Goal: Task Accomplishment & Management: Use online tool/utility

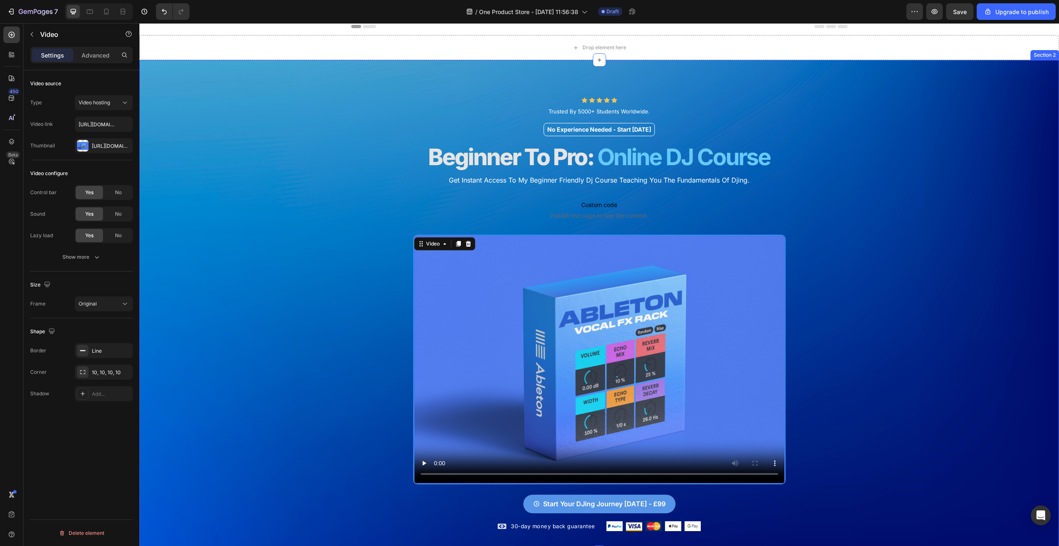
click at [965, 139] on div "Icon Icon Icon Icon Icon Icon List Trusted By 5000+ Students Worldwide. Text Bl…" at bounding box center [599, 306] width 920 height 492
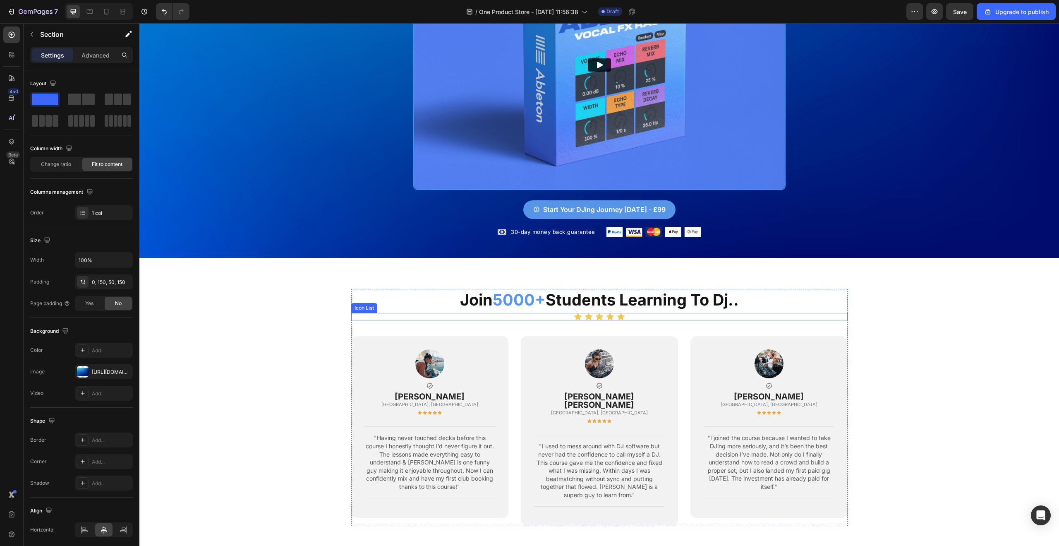
scroll to position [384, 0]
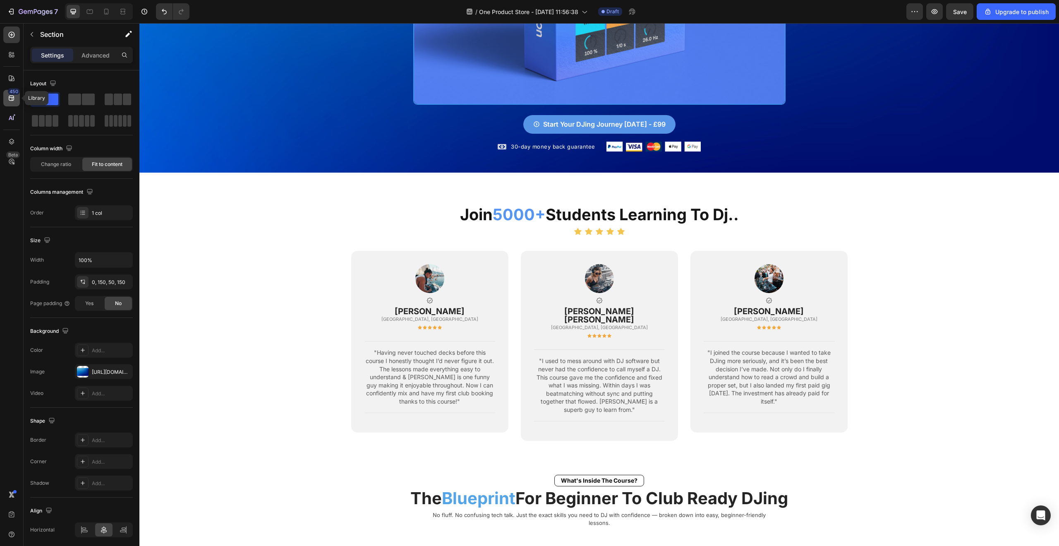
click at [12, 99] on icon at bounding box center [11, 98] width 5 height 5
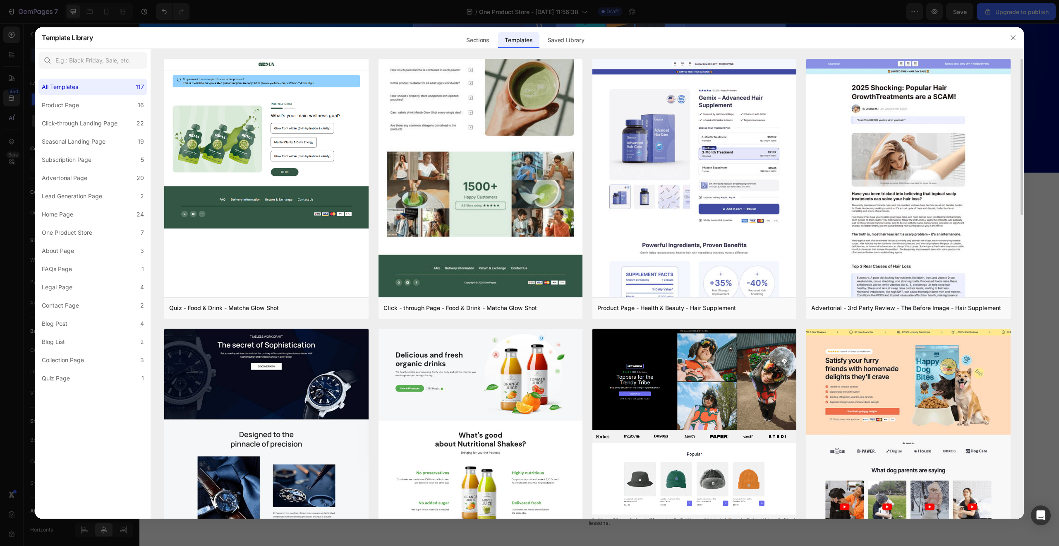
scroll to position [100, 0]
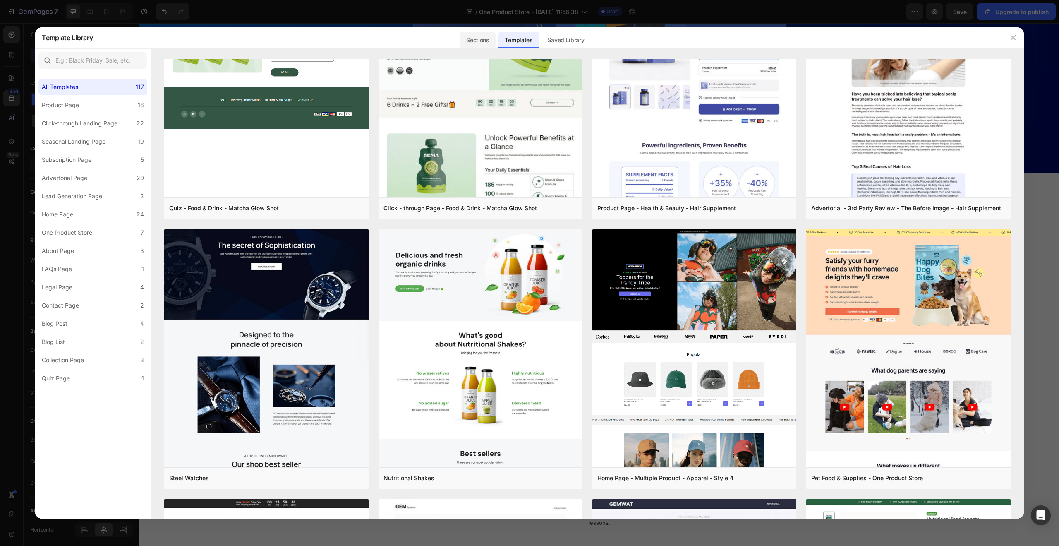
click at [496, 43] on div "Sections" at bounding box center [478, 40] width 36 height 17
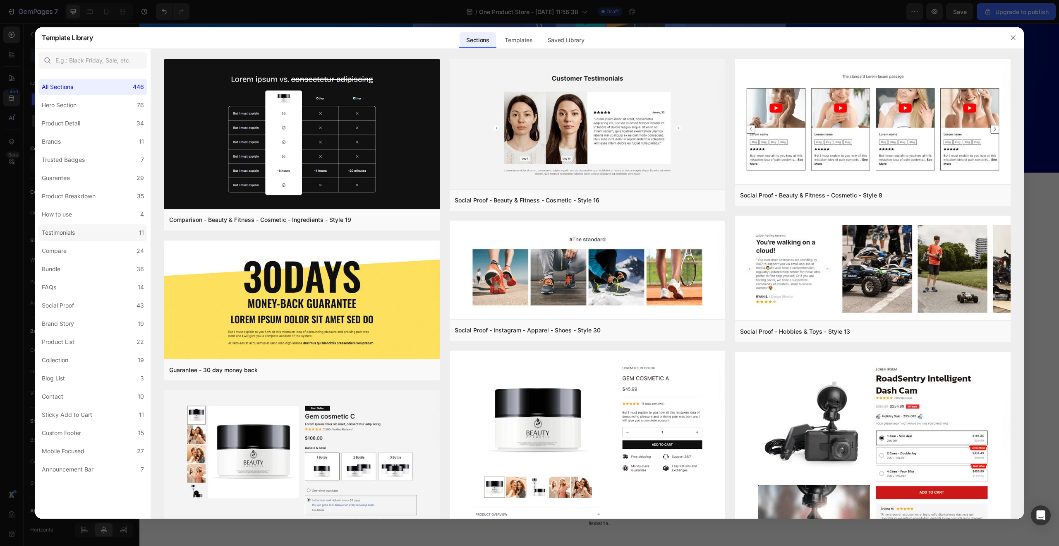
click at [80, 231] on label "Testimonials 11" at bounding box center [92, 232] width 109 height 17
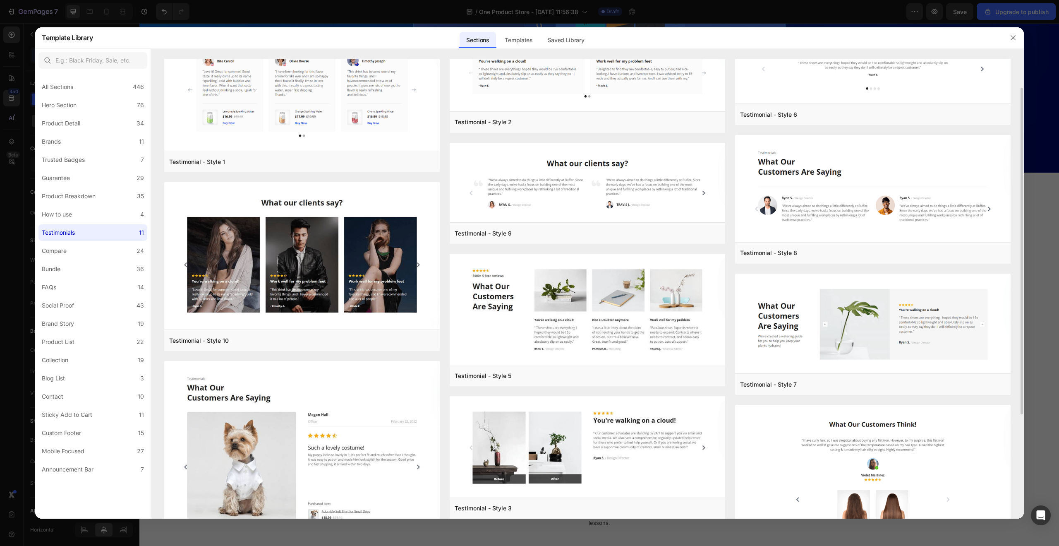
scroll to position [0, 0]
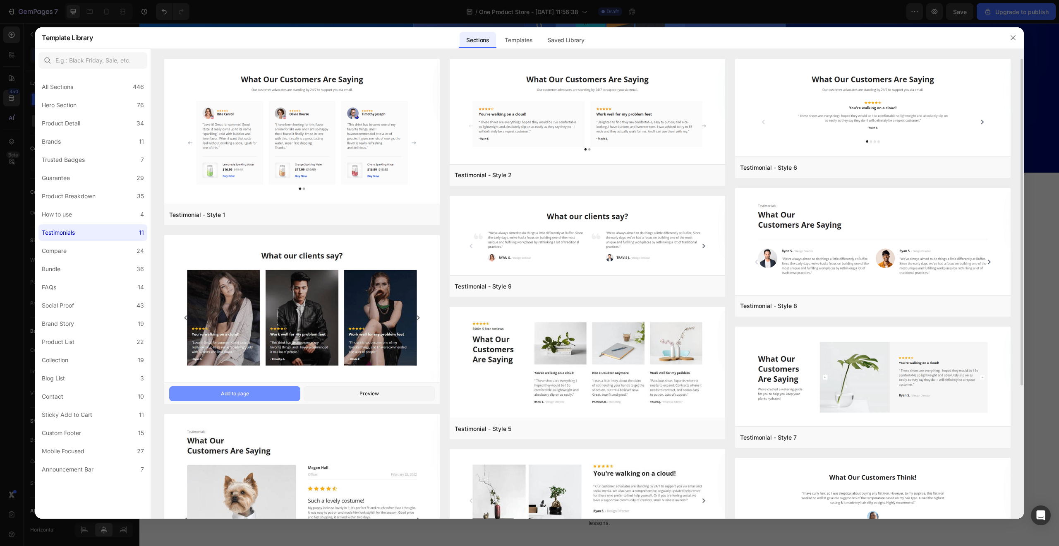
click at [266, 394] on button "Add to page" at bounding box center [234, 393] width 131 height 15
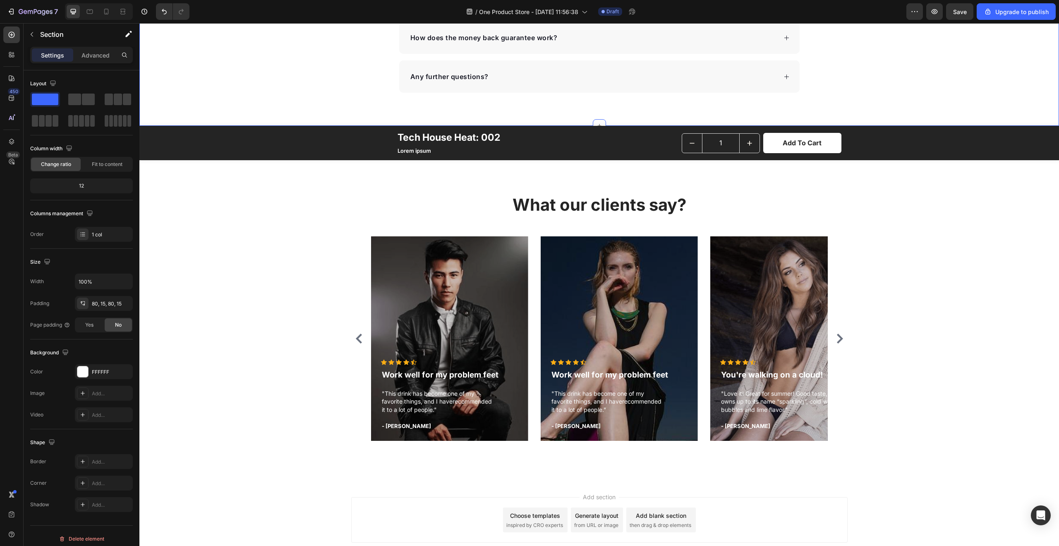
scroll to position [3400, 0]
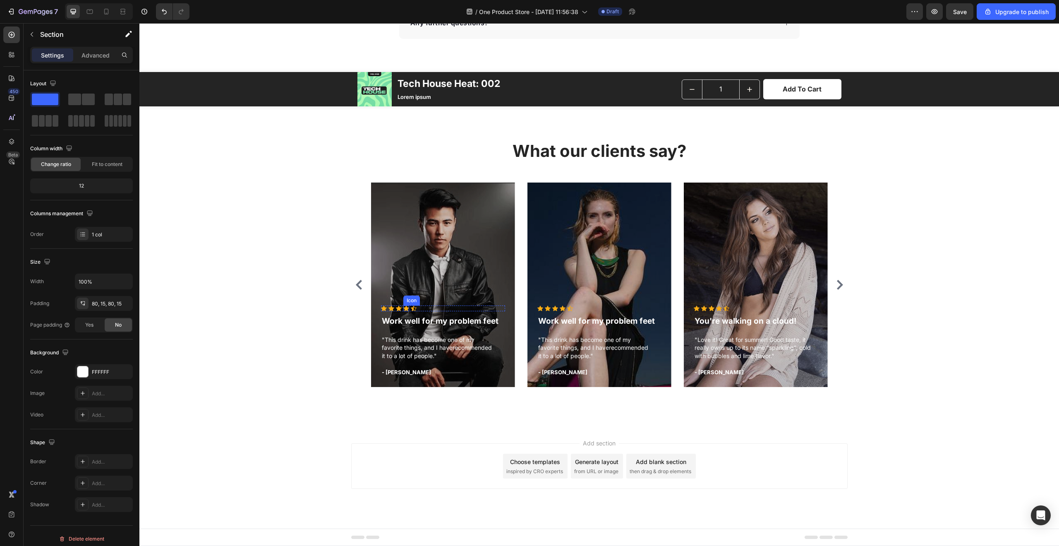
click at [403, 310] on icon at bounding box center [406, 308] width 6 height 5
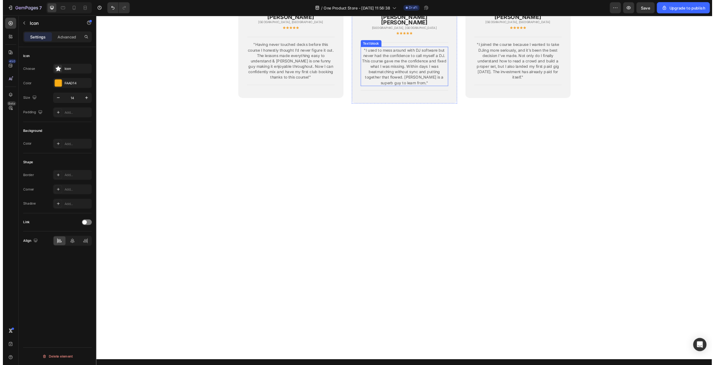
scroll to position [0, 0]
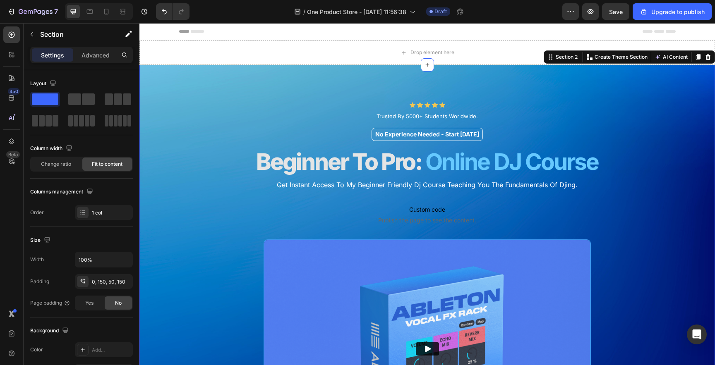
click at [185, 93] on div "Icon Icon Icon Icon Icon Icon List Trusted By 5000+ Students Worldwide. Text Bl…" at bounding box center [426, 296] width 575 height 462
click at [32, 38] on button "button" at bounding box center [31, 34] width 13 height 13
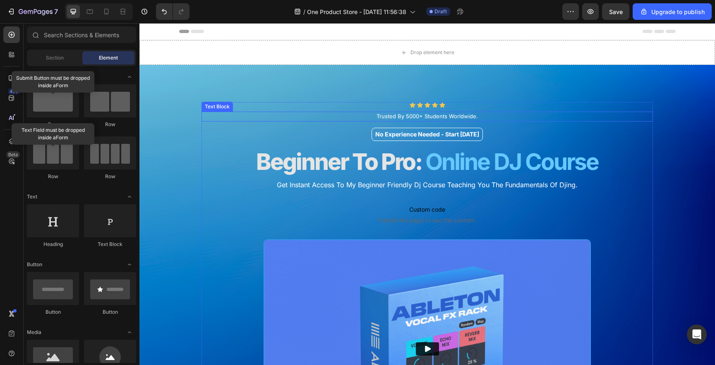
click at [214, 108] on div "Text Block" at bounding box center [217, 106] width 28 height 7
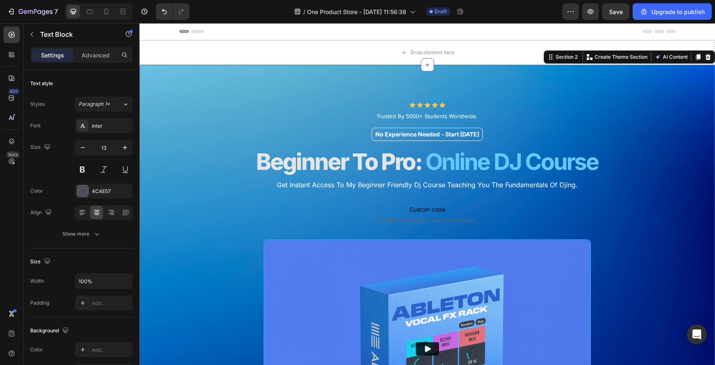
click at [172, 88] on div "Icon Icon Icon Icon Icon Icon List Trusted By 5000+ Students Worldwide. Text Bl…" at bounding box center [426, 296] width 575 height 462
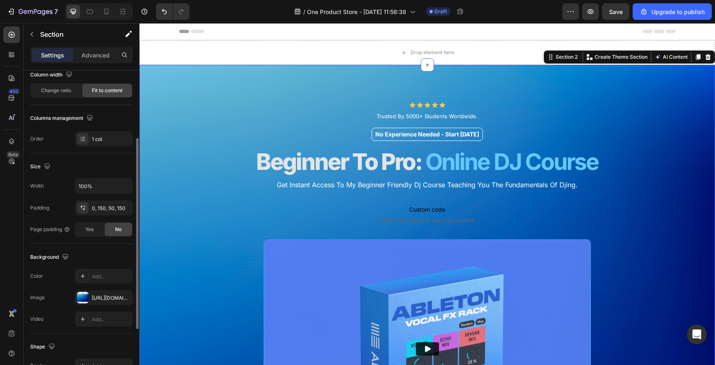
scroll to position [91, 0]
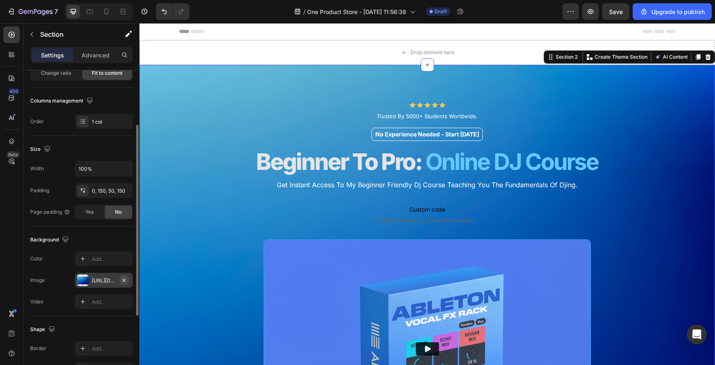
click at [126, 280] on icon "button" at bounding box center [124, 280] width 7 height 7
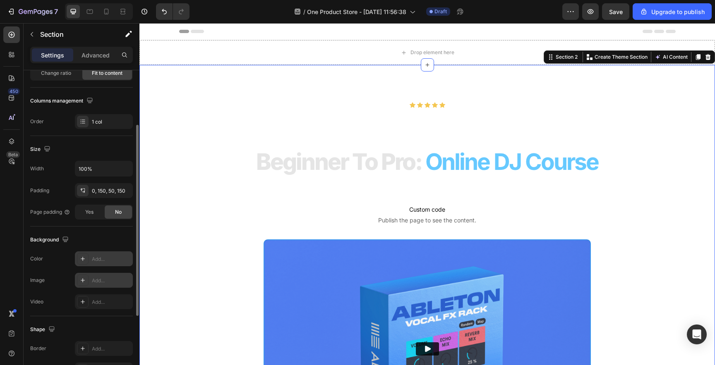
click at [91, 257] on div "Add..." at bounding box center [104, 259] width 58 height 15
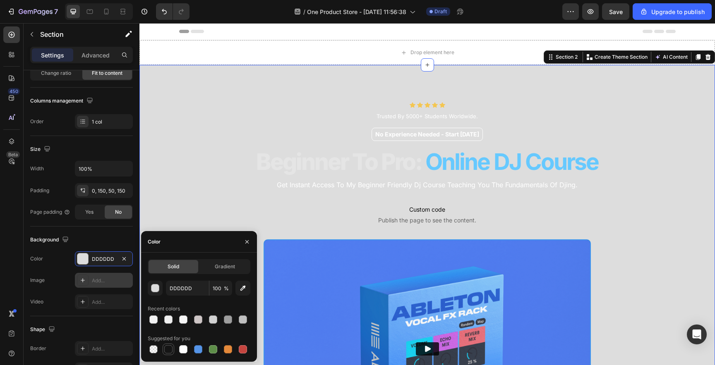
click at [171, 351] on div at bounding box center [168, 349] width 8 height 8
type input "151515"
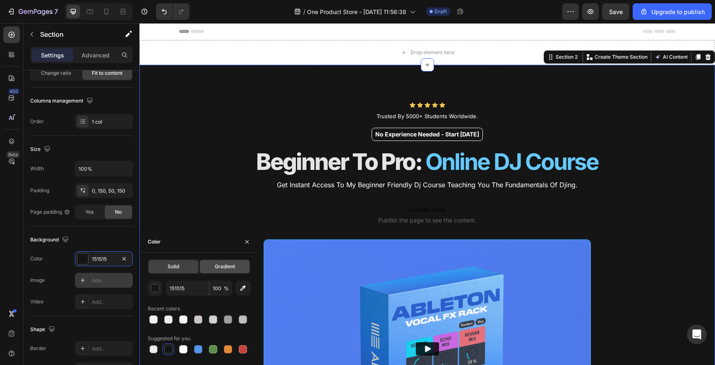
click at [218, 264] on span "Gradient" at bounding box center [225, 266] width 20 height 7
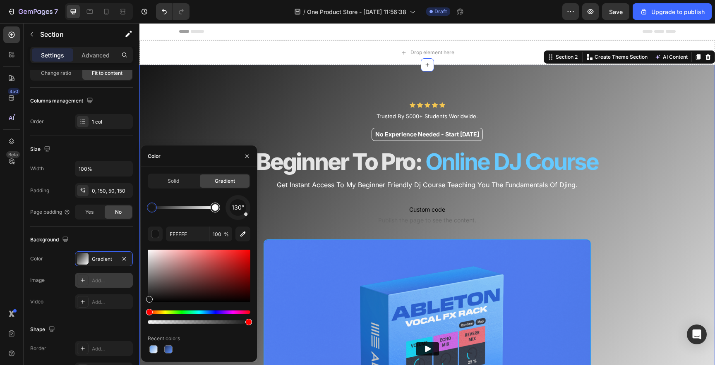
click at [212, 209] on div at bounding box center [215, 207] width 7 height 7
click at [200, 268] on div at bounding box center [199, 276] width 103 height 53
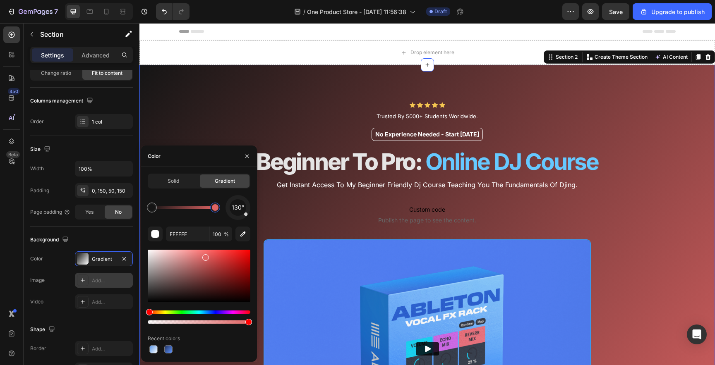
drag, startPoint x: 200, startPoint y: 268, endPoint x: 204, endPoint y: 256, distance: 12.7
click at [204, 256] on div at bounding box center [205, 257] width 7 height 7
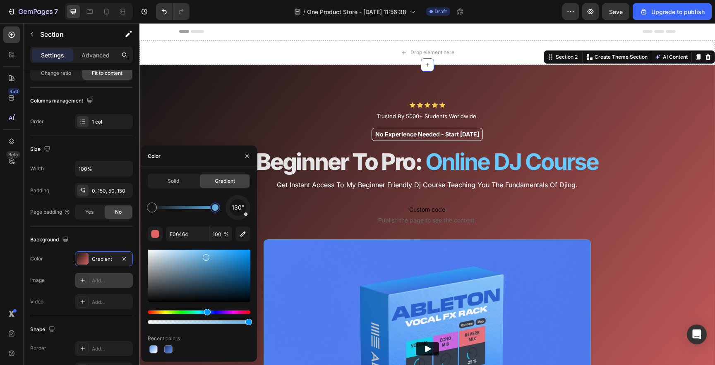
click at [206, 313] on div "Hue" at bounding box center [199, 312] width 103 height 3
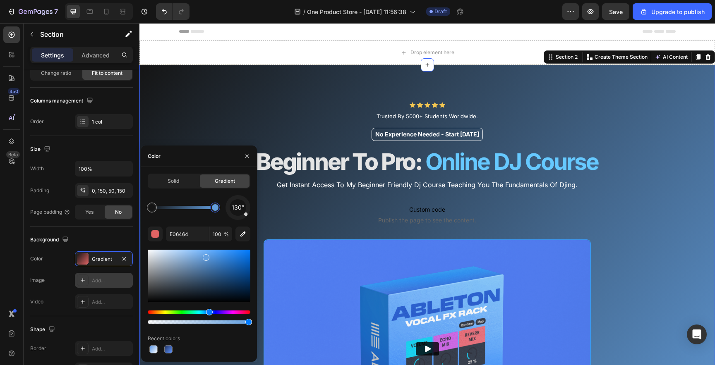
drag, startPoint x: 208, startPoint y: 313, endPoint x: 208, endPoint y: 307, distance: 6.2
click at [208, 312] on div "Hue" at bounding box center [209, 312] width 7 height 7
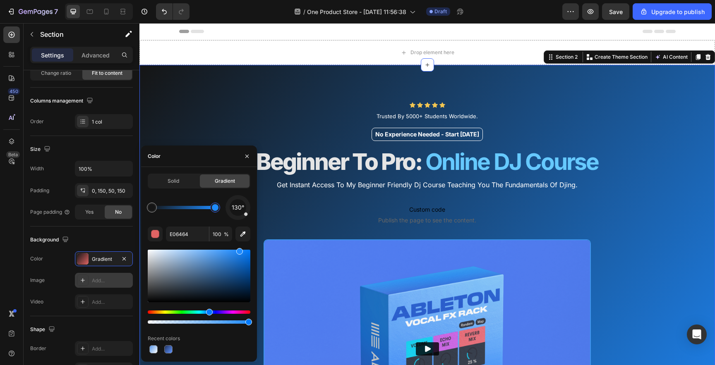
drag, startPoint x: 220, startPoint y: 255, endPoint x: 238, endPoint y: 245, distance: 20.9
click at [238, 245] on div "130° E06464 100 % Recent colors" at bounding box center [199, 275] width 103 height 160
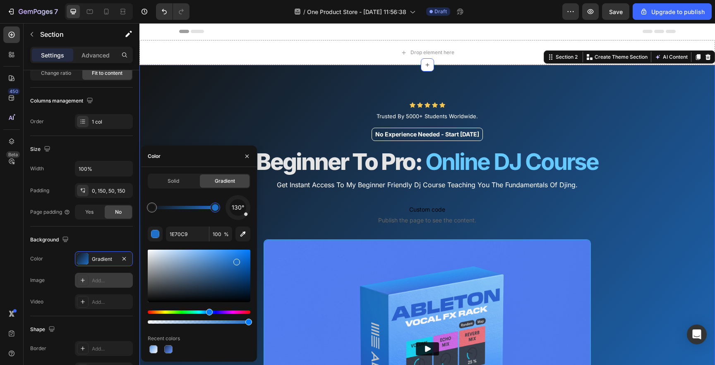
drag, startPoint x: 212, startPoint y: 255, endPoint x: 233, endPoint y: 259, distance: 20.8
drag, startPoint x: 245, startPoint y: 216, endPoint x: 223, endPoint y: 218, distance: 22.0
click at [223, 218] on div "235°" at bounding box center [199, 207] width 103 height 25
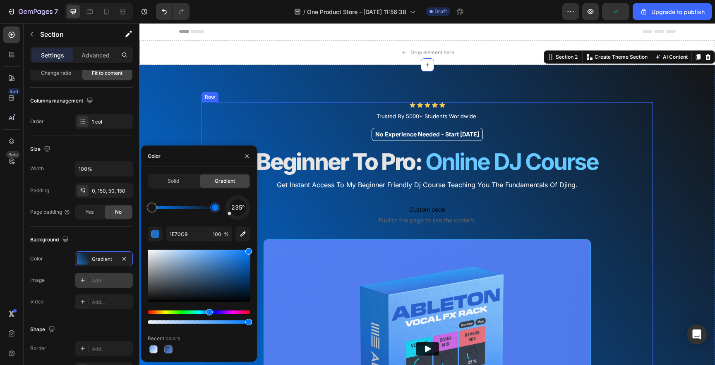
drag, startPoint x: 377, startPoint y: 283, endPoint x: 259, endPoint y: 234, distance: 127.1
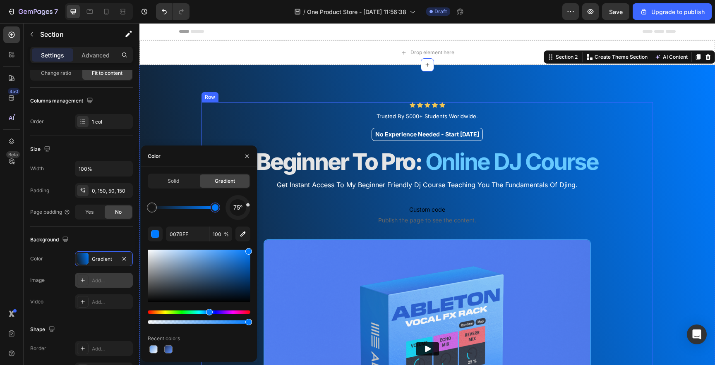
drag, startPoint x: 369, startPoint y: 237, endPoint x: 257, endPoint y: 194, distance: 119.6
click at [246, 202] on div at bounding box center [246, 201] width 5 height 5
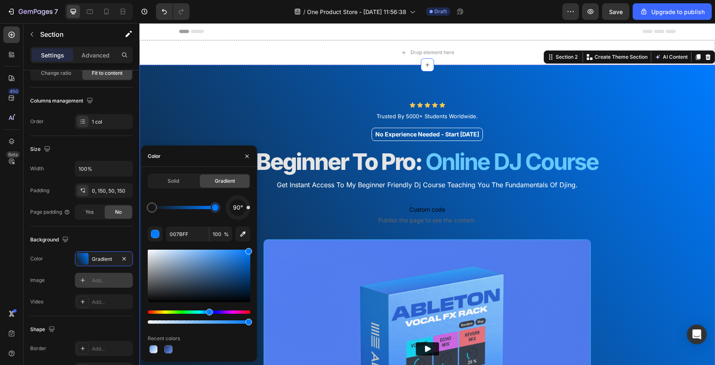
click at [251, 210] on div "Solid Gradient 90° 007BFF 100 % Recent colors" at bounding box center [199, 265] width 116 height 182
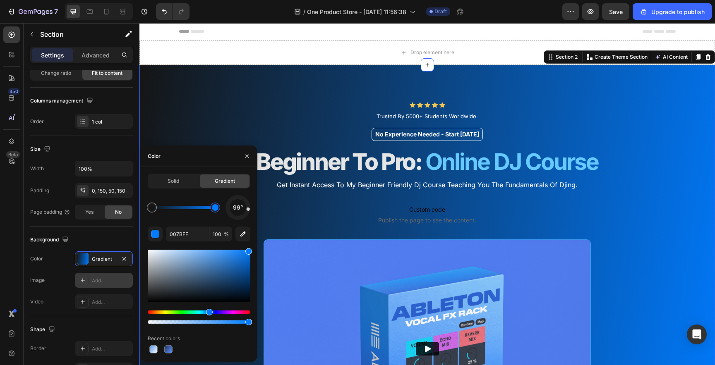
click at [241, 218] on div at bounding box center [238, 208] width 29 height 29
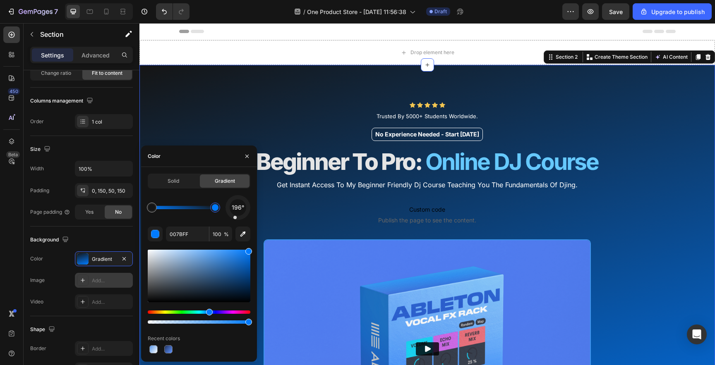
drag, startPoint x: 241, startPoint y: 218, endPoint x: 235, endPoint y: 219, distance: 6.7
click at [235, 219] on div at bounding box center [238, 207] width 31 height 31
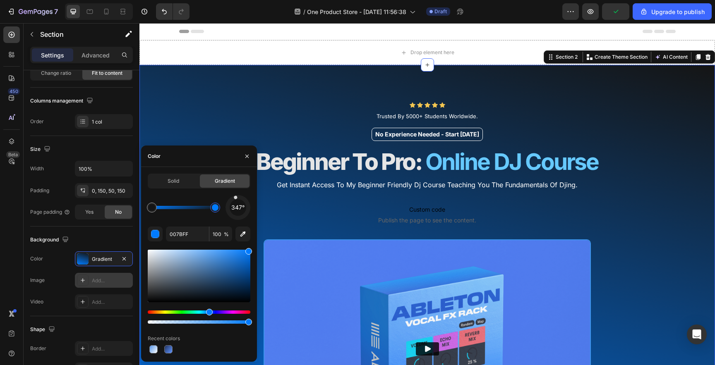
drag, startPoint x: 235, startPoint y: 219, endPoint x: 238, endPoint y: 191, distance: 28.4
click at [238, 191] on div "Solid Gradient 347° 007BFF 100 % Recent colors" at bounding box center [199, 265] width 103 height 182
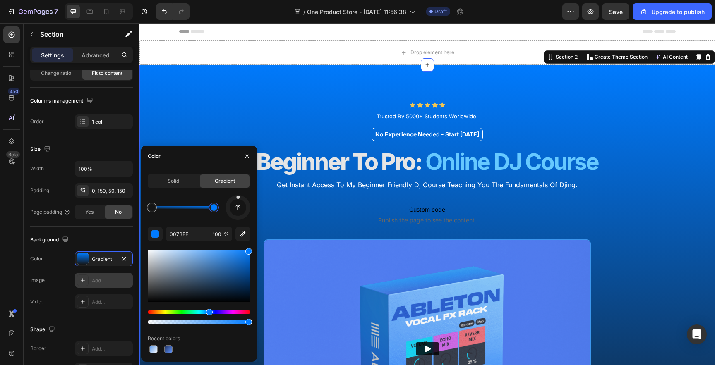
drag, startPoint x: 212, startPoint y: 209, endPoint x: 233, endPoint y: 265, distance: 60.6
click at [233, 265] on div "1° 007BFF 100 % Recent colors" at bounding box center [199, 275] width 103 height 160
click at [238, 216] on div at bounding box center [237, 207] width 25 height 25
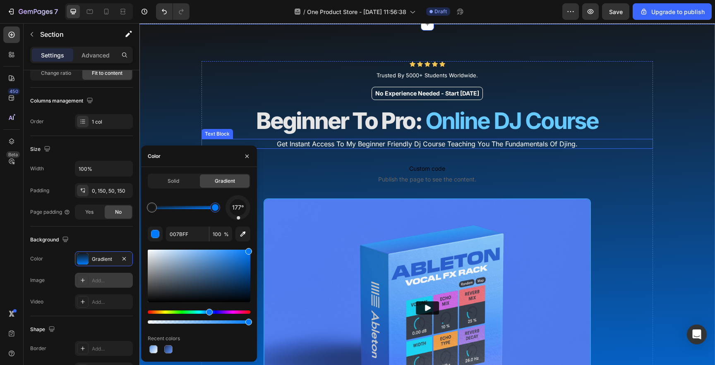
scroll to position [42, 0]
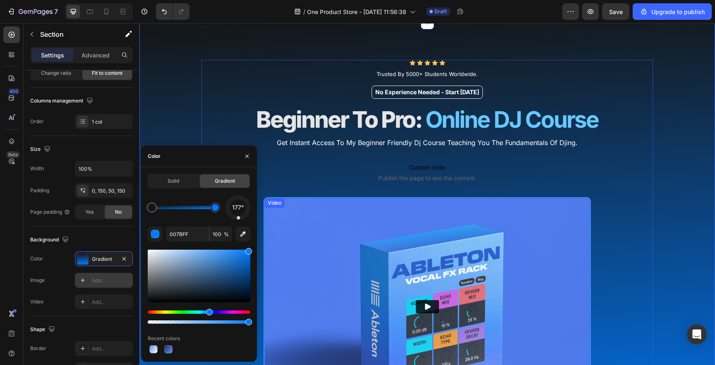
drag, startPoint x: 385, startPoint y: 347, endPoint x: 268, endPoint y: 319, distance: 120.0
click at [208, 312] on div "Hue" at bounding box center [208, 312] width 7 height 7
type input "0083FF"
click at [217, 86] on div "No Experience Needed - Start [DATE]" at bounding box center [426, 92] width 451 height 13
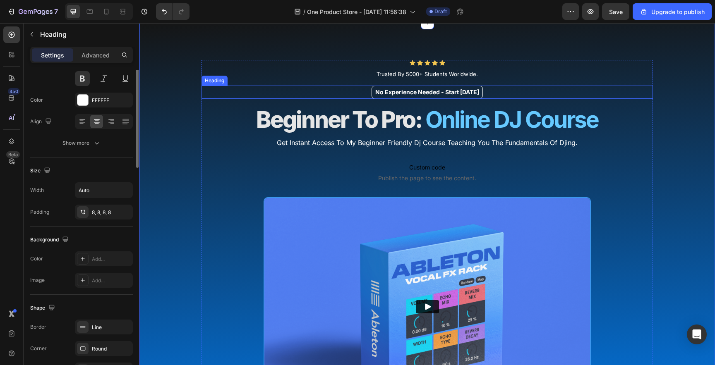
scroll to position [0, 0]
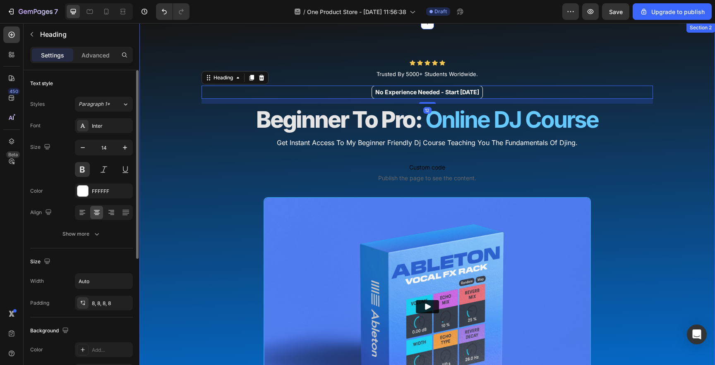
click at [184, 117] on div "Icon Icon Icon Icon Icon Icon List Trusted By 5000+ Students Worldwide. Text Bl…" at bounding box center [426, 254] width 575 height 462
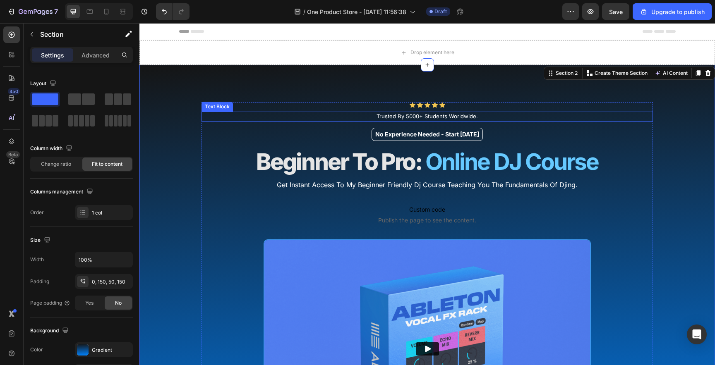
click at [449, 116] on span "Trusted By 5000+ Students Worldwide." at bounding box center [426, 116] width 101 height 7
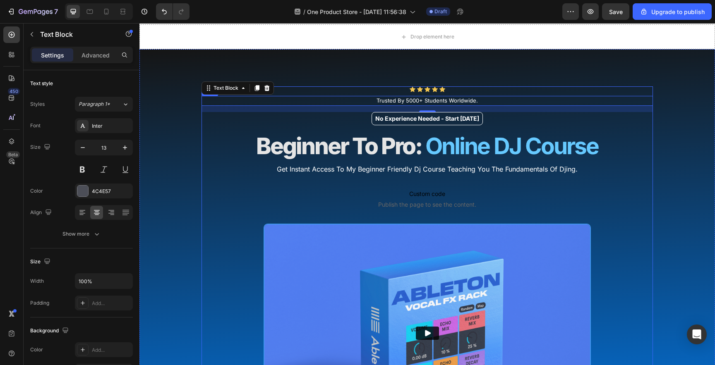
scroll to position [7, 0]
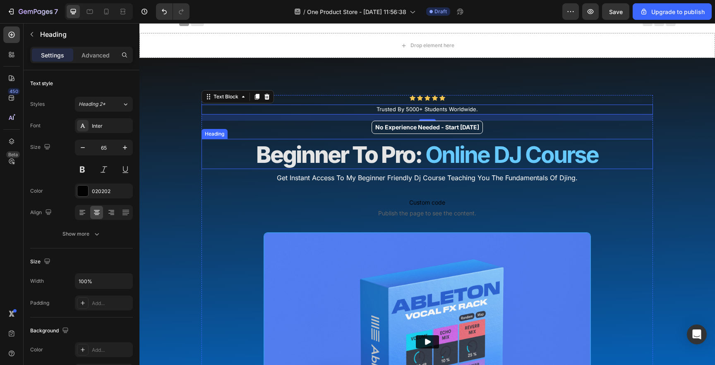
click at [403, 159] on span "Beginner To Pro:" at bounding box center [338, 154] width 165 height 27
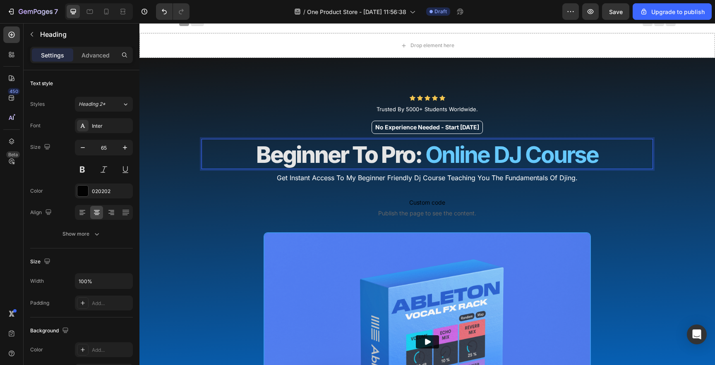
click at [417, 158] on span "Beginner To Pro:" at bounding box center [338, 154] width 165 height 27
click at [221, 213] on span "Publish the page to see the content." at bounding box center [426, 213] width 451 height 8
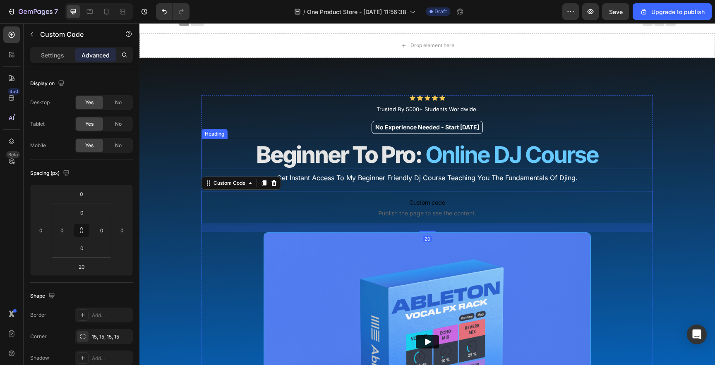
click at [382, 159] on span "Beginner To Pro:" at bounding box center [338, 154] width 165 height 27
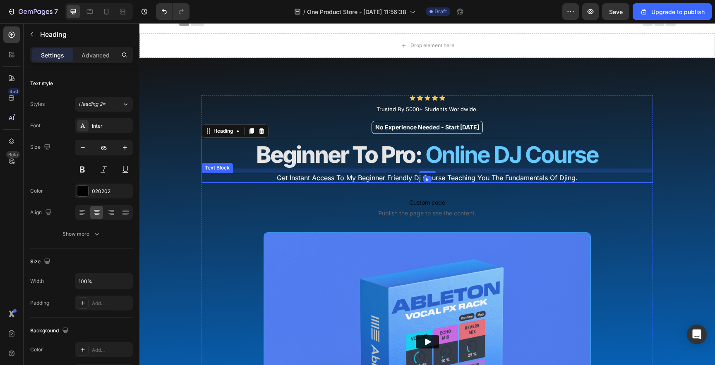
click at [378, 181] on span "get instant access to my beginner friendly dj course teaching you the fundament…" at bounding box center [427, 178] width 301 height 8
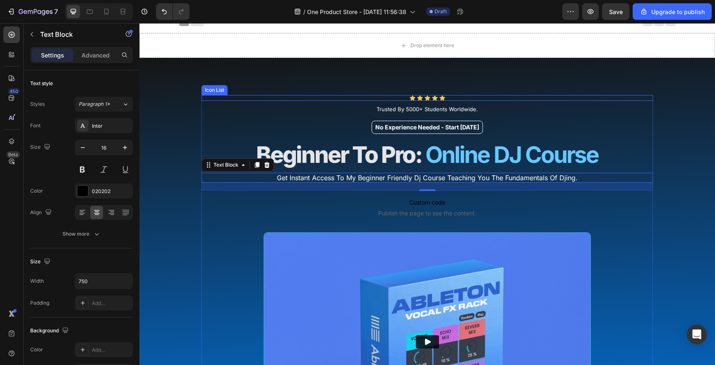
scroll to position [0, 0]
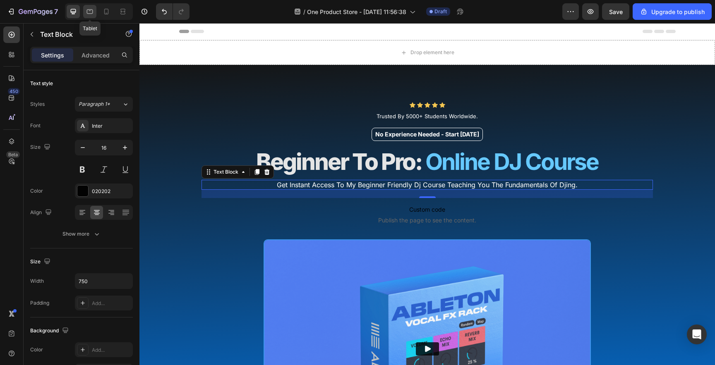
click at [89, 11] on icon at bounding box center [90, 11] width 8 height 8
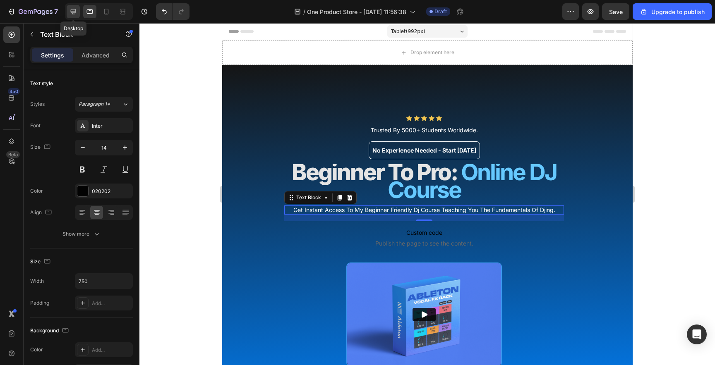
click at [68, 7] on div at bounding box center [73, 11] width 13 height 13
type input "16"
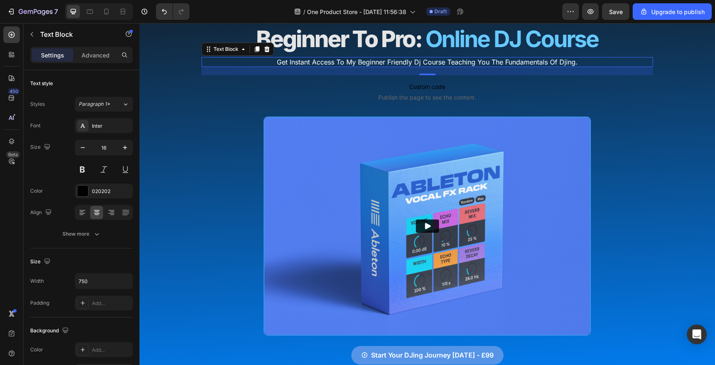
scroll to position [127, 0]
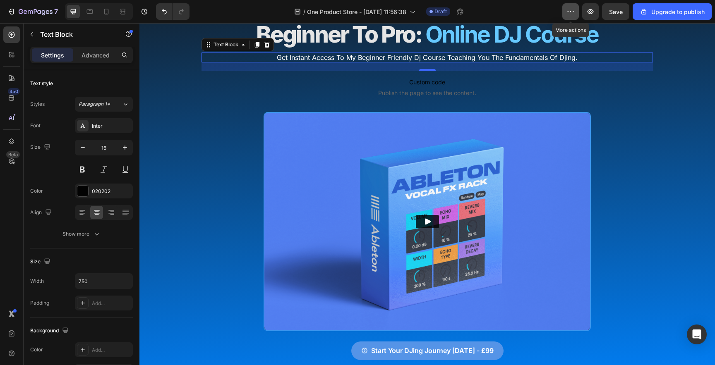
click at [575, 12] on icon "button" at bounding box center [570, 11] width 8 height 8
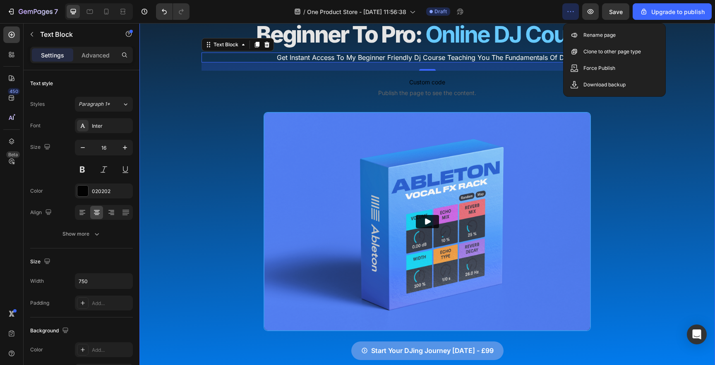
click at [701, 128] on div "Icon Icon Icon Icon Icon Icon List Trusted By 5000+ Students Worldwide. Text Bl…" at bounding box center [426, 169] width 575 height 462
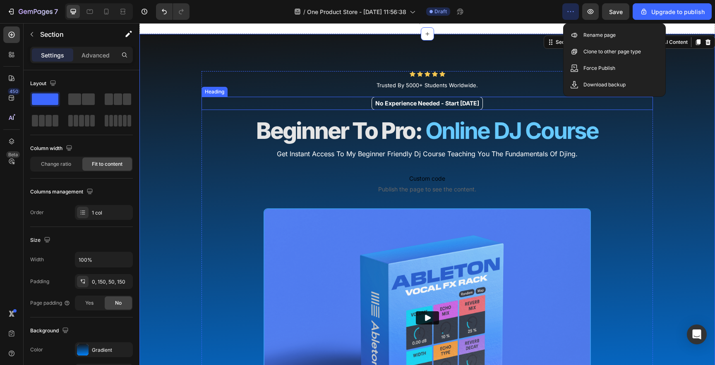
scroll to position [0, 0]
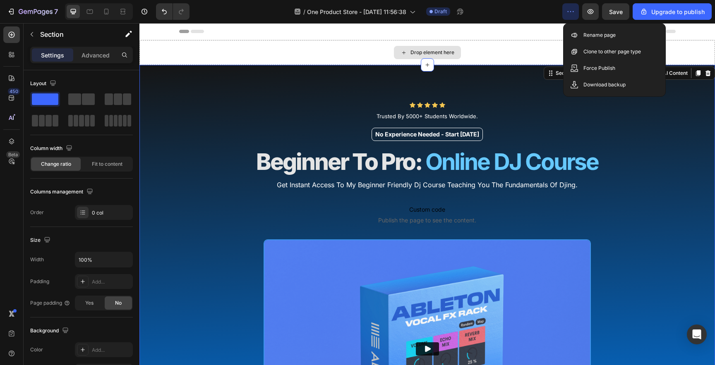
click at [239, 58] on div "Drop element here" at bounding box center [426, 52] width 575 height 25
click at [189, 147] on div "Icon Icon Icon Icon Icon Icon List Trusted By 5000+ Students Worldwide. Text Bl…" at bounding box center [426, 296] width 575 height 462
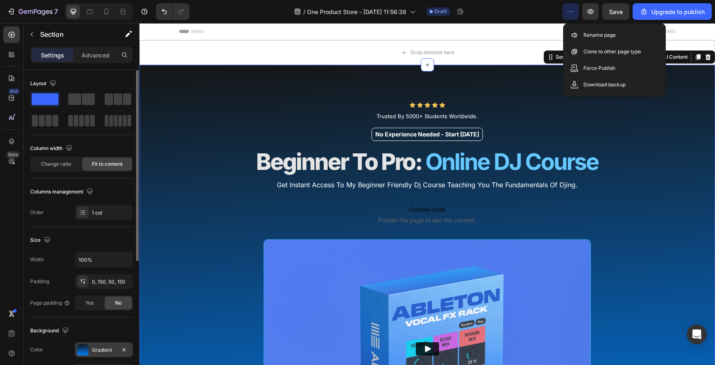
click at [79, 353] on div at bounding box center [83, 350] width 12 height 12
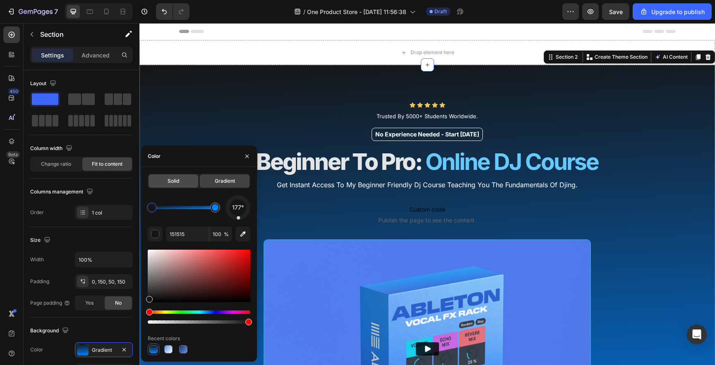
click at [168, 186] on div "Solid" at bounding box center [174, 181] width 50 height 13
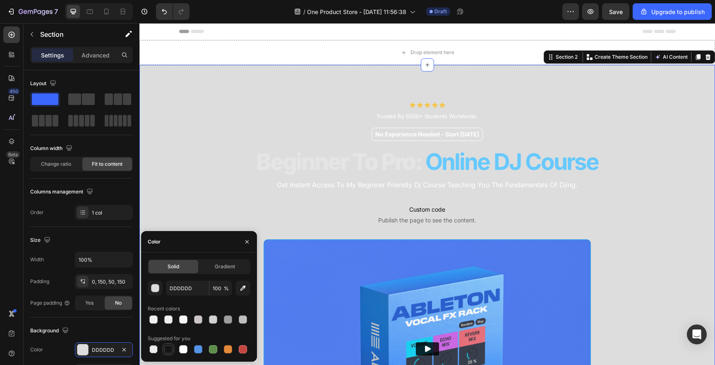
click at [166, 348] on div at bounding box center [168, 349] width 8 height 8
type input "151515"
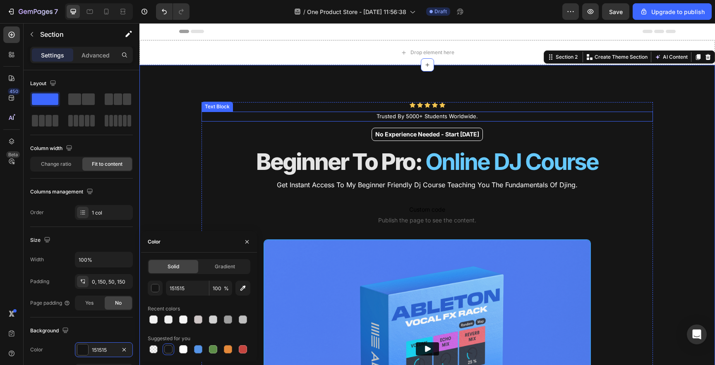
click at [208, 110] on div "Text Block" at bounding box center [216, 107] width 31 height 10
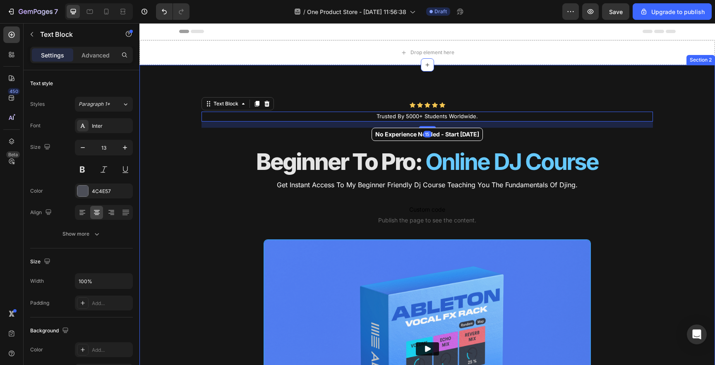
click at [189, 132] on div "Icon Icon Icon Icon Icon Icon List Trusted By 5000+ Students Worldwide. Text Bl…" at bounding box center [426, 296] width 575 height 462
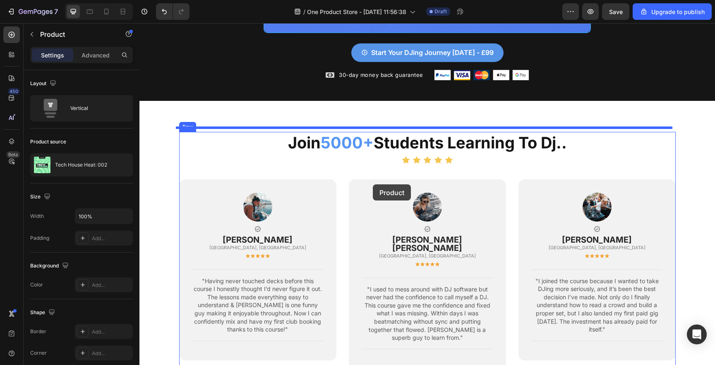
scroll to position [247, 0]
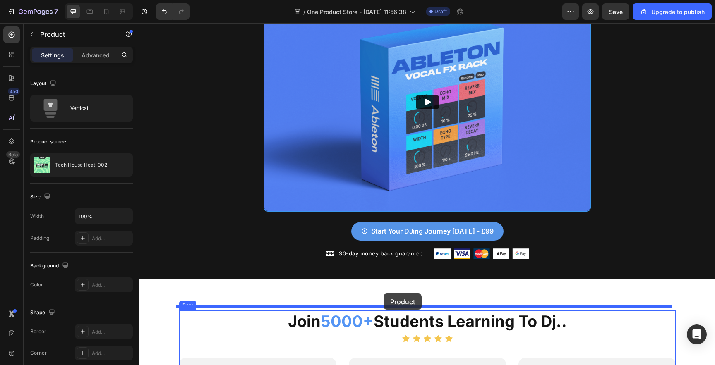
drag, startPoint x: 172, startPoint y: 134, endPoint x: 384, endPoint y: 294, distance: 265.0
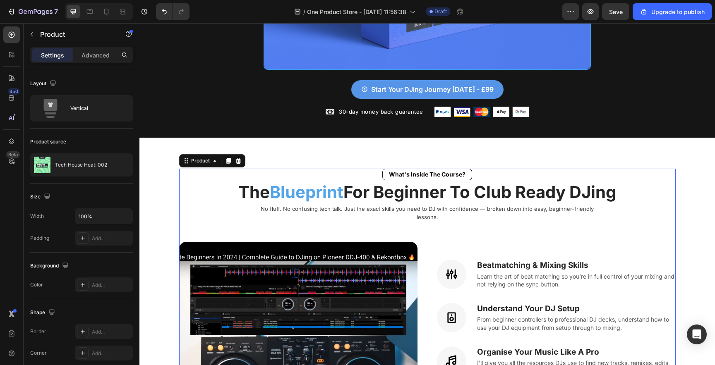
scroll to position [394, 0]
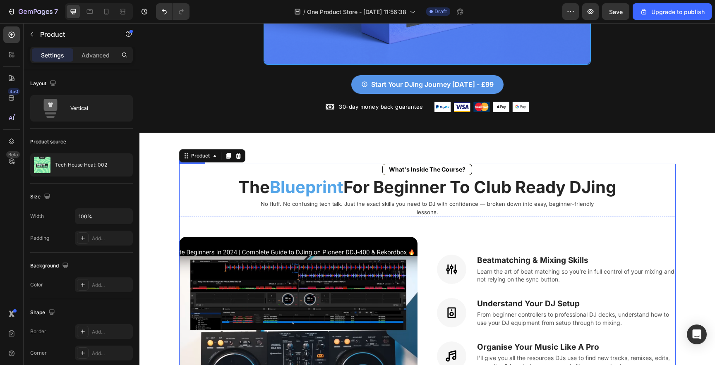
click at [463, 169] on h2 "What's Inside The Course?" at bounding box center [427, 170] width 90 height 12
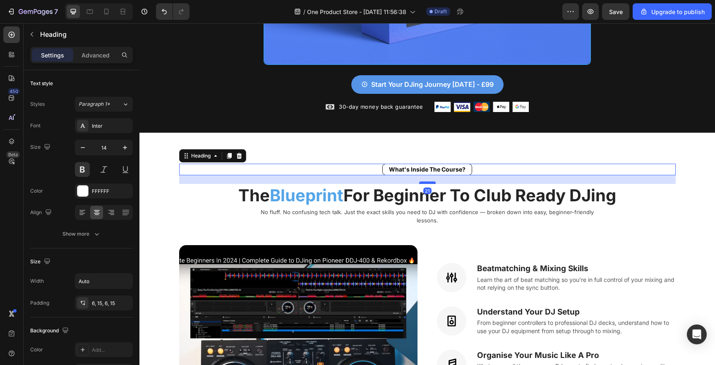
drag, startPoint x: 429, startPoint y: 170, endPoint x: 429, endPoint y: 178, distance: 8.3
click at [429, 182] on div at bounding box center [427, 183] width 17 height 2
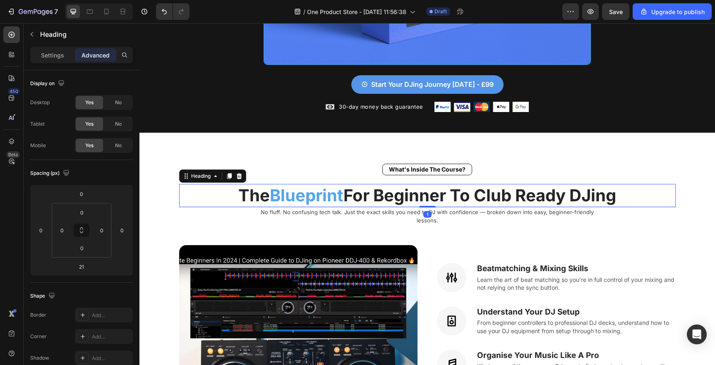
click at [453, 196] on h2 "The Blueprint For Beginner To Club Ready DJing" at bounding box center [427, 195] width 496 height 23
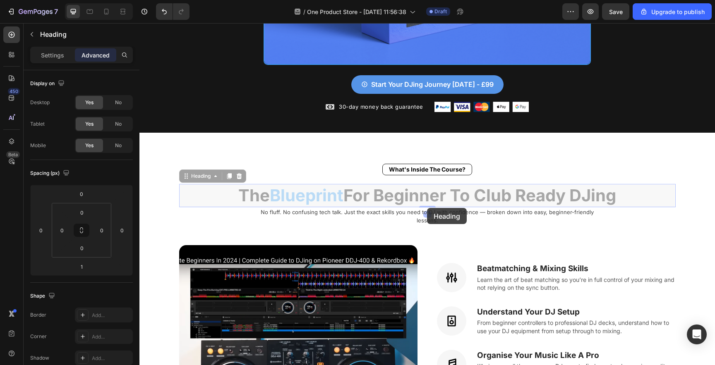
drag, startPoint x: 427, startPoint y: 201, endPoint x: 427, endPoint y: 208, distance: 7.0
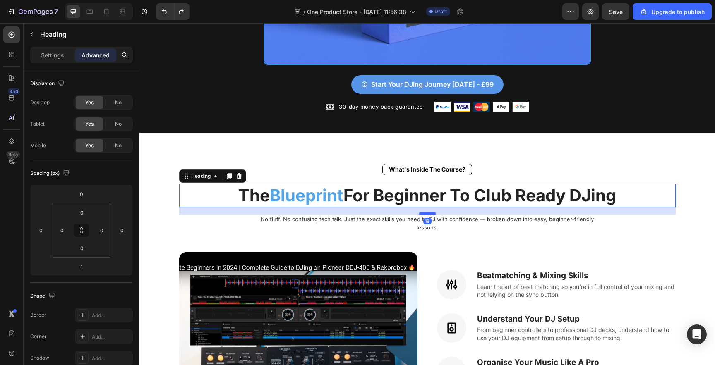
drag, startPoint x: 425, startPoint y: 201, endPoint x: 425, endPoint y: 209, distance: 7.0
click at [425, 212] on div at bounding box center [427, 213] width 17 height 2
type input "18"
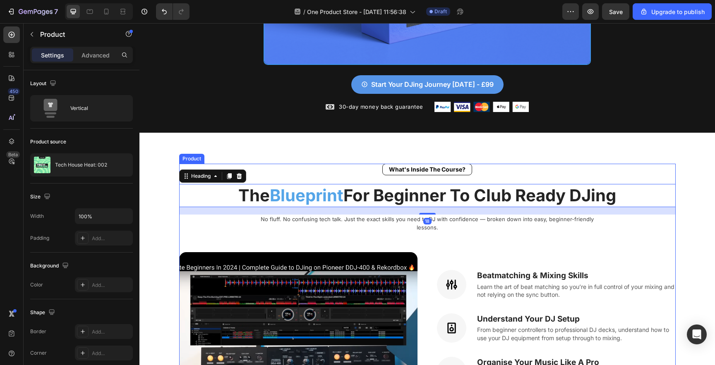
click at [532, 234] on div "What's Inside The Course? Heading The Blueprint For Beginner To Club Ready DJin…" at bounding box center [427, 343] width 496 height 359
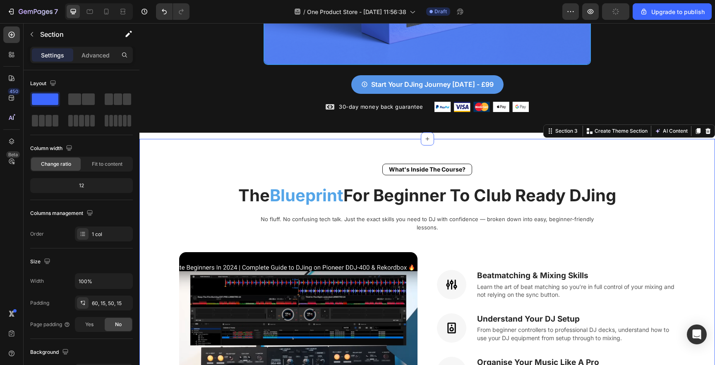
click at [90, 282] on input "100%" at bounding box center [103, 281] width 57 height 15
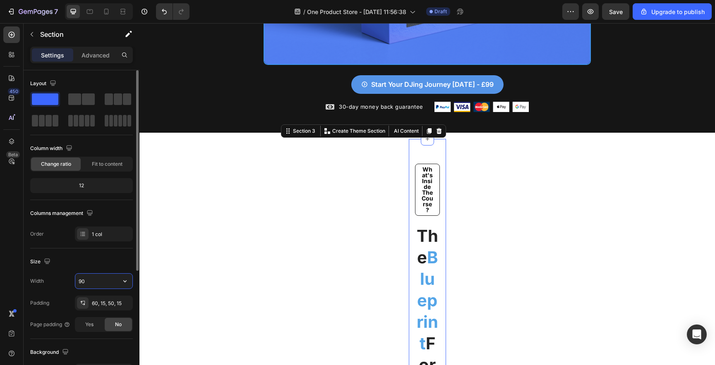
type input "90%"
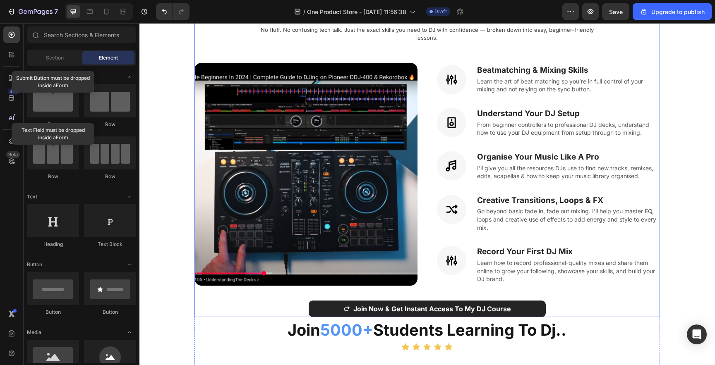
scroll to position [580, 0]
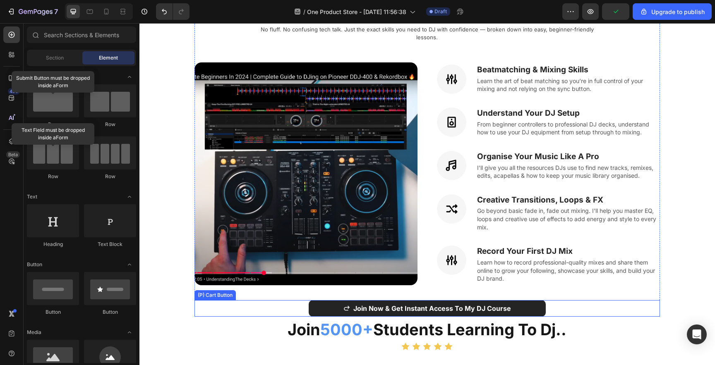
click at [570, 300] on div "Join Now & Get Instant Access To My DJ Course (P) Cart Button" at bounding box center [427, 308] width 466 height 17
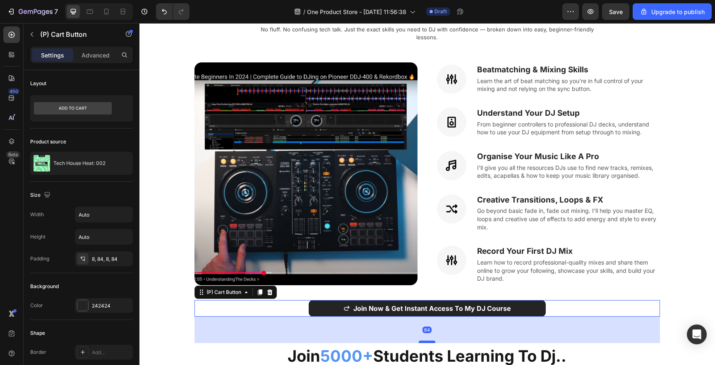
drag, startPoint x: 422, startPoint y: 305, endPoint x: 417, endPoint y: 332, distance: 27.3
click at [419, 341] on div at bounding box center [427, 342] width 17 height 2
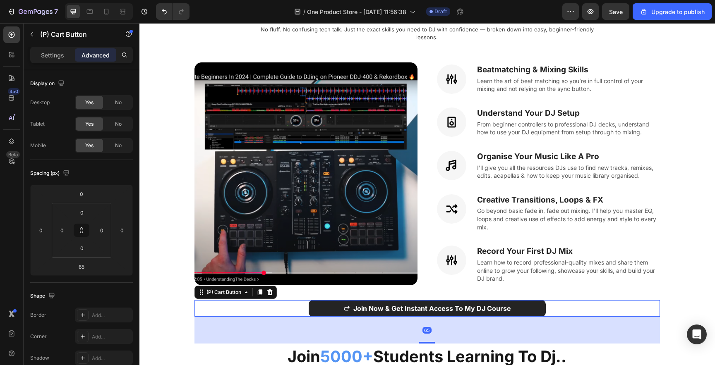
click at [168, 306] on section "What's Inside The Course? Heading The Blueprint For Beginner To Club Ready DJin…" at bounding box center [427, 280] width 531 height 662
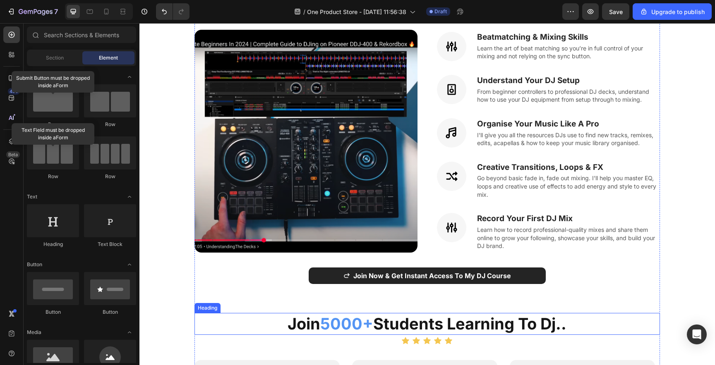
scroll to position [397, 0]
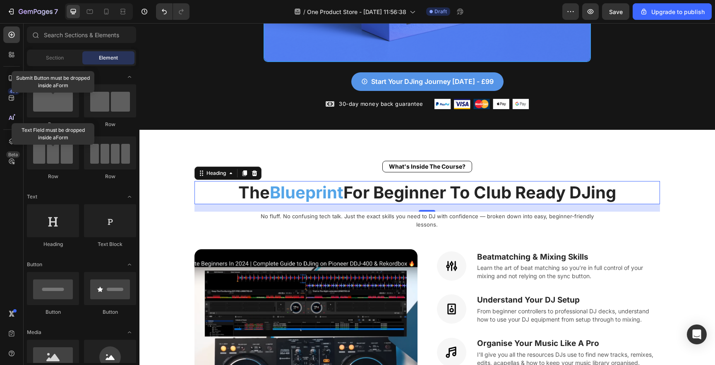
click at [391, 188] on p "The Blueprint For Beginner To Club Ready DJing" at bounding box center [427, 193] width 464 height 22
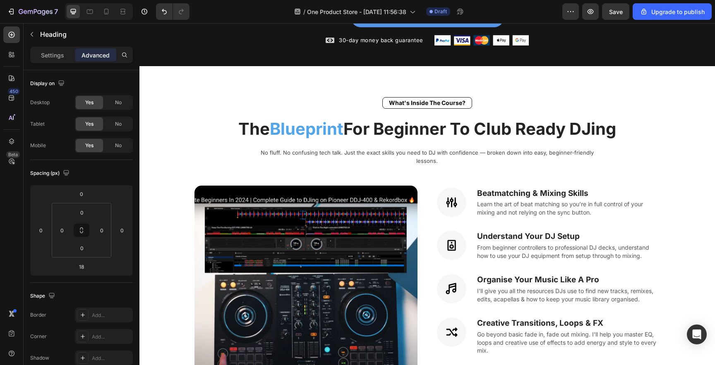
scroll to position [428, 0]
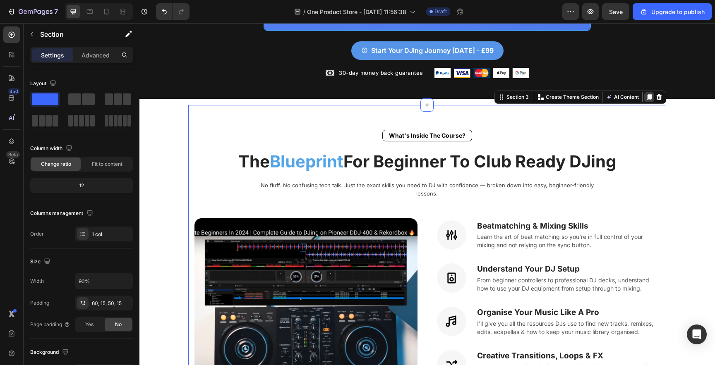
click at [646, 94] on icon at bounding box center [649, 97] width 7 height 7
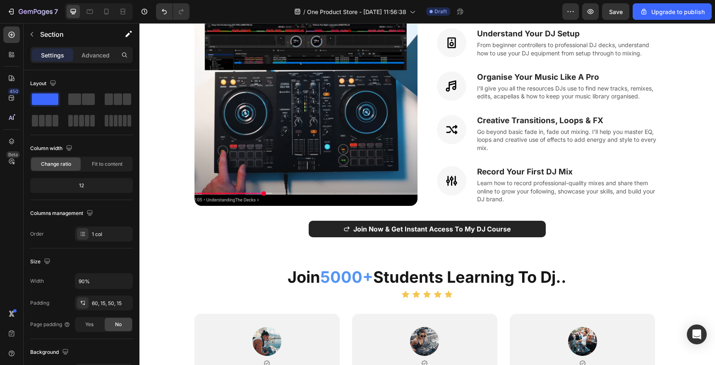
scroll to position [1298, 0]
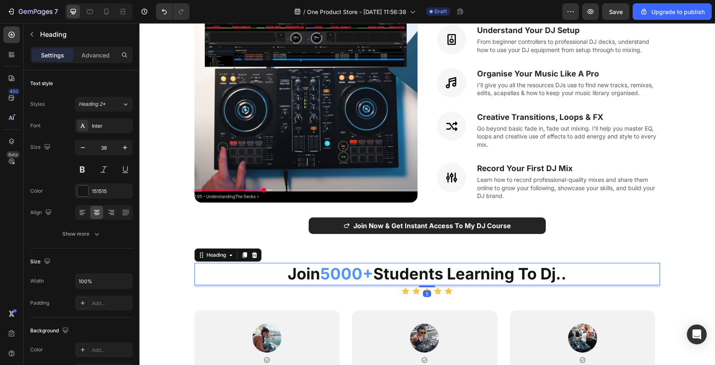
click at [217, 264] on h2 "join 5000+ students learning to dj.." at bounding box center [427, 274] width 466 height 22
click at [251, 252] on icon at bounding box center [254, 255] width 7 height 7
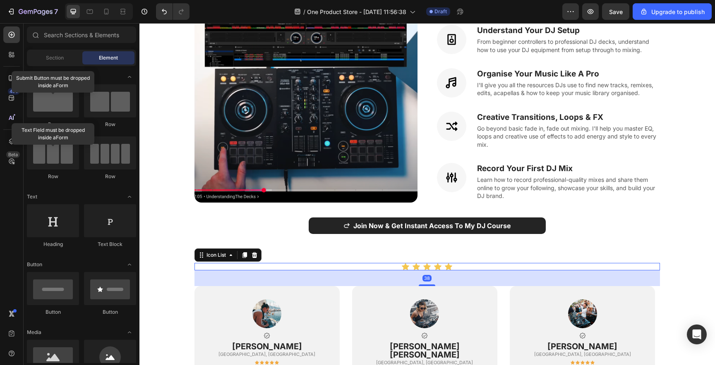
click at [254, 263] on div "Icon Icon Icon Icon Icon" at bounding box center [427, 266] width 466 height 7
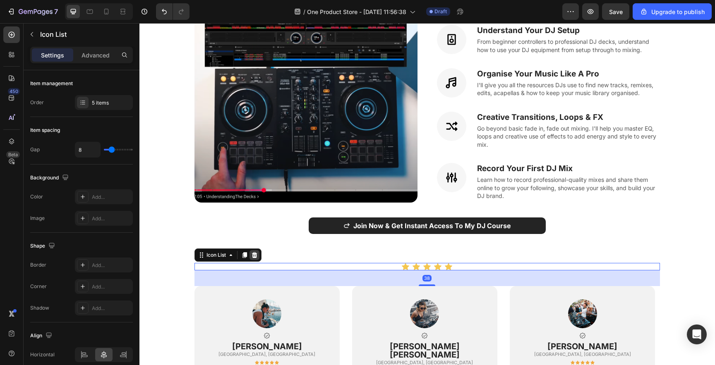
click at [255, 252] on icon at bounding box center [254, 255] width 5 height 6
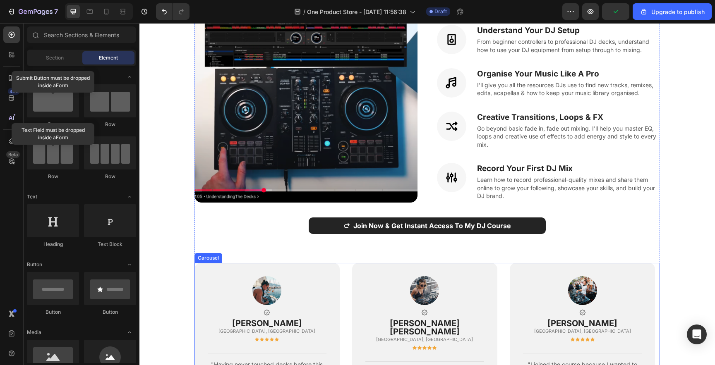
click at [342, 272] on div "Image Icon jay stones Text block Leeds, UK Text block Icon Icon Icon Icon Icon …" at bounding box center [427, 362] width 466 height 198
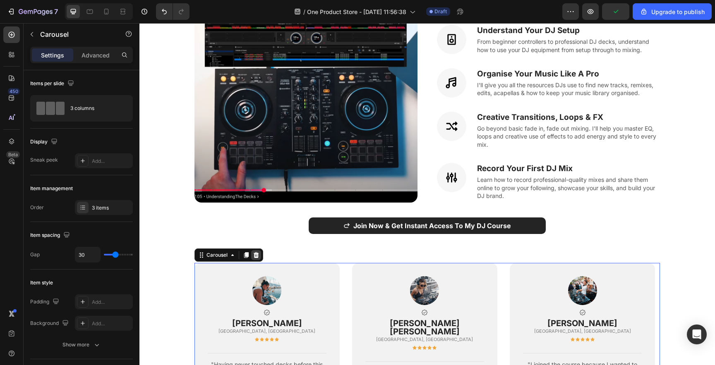
click at [253, 252] on icon at bounding box center [256, 255] width 7 height 7
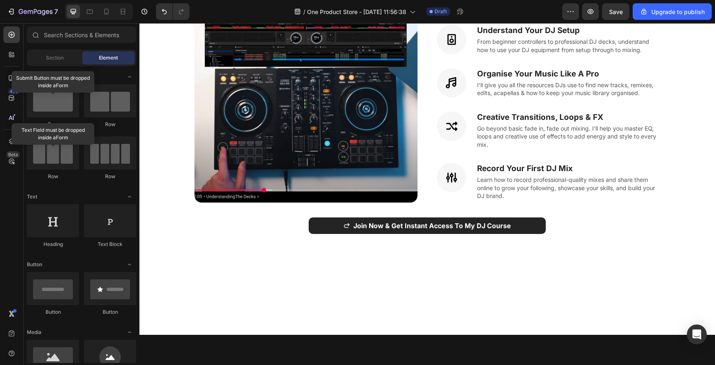
click at [271, 284] on div at bounding box center [426, 309] width 575 height 51
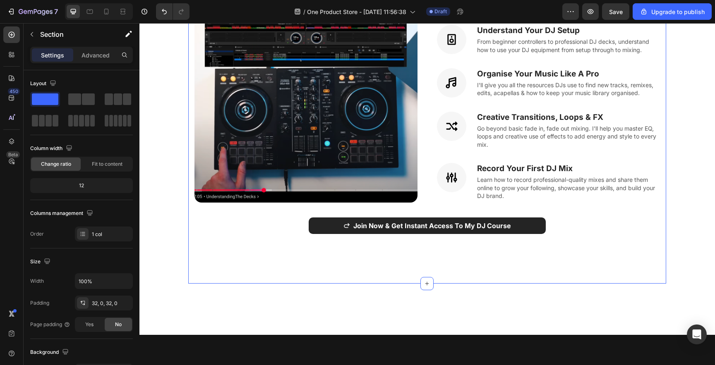
click at [314, 257] on div "What's Inside The Course? Heading The Blueprint For Beginner To Club Ready DJin…" at bounding box center [427, 74] width 478 height 417
click at [271, 303] on div at bounding box center [426, 309] width 575 height 25
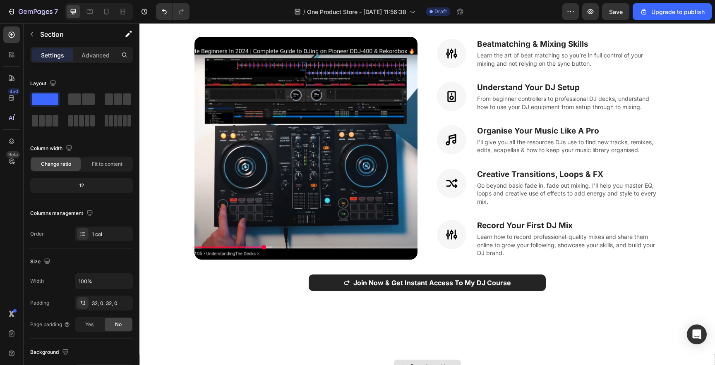
scroll to position [1285, 0]
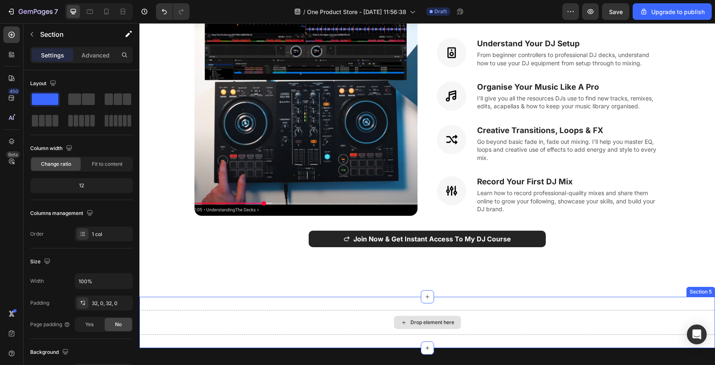
click at [241, 310] on div "Drop element here" at bounding box center [426, 322] width 575 height 25
click at [263, 313] on div "Drop element here" at bounding box center [426, 322] width 575 height 25
click at [581, 297] on div "Drop element here Section 5" at bounding box center [426, 322] width 575 height 51
click at [538, 297] on div "Drop element here Section 5" at bounding box center [426, 322] width 575 height 51
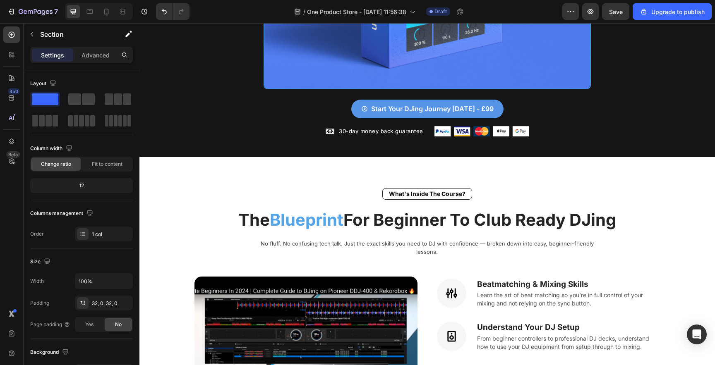
scroll to position [369, 0]
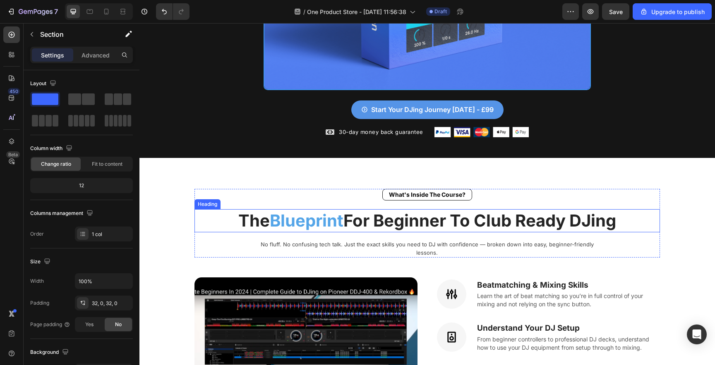
click at [252, 213] on h2 "The Blueprint For Beginner To Club Ready DJing" at bounding box center [427, 220] width 466 height 23
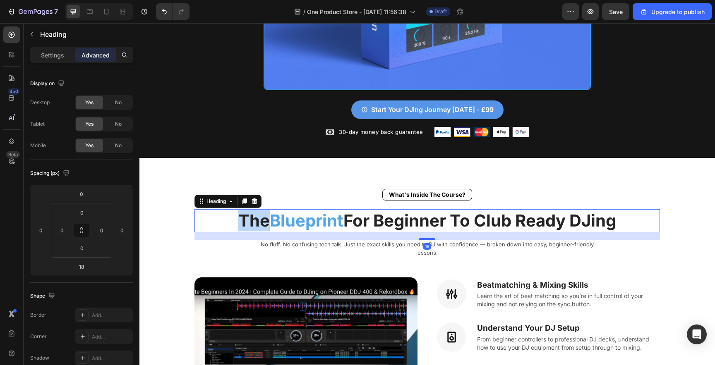
click at [252, 213] on h2 "The Blueprint For Beginner To Club Ready DJing" at bounding box center [427, 220] width 466 height 23
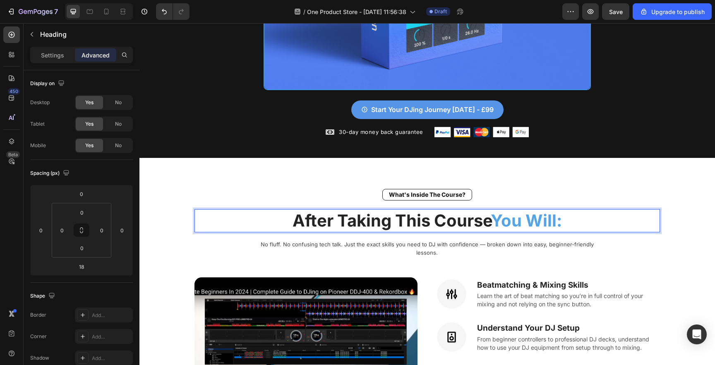
click at [474, 219] on p "After Taking This Course You Will:" at bounding box center [427, 221] width 464 height 22
click at [489, 218] on p "After Taking This Course You Will:" at bounding box center [427, 221] width 464 height 22
click at [579, 214] on p "After Taking This Course, You Will:" at bounding box center [427, 221] width 464 height 22
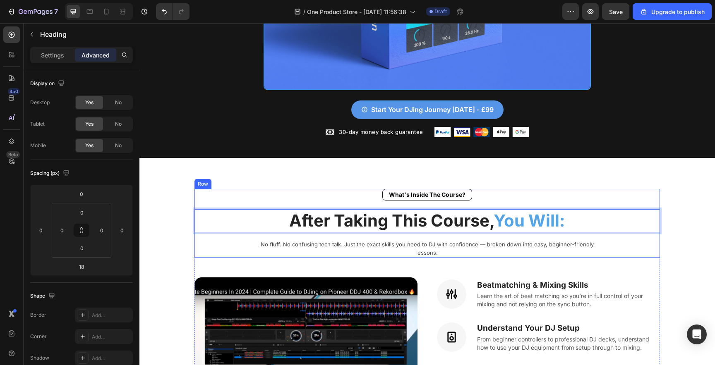
click at [588, 194] on div "What's Inside The Course?" at bounding box center [427, 195] width 466 height 12
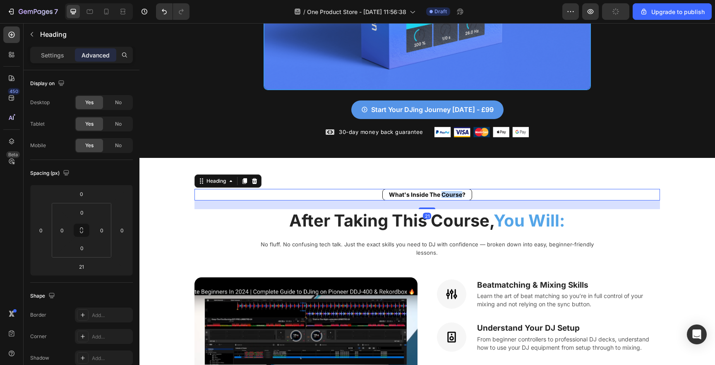
click at [448, 191] on span "What's Inside The Course?" at bounding box center [427, 194] width 77 height 7
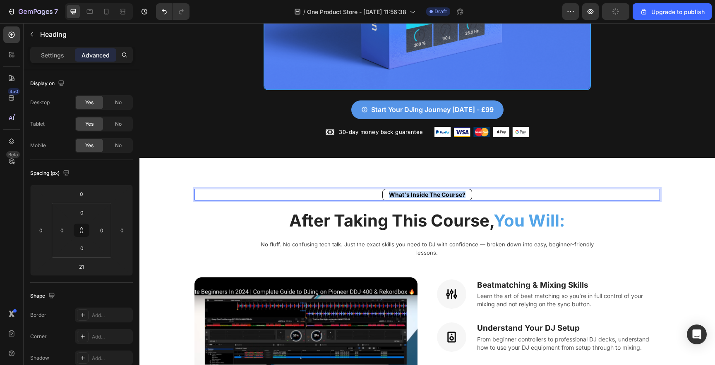
click at [448, 191] on span "What's Inside The Course?" at bounding box center [427, 194] width 77 height 7
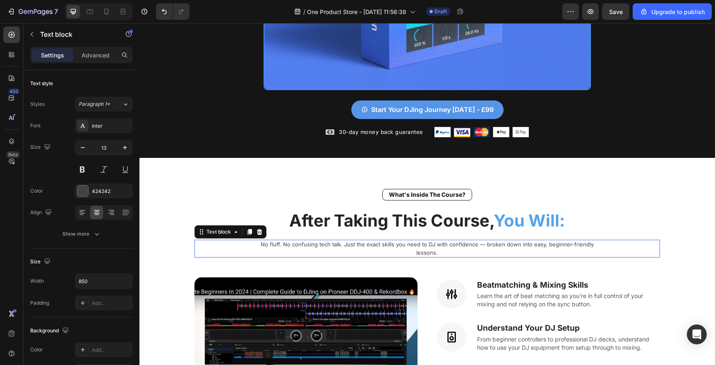
click at [271, 241] on p "No fluff. No confusing tech talk. Just the exact skills you need to DJ with con…" at bounding box center [427, 249] width 350 height 16
click at [276, 241] on p "No fluff. No confusing tech talk. Just the exact skills you need to DJ with con…" at bounding box center [427, 249] width 350 height 16
click at [233, 240] on div "No fluff. No confusing tech talk. Just the exact skills you need to DJ with con…" at bounding box center [427, 249] width 466 height 18
click at [238, 230] on icon at bounding box center [236, 232] width 7 height 7
click at [285, 227] on p "After Taking This Course, You Will:" at bounding box center [427, 221] width 464 height 22
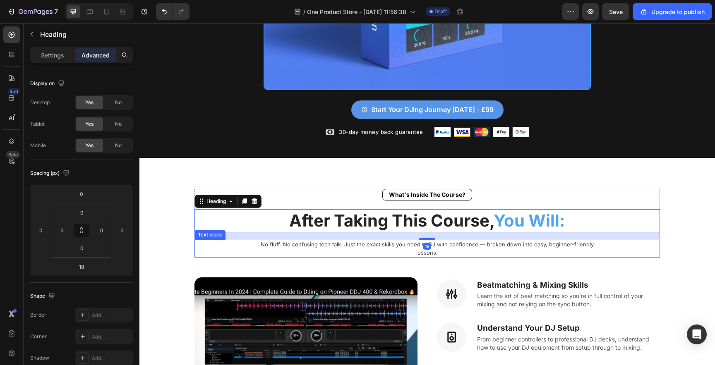
click at [254, 241] on p "No fluff. No confusing tech talk. Just the exact skills you need to DJ with con…" at bounding box center [427, 249] width 350 height 16
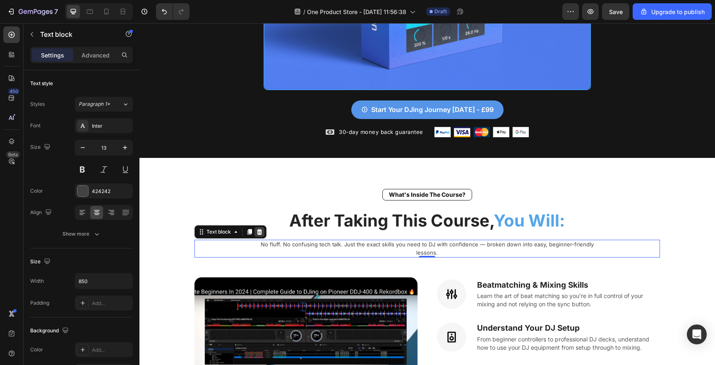
click at [261, 229] on icon at bounding box center [259, 232] width 5 height 6
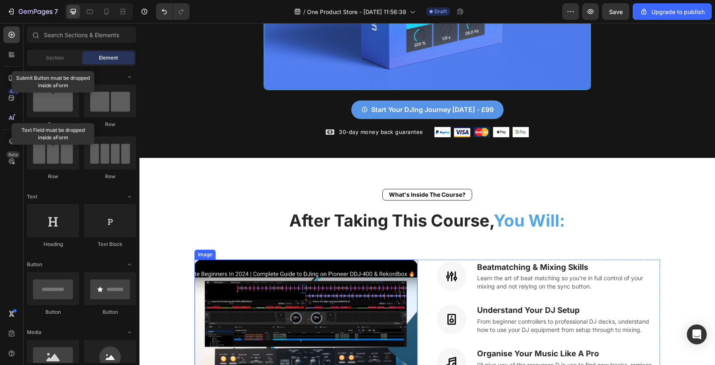
click at [361, 270] on img at bounding box center [305, 371] width 223 height 223
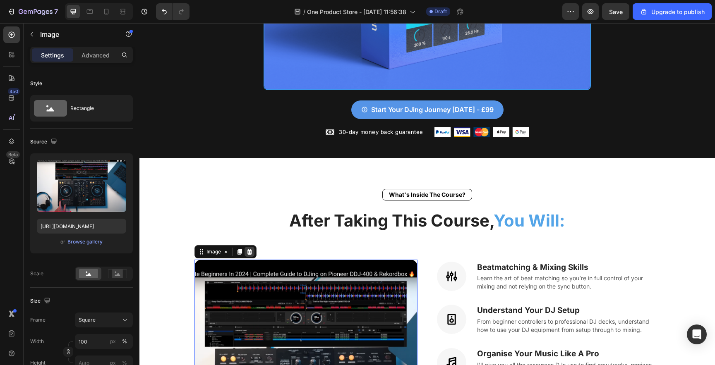
click at [248, 249] on icon at bounding box center [249, 252] width 7 height 7
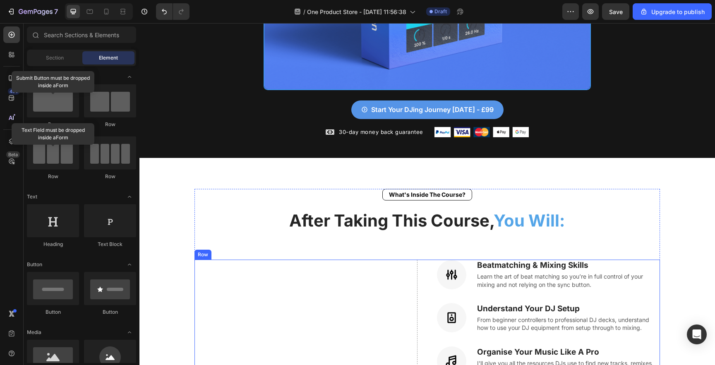
click at [424, 263] on div "Drop element here Icon Beatmatching & Mixing Skills Heading Learn the art of be…" at bounding box center [427, 370] width 466 height 220
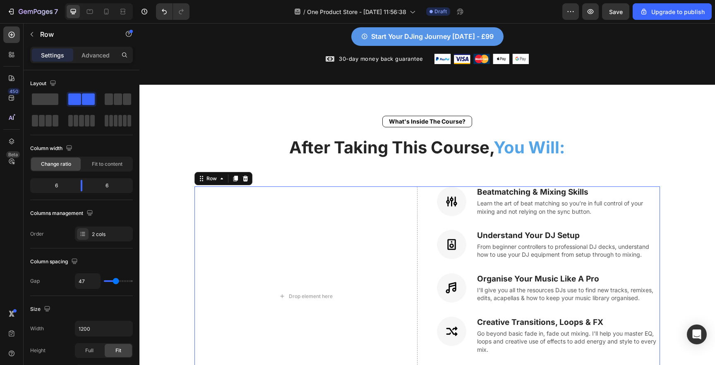
scroll to position [444, 0]
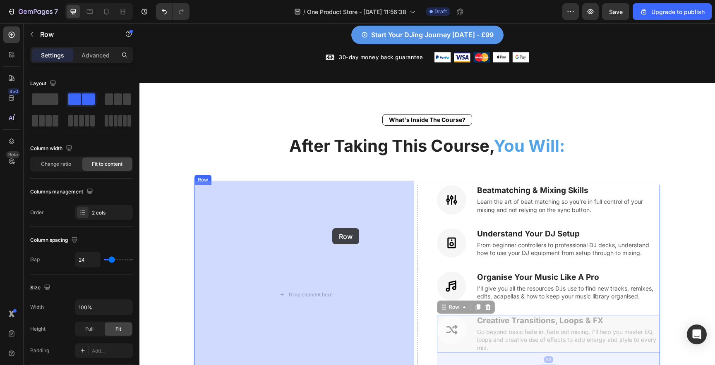
drag, startPoint x: 465, startPoint y: 314, endPoint x: 331, endPoint y: 228, distance: 159.3
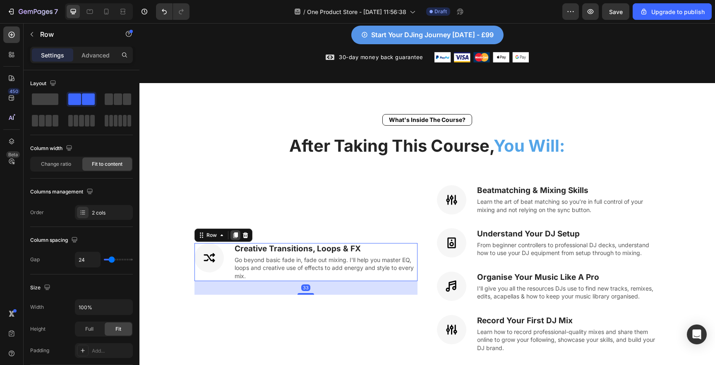
click at [234, 233] on icon at bounding box center [235, 236] width 5 height 6
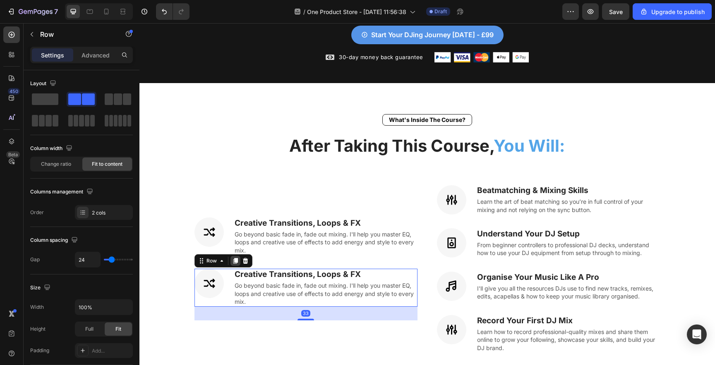
click at [235, 259] on icon at bounding box center [235, 262] width 5 height 6
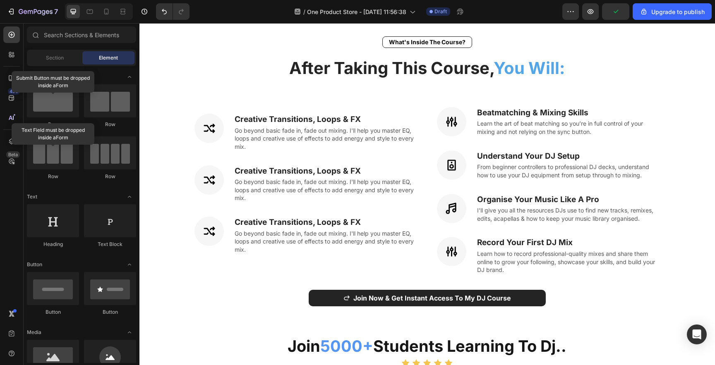
scroll to position [519, 0]
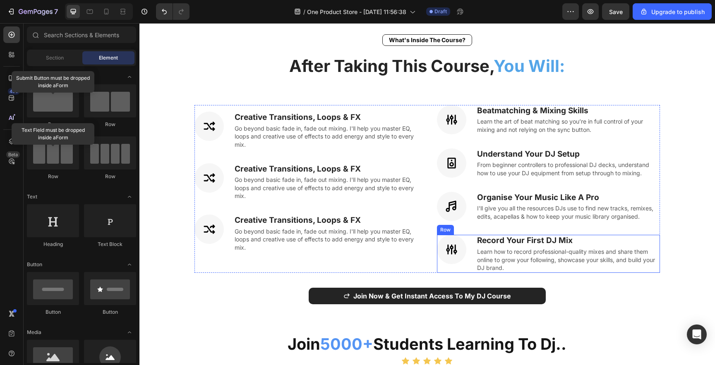
click at [469, 241] on div "Icon Record Your First DJ Mix Heading Learn how to record professional-quality …" at bounding box center [548, 254] width 223 height 38
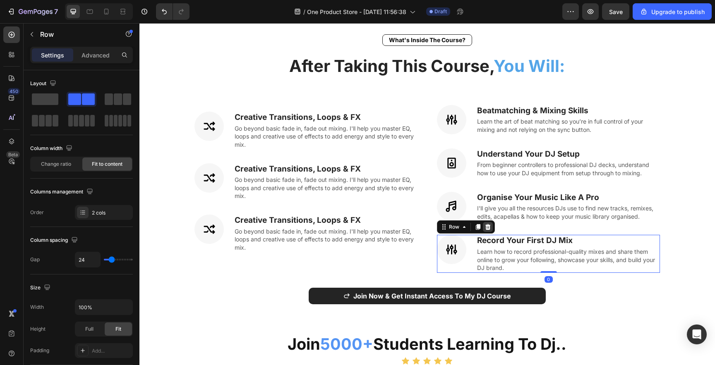
click at [484, 229] on icon at bounding box center [487, 227] width 7 height 7
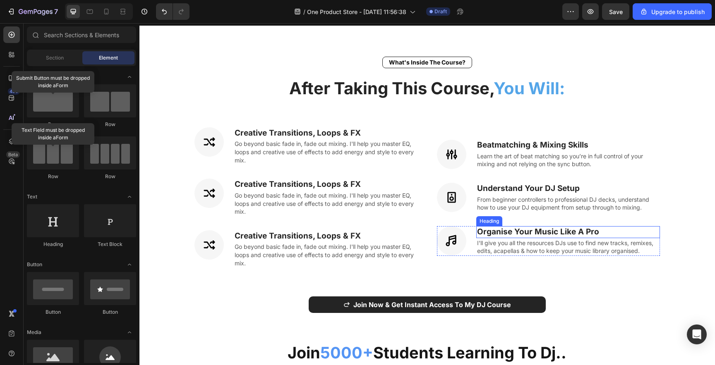
scroll to position [496, 0]
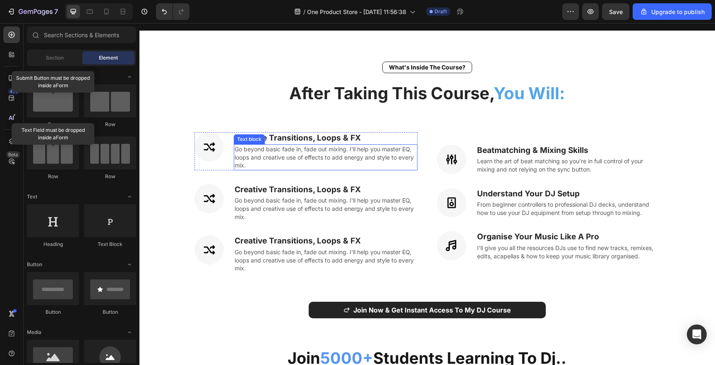
click at [355, 158] on p "Go beyond basic fade in, fade out mixing. I'll help you master EQ, loops and cr…" at bounding box center [326, 157] width 182 height 24
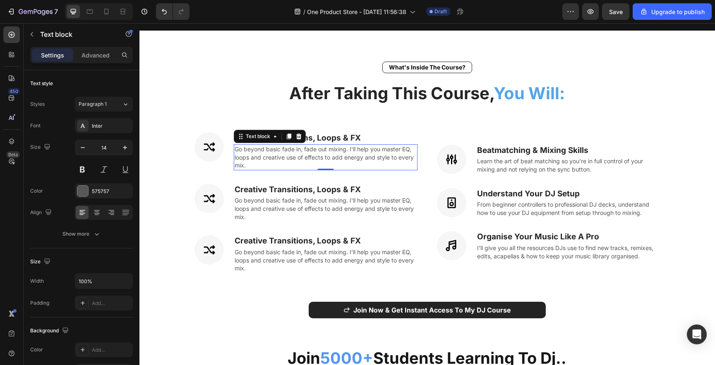
click at [355, 158] on p "Go beyond basic fade in, fade out mixing. I'll help you master EQ, loops and cr…" at bounding box center [326, 157] width 182 height 24
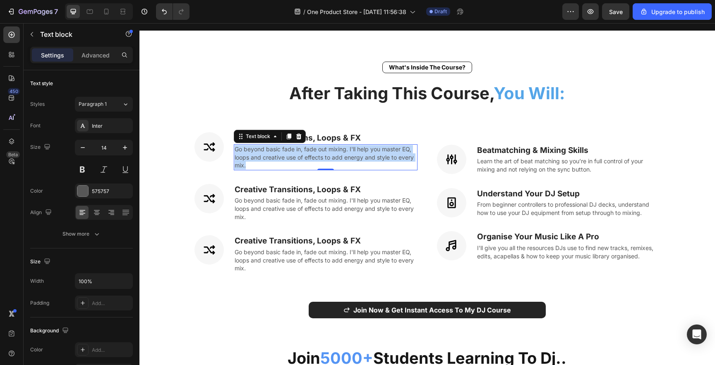
click at [355, 158] on p "Go beyond basic fade in, fade out mixing. I'll help you master EQ, loops and cr…" at bounding box center [326, 157] width 182 height 24
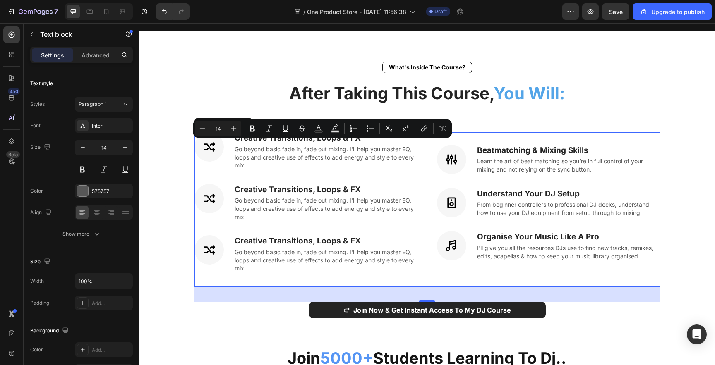
click at [357, 166] on div "Icon Creative Transitions, Loops & FX Heading Go beyond basic fade in, fade out…" at bounding box center [305, 209] width 223 height 154
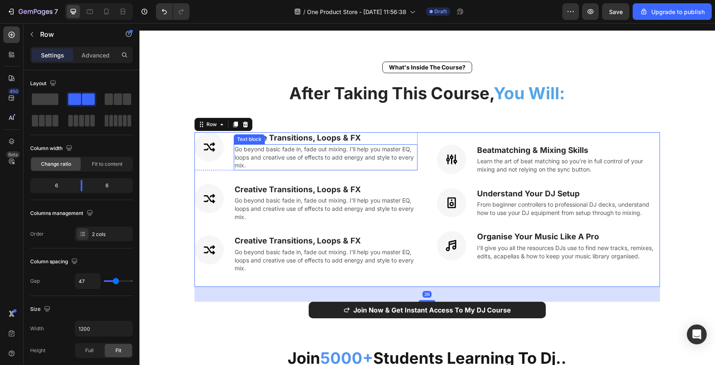
click at [351, 156] on p "Go beyond basic fade in, fade out mixing. I'll help you master EQ, loops and cr…" at bounding box center [326, 157] width 182 height 24
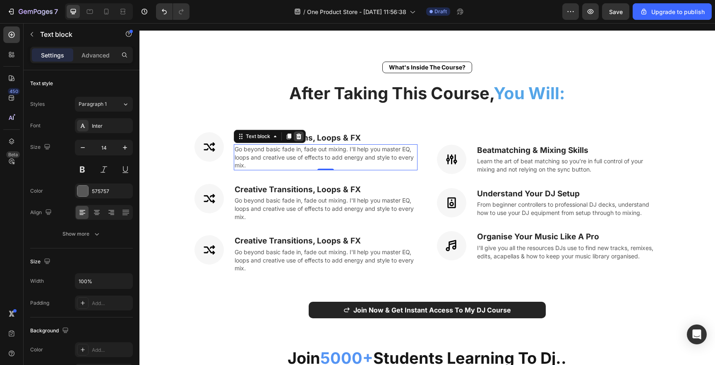
click at [298, 133] on icon at bounding box center [298, 136] width 7 height 7
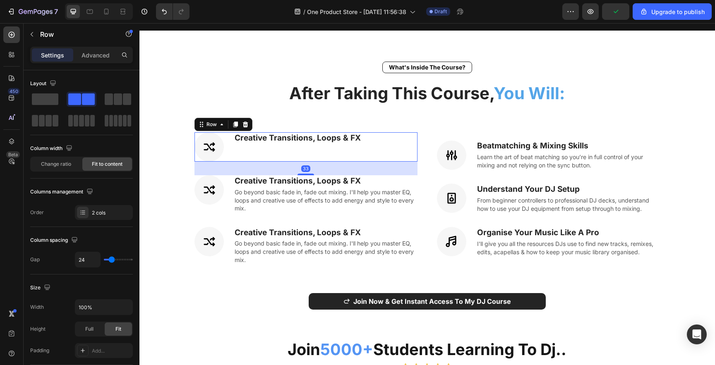
click at [269, 146] on div "Creative Transitions, Loops & FX Heading" at bounding box center [298, 146] width 128 height 29
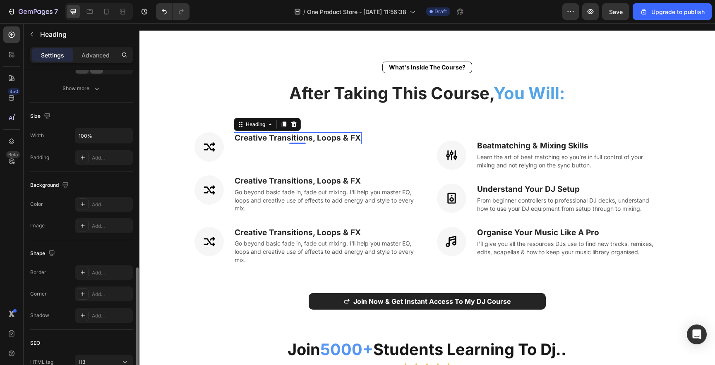
scroll to position [218, 0]
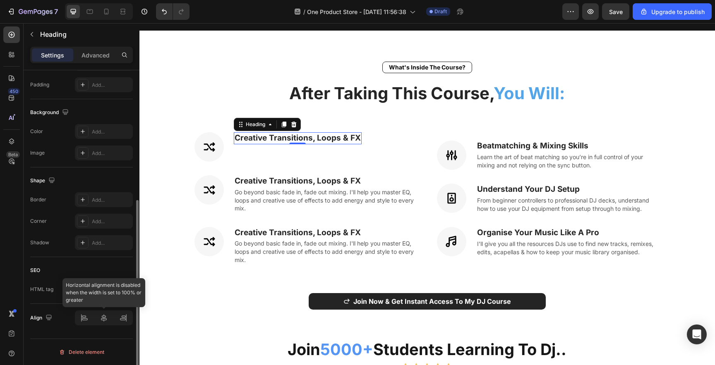
click at [106, 319] on div at bounding box center [104, 318] width 58 height 15
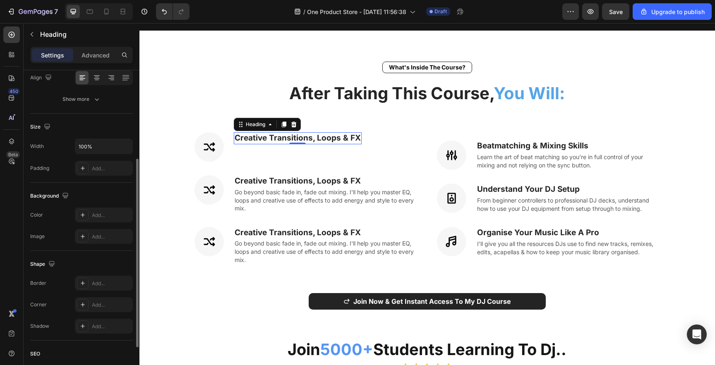
scroll to position [134, 0]
click at [227, 137] on div "Icon Creative Transitions, Loops & FX Heading 0 Row" at bounding box center [305, 146] width 223 height 29
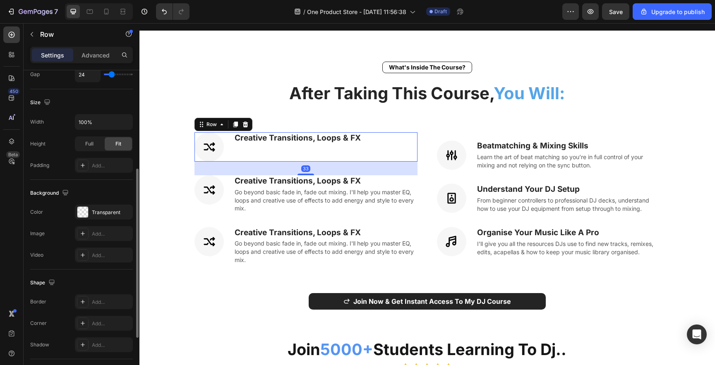
scroll to position [280, 0]
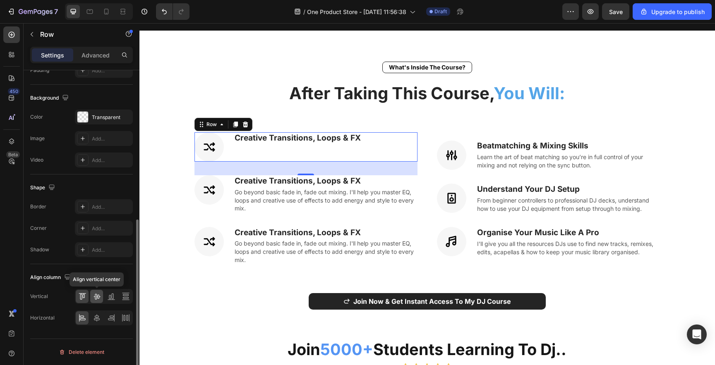
click at [97, 302] on div at bounding box center [96, 296] width 13 height 13
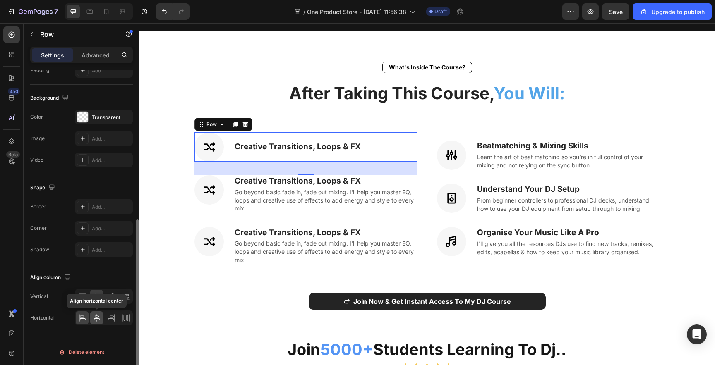
click at [97, 317] on icon at bounding box center [97, 318] width 8 height 8
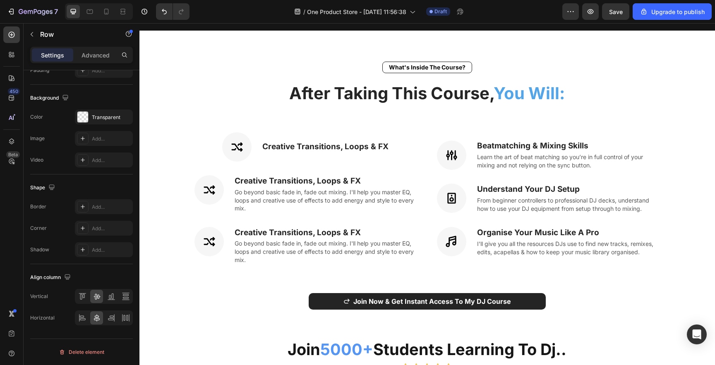
click at [162, 162] on section "⁠⁠⁠⁠⁠⁠⁠ What's Inside The Course? Heading After Taking This Course, You Will: H…" at bounding box center [427, 321] width 531 height 568
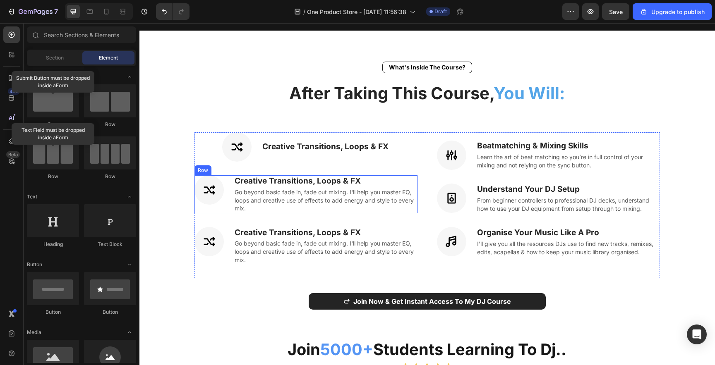
click at [205, 204] on div "Icon" at bounding box center [208, 194] width 29 height 38
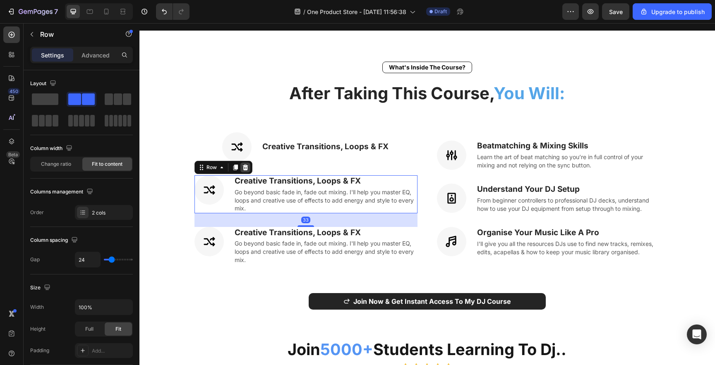
click at [245, 165] on icon at bounding box center [244, 168] width 5 height 6
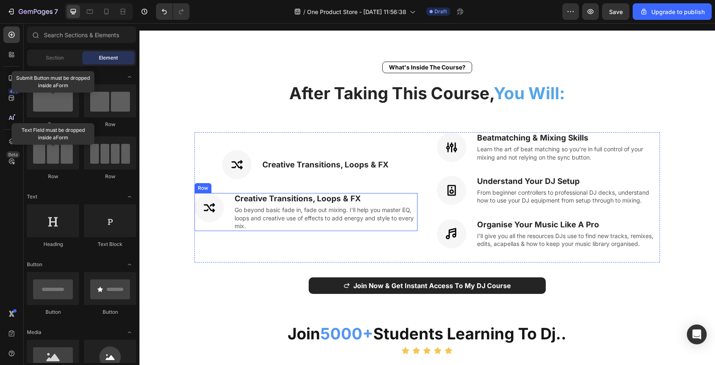
click at [226, 223] on div "Icon Creative Transitions, Loops & FX Heading Go beyond basic fade in, fade out…" at bounding box center [305, 212] width 223 height 38
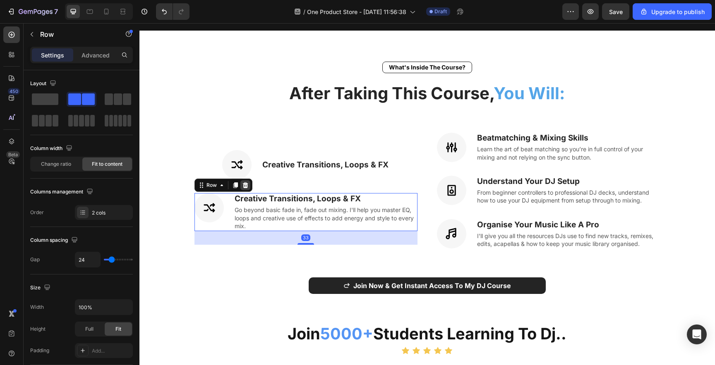
click at [244, 182] on icon at bounding box center [244, 185] width 5 height 6
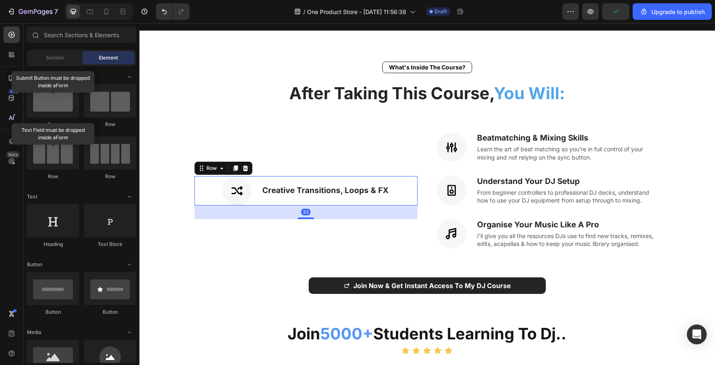
click at [254, 176] on div "Icon Creative Transitions, Loops & FX Heading Row 33" at bounding box center [305, 190] width 223 height 29
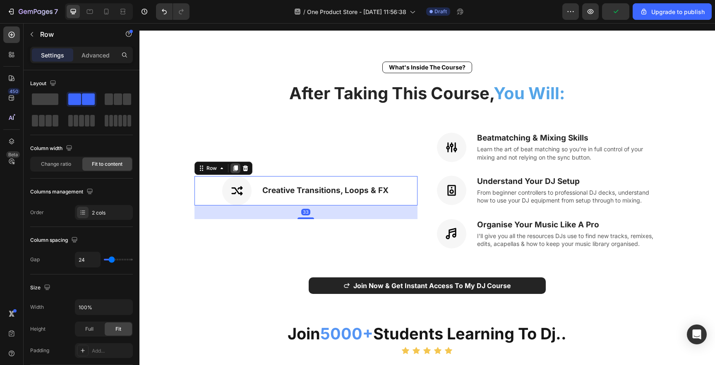
click at [238, 164] on div at bounding box center [235, 168] width 10 height 10
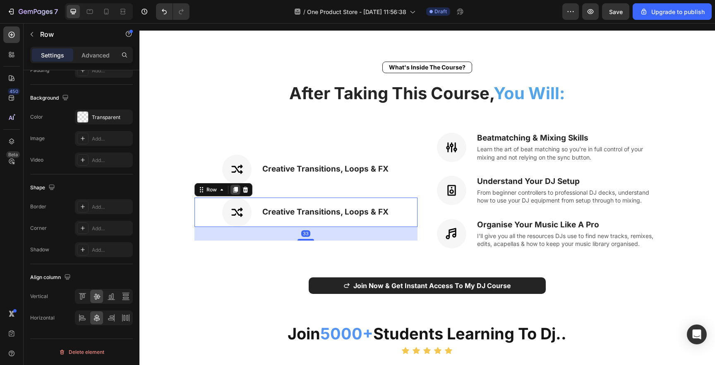
click at [235, 187] on icon at bounding box center [235, 190] width 5 height 6
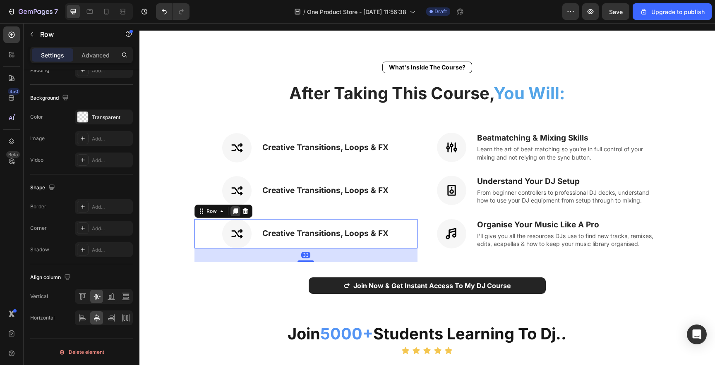
click at [236, 210] on icon at bounding box center [235, 211] width 7 height 7
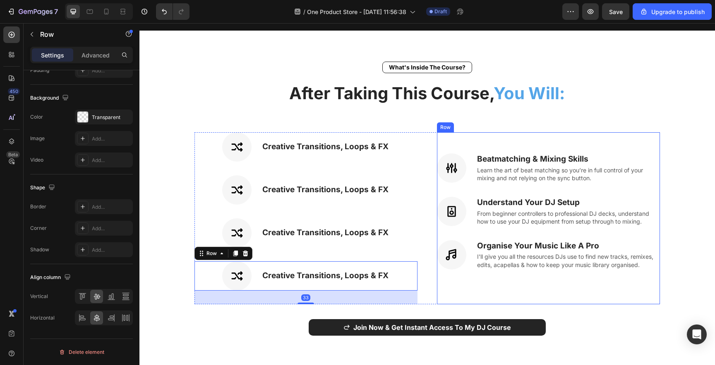
click at [467, 159] on div "Icon Beatmatching & Mixing Skills Heading Learn the art of beat matching so you…" at bounding box center [548, 168] width 223 height 30
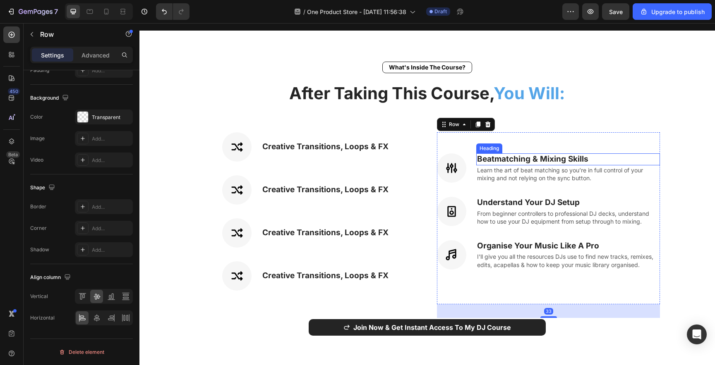
click at [554, 160] on h3 "Beatmatching & Mixing Skills" at bounding box center [568, 159] width 184 height 12
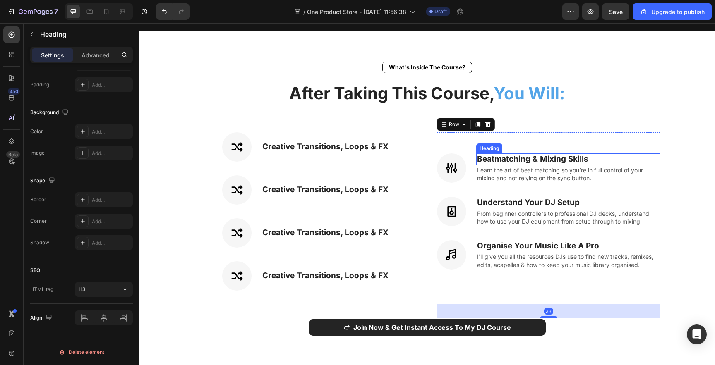
scroll to position [0, 0]
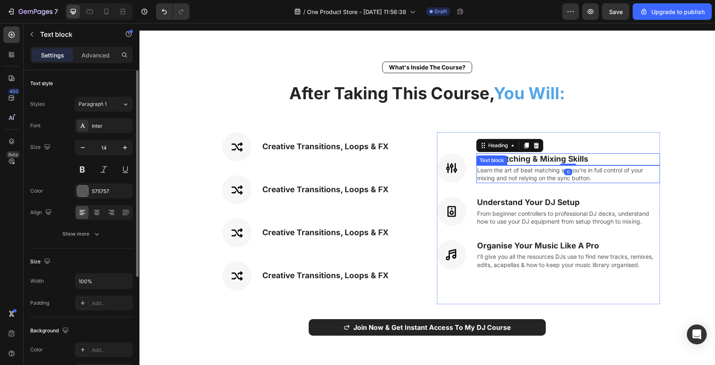
click at [644, 175] on p "Learn the art of beat matching so you’re in full control of your mixing and not…" at bounding box center [568, 174] width 182 height 16
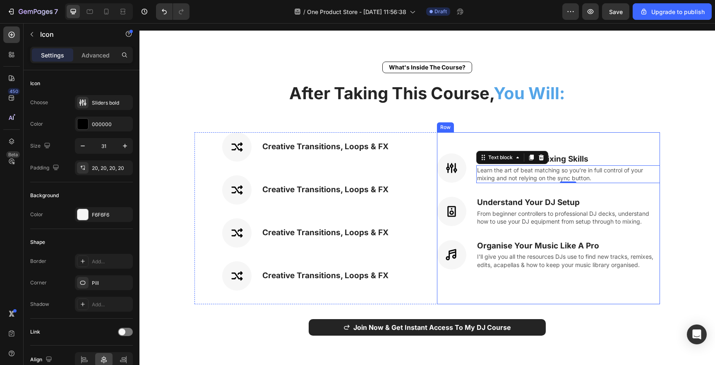
click at [462, 173] on div "Icon" at bounding box center [451, 167] width 29 height 29
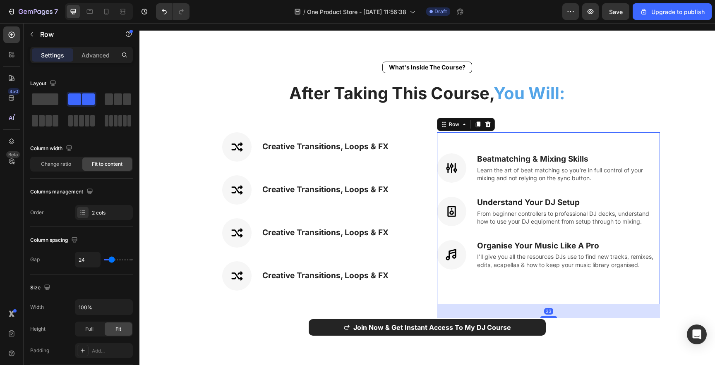
click at [466, 173] on div "Icon Beatmatching & Mixing Skills Heading Learn the art of beat matching so you…" at bounding box center [548, 168] width 223 height 30
click at [469, 154] on div "Icon Beatmatching & Mixing Skills Heading Learn the art of beat matching so you…" at bounding box center [548, 168] width 223 height 30
click at [454, 164] on icon at bounding box center [451, 168] width 13 height 13
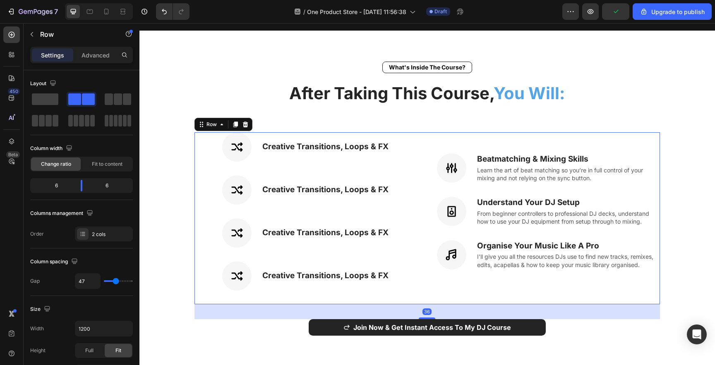
click at [526, 137] on div "Icon Beatmatching & Mixing Skills Heading Learn the art of beat matching so you…" at bounding box center [548, 218] width 223 height 172
click at [461, 144] on div "Icon Beatmatching & Mixing Skills Heading Learn the art of beat matching so you…" at bounding box center [548, 218] width 223 height 172
click at [461, 163] on div at bounding box center [451, 167] width 29 height 29
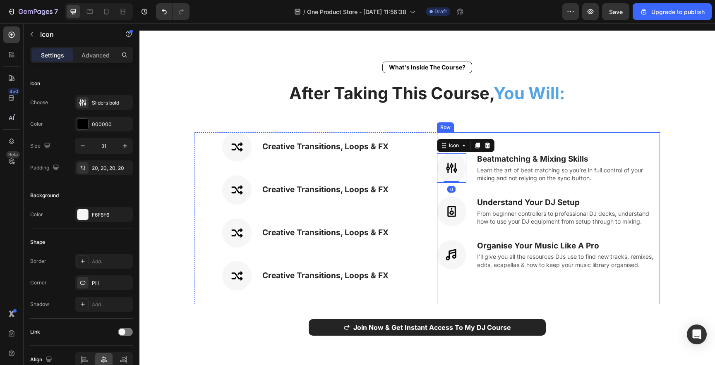
click at [470, 163] on div "Icon 0 Beatmatching & Mixing Skills Heading Learn the art of beat matching so y…" at bounding box center [548, 168] width 223 height 30
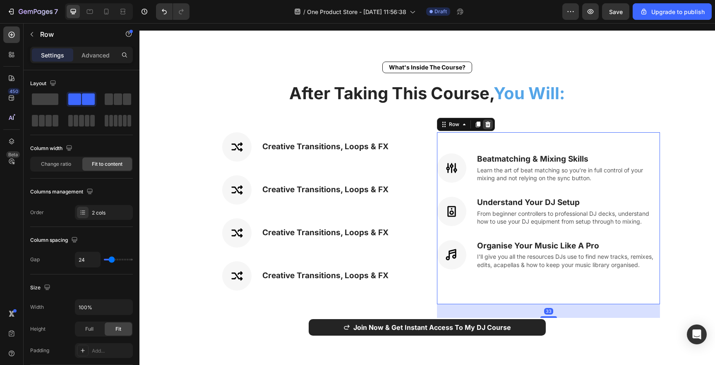
click at [487, 121] on icon at bounding box center [487, 124] width 7 height 7
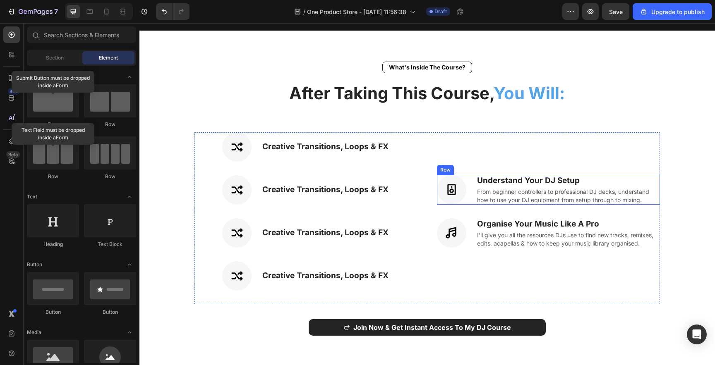
click at [468, 186] on div "Icon Understand Your DJ Setup Heading From beginner controllers to professional…" at bounding box center [548, 190] width 223 height 30
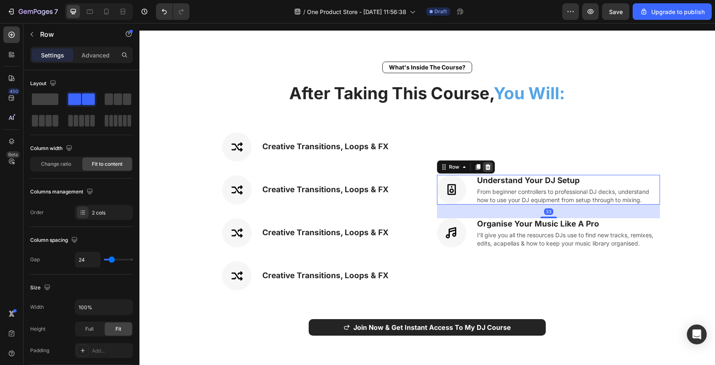
click at [488, 165] on div at bounding box center [488, 167] width 10 height 10
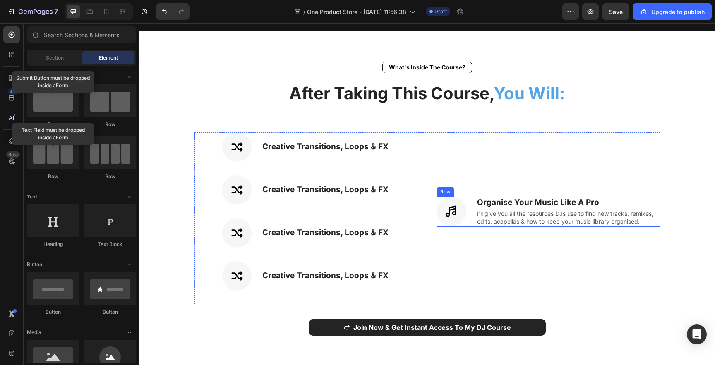
click at [465, 202] on div "Icon Organise Your Music Like A Pro Heading I'll give you all the resources DJs…" at bounding box center [548, 212] width 223 height 30
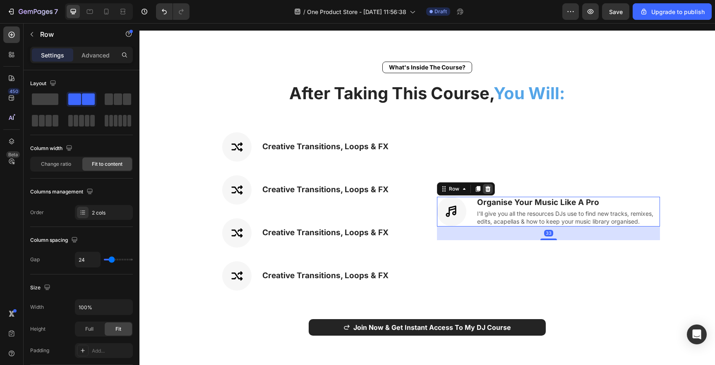
click at [485, 186] on icon at bounding box center [487, 189] width 7 height 7
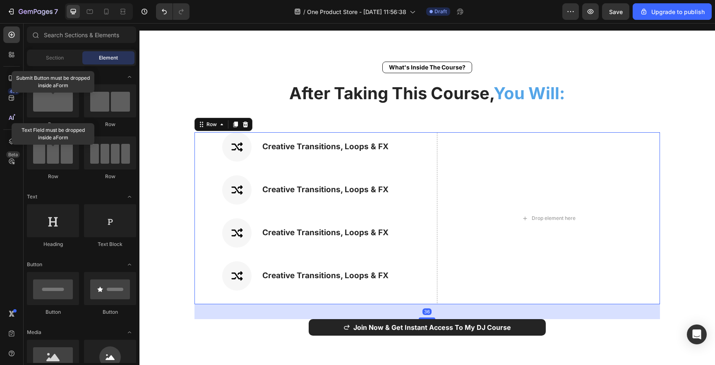
click at [423, 144] on div "Icon Creative Transitions, Loops & FX Heading Row Icon Creative Transitions, Lo…" at bounding box center [427, 218] width 466 height 172
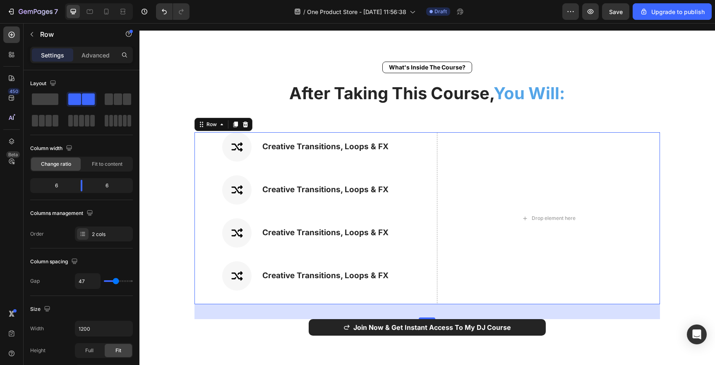
click at [276, 164] on div "Icon Creative Transitions, Loops & FX Heading Row Icon Creative Transitions, Lo…" at bounding box center [305, 218] width 223 height 172
type input "2"
type input "0"
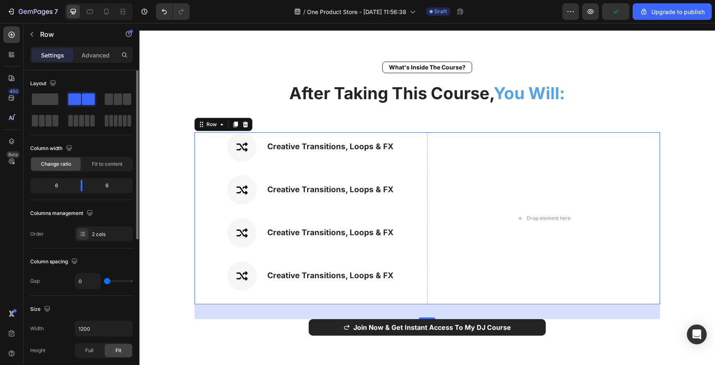
type input "2"
type input "9"
type input "12"
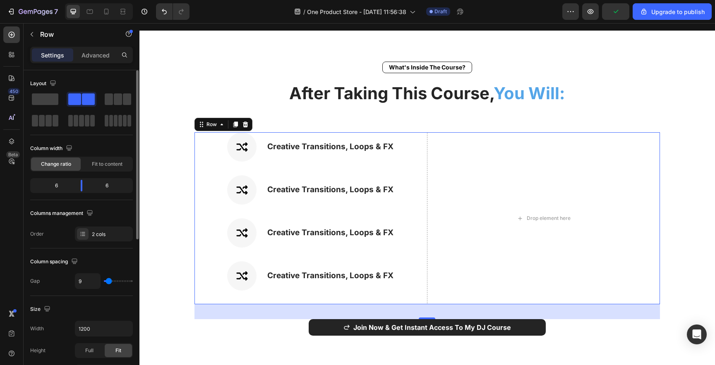
type input "12"
type input "15"
type input "16"
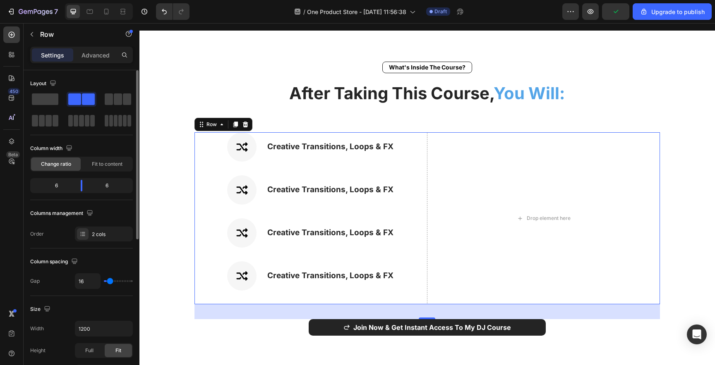
type input "17"
type input "18"
type input "19"
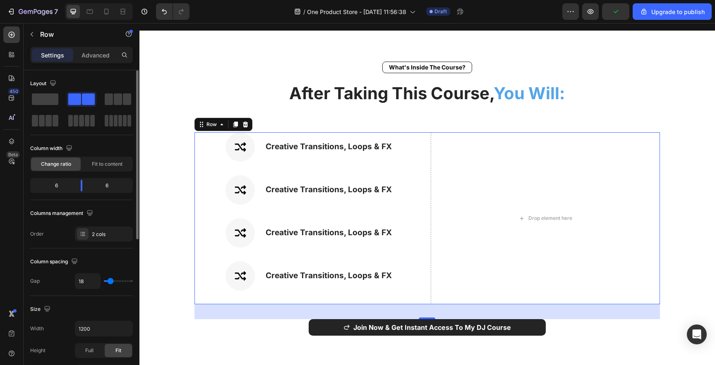
type input "19"
type input "20"
type input "22"
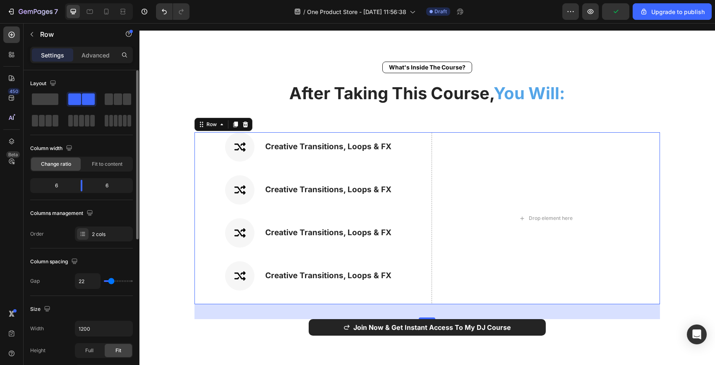
type input "23"
type input "25"
type input "28"
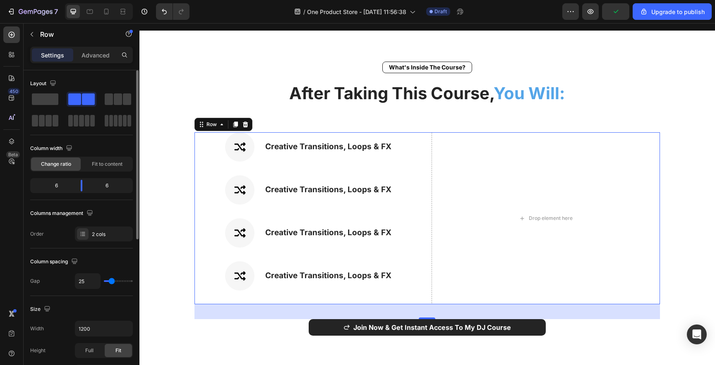
type input "28"
type input "30"
type input "31"
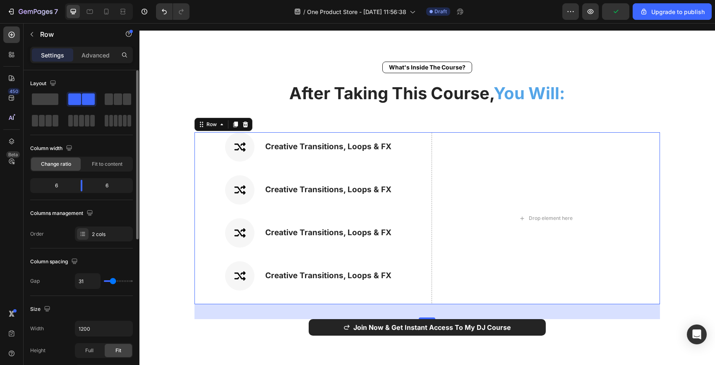
type input "33"
type input "34"
type input "36"
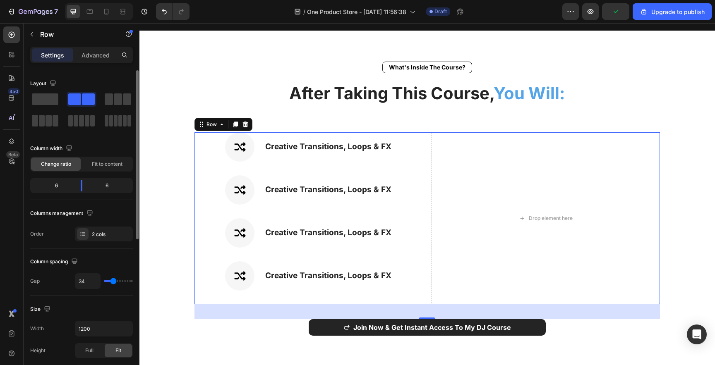
type input "36"
type input "37"
type input "38"
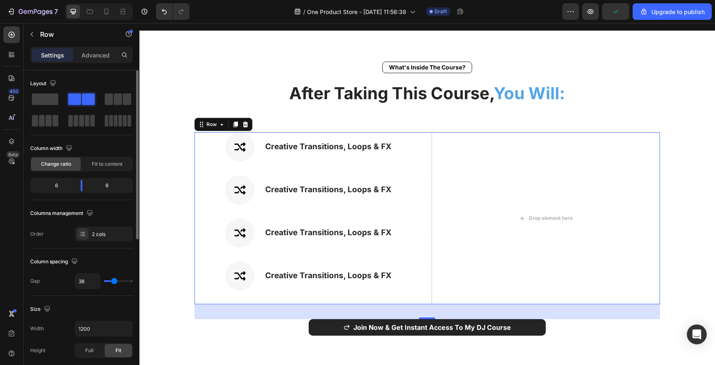
type input "39"
type input "40"
type input "41"
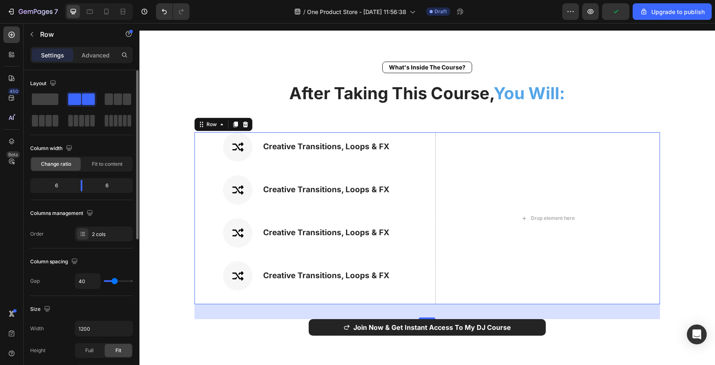
type input "41"
type input "42"
type input "43"
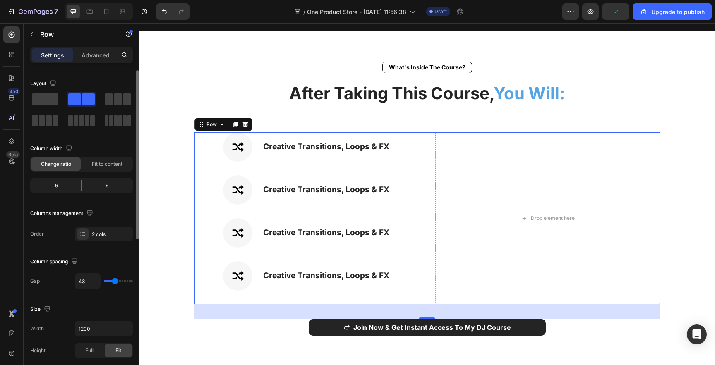
type input "44"
drag, startPoint x: 107, startPoint y: 282, endPoint x: 115, endPoint y: 282, distance: 7.9
type input "44"
click at [115, 282] on input "range" at bounding box center [118, 281] width 29 height 2
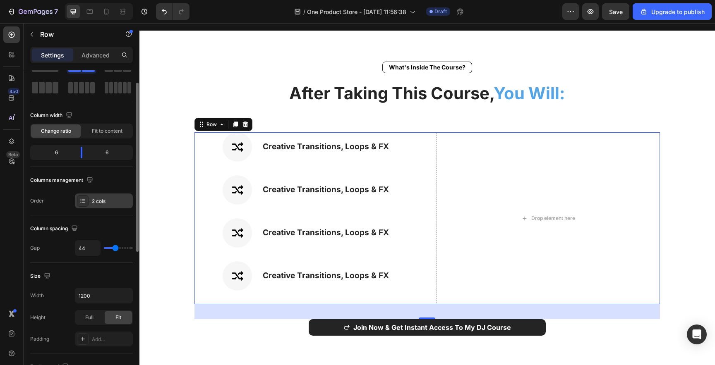
scroll to position [36, 0]
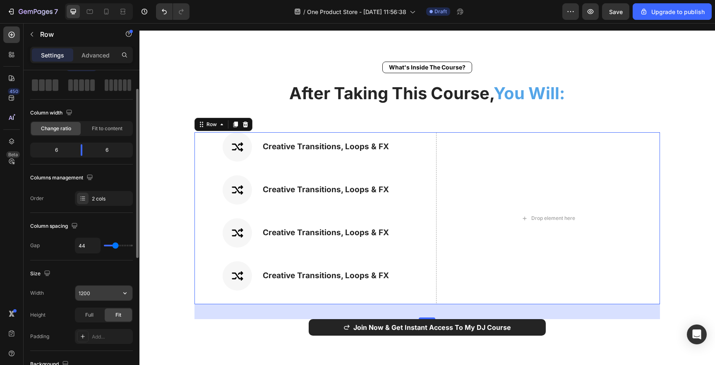
click at [87, 291] on input "1200" at bounding box center [103, 293] width 57 height 15
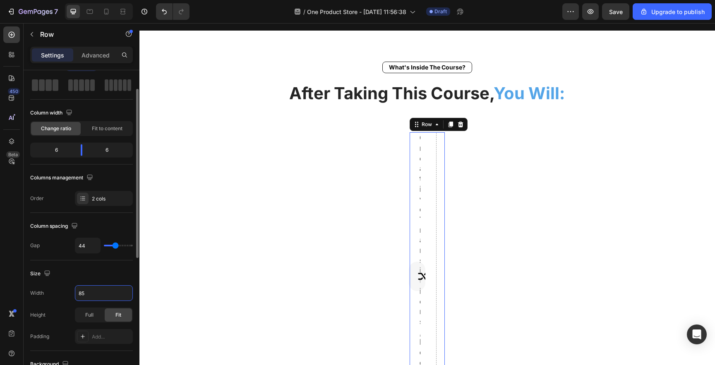
type input "850"
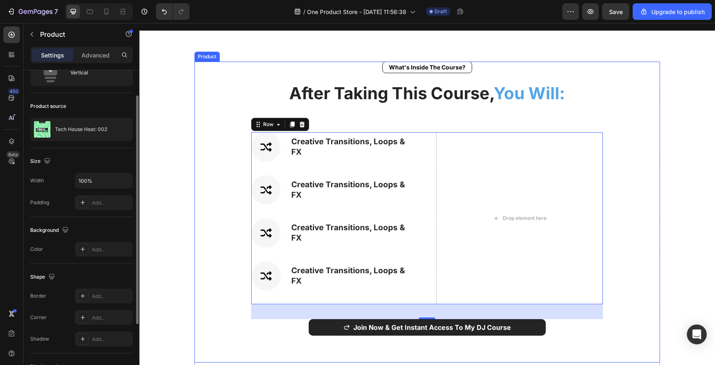
click at [212, 151] on div "⁠⁠⁠⁠⁠⁠⁠ What's Inside The Course? Heading After Taking This Course, You Will: H…" at bounding box center [427, 212] width 466 height 301
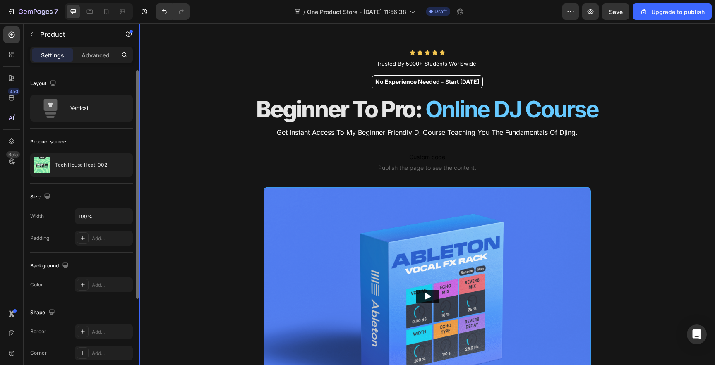
scroll to position [13, 0]
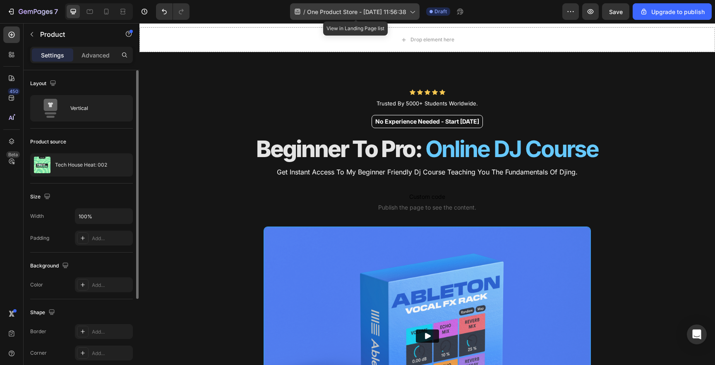
click at [297, 12] on icon at bounding box center [297, 11] width 8 height 8
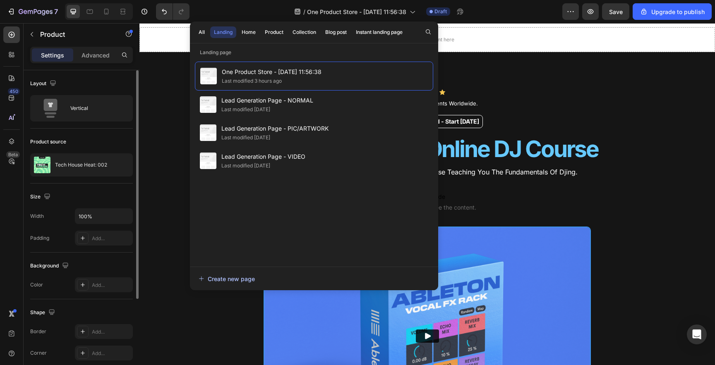
click at [244, 284] on button "Create new page" at bounding box center [314, 279] width 232 height 17
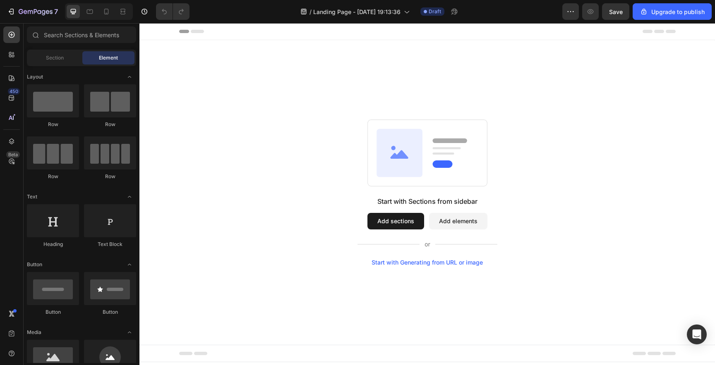
click at [395, 220] on button "Add sections" at bounding box center [395, 221] width 57 height 17
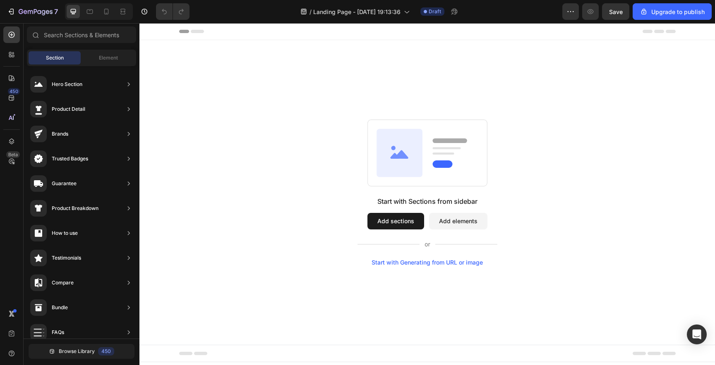
click at [412, 261] on div "Start with Generating from URL or image" at bounding box center [427, 262] width 111 height 7
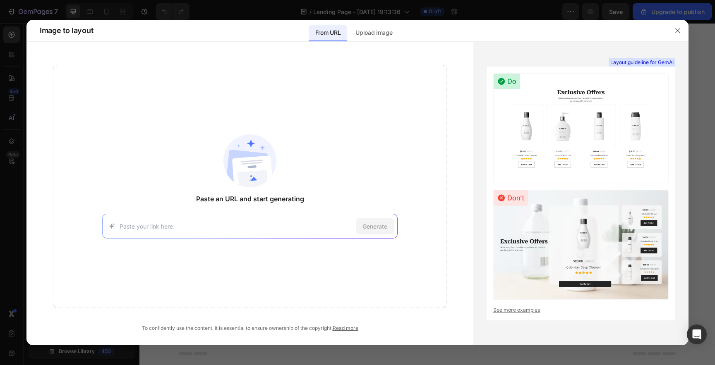
click at [209, 221] on div "Generate" at bounding box center [249, 226] width 295 height 25
click at [216, 221] on div "Generate" at bounding box center [249, 226] width 295 height 25
click at [197, 222] on input at bounding box center [236, 226] width 233 height 9
paste input "https://www.socialsound.io/course"
type input "https://www.socialsound.io/course"
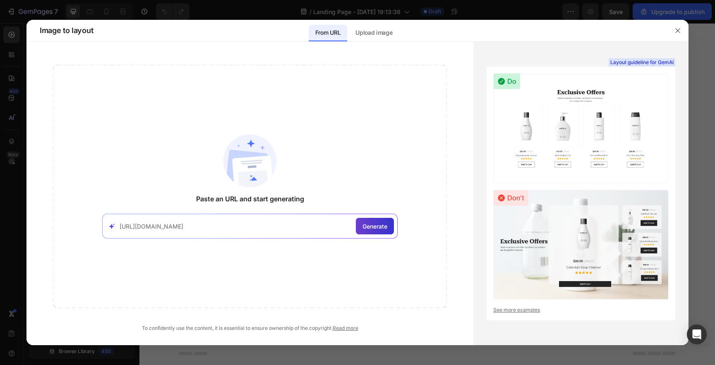
click at [380, 226] on span "Generate" at bounding box center [374, 226] width 25 height 9
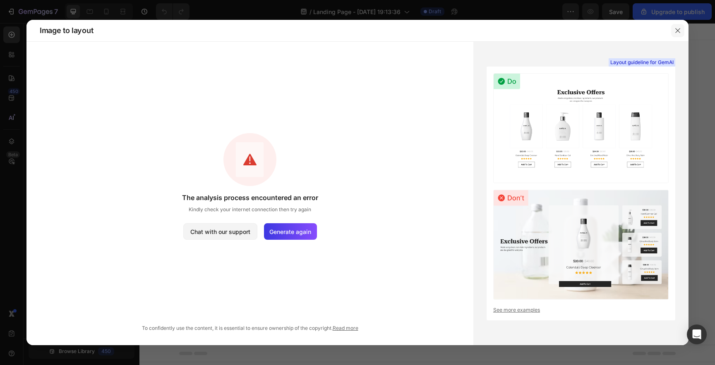
click at [679, 29] on icon "button" at bounding box center [677, 30] width 5 height 5
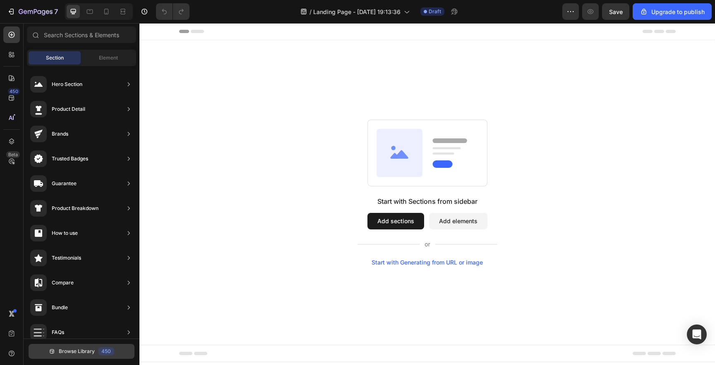
click at [85, 357] on button "Browse Library 450" at bounding box center [82, 351] width 106 height 15
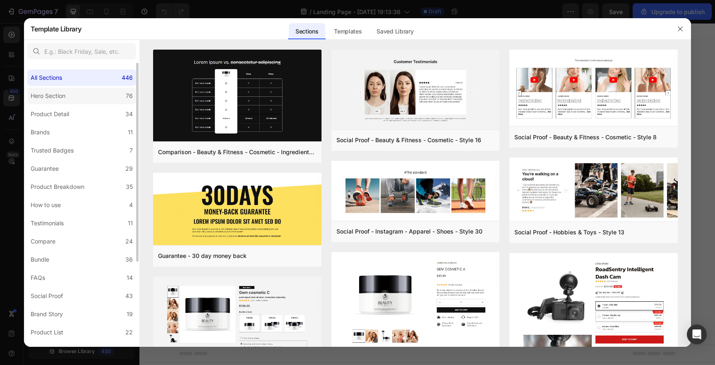
click at [109, 95] on label "Hero Section 76" at bounding box center [81, 96] width 109 height 17
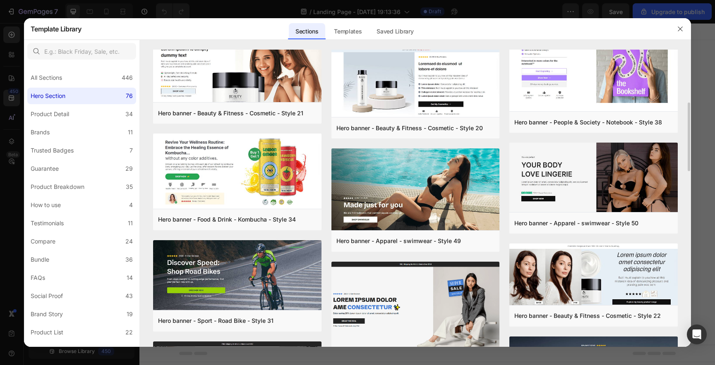
scroll to position [228, 0]
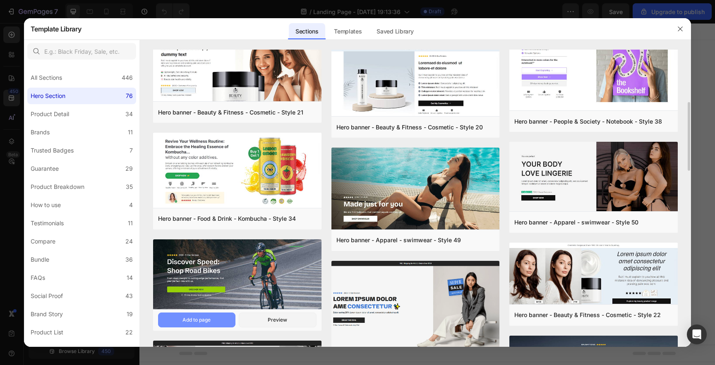
click at [204, 321] on div "Add to page" at bounding box center [196, 319] width 28 height 7
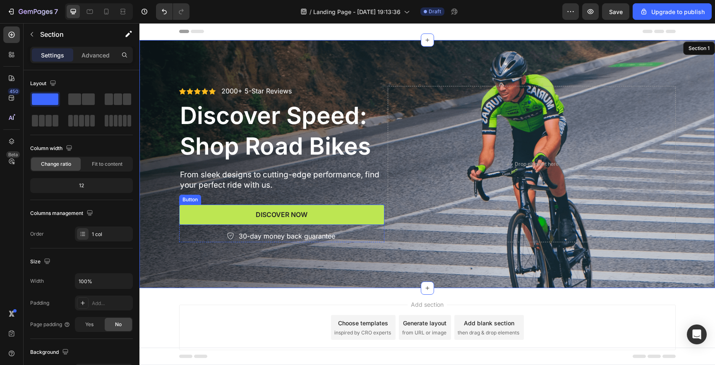
scroll to position [17, 0]
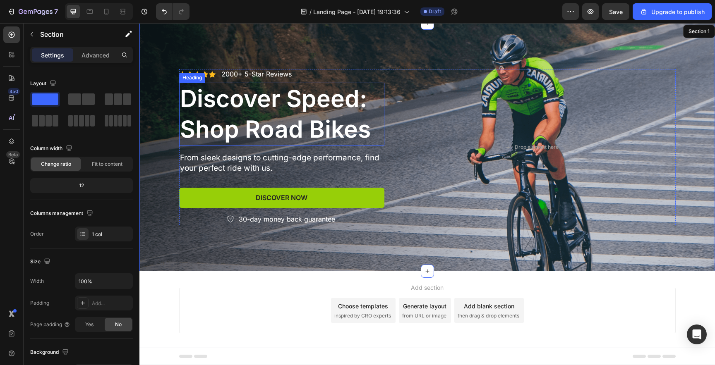
click at [209, 115] on h2 "Discover Speed: Shop Road Bikes" at bounding box center [282, 114] width 206 height 63
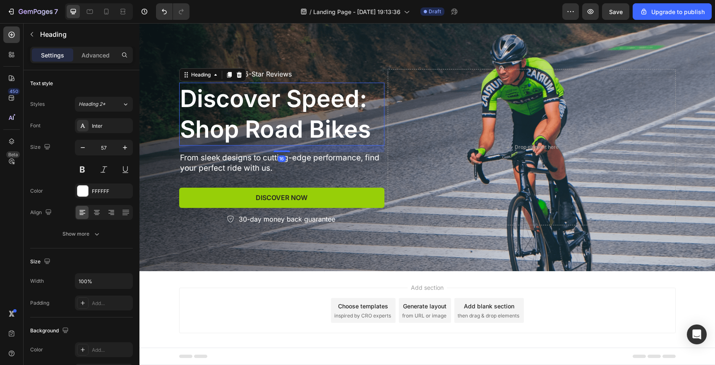
click at [209, 115] on h2 "Discover Speed: Shop Road Bikes" at bounding box center [282, 114] width 206 height 63
click at [209, 115] on p "Discover Speed: Shop Road Bikes" at bounding box center [282, 114] width 204 height 61
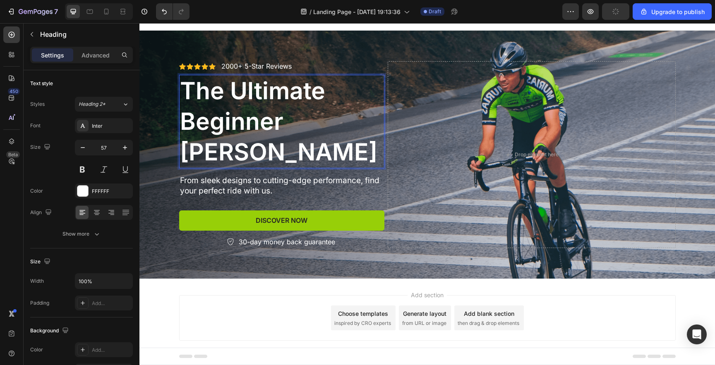
scroll to position [0, 0]
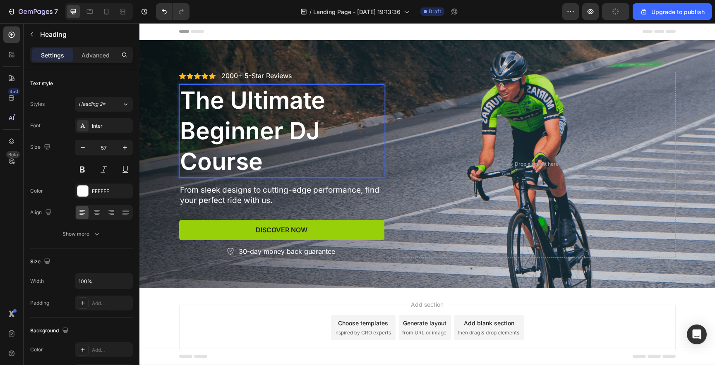
click at [243, 98] on p "The Ultimate Beginner DJ Course" at bounding box center [282, 131] width 204 height 92
click at [291, 145] on p "The Ultimate Beginner DJ Course" at bounding box center [282, 131] width 204 height 92
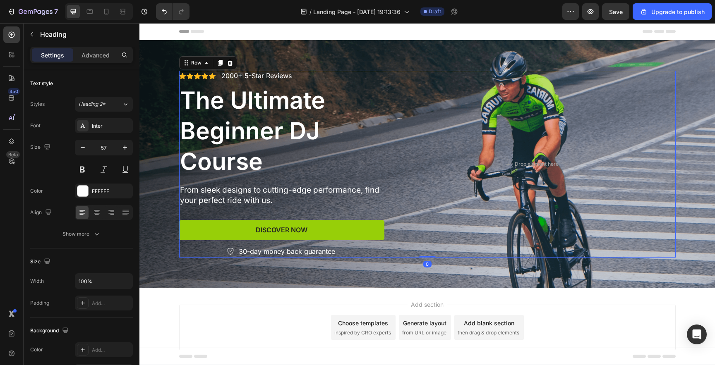
click at [382, 79] on div "Icon Icon Icon Icon Icon Icon List 2000+ 5-Star Reviews Text Block Row The Ulti…" at bounding box center [427, 164] width 496 height 187
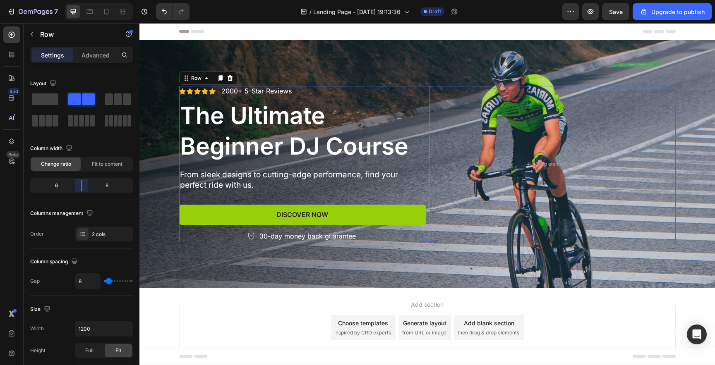
drag, startPoint x: 76, startPoint y: 187, endPoint x: 85, endPoint y: 187, distance: 9.5
click at [85, 0] on body "7 / Landing Page - Aug 27, 19:13:36 Draft Preview Save Upgrade to publish 450 B…" at bounding box center [357, 0] width 715 height 0
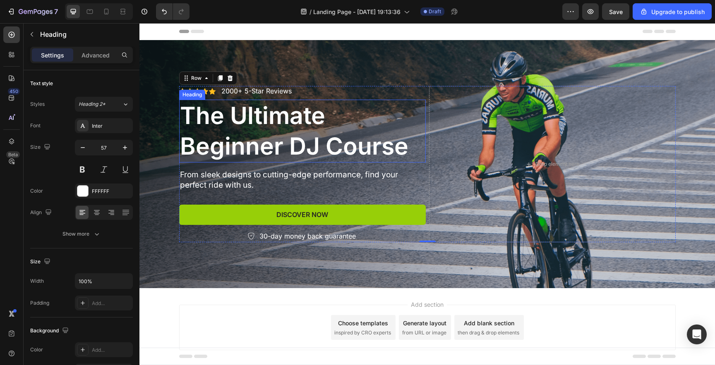
click at [278, 112] on p "The Ultimate Beginner DJ Course" at bounding box center [302, 131] width 245 height 61
click at [275, 119] on p "The Ultimate Beginner DJ Course" at bounding box center [302, 131] width 245 height 61
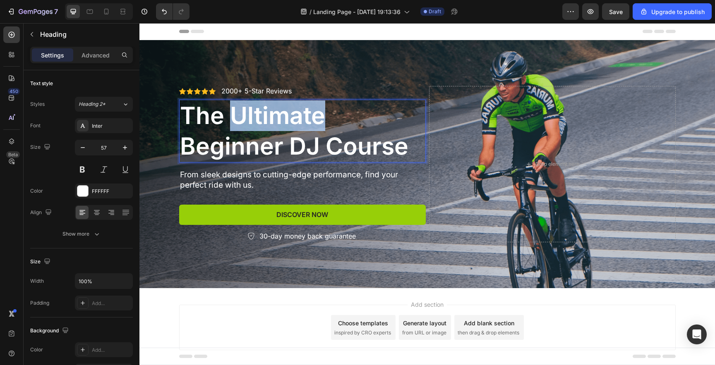
click at [275, 119] on p "The Ultimate Beginner DJ Course" at bounding box center [302, 131] width 245 height 61
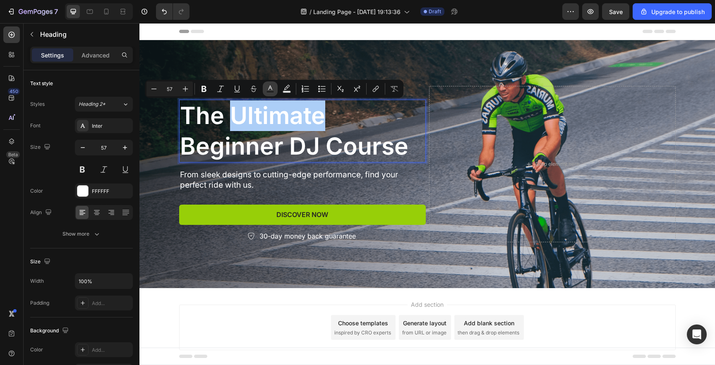
click at [273, 90] on icon "Editor contextual toolbar" at bounding box center [270, 89] width 8 height 8
type input "FFFFFF"
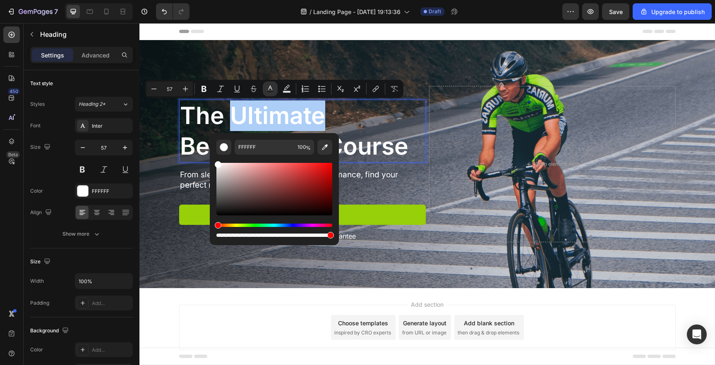
click at [280, 224] on div "Hue" at bounding box center [274, 225] width 116 height 3
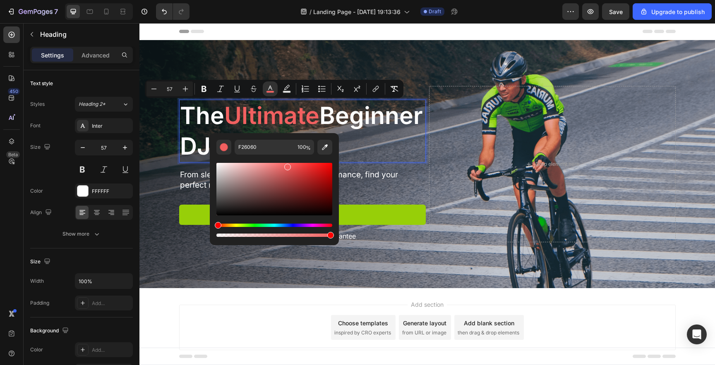
drag, startPoint x: 283, startPoint y: 188, endPoint x: 286, endPoint y: 148, distance: 40.3
click at [286, 148] on div "F26060 100 %" at bounding box center [274, 189] width 116 height 99
click at [279, 227] on div "Editor contextual toolbar" at bounding box center [274, 230] width 116 height 13
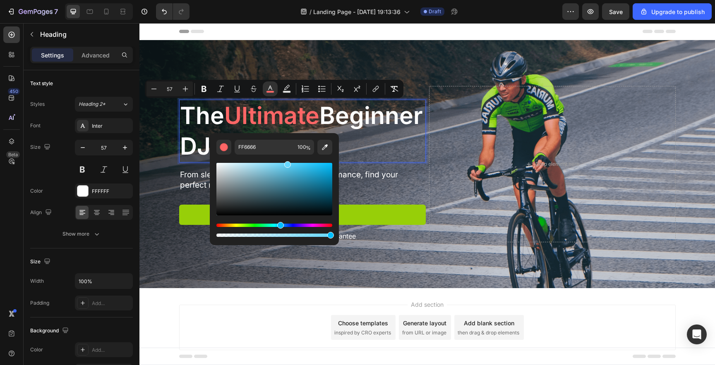
click at [279, 225] on div "Hue" at bounding box center [274, 225] width 116 height 3
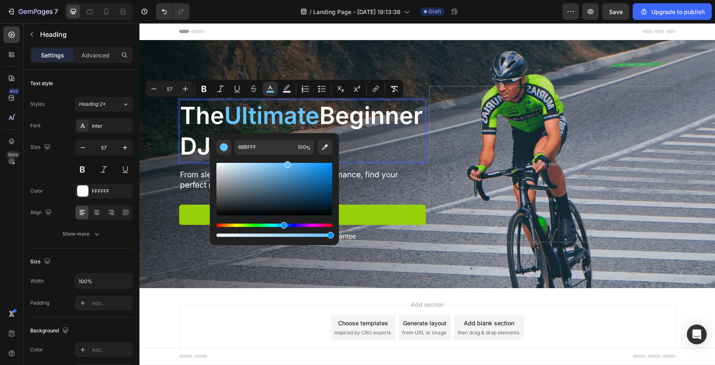
click at [283, 223] on div "Hue" at bounding box center [283, 225] width 7 height 7
click at [285, 223] on div "Hue" at bounding box center [286, 225] width 7 height 7
type input "66C1FF"
click at [282, 223] on div "Hue" at bounding box center [283, 225] width 7 height 7
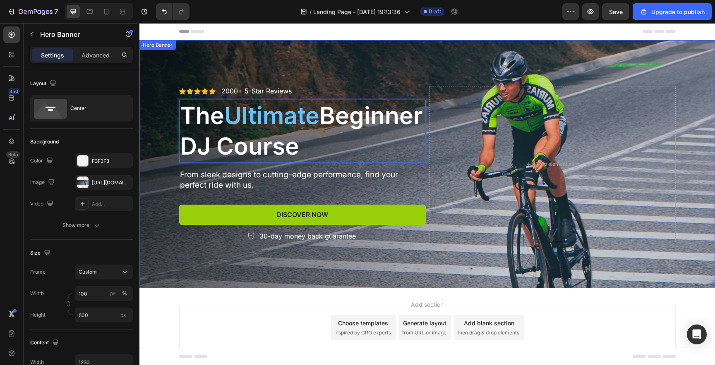
click at [173, 189] on div "Icon Icon Icon Icon Icon Icon List 2000+ 5-Star Reviews Text Block Row The Ulti…" at bounding box center [427, 164] width 509 height 182
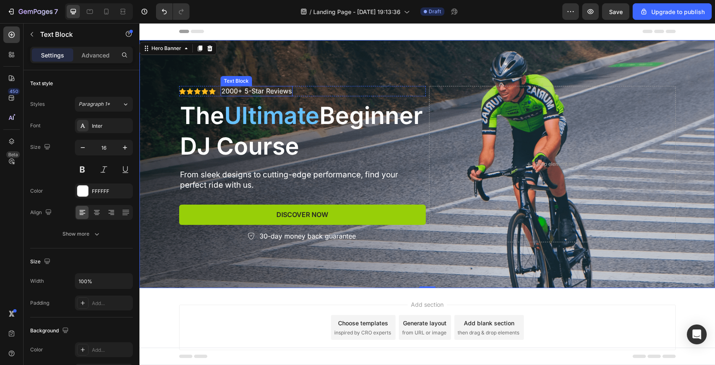
click at [232, 94] on p "2000+ 5-Star Reviews" at bounding box center [256, 91] width 70 height 9
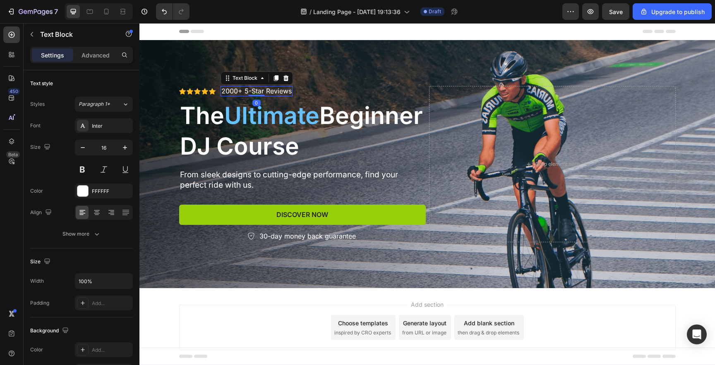
click at [232, 94] on p "2000+ 5-Star Reviews" at bounding box center [256, 91] width 70 height 9
click at [221, 90] on div "Join 5000+ Students." at bounding box center [255, 91] width 69 height 10
click at [332, 103] on p "The Ultimate Beginner DJ Course" at bounding box center [302, 131] width 245 height 61
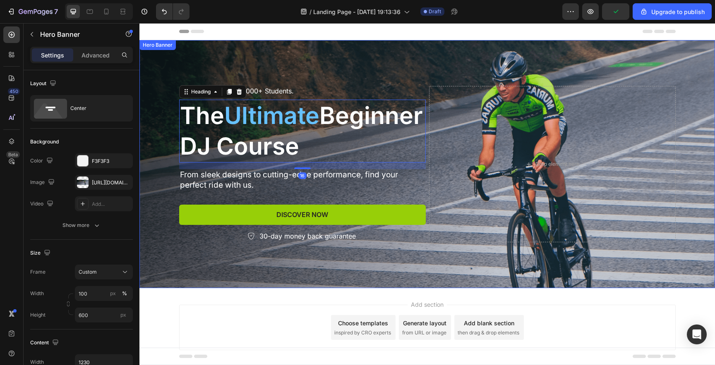
click at [374, 82] on div "Icon Icon Icon Icon Icon Icon List - Join 5000+ Students. Text Block Row The Ul…" at bounding box center [427, 164] width 509 height 182
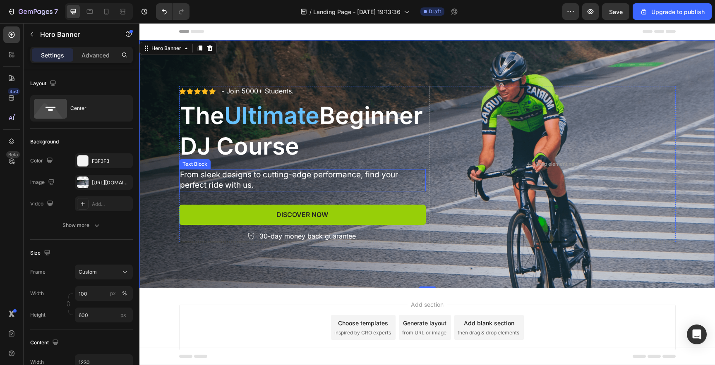
click at [243, 180] on p "From sleek designs to cutting-edge performance, find your perfect ride with us." at bounding box center [302, 180] width 245 height 20
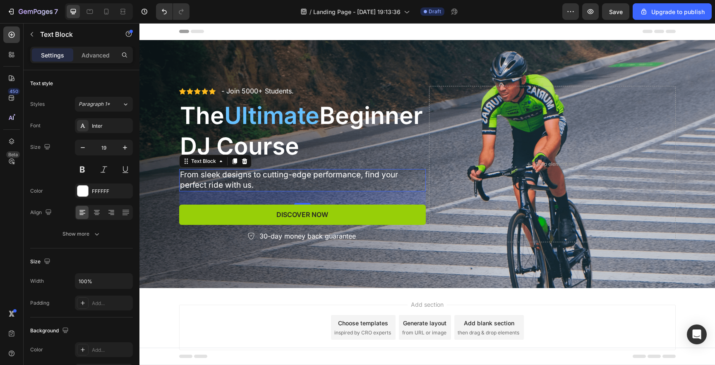
click at [259, 182] on p "From sleek designs to cutting-edge performance, find your perfect ride with us." at bounding box center [302, 180] width 245 height 20
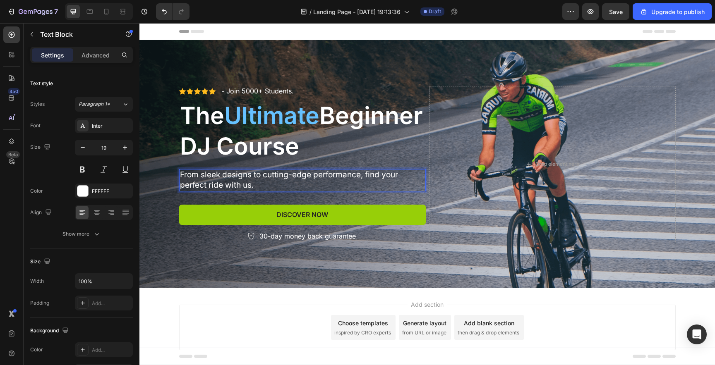
click at [259, 182] on p "From sleek designs to cutting-edge performance, find your perfect ride with us." at bounding box center [302, 180] width 245 height 20
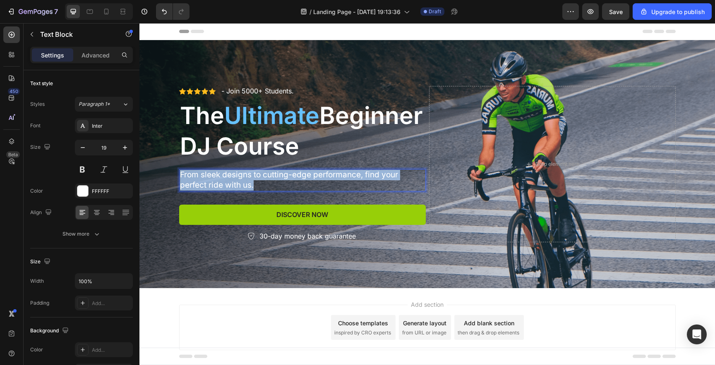
click at [259, 182] on p "From sleek designs to cutting-edge performance, find your perfect ride with us." at bounding box center [302, 180] width 245 height 20
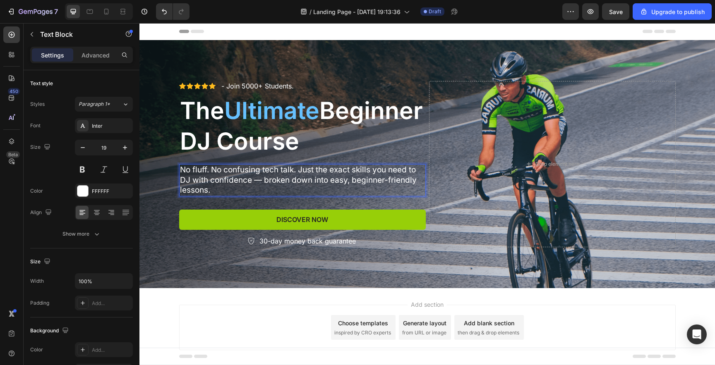
click at [201, 173] on p "No fluff. No confusing tech talk. Just the exact skills you need to DJ with con…" at bounding box center [302, 180] width 245 height 31
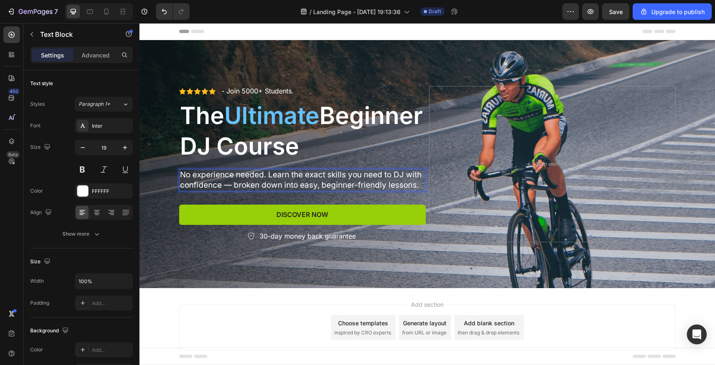
click at [341, 175] on p "No experience needed. Learn the exact skills you need to DJ with confidence — b…" at bounding box center [302, 180] width 245 height 20
click at [346, 176] on p "No experience needed. Learn the exact skills you need to DJ with confidence — b…" at bounding box center [302, 180] width 245 height 20
click at [314, 178] on p "No experience needed. Learn the exact skills you need to DJ with confidence — b…" at bounding box center [302, 180] width 245 height 20
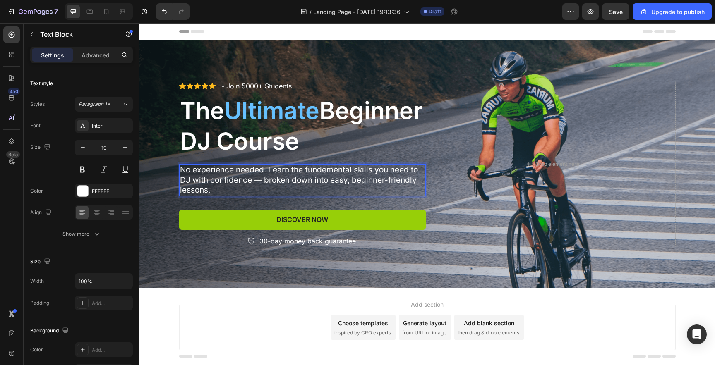
click at [251, 182] on p "No experience needed. Learn the fundemental skills you need to DJ with confiden…" at bounding box center [302, 180] width 245 height 31
click at [261, 183] on p "No experience needed. Learn the fundemental skills you need to DJ with confiden…" at bounding box center [302, 180] width 245 height 31
click at [264, 182] on p "No experience needed. Learn the fundemental skills you need to DJ with confiden…" at bounding box center [302, 180] width 245 height 31
click at [293, 181] on p "No experience needed. Learn the fundemental skills you need to DJ with confiden…" at bounding box center [302, 180] width 245 height 31
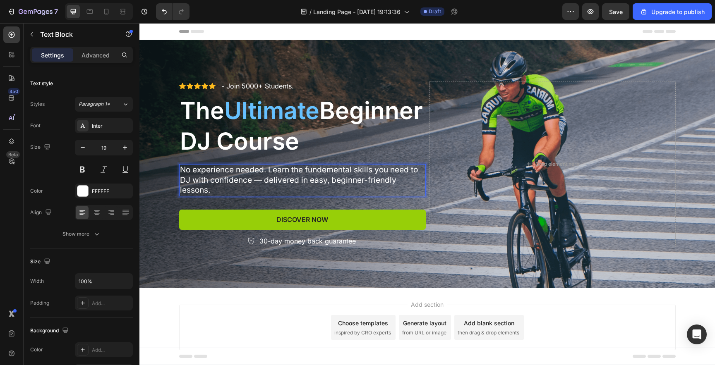
click at [261, 171] on p "No experience needed. Learn the fundemental skills you need to DJ with confiden…" at bounding box center [302, 180] width 245 height 31
click at [329, 170] on p "No experience needed. Learn the fundemental skills you need to DJ with confiden…" at bounding box center [302, 180] width 245 height 31
click at [321, 170] on p "No experience needed. Learn the fundemental skills you need to DJ with confiden…" at bounding box center [302, 180] width 245 height 31
click at [324, 171] on p "No experience needed. Learn the fundemental skills you need to DJ with confiden…" at bounding box center [302, 180] width 245 height 31
click at [254, 185] on p "No experience needed. Learn the fundamental skills you need to DJ with confiden…" at bounding box center [302, 180] width 245 height 31
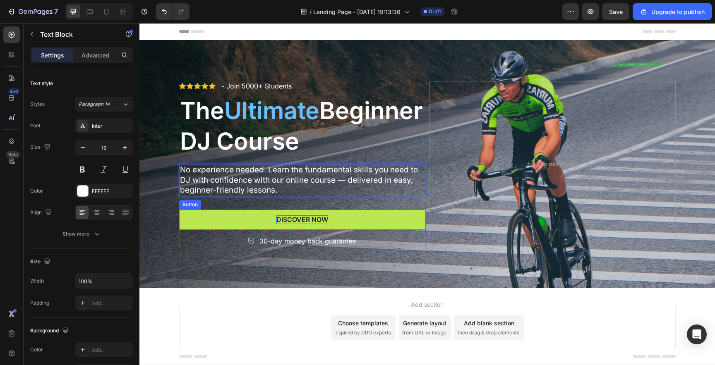
click at [278, 220] on div "Discover Now" at bounding box center [302, 220] width 52 height 9
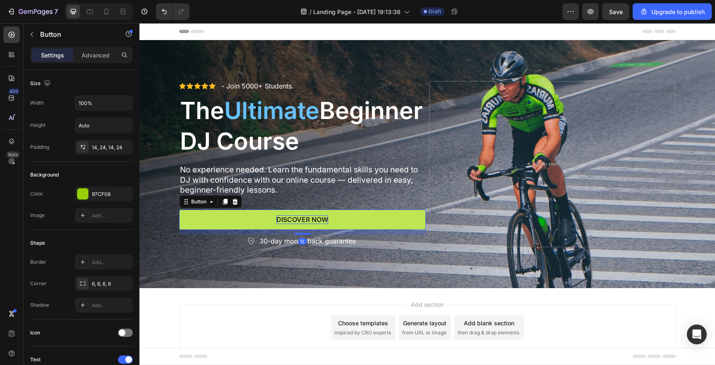
click at [287, 221] on div "Discover Now" at bounding box center [302, 220] width 52 height 9
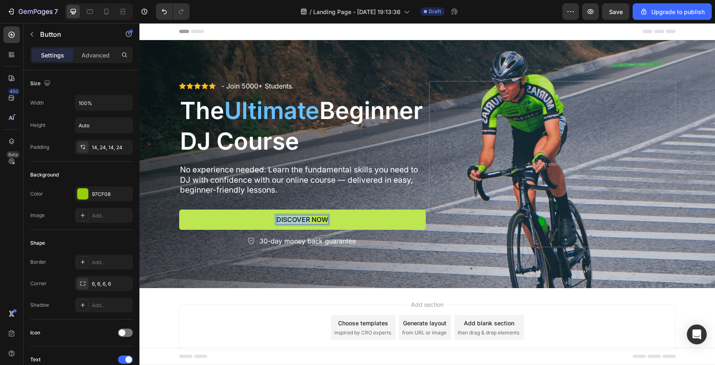
click at [287, 221] on p "Discover Now" at bounding box center [302, 220] width 52 height 9
click at [179, 210] on button "Join" at bounding box center [302, 220] width 247 height 20
click at [179, 210] on button "Join now-" at bounding box center [302, 220] width 247 height 20
click at [179, 210] on button "Join now -" at bounding box center [302, 220] width 247 height 20
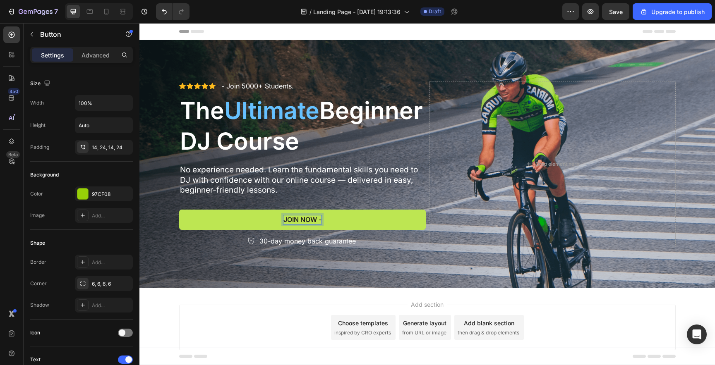
click at [179, 210] on button "Join now -" at bounding box center [302, 220] width 247 height 20
click at [179, 210] on button "Join now &- £49" at bounding box center [302, 220] width 247 height 20
click at [179, 210] on button "Join now & Ge- £49" at bounding box center [302, 220] width 247 height 20
click at [179, 210] on button "Join now & Get instan- £49" at bounding box center [302, 220] width 247 height 20
click at [179, 210] on button "Join now & Get instant access - £49" at bounding box center [302, 220] width 247 height 20
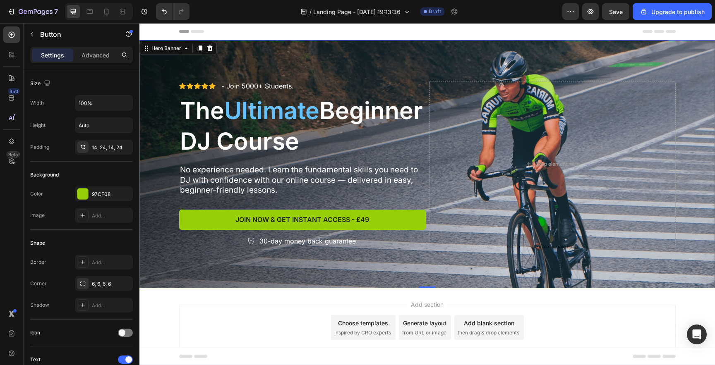
click at [208, 259] on div "Icon Icon Icon Icon Icon Icon List - Join 5000+ Students. Text Block Row The Ul…" at bounding box center [427, 164] width 509 height 193
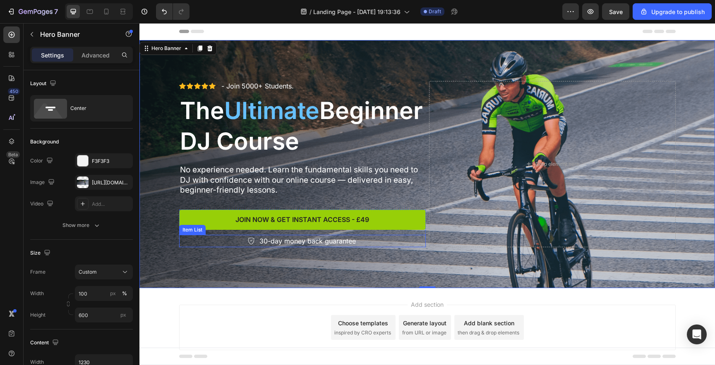
click at [223, 242] on div "30-day money back guarantee" at bounding box center [302, 241] width 247 height 12
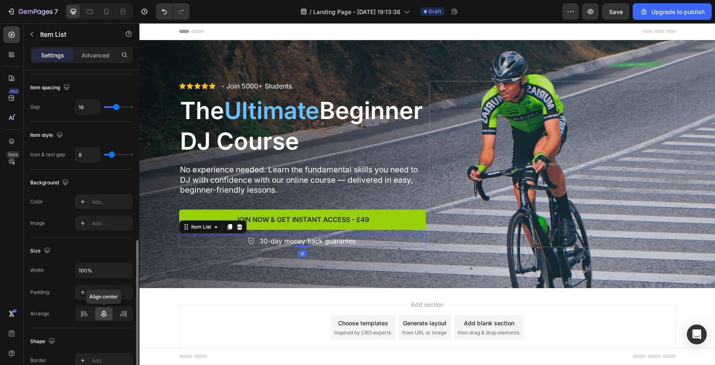
scroll to position [354, 0]
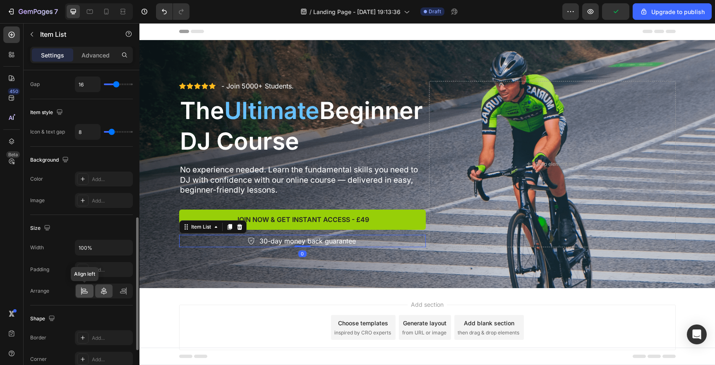
click at [86, 296] on div at bounding box center [85, 291] width 18 height 13
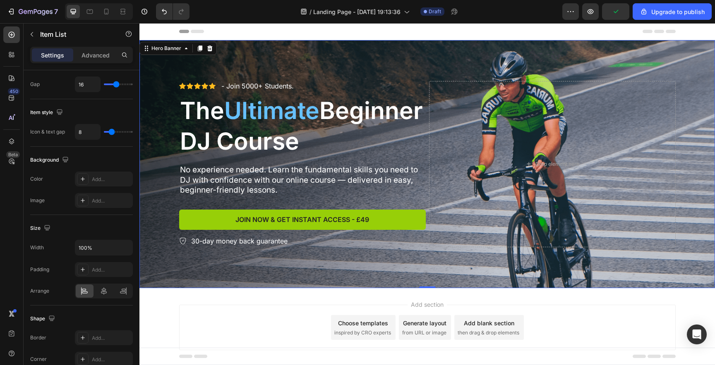
click at [225, 263] on div "Background Image" at bounding box center [426, 164] width 575 height 248
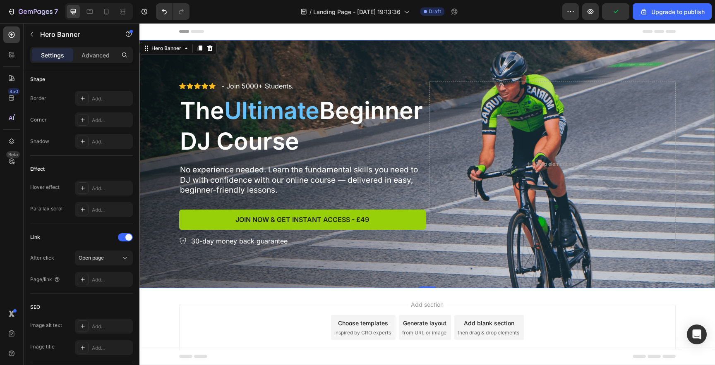
scroll to position [0, 0]
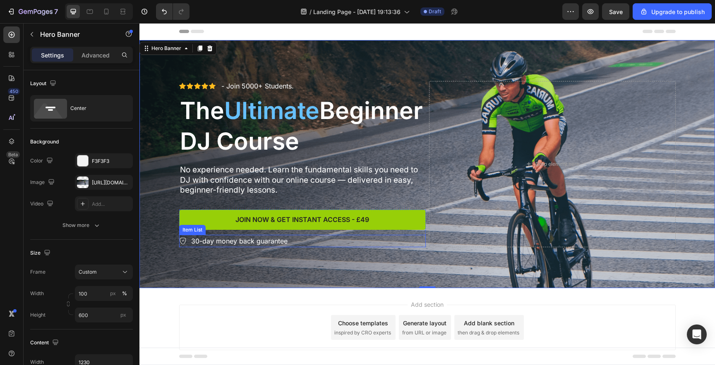
click at [311, 240] on div "30-day money back guarantee" at bounding box center [302, 241] width 247 height 12
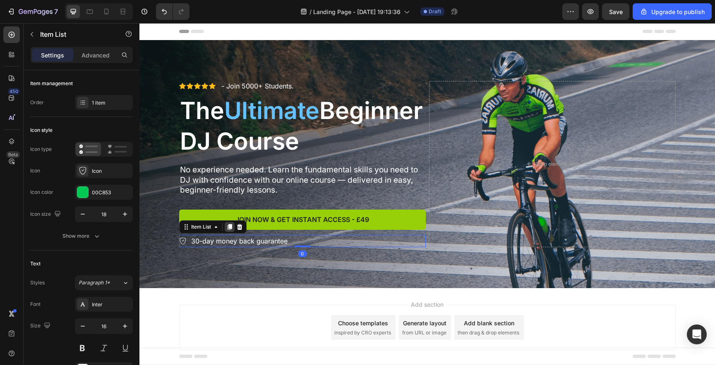
click at [227, 228] on icon at bounding box center [229, 227] width 5 height 6
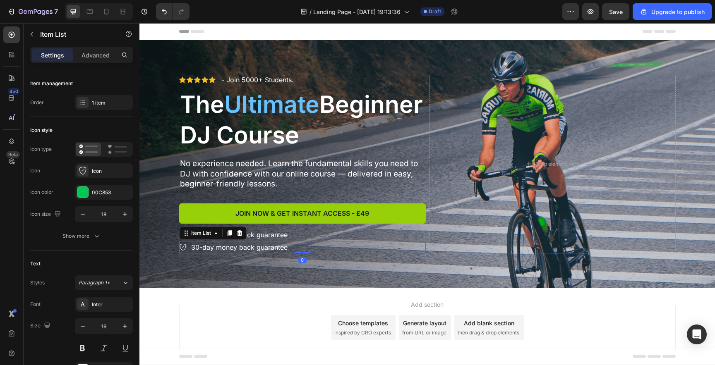
click at [207, 248] on p "30-day money back guarantee" at bounding box center [239, 247] width 96 height 10
click at [272, 252] on div "No Experience Needed" at bounding box center [302, 247] width 247 height 12
click at [254, 246] on p "No Experience Needed" at bounding box center [227, 247] width 72 height 10
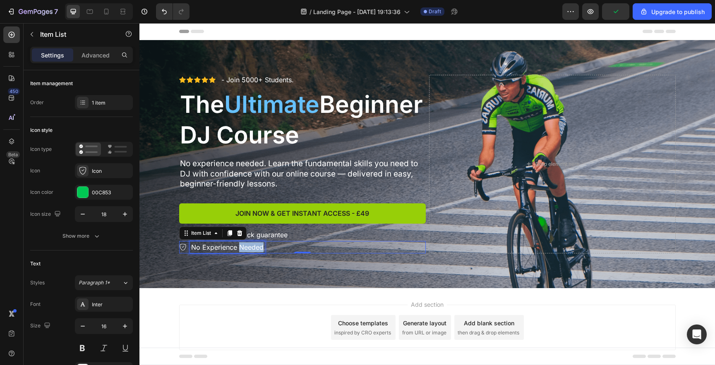
click at [254, 246] on p "No Experience Needed" at bounding box center [227, 247] width 72 height 10
click at [309, 245] on div "No experience required to join" at bounding box center [302, 247] width 247 height 12
click at [227, 233] on icon at bounding box center [229, 233] width 5 height 6
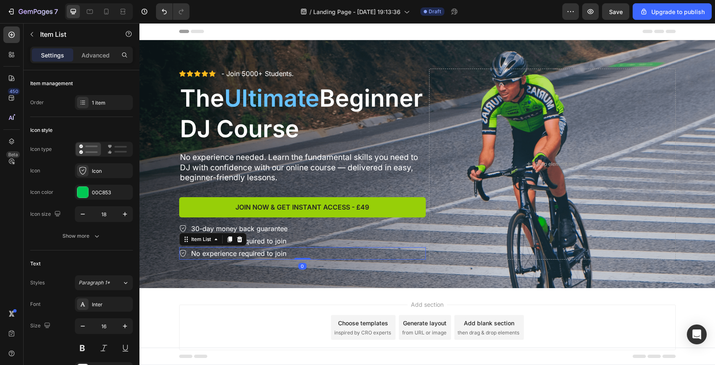
click at [210, 253] on p "No experience required to join" at bounding box center [238, 254] width 95 height 10
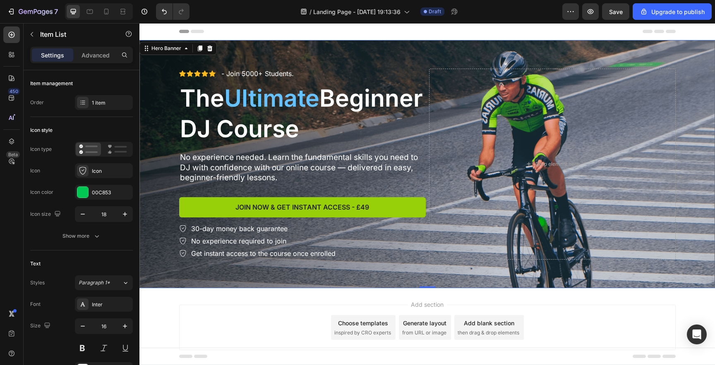
click at [164, 248] on div "Background Image" at bounding box center [426, 164] width 575 height 248
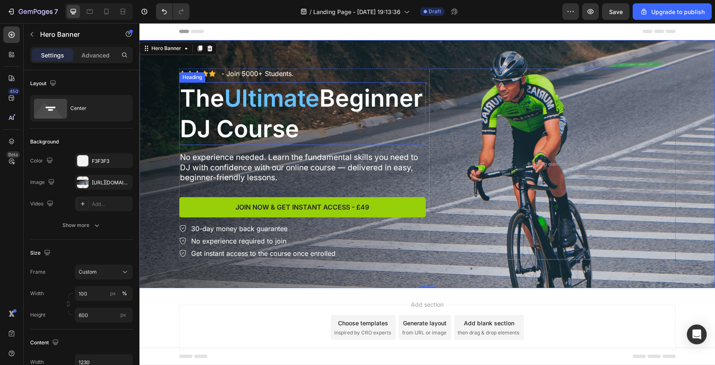
click at [219, 131] on p "The Ultimate Beginner DJ Course" at bounding box center [302, 113] width 245 height 61
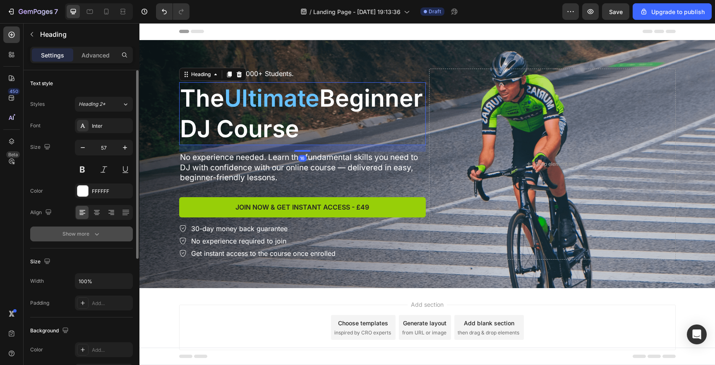
click at [77, 238] on div "Show more" at bounding box center [81, 234] width 38 height 8
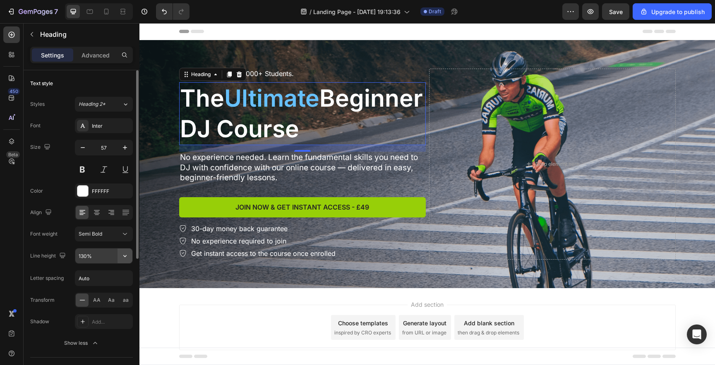
click at [129, 254] on icon "button" at bounding box center [125, 256] width 8 height 8
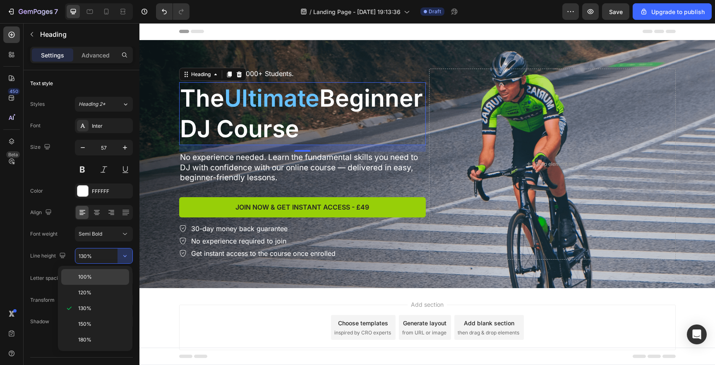
click at [105, 285] on div "100%" at bounding box center [95, 293] width 68 height 16
type input "100%"
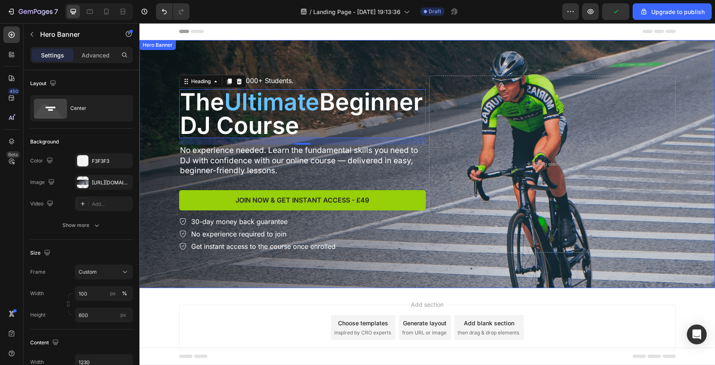
click at [160, 168] on div "Background Image" at bounding box center [426, 164] width 575 height 248
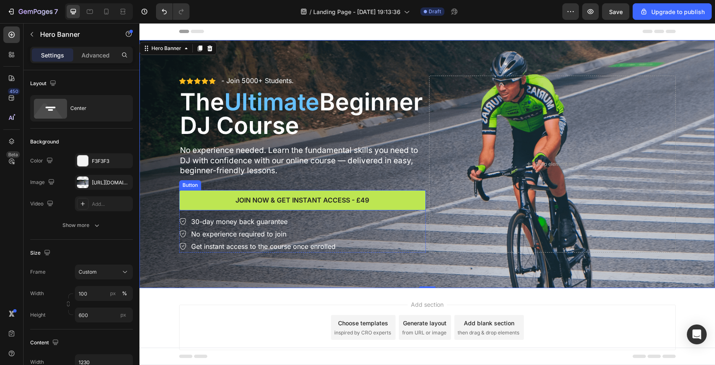
click at [202, 201] on button "Join now & Get instant access - £49" at bounding box center [302, 200] width 247 height 20
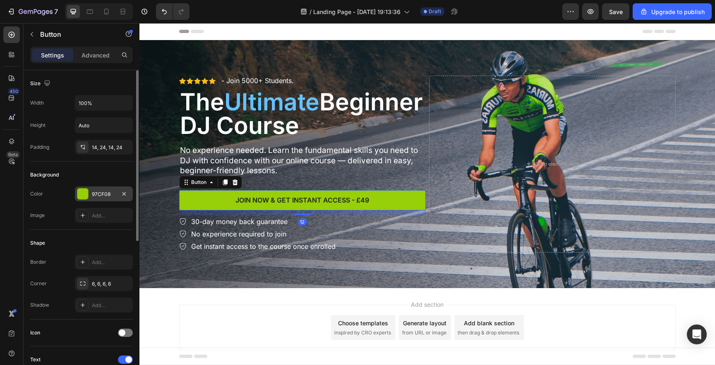
click at [84, 194] on div at bounding box center [82, 194] width 11 height 11
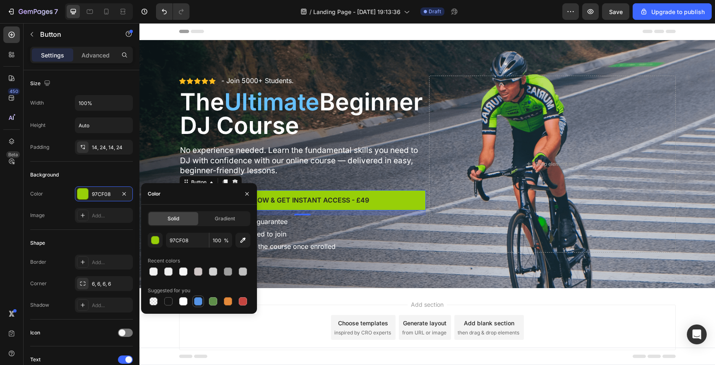
click at [195, 303] on div at bounding box center [198, 301] width 8 height 8
type input "5594E7"
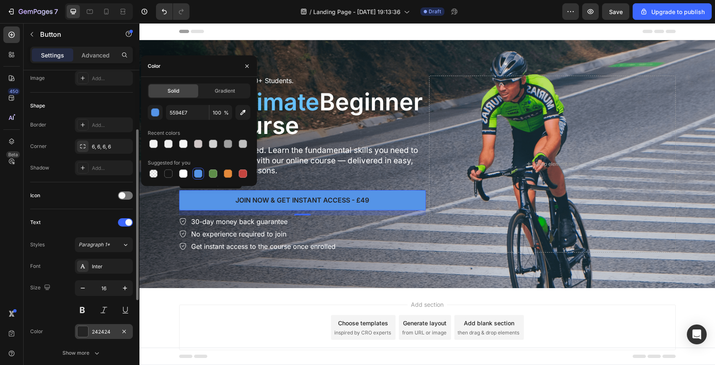
scroll to position [138, 0]
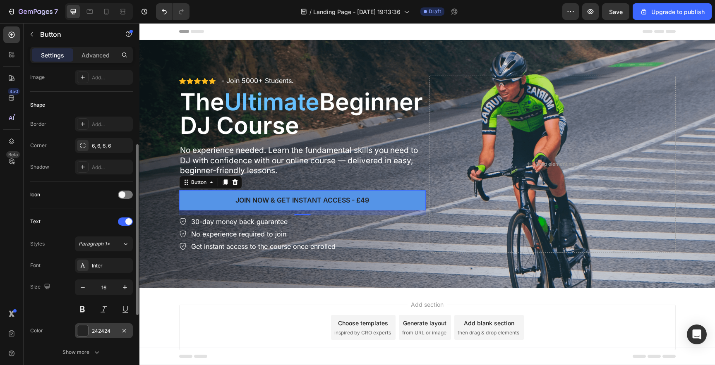
click at [86, 329] on div at bounding box center [82, 331] width 11 height 11
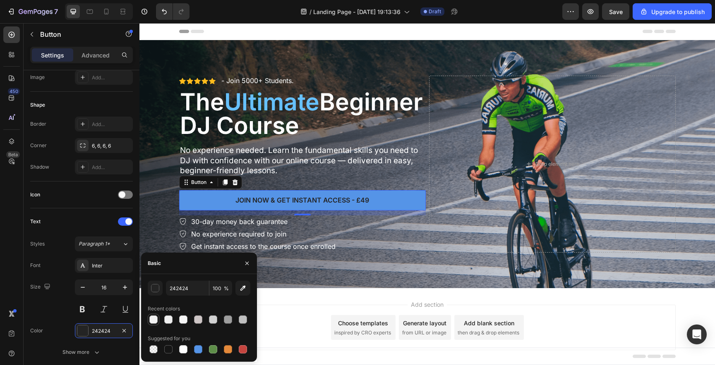
click at [152, 322] on div at bounding box center [153, 320] width 8 height 8
type input "F2F2F2"
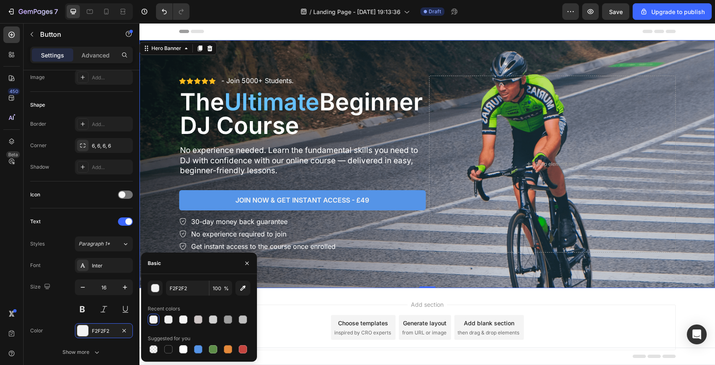
click at [144, 215] on div "Background Image" at bounding box center [426, 164] width 575 height 248
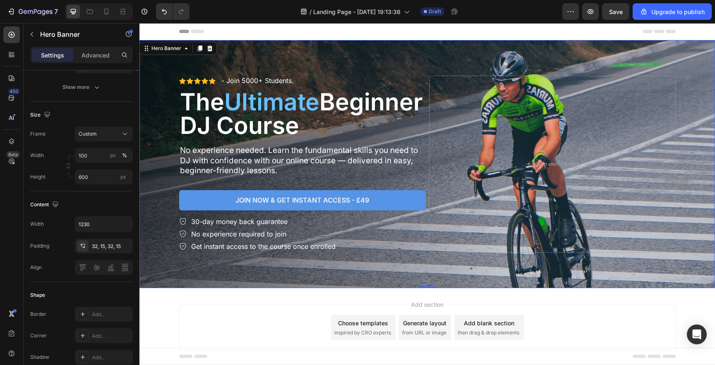
scroll to position [0, 0]
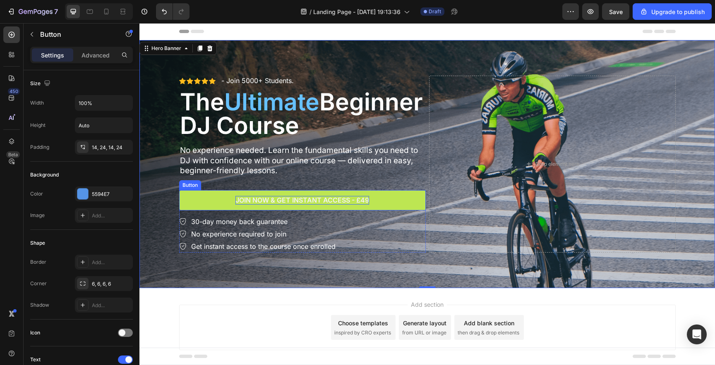
click at [255, 202] on p "Join now & Get instant access - £49" at bounding box center [302, 200] width 134 height 9
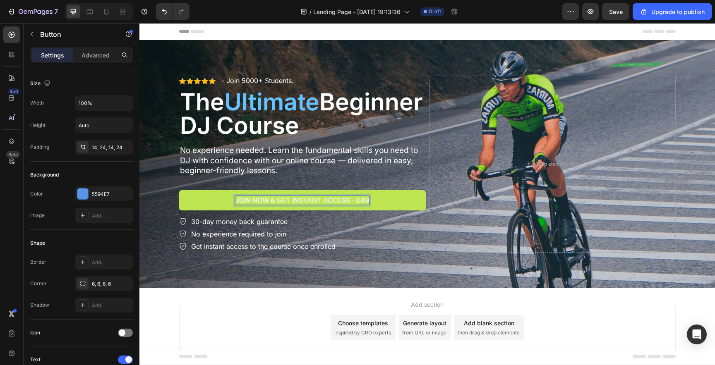
click at [255, 202] on p "Join now & Get instant access - £49" at bounding box center [302, 200] width 134 height 9
click at [179, 190] on button "Launc" at bounding box center [302, 200] width 247 height 20
click at [179, 190] on button "Launch your" at bounding box center [302, 200] width 247 height 20
click at [179, 190] on button "Launch your dj" at bounding box center [302, 200] width 247 height 20
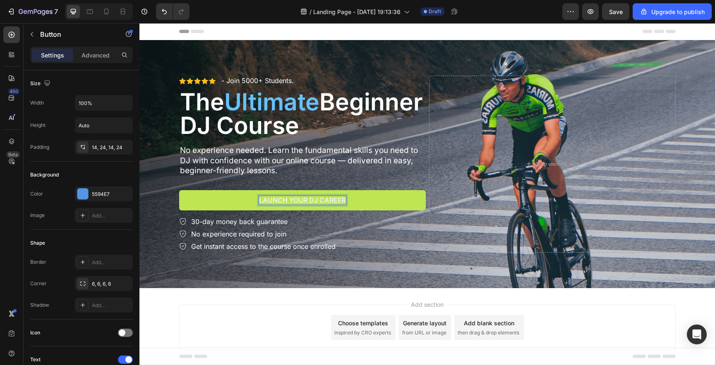
click at [179, 190] on button "Launch your dj career" at bounding box center [302, 200] width 247 height 20
click at [179, 190] on button "Launch your dj career today" at bounding box center [302, 200] width 247 height 20
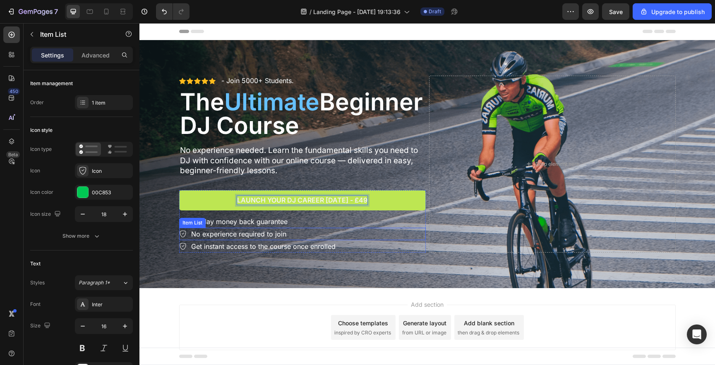
click at [402, 231] on div "No experience required to join" at bounding box center [302, 234] width 247 height 12
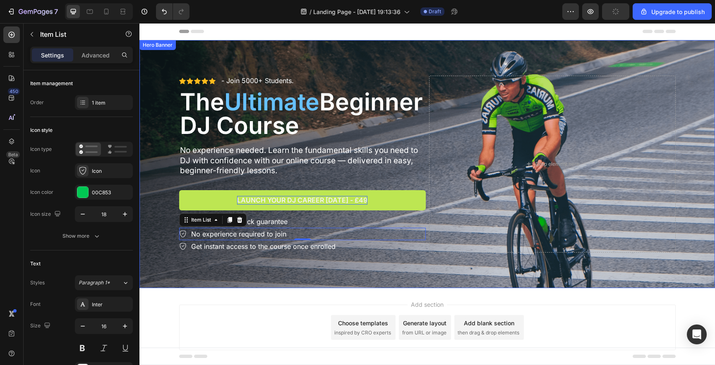
click at [156, 253] on div "Background Image" at bounding box center [426, 164] width 575 height 248
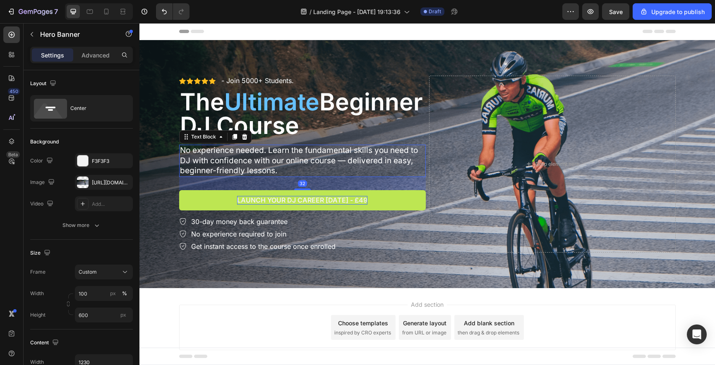
click at [281, 158] on p "No experience needed. Learn the fundamental skills you need to DJ with confiden…" at bounding box center [302, 161] width 245 height 31
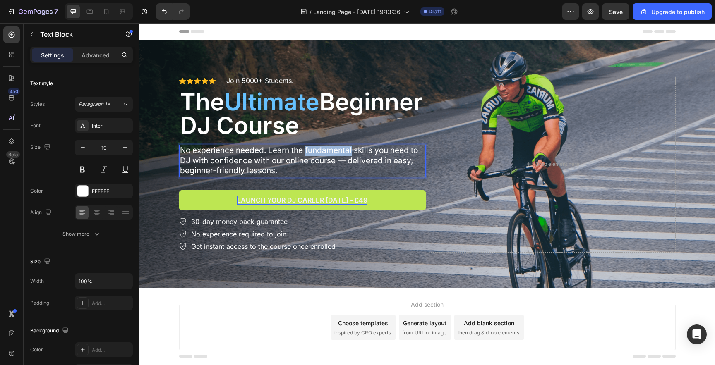
click at [316, 149] on p "No experience needed. Learn the fundamental skills you need to DJ with confiden…" at bounding box center [302, 161] width 245 height 31
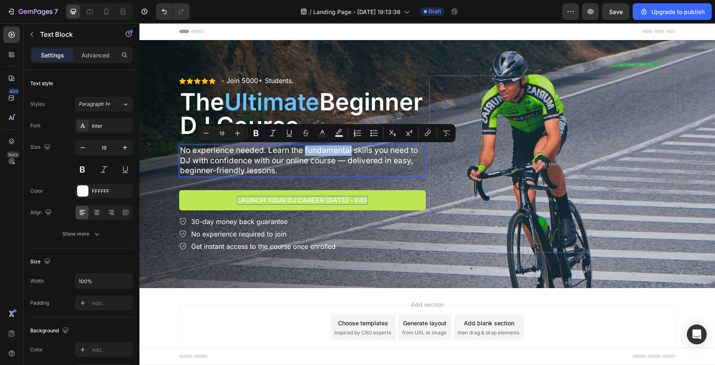
click at [302, 155] on p "No experience needed. Learn the fundamental skills you need to DJ with confiden…" at bounding box center [302, 161] width 245 height 31
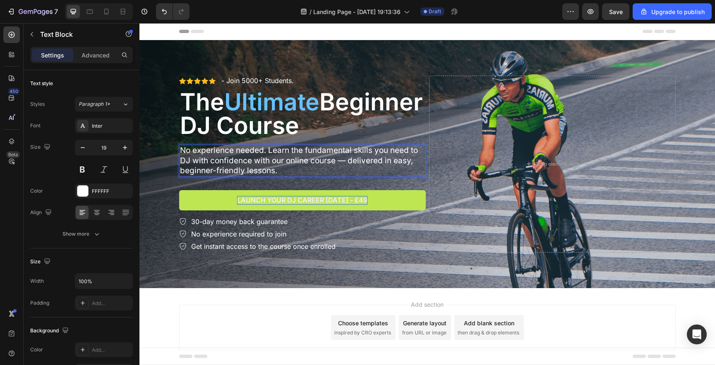
click at [293, 151] on p "No experience needed. Learn the fundamental skills you need to DJ with confiden…" at bounding box center [302, 161] width 245 height 31
click at [218, 121] on p "The Ultimate Beginner DJ Course" at bounding box center [302, 113] width 245 height 47
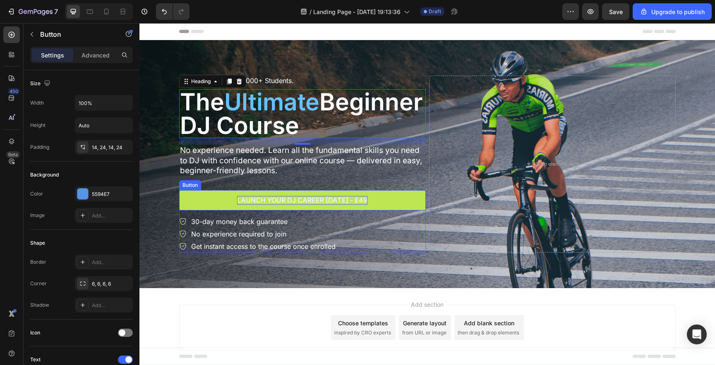
click at [209, 201] on button "Launch your dj career today - £49" at bounding box center [302, 200] width 247 height 20
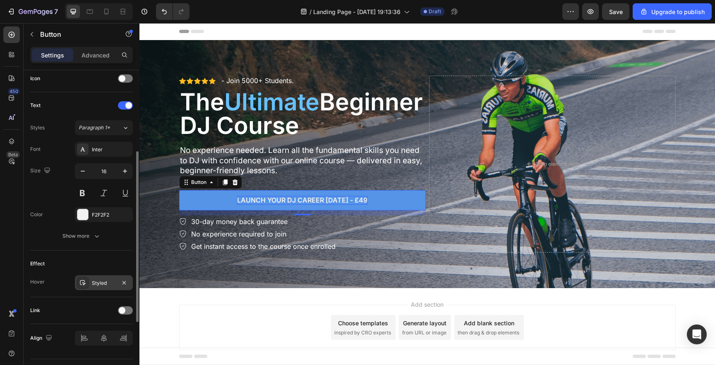
scroll to position [256, 0]
click at [103, 276] on div "Styled" at bounding box center [104, 281] width 58 height 15
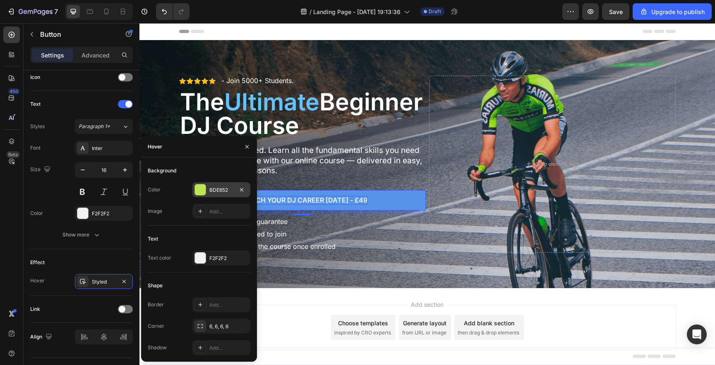
click at [199, 189] on div at bounding box center [200, 190] width 11 height 11
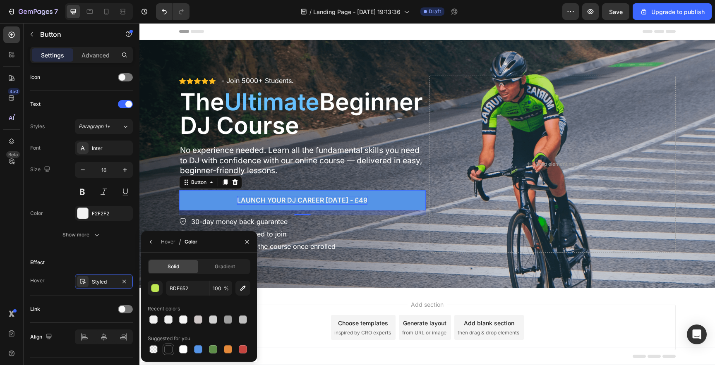
click at [167, 351] on div at bounding box center [168, 349] width 8 height 8
type input "151515"
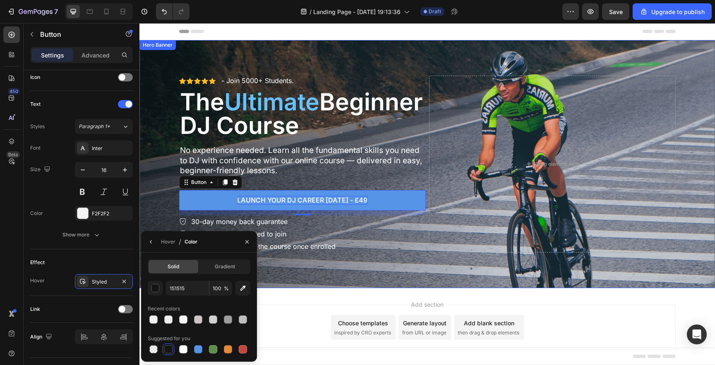
click at [144, 203] on div "Background Image" at bounding box center [426, 164] width 575 height 248
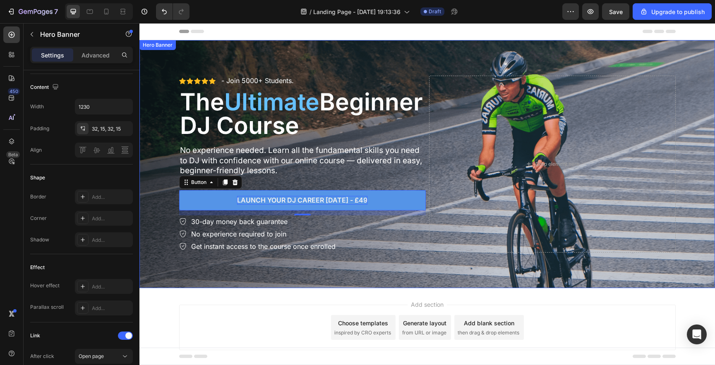
scroll to position [0, 0]
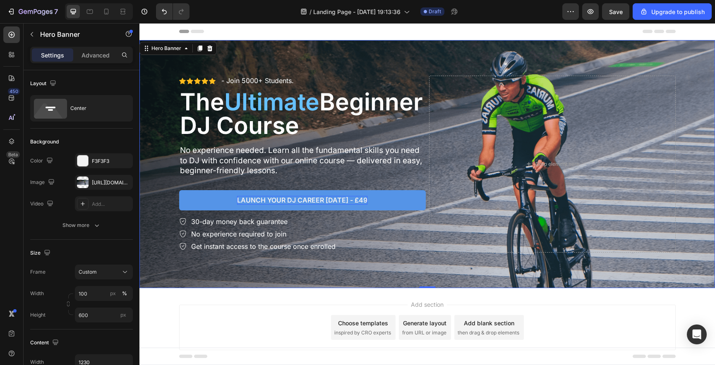
click at [152, 185] on div "Background Image" at bounding box center [426, 164] width 575 height 248
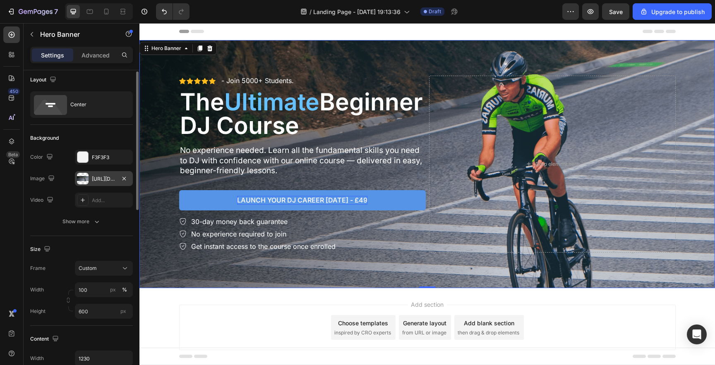
click at [96, 181] on div "https://cdn.shopify.com/s/files/1/0903/1784/8924/files/gempages_572392118174090…" at bounding box center [104, 178] width 24 height 7
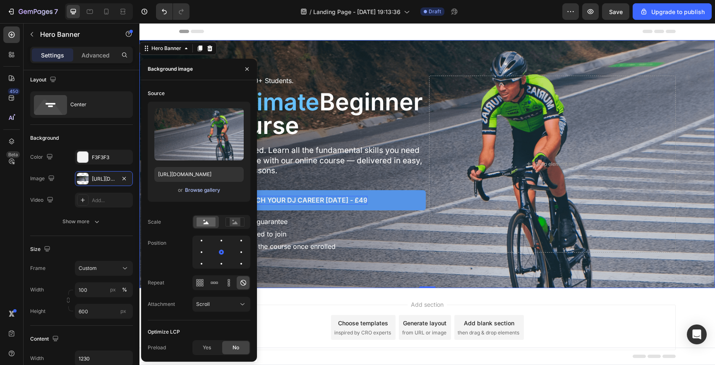
click at [198, 190] on div "Browse gallery" at bounding box center [202, 190] width 35 height 7
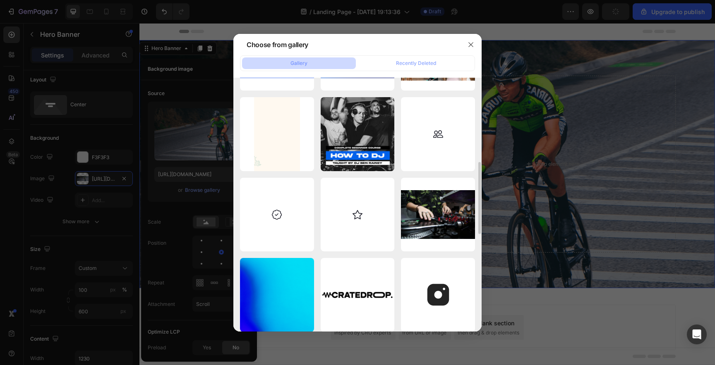
scroll to position [412, 0]
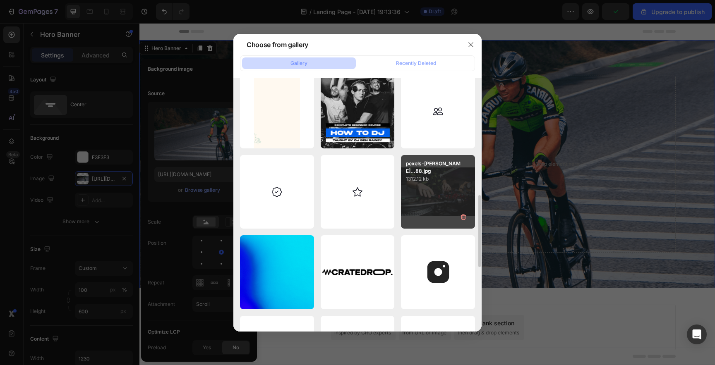
click at [428, 182] on p "1312.12 kb" at bounding box center [438, 179] width 64 height 8
type input "https://cdn.shopify.com/s/files/1/0903/1784/8924/files/gempages_572392118174090…"
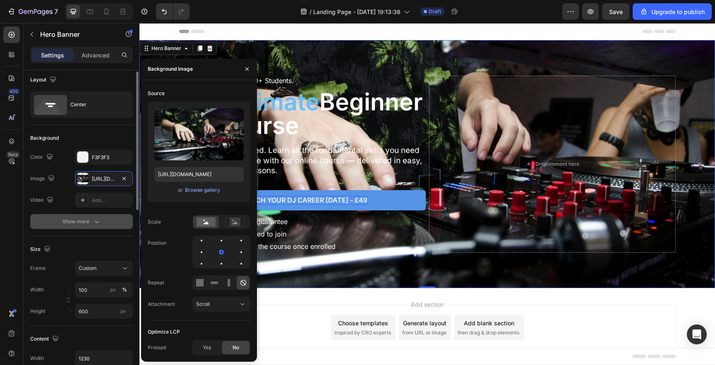
click at [80, 218] on div "Show more" at bounding box center [81, 222] width 38 height 8
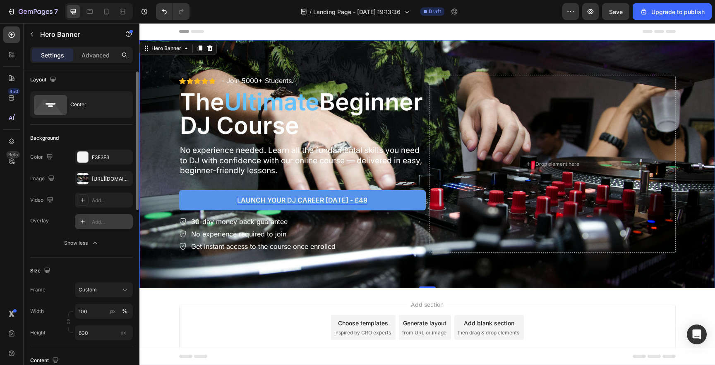
click at [94, 229] on div "Overlay Add... Show less" at bounding box center [81, 232] width 103 height 36
click at [95, 225] on div "Add..." at bounding box center [111, 221] width 39 height 7
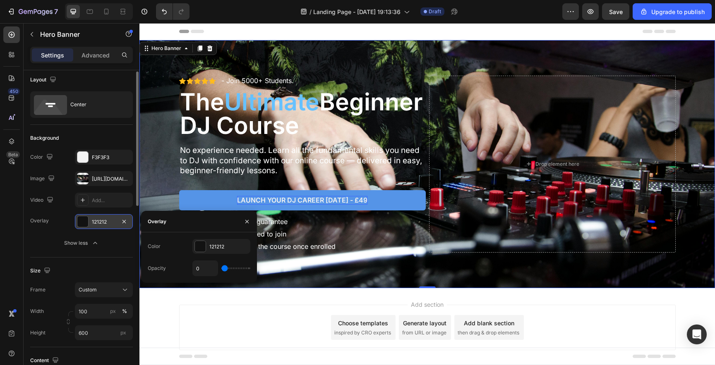
type input "2%"
type input "2"
type input "3%"
type input "3"
type input "4%"
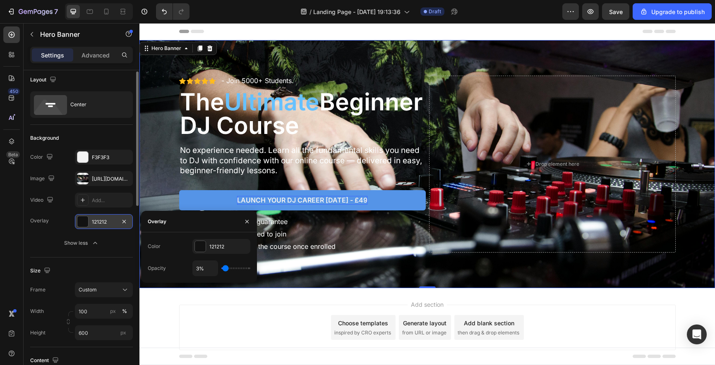
type input "4"
type input "6%"
type input "6"
type input "8%"
type input "8"
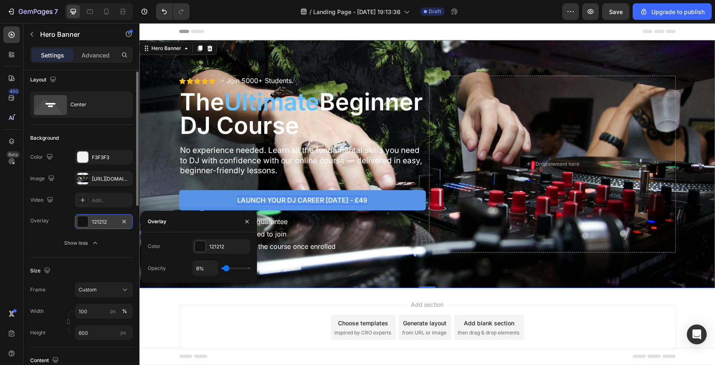
type input "9%"
type input "9"
type input "11%"
type input "11"
type input "12%"
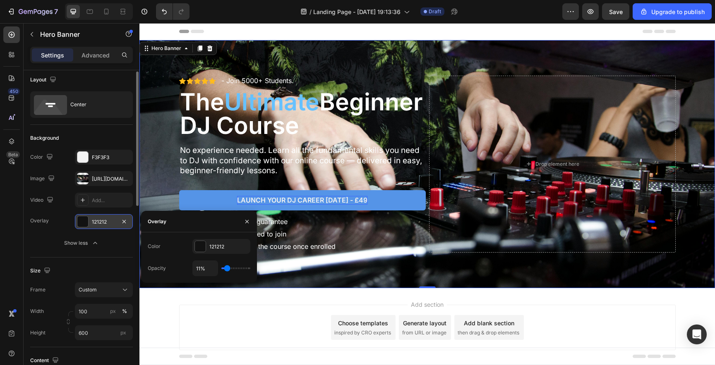
type input "12"
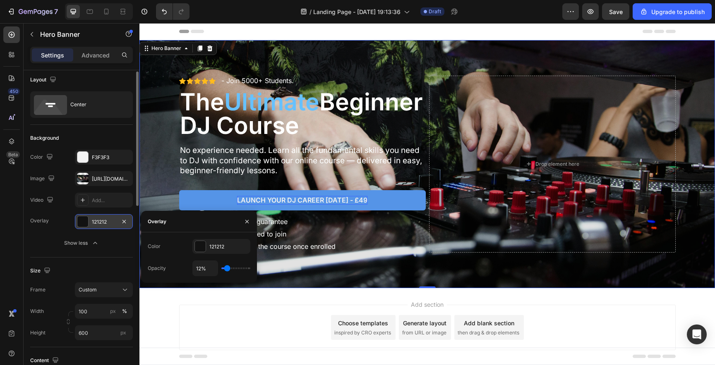
type input "13%"
type input "13"
type input "14%"
type input "14"
type input "15%"
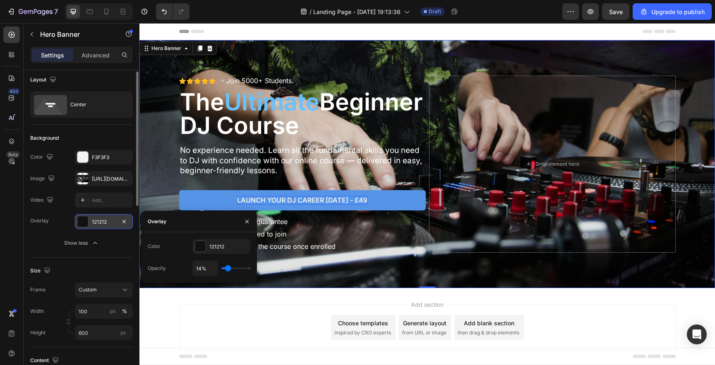
type input "15"
type input "16%"
type input "16"
type input "17%"
type input "17"
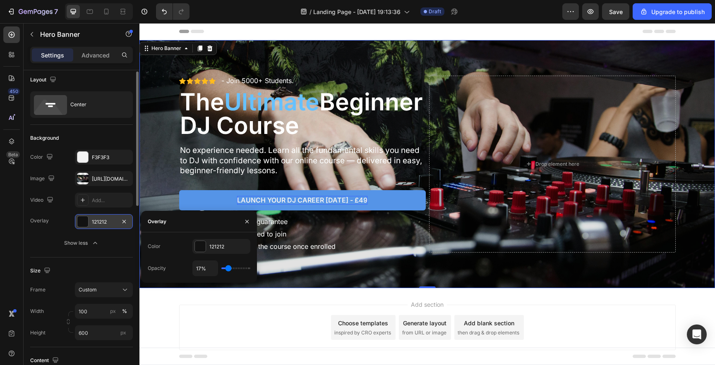
type input "18%"
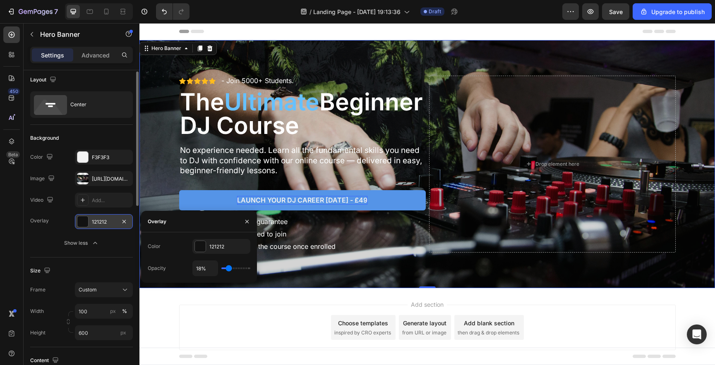
type input "18"
click at [228, 268] on input "range" at bounding box center [235, 269] width 29 height 2
type input "19%"
type input "19"
type input "22%"
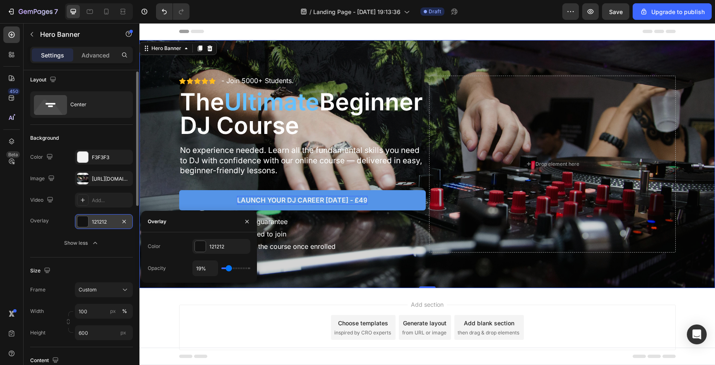
type input "22"
type input "23%"
type input "23"
type input "27%"
type input "27"
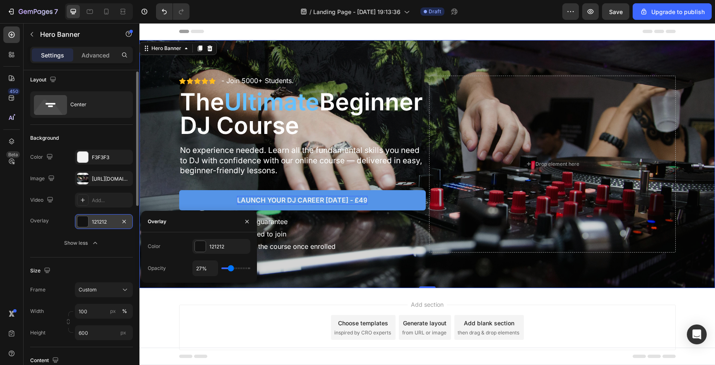
type input "28%"
type input "28"
type input "29%"
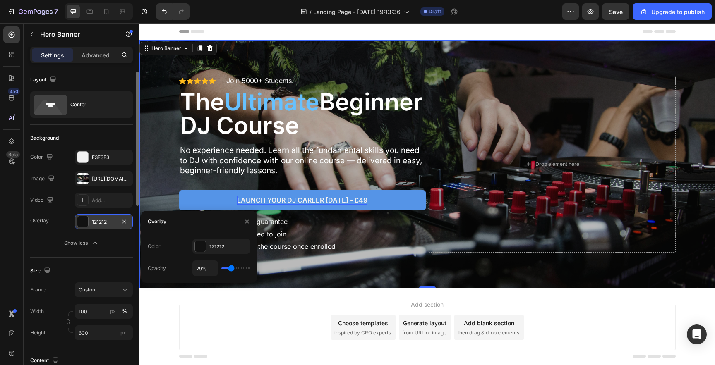
type input "29"
click at [231, 268] on input "range" at bounding box center [235, 269] width 29 height 2
type input "30%"
type input "30"
type input "34%"
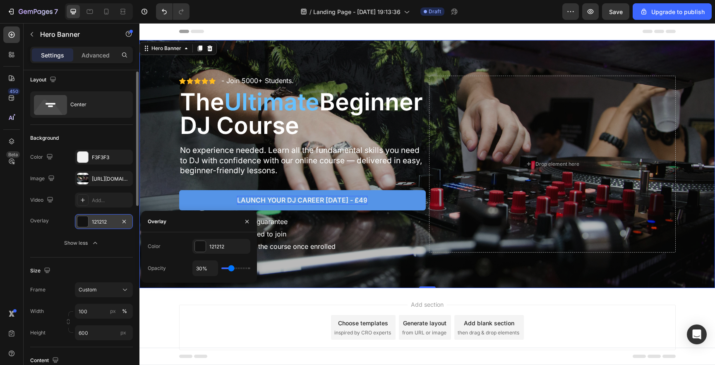
type input "34"
type input "38%"
type input "38"
type input "39%"
type input "39"
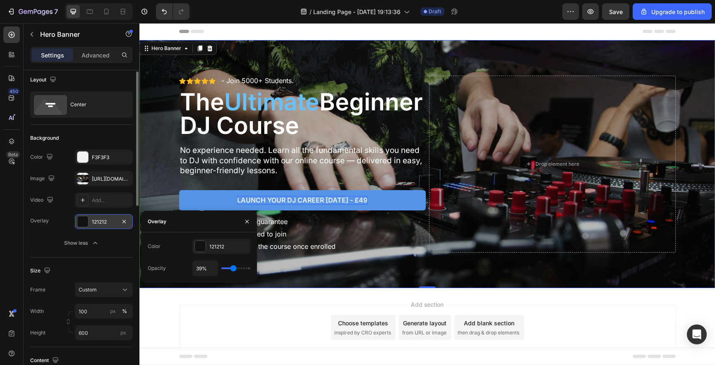
type input "41%"
type input "41"
type input "42%"
type input "42"
type input "43%"
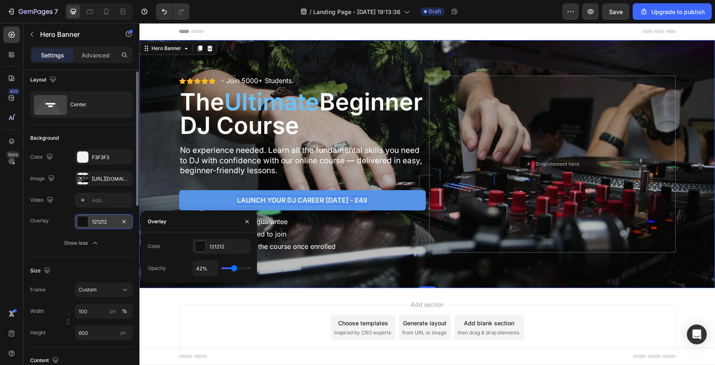
type input "43"
type input "44%"
type input "44"
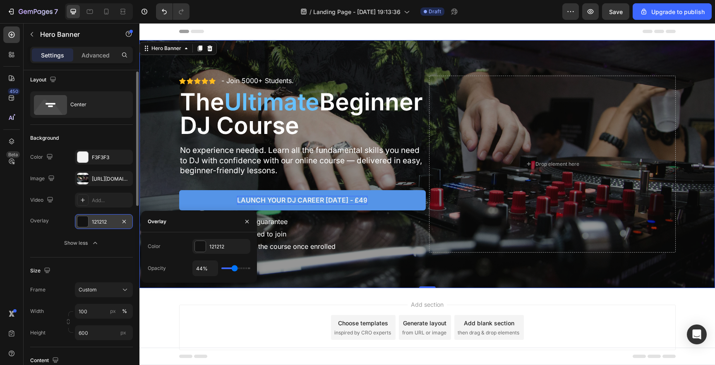
type input "45%"
type input "45"
type input "46%"
type input "46"
type input "47%"
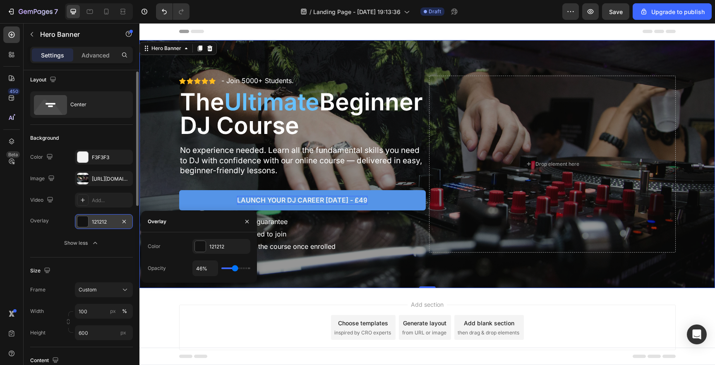
type input "47"
type input "48%"
type input "48"
type input "49%"
type input "49"
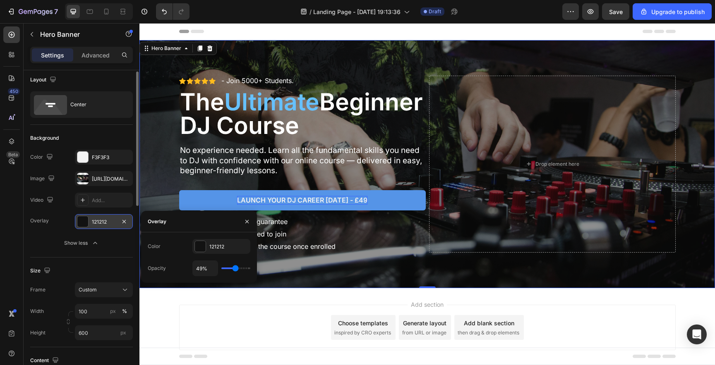
type input "50%"
type input "50"
type input "51%"
type input "51"
type input "52%"
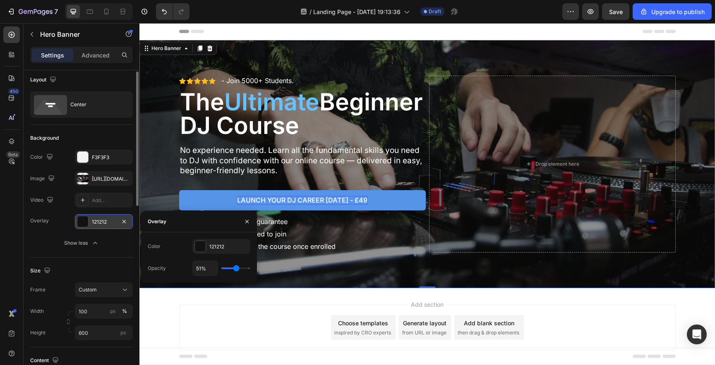
type input "52"
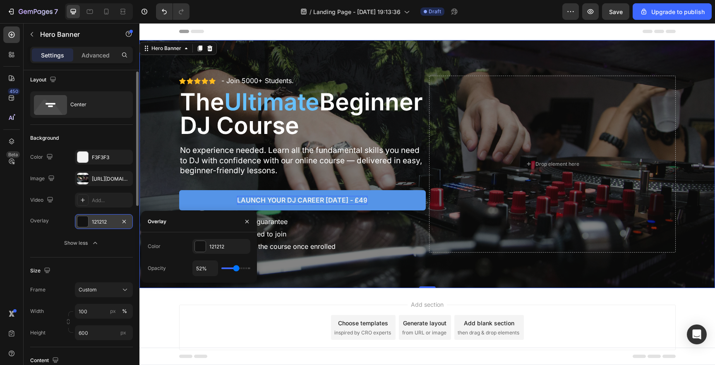
type input "53%"
type input "53"
type input "54%"
type input "54"
type input "55%"
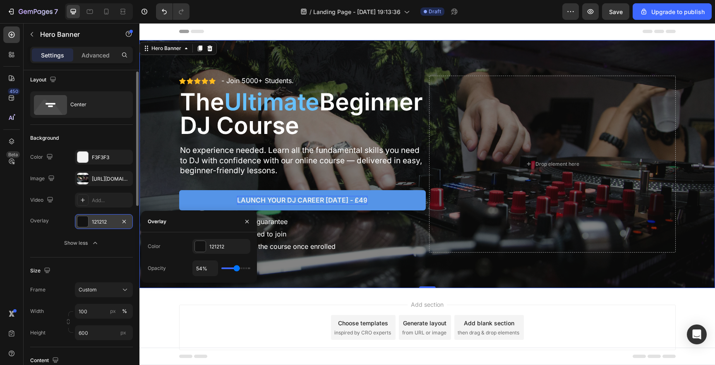
type input "55"
type input "56%"
type input "56"
type input "57%"
type input "57"
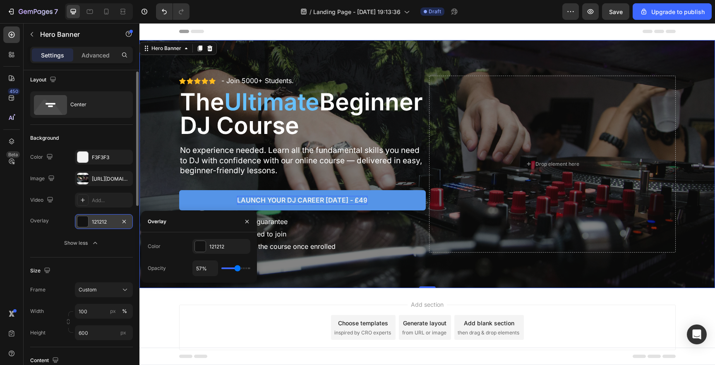
type input "58%"
type input "58"
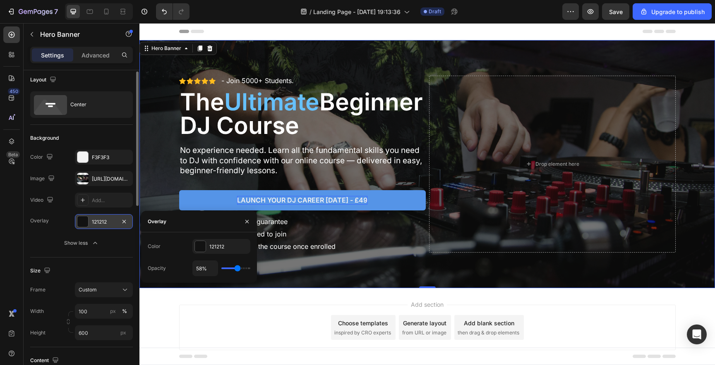
type input "59%"
type input "59"
type input "60%"
type input "60"
type input "62%"
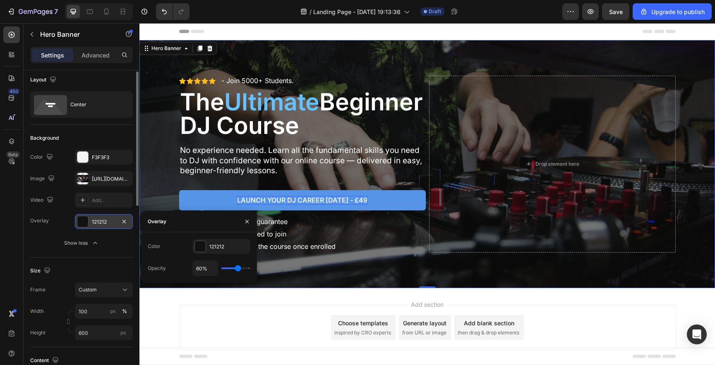
type input "62"
type input "64%"
type input "64"
type input "66%"
type input "66"
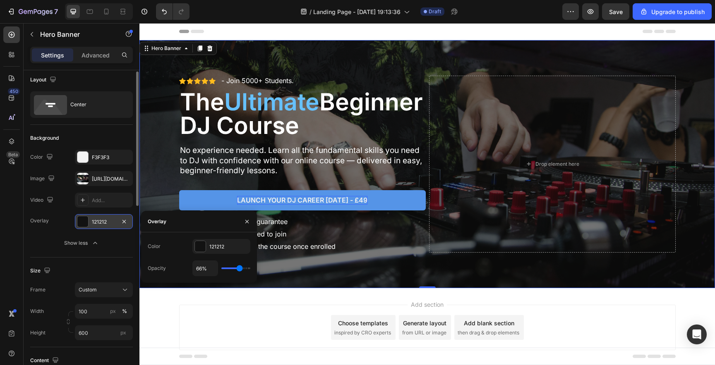
type input "68%"
type input "68"
type input "69%"
type input "69"
type input "70%"
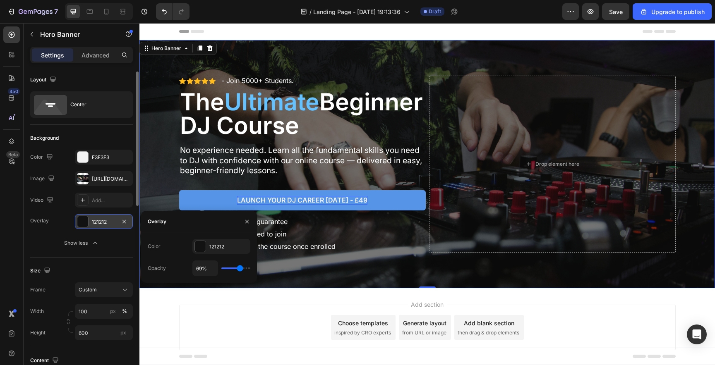
type input "70"
type input "71%"
type input "71"
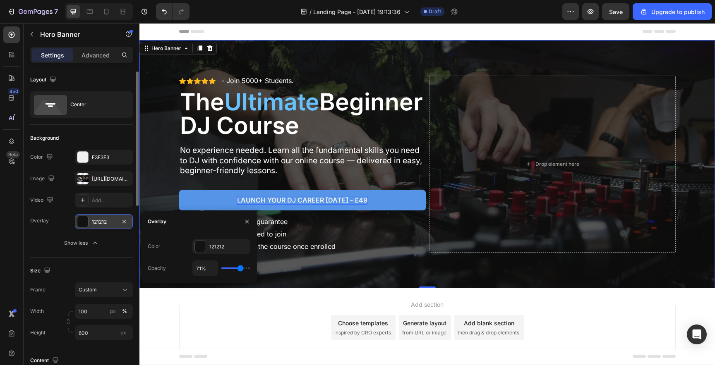
type input "72%"
type input "72"
type input "71%"
type input "71"
type input "70%"
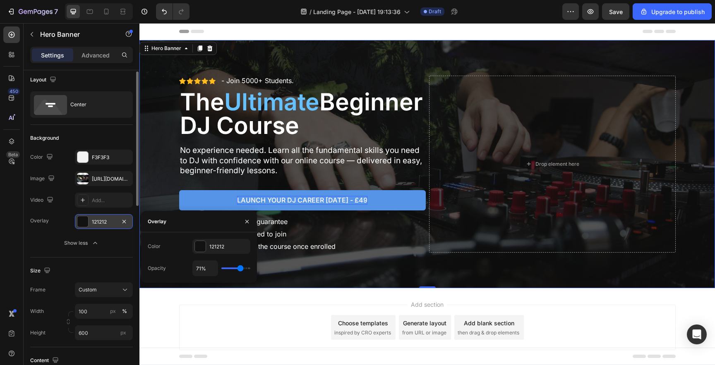
type input "70"
type input "69%"
type input "69"
type input "68%"
type input "68"
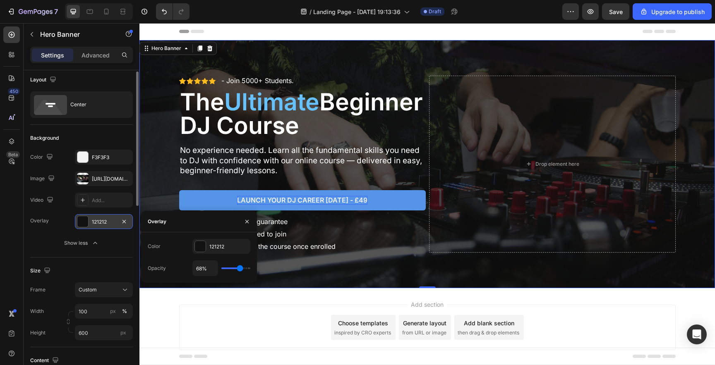
type input "67%"
type input "67"
type input "66%"
type input "66"
type input "65%"
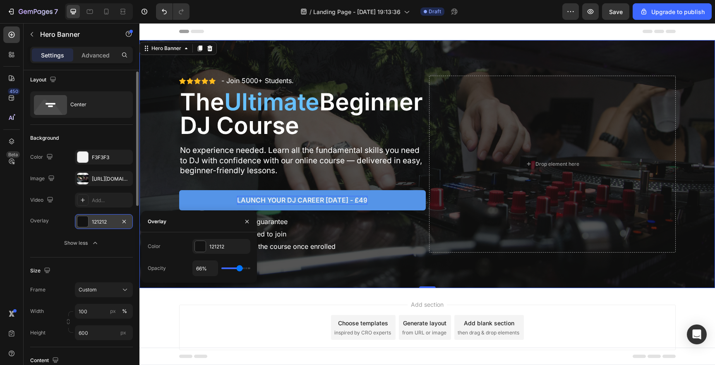
type input "65"
type input "64%"
type input "64"
type input "63%"
type input "63"
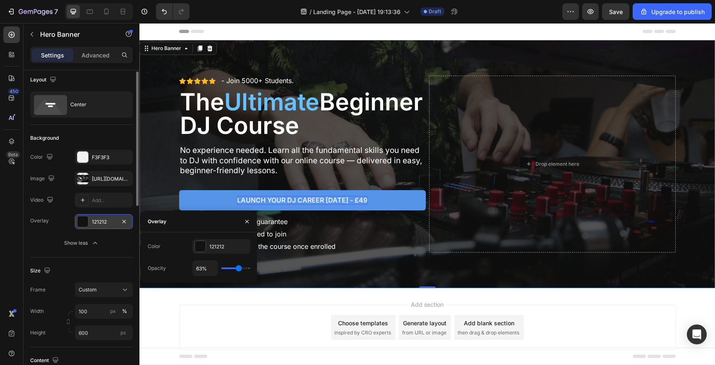
type input "62%"
type input "62"
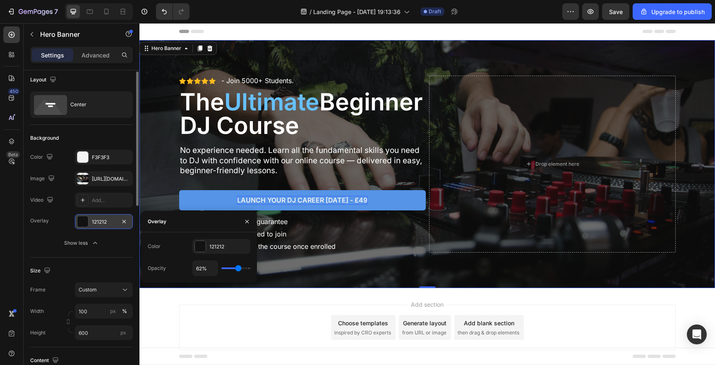
type input "61%"
drag, startPoint x: 231, startPoint y: 268, endPoint x: 238, endPoint y: 268, distance: 7.5
type input "61"
click at [238, 268] on input "range" at bounding box center [235, 269] width 29 height 2
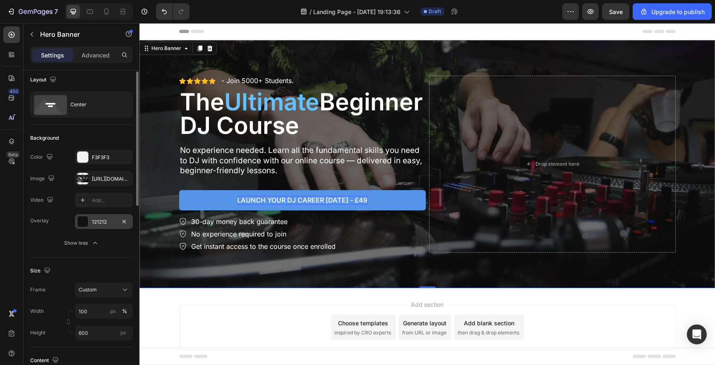
click at [168, 149] on div "Overlay" at bounding box center [426, 164] width 575 height 248
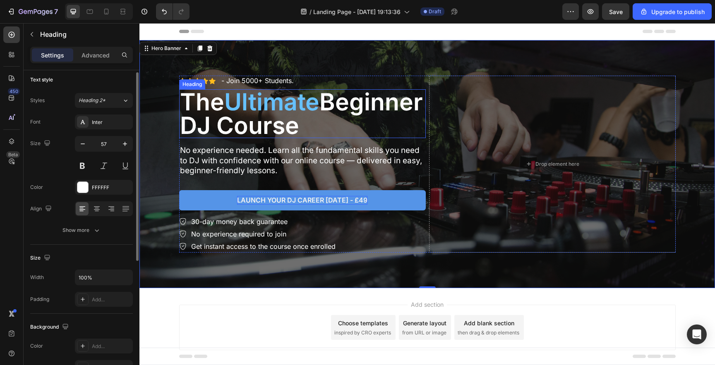
click at [231, 124] on p "The Ultimate Beginner DJ Course" at bounding box center [302, 113] width 245 height 47
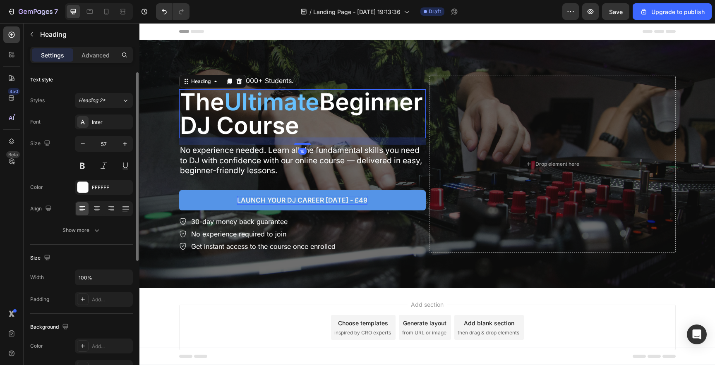
scroll to position [0, 0]
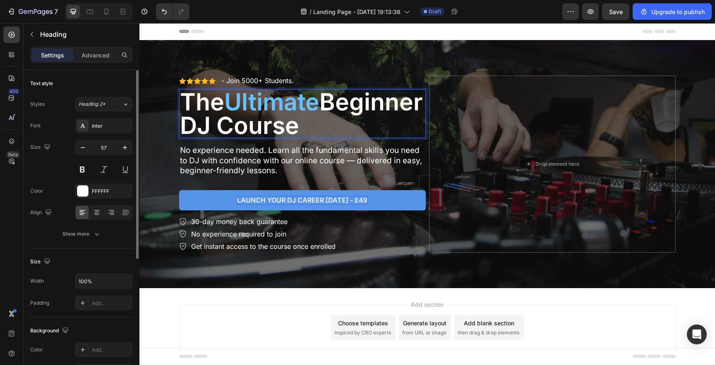
click at [218, 127] on p "The Ultimate Beginner DJ Course" at bounding box center [302, 113] width 245 height 47
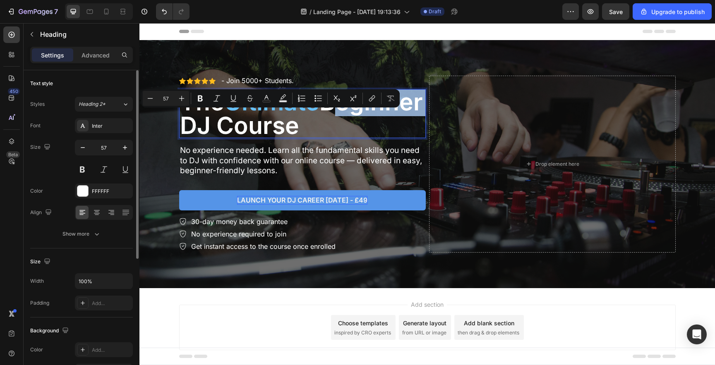
click at [202, 123] on p "The Ultimate Beginner DJ Course" at bounding box center [302, 113] width 245 height 47
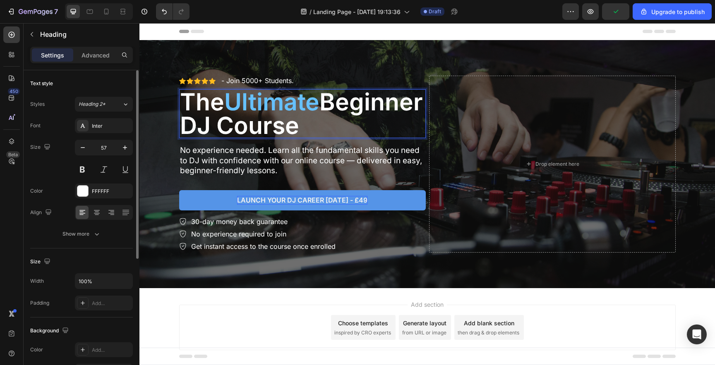
click at [266, 105] on span "Ultimate" at bounding box center [271, 102] width 95 height 29
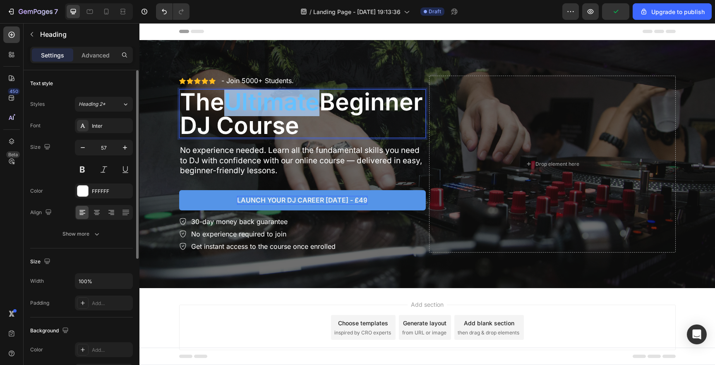
click at [266, 105] on span "Ultimate" at bounding box center [271, 102] width 95 height 29
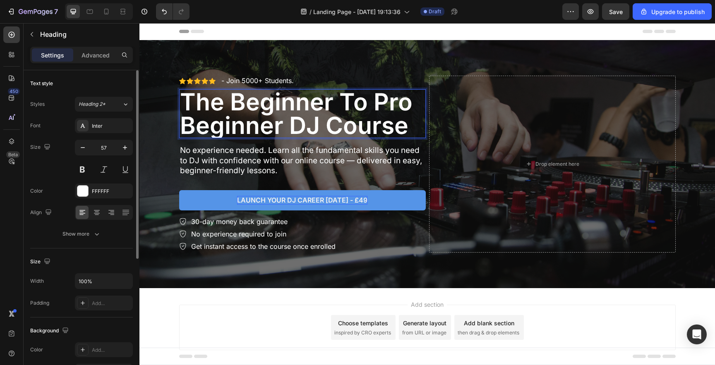
scroll to position [1, 0]
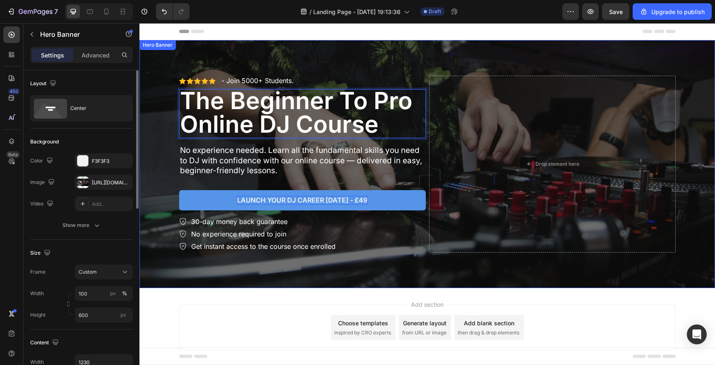
click at [156, 139] on div "Overlay" at bounding box center [426, 164] width 575 height 248
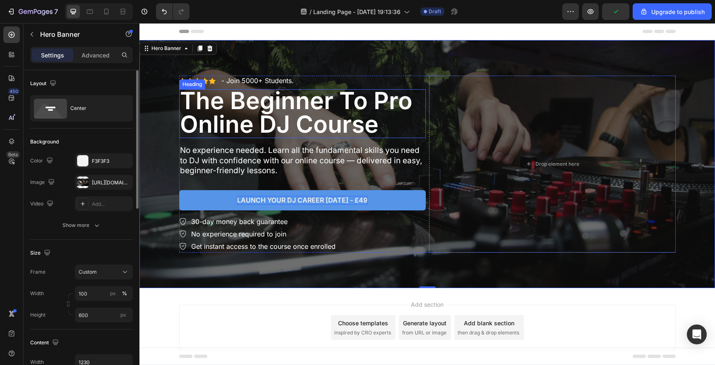
click at [202, 103] on p "The Beginner To Pro Online DJ Course" at bounding box center [302, 112] width 245 height 47
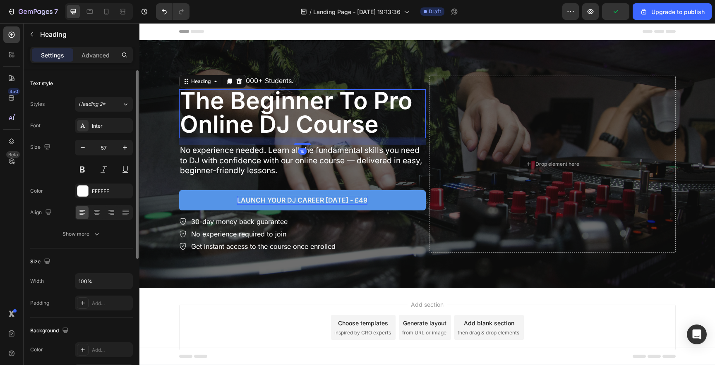
scroll to position [0, 0]
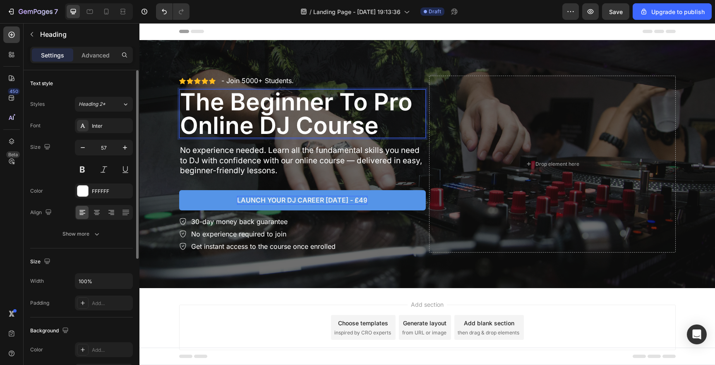
click at [216, 103] on p "The Beginner To Pro Online DJ Course" at bounding box center [302, 113] width 245 height 47
click at [236, 82] on p "- Join 5000+ Students." at bounding box center [257, 81] width 72 height 9
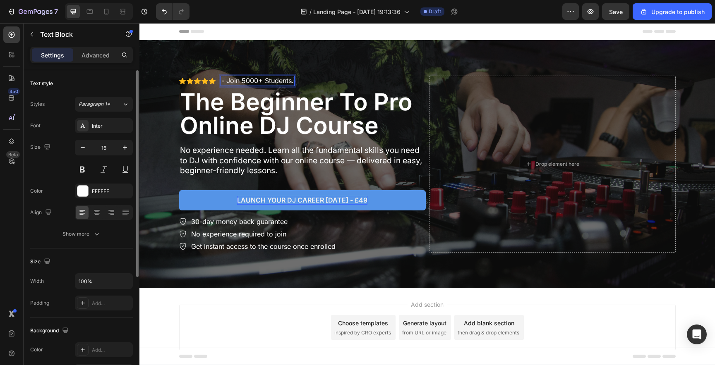
click at [236, 82] on p "- Join 5000+ Students." at bounding box center [257, 81] width 72 height 9
click at [309, 81] on p "- Over 5000+ Students Enroled." at bounding box center [271, 81] width 100 height 9
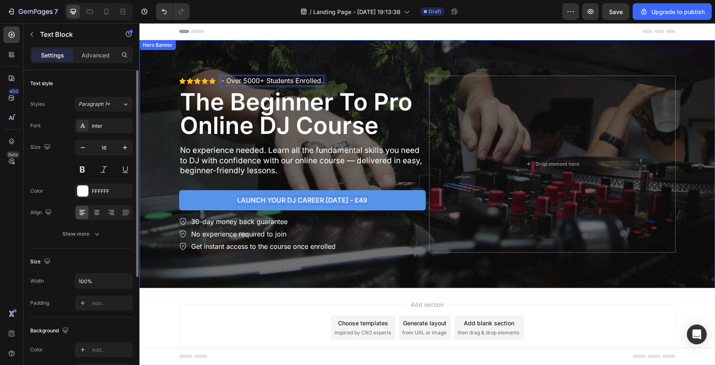
click at [162, 139] on div "Overlay" at bounding box center [426, 164] width 575 height 248
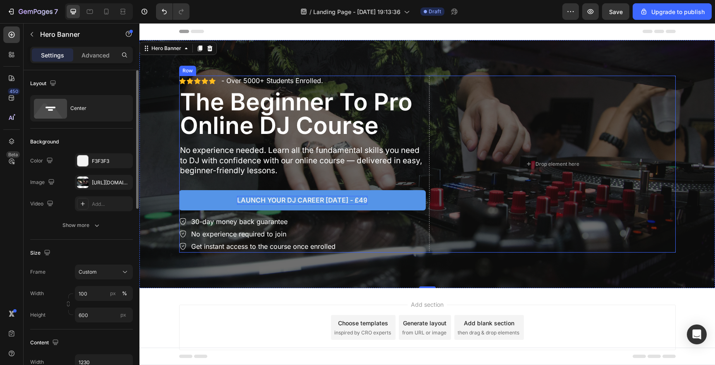
click at [423, 141] on div "Icon Icon Icon Icon Icon Icon List - Over 5000+ Students Enrolled. Text Block R…" at bounding box center [427, 164] width 496 height 177
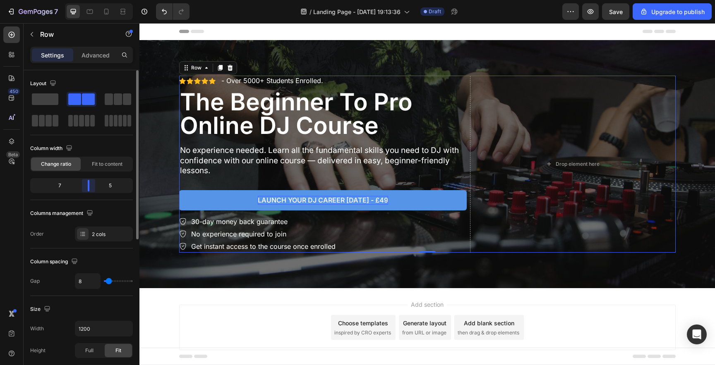
drag, startPoint x: 81, startPoint y: 188, endPoint x: 90, endPoint y: 187, distance: 8.7
click at [90, 0] on body "7 / Landing Page - Aug 27, 19:13:36 Draft Preview Save Upgrade to publish 450 B…" at bounding box center [357, 0] width 715 height 0
drag, startPoint x: 90, startPoint y: 187, endPoint x: 95, endPoint y: 185, distance: 5.6
click at [95, 0] on body "7 / Landing Page - Aug 27, 19:13:36 Draft Preview Save Upgrade to publish 450 B…" at bounding box center [357, 0] width 715 height 0
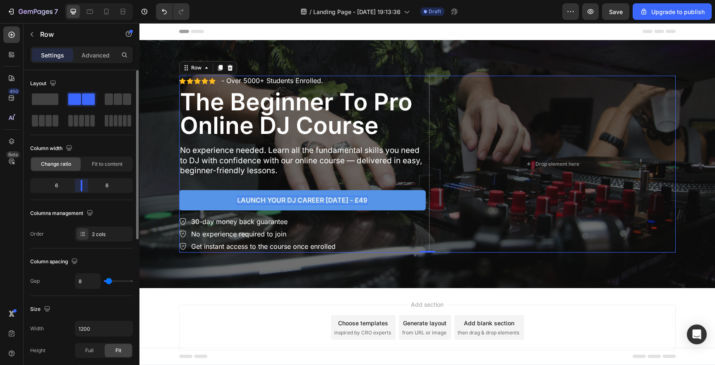
drag, startPoint x: 90, startPoint y: 182, endPoint x: 84, endPoint y: 182, distance: 5.8
click at [84, 0] on body "7 / Landing Page - Aug 27, 19:13:36 Draft Preview Save Upgrade to publish 450 B…" at bounding box center [357, 0] width 715 height 0
click at [88, 329] on input "1200" at bounding box center [103, 328] width 57 height 15
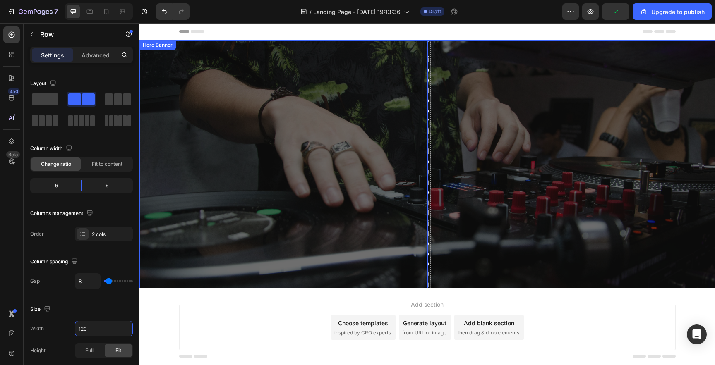
type input "1200"
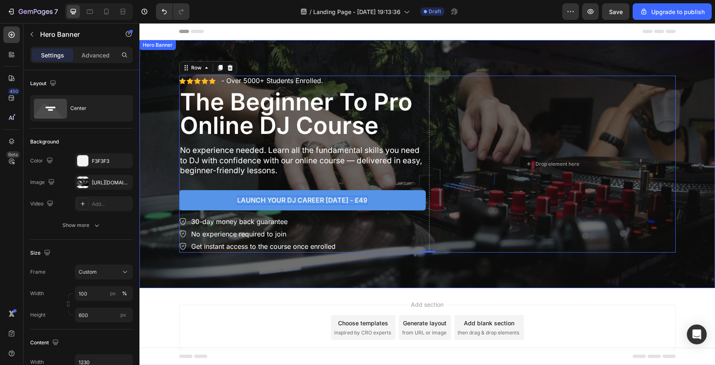
click at [160, 127] on div "Overlay" at bounding box center [426, 164] width 575 height 248
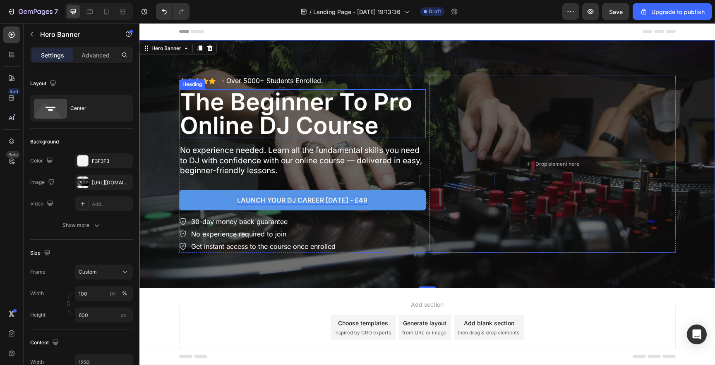
click at [202, 110] on p "The Beginner To Pro Online DJ Course" at bounding box center [302, 113] width 245 height 47
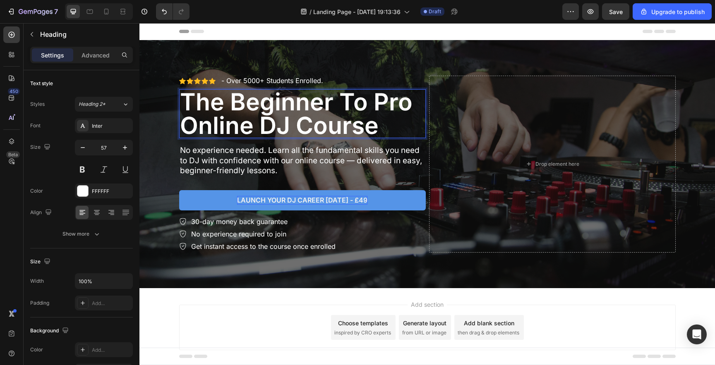
click at [240, 104] on p "The Beginner To Pro Online DJ Course" at bounding box center [302, 113] width 245 height 47
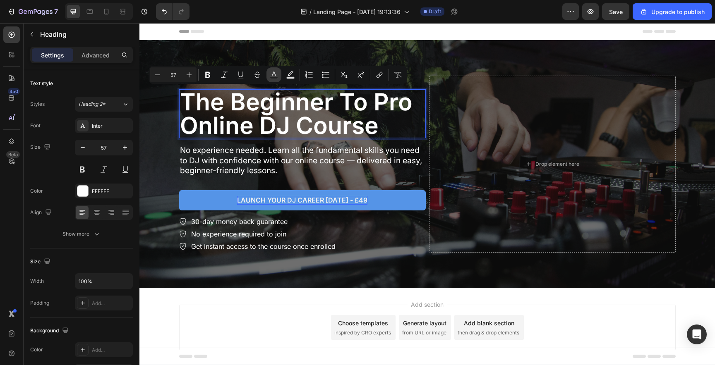
click at [278, 69] on button "Text Color" at bounding box center [273, 74] width 15 height 15
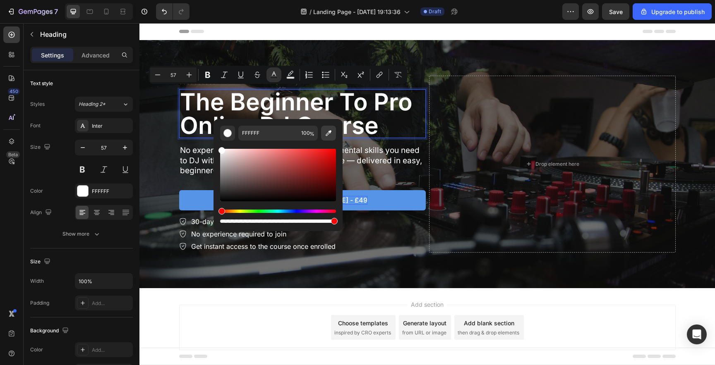
click at [332, 138] on button "Editor contextual toolbar" at bounding box center [328, 133] width 15 height 15
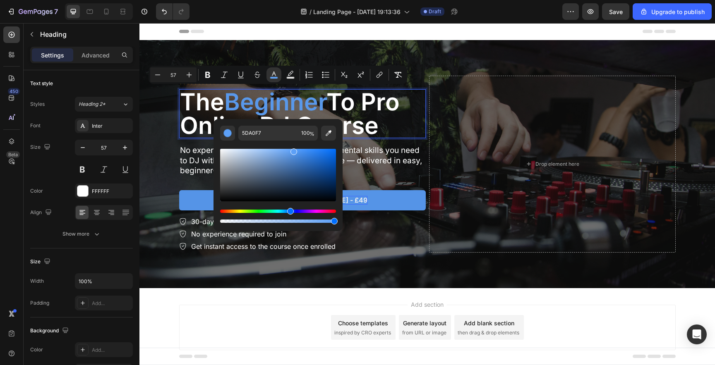
click at [292, 150] on div "Editor contextual toolbar" at bounding box center [293, 152] width 7 height 7
type input "5EA2F9"
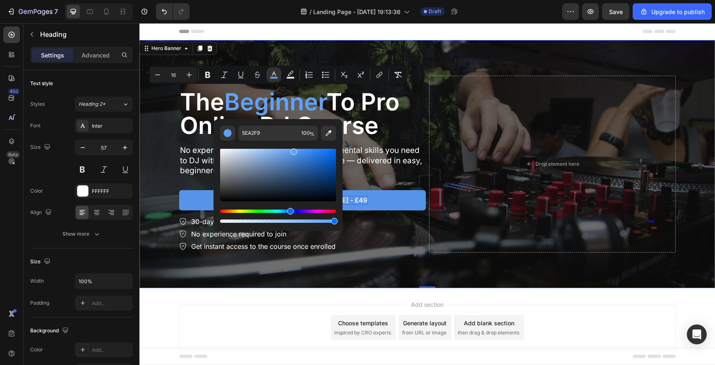
click at [162, 153] on div "Overlay" at bounding box center [426, 164] width 575 height 248
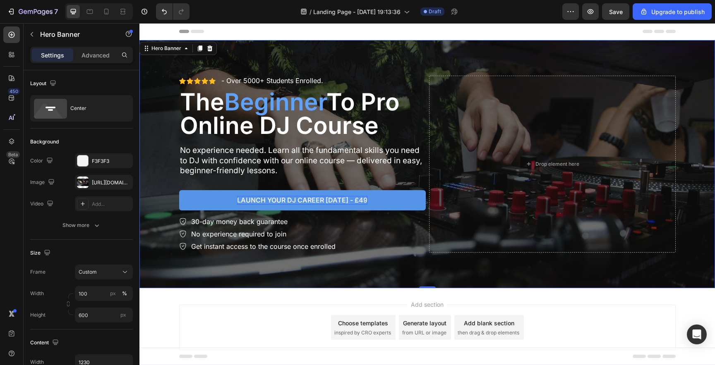
click at [160, 162] on div "Overlay" at bounding box center [426, 164] width 575 height 248
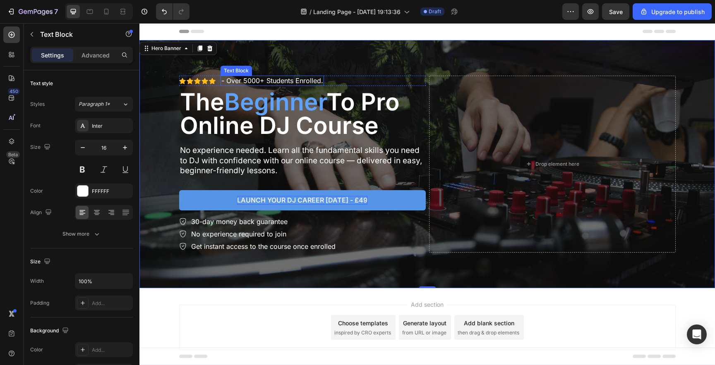
click at [233, 81] on p "- Over 5000+ Students Enrolled." at bounding box center [272, 81] width 102 height 9
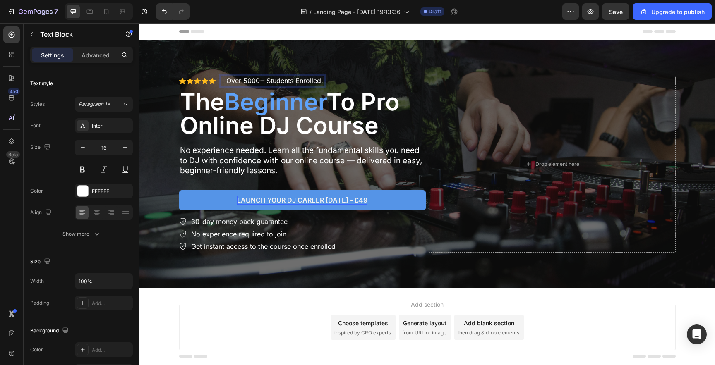
click at [233, 81] on p "- Over 5000+ Students Enrolled." at bounding box center [272, 81] width 102 height 9
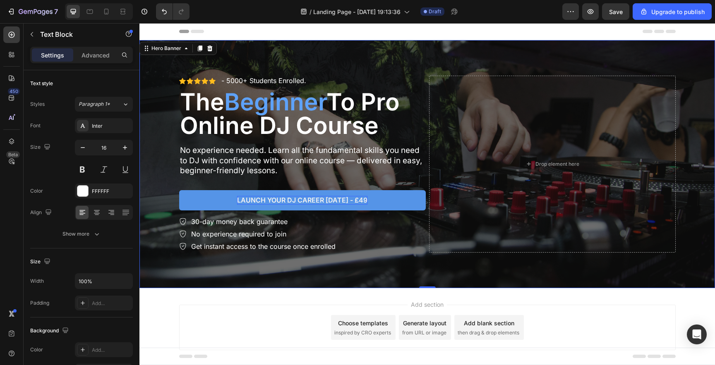
click at [163, 120] on div "Overlay" at bounding box center [426, 164] width 575 height 248
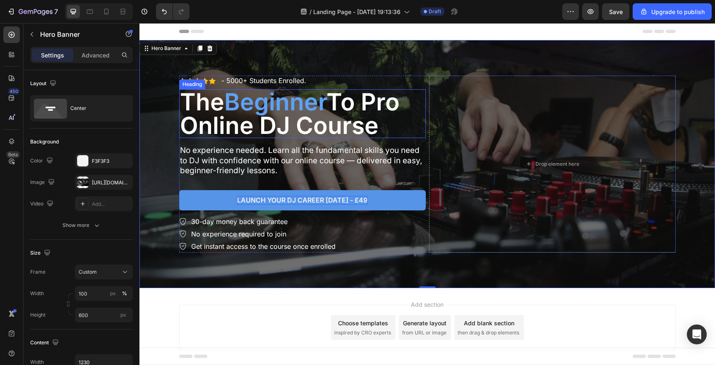
click at [215, 123] on p "The Beginner To Pro Online DJ Course" at bounding box center [302, 113] width 245 height 47
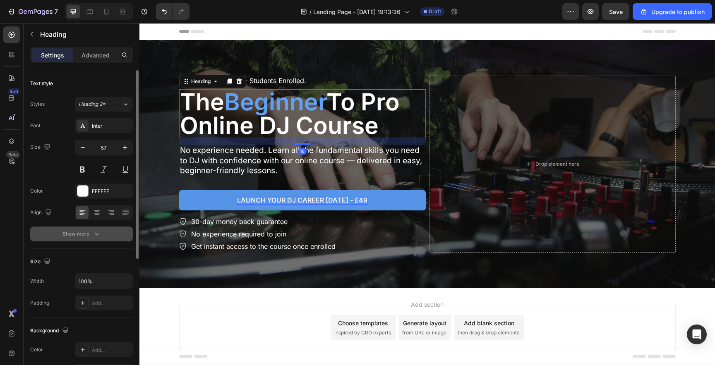
click at [87, 233] on div "Show more" at bounding box center [81, 234] width 38 height 8
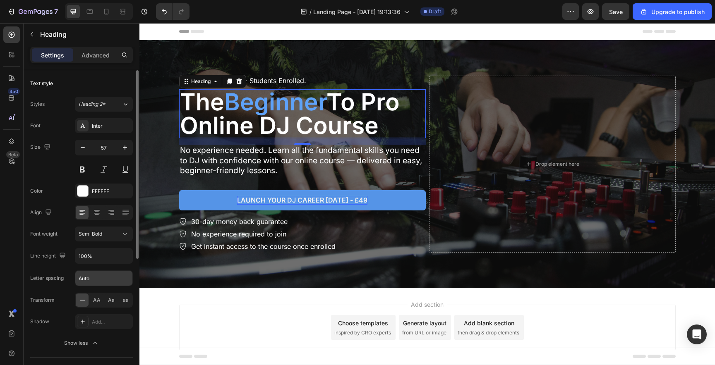
click at [91, 279] on input "Auto" at bounding box center [103, 278] width 57 height 15
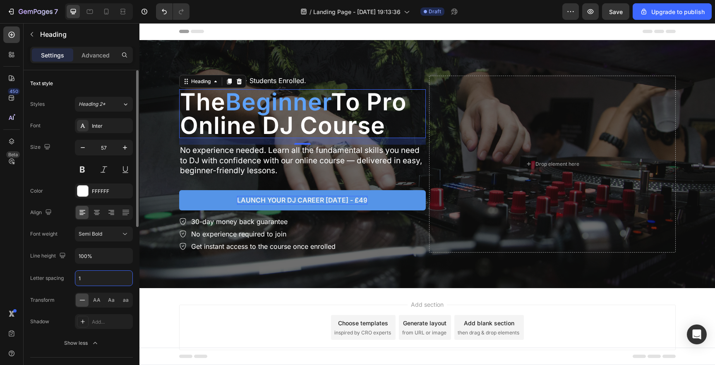
type input "0"
click at [62, 234] on div "Font weight Semi Bold" at bounding box center [81, 234] width 103 height 15
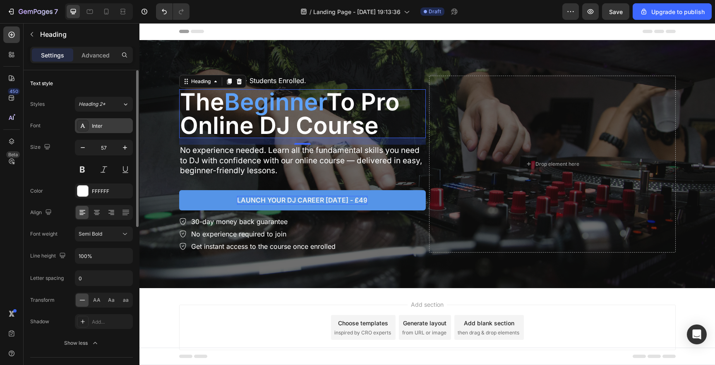
click at [92, 124] on div "Inter" at bounding box center [111, 125] width 39 height 7
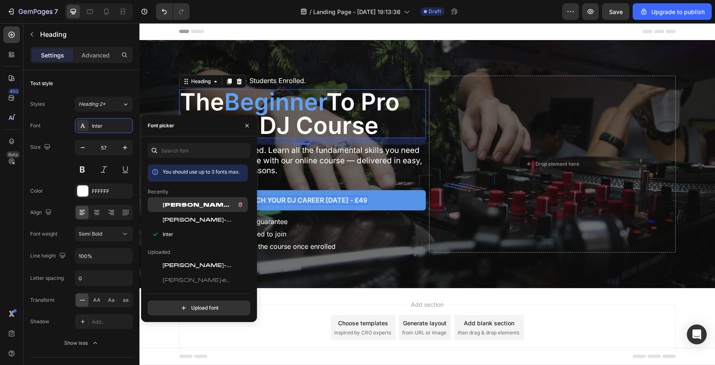
click at [162, 205] on div at bounding box center [155, 204] width 15 height 15
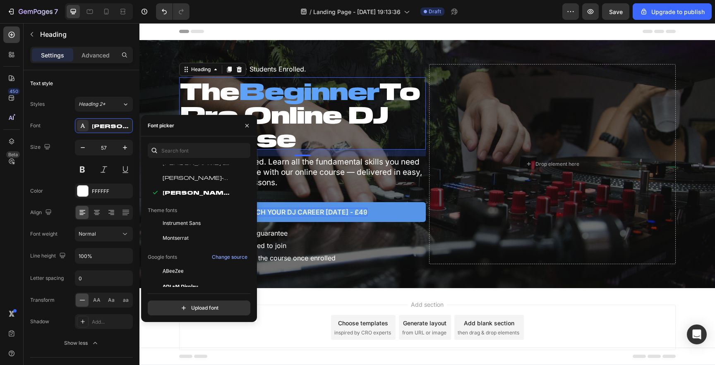
scroll to position [124, 0]
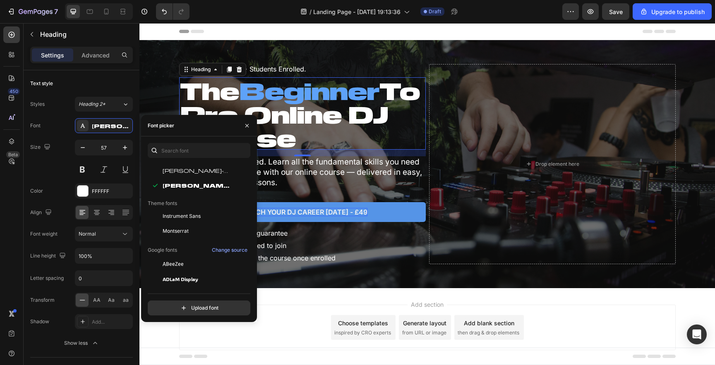
click at [180, 231] on span "Montserrat" at bounding box center [176, 231] width 26 height 7
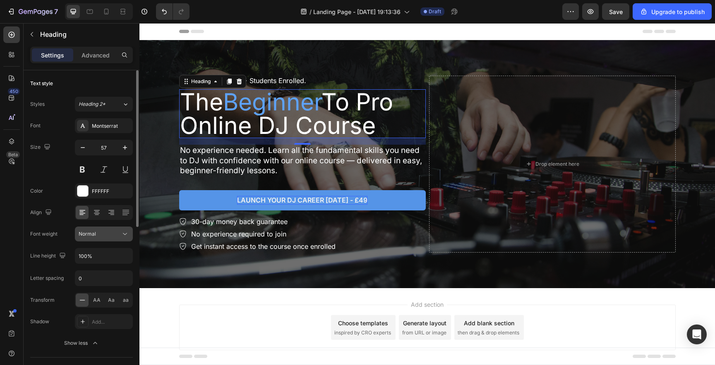
click at [82, 234] on span "Normal" at bounding box center [87, 234] width 17 height 6
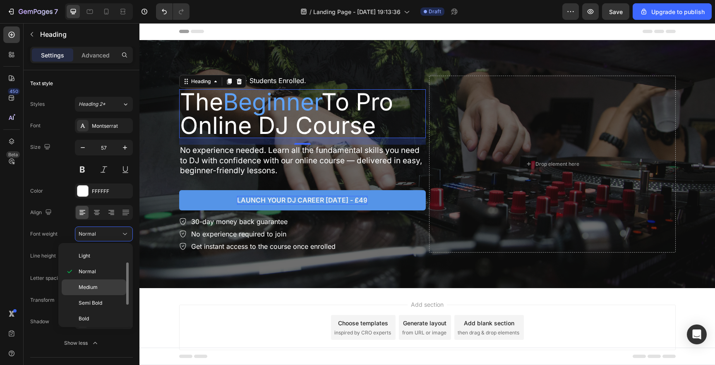
scroll to position [34, 0]
click at [95, 312] on p "Bold" at bounding box center [101, 314] width 44 height 7
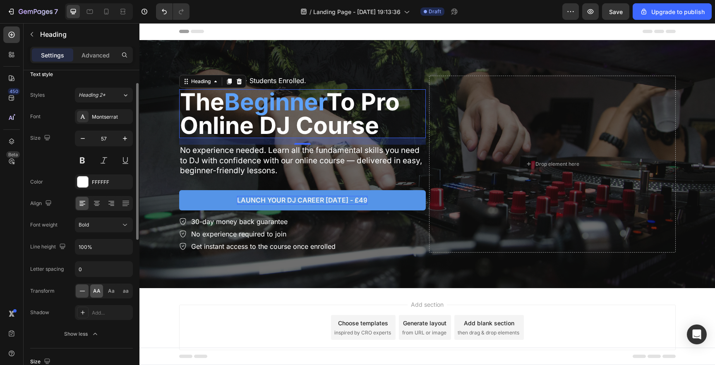
scroll to position [15, 0]
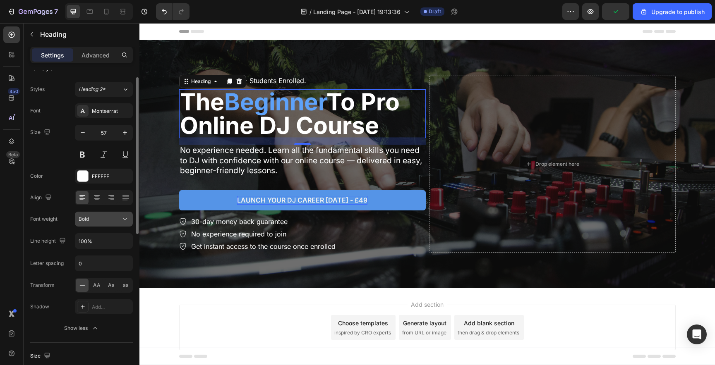
click at [102, 221] on div "Bold" at bounding box center [100, 219] width 42 height 7
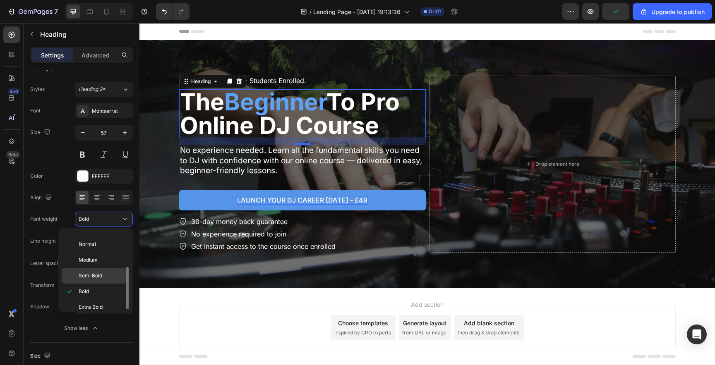
scroll to position [54, 0]
click at [100, 292] on span "Extra Bold" at bounding box center [91, 295] width 24 height 7
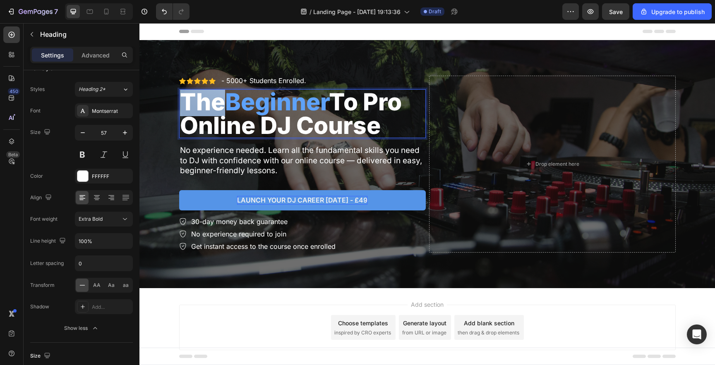
click at [205, 108] on p "The Beginner To Pro Online DJ Course" at bounding box center [302, 113] width 245 height 47
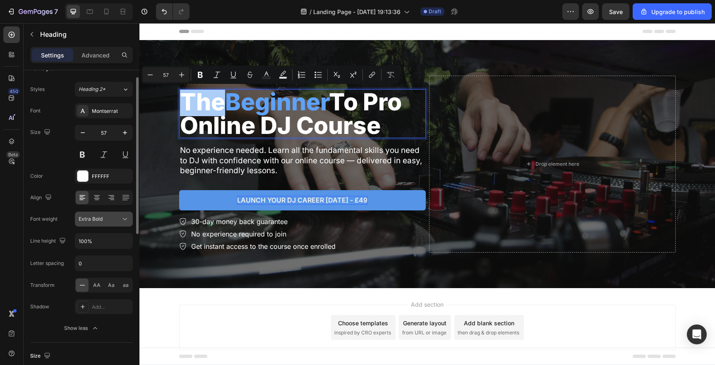
click at [110, 221] on div "Extra Bold" at bounding box center [100, 219] width 42 height 7
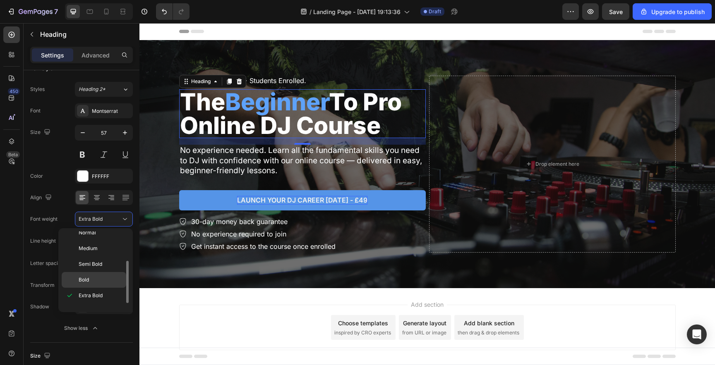
click at [89, 276] on p "Bold" at bounding box center [101, 279] width 44 height 7
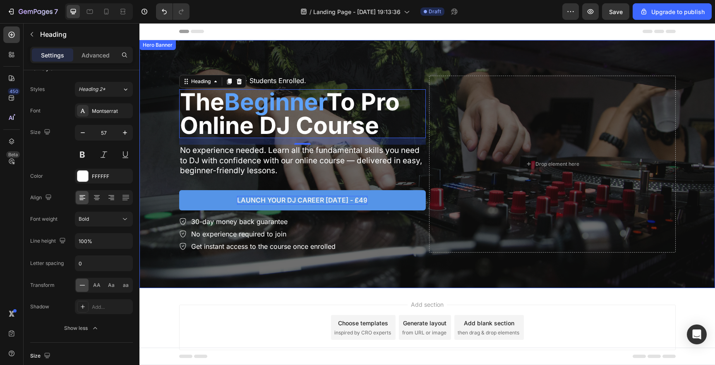
click at [163, 135] on div "Overlay" at bounding box center [426, 164] width 575 height 248
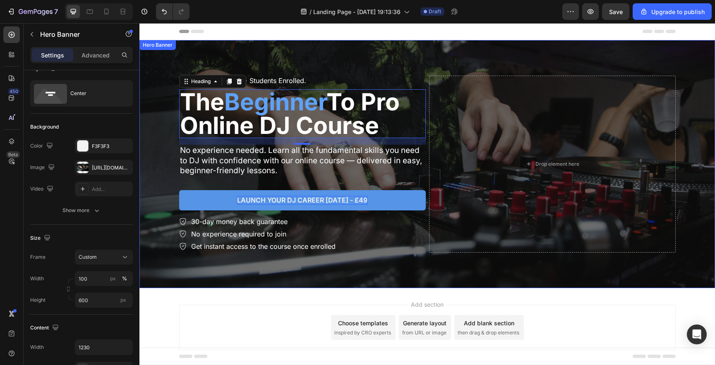
scroll to position [0, 0]
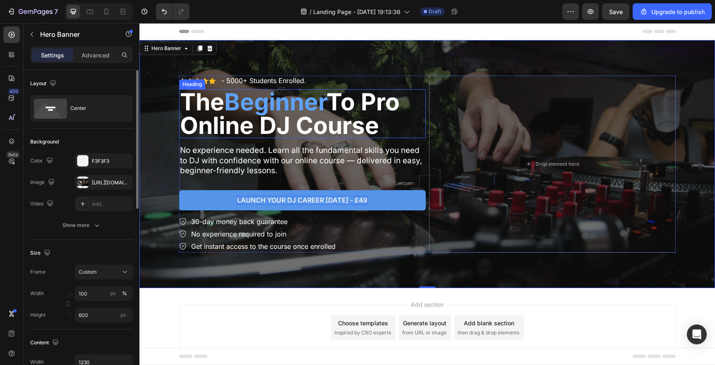
click at [258, 103] on span "Beginner" at bounding box center [275, 102] width 102 height 29
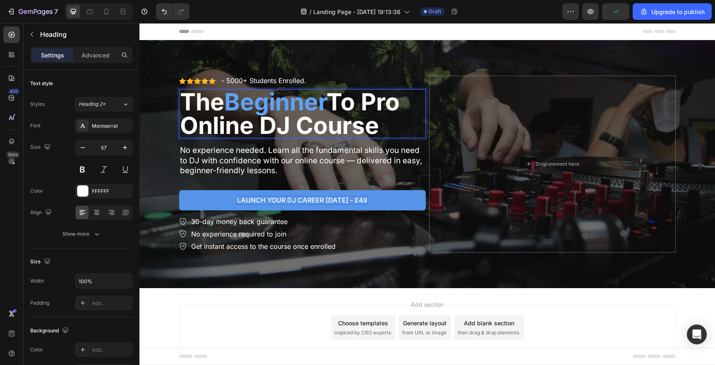
click at [268, 102] on span "Beginner" at bounding box center [275, 102] width 102 height 29
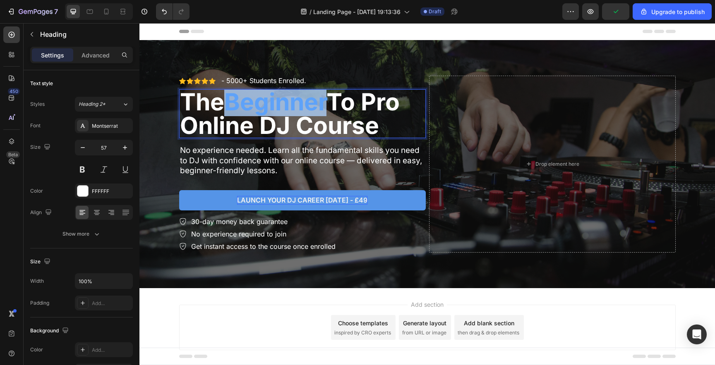
click at [268, 102] on span "Beginner" at bounding box center [275, 102] width 102 height 29
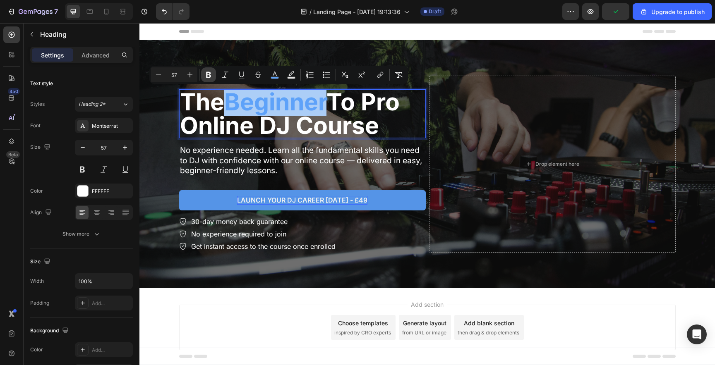
click at [206, 71] on icon "Editor contextual toolbar" at bounding box center [208, 75] width 8 height 8
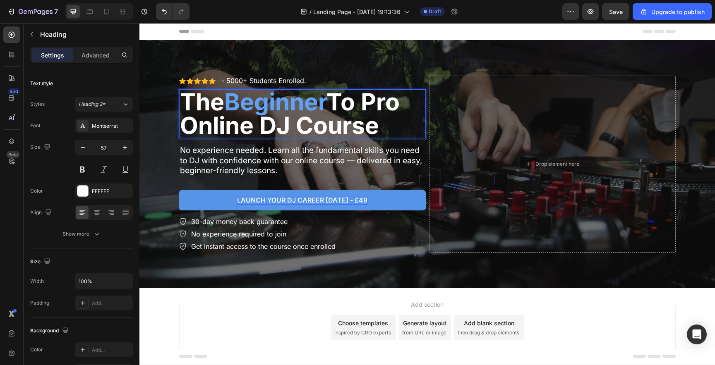
click at [253, 98] on strong "Beginner" at bounding box center [275, 102] width 102 height 29
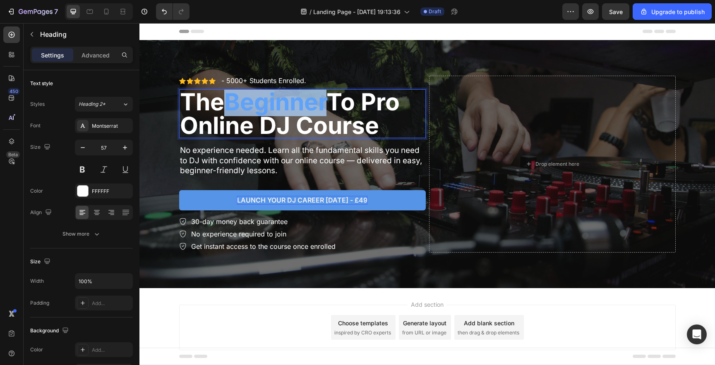
click at [253, 98] on strong "Beginner" at bounding box center [275, 102] width 102 height 29
click at [245, 103] on strong "Beginner" at bounding box center [275, 102] width 102 height 29
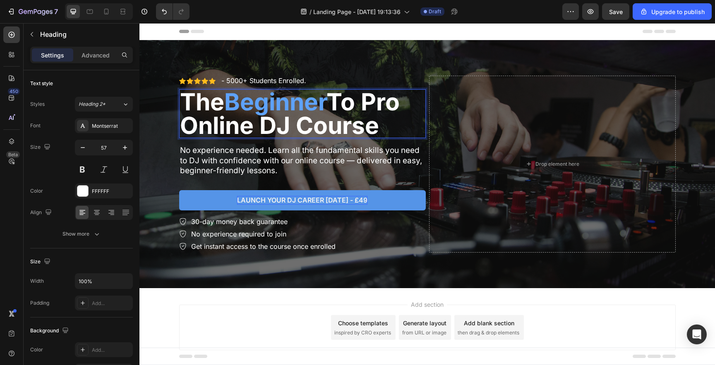
click at [254, 136] on p "The Beginner To Pro Online DJ Course" at bounding box center [302, 113] width 245 height 47
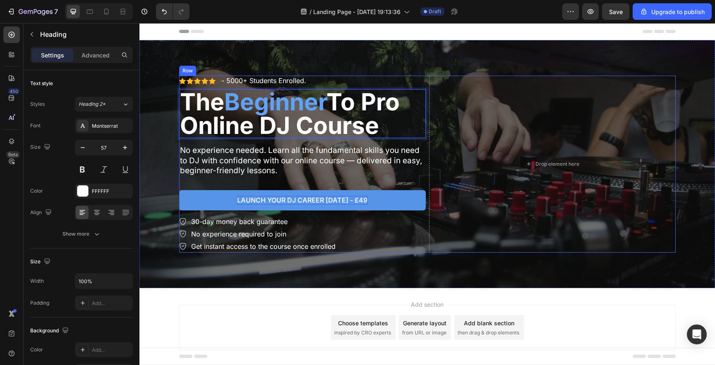
click at [254, 147] on p "No experience needed. Learn all the fundamental skills you need to DJ with conf…" at bounding box center [302, 161] width 245 height 31
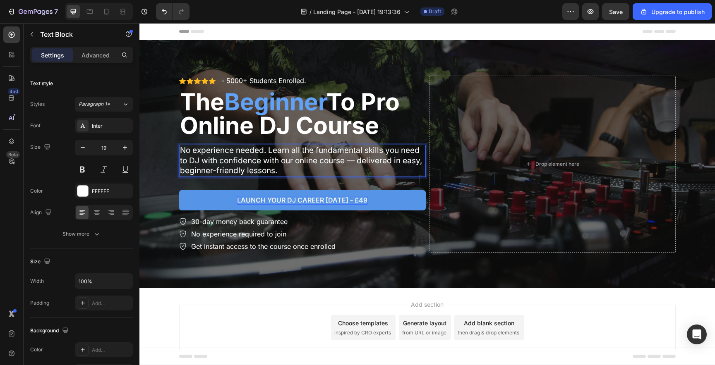
click at [265, 155] on p "No experience needed. Learn all the fundamental skills you need to DJ with conf…" at bounding box center [302, 161] width 245 height 31
click at [594, 16] on button "button" at bounding box center [590, 11] width 17 height 17
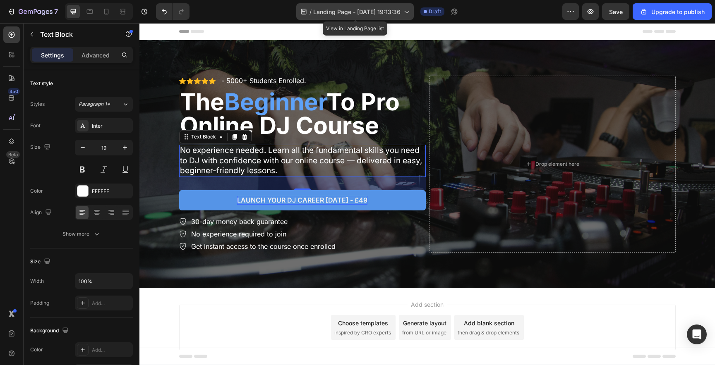
click at [338, 11] on span "Landing Page - [DATE] 19:13:36" at bounding box center [356, 11] width 87 height 9
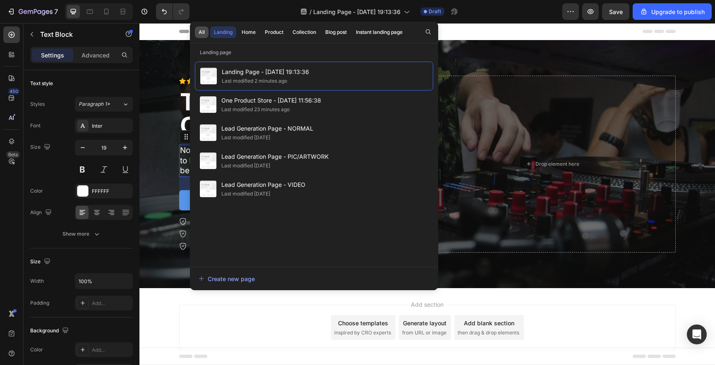
click at [201, 34] on div "All" at bounding box center [202, 32] width 6 height 7
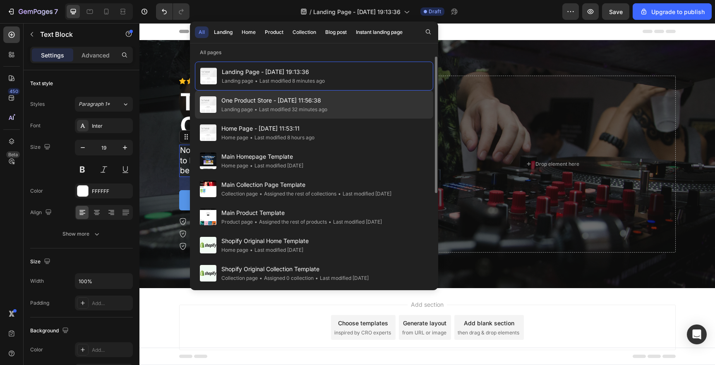
click at [241, 110] on div "Landing page" at bounding box center [236, 109] width 31 height 8
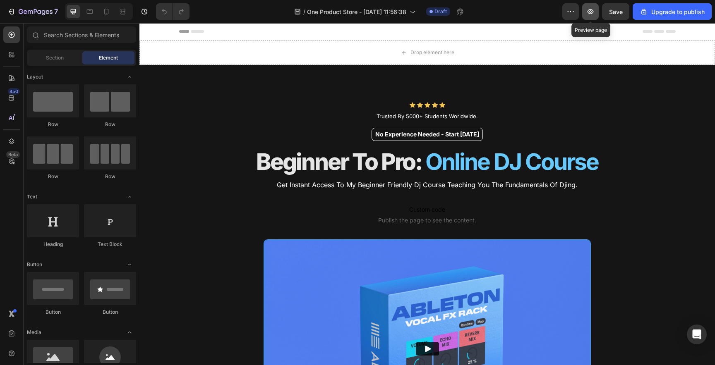
click at [586, 9] on button "button" at bounding box center [590, 11] width 17 height 17
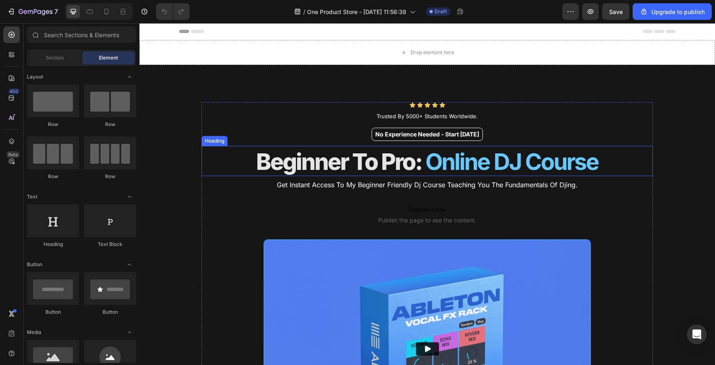
click at [467, 162] on strong "Online DJ Course" at bounding box center [511, 161] width 173 height 27
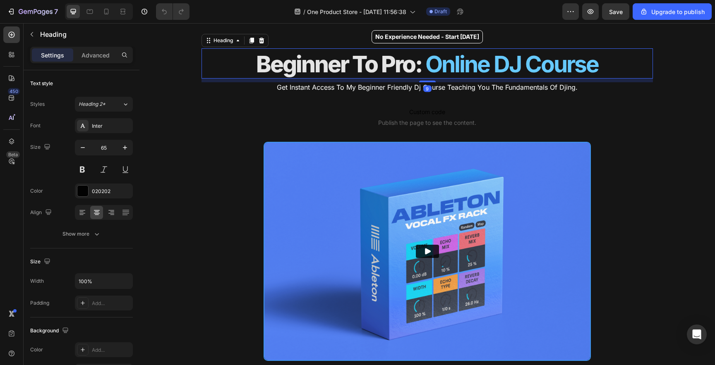
scroll to position [263, 0]
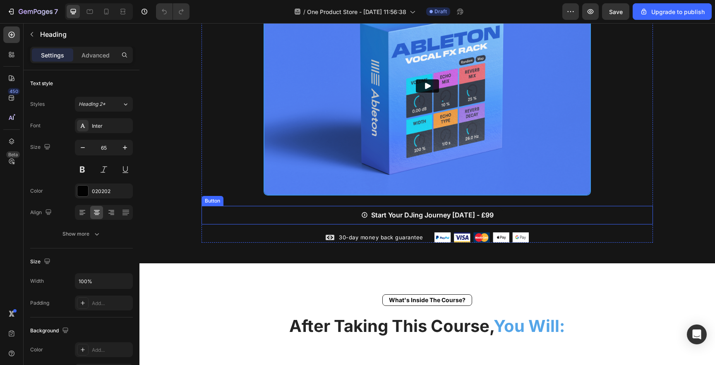
click at [464, 206] on button "Start Your DJing Journey [DATE] - £99" at bounding box center [427, 215] width 152 height 19
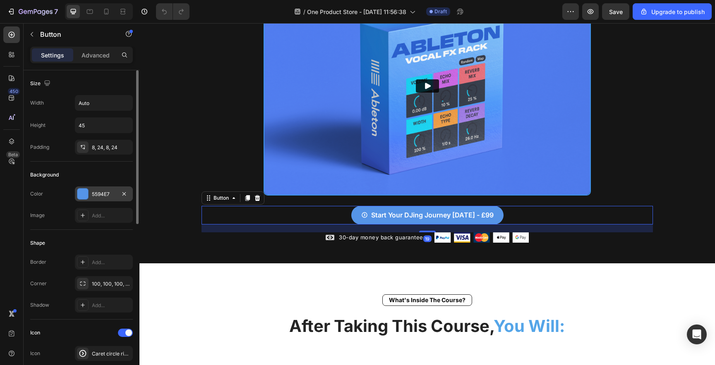
click at [101, 194] on div "5594E7" at bounding box center [104, 194] width 24 height 7
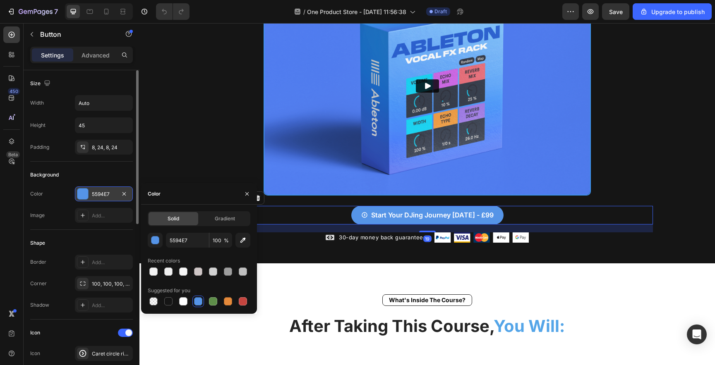
click at [101, 194] on div "5594E7" at bounding box center [104, 194] width 24 height 7
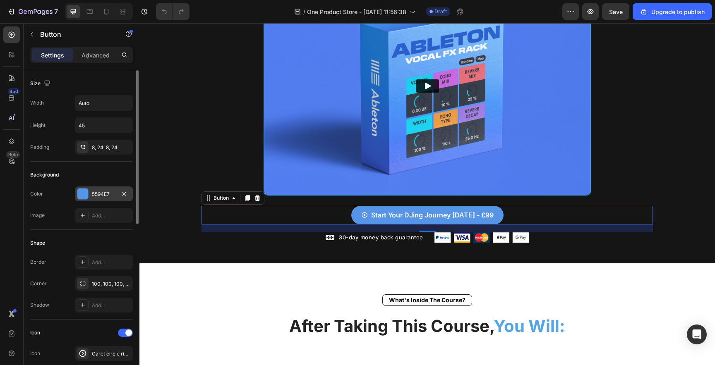
click at [101, 190] on div "5594E7" at bounding box center [104, 194] width 58 height 15
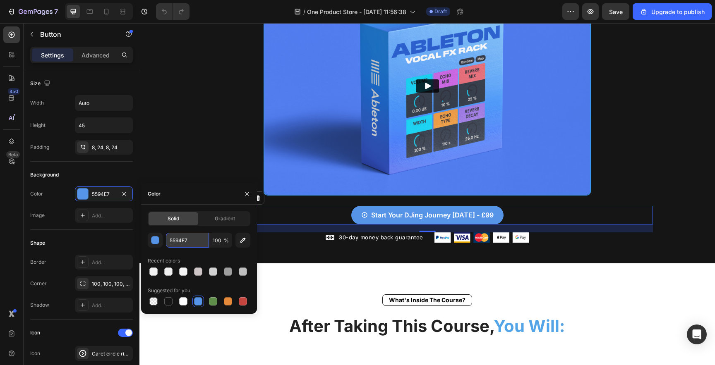
click at [186, 241] on input "5594E7" at bounding box center [187, 240] width 43 height 15
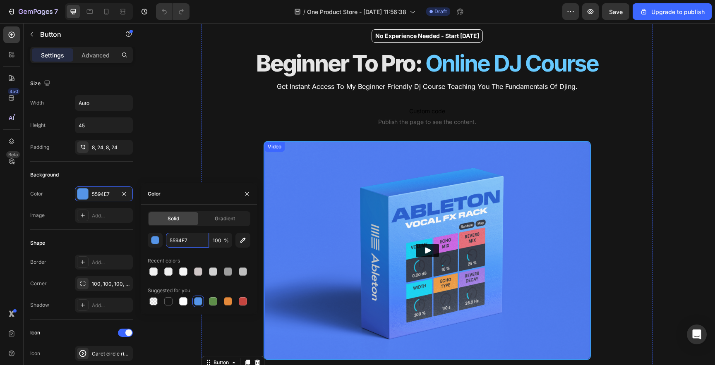
scroll to position [94, 0]
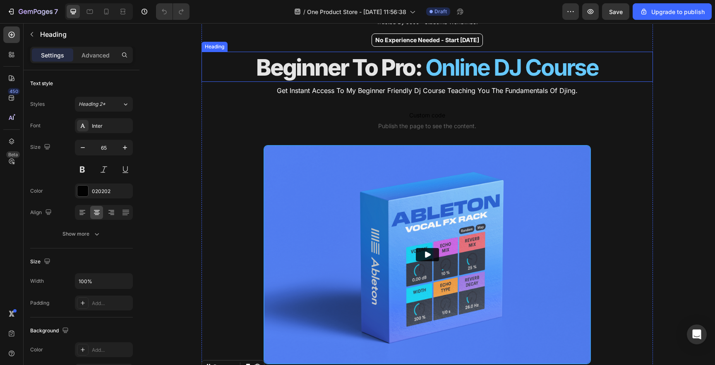
click at [453, 73] on strong "Online DJ Course" at bounding box center [511, 67] width 173 height 27
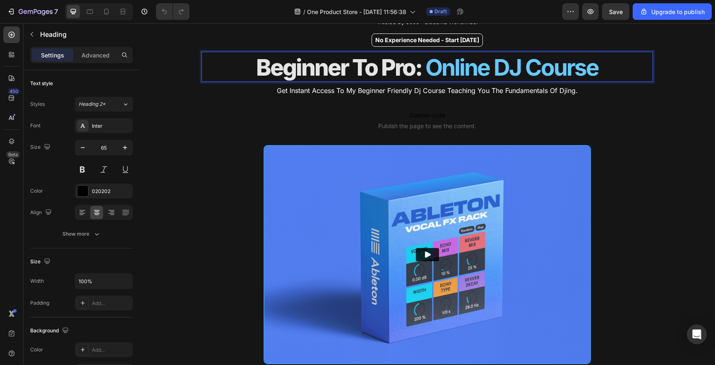
click at [443, 69] on strong "Online DJ Course" at bounding box center [511, 67] width 173 height 27
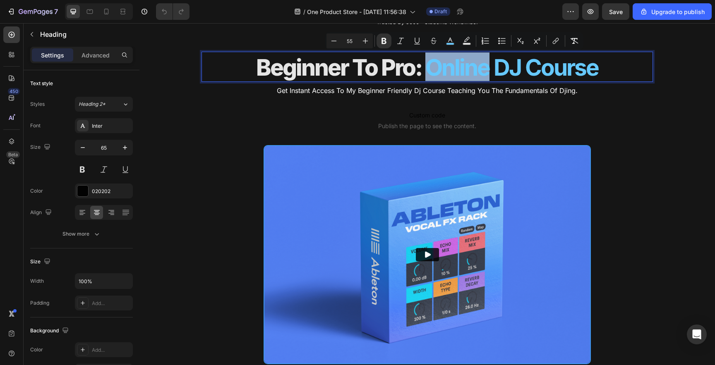
click at [434, 69] on strong "Online DJ Course" at bounding box center [511, 67] width 173 height 27
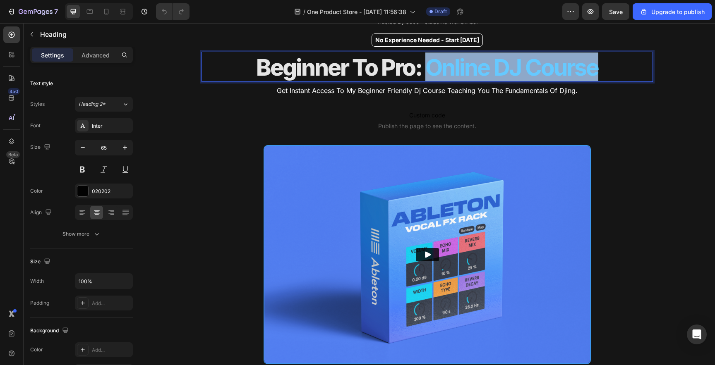
drag, startPoint x: 429, startPoint y: 69, endPoint x: 595, endPoint y: 68, distance: 166.3
click at [595, 68] on strong "Online DJ Course" at bounding box center [511, 67] width 173 height 27
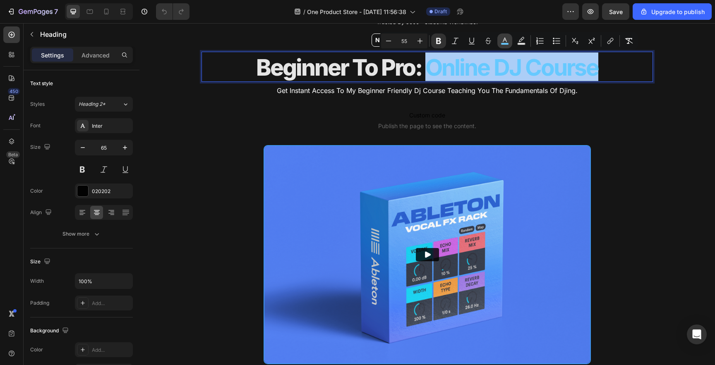
click at [506, 46] on button "color" at bounding box center [504, 41] width 15 height 15
type input "66C9FF"
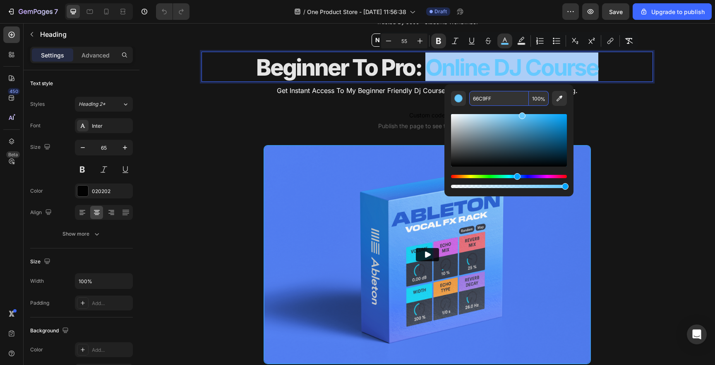
click at [486, 96] on input "66C9FF" at bounding box center [499, 98] width 60 height 15
paste input "5594E7"
type input "5594E7"
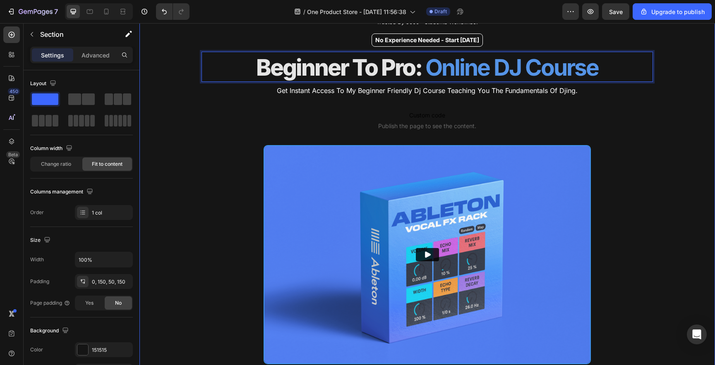
click at [649, 118] on div "Icon Icon Icon Icon Icon Icon List Trusted By 5000+ Students Worldwide. Text Bl…" at bounding box center [426, 202] width 575 height 462
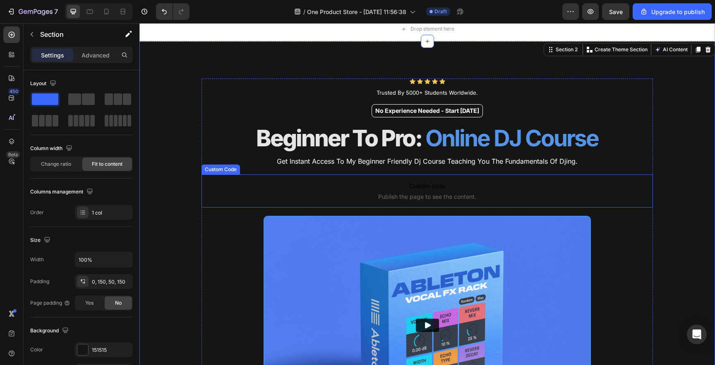
scroll to position [20, 0]
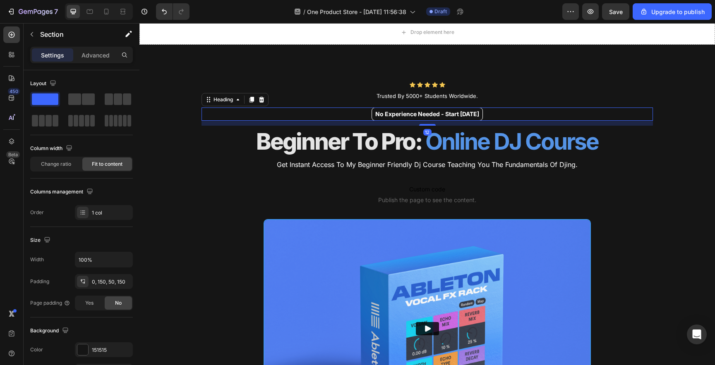
click at [511, 115] on div "No Experience Needed - Start [DATE]" at bounding box center [426, 114] width 451 height 13
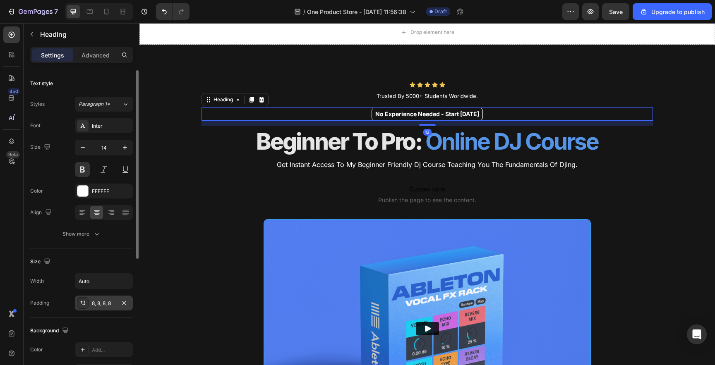
click at [96, 306] on div "8, 8, 8, 8" at bounding box center [104, 303] width 24 height 7
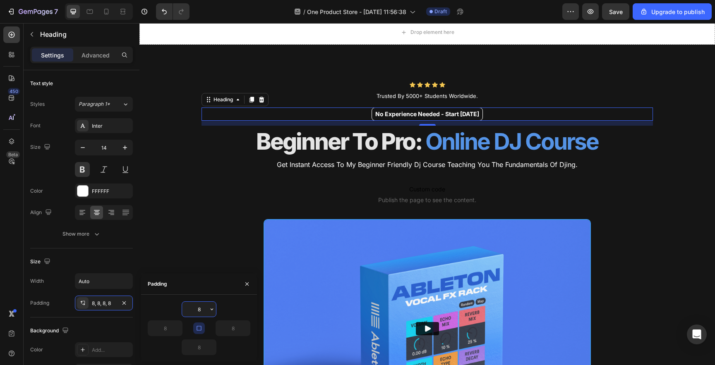
click at [199, 307] on input "8" at bounding box center [199, 309] width 34 height 15
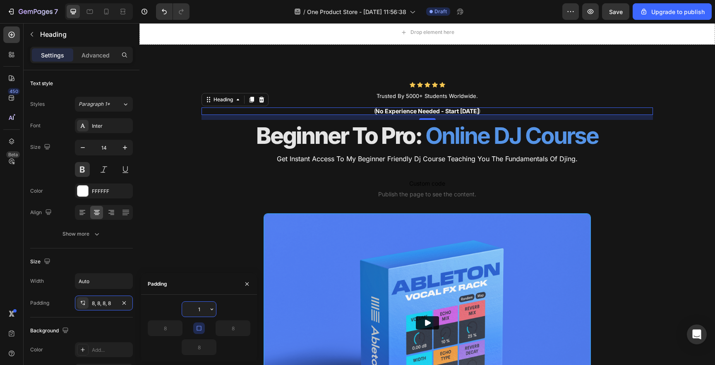
type input "10"
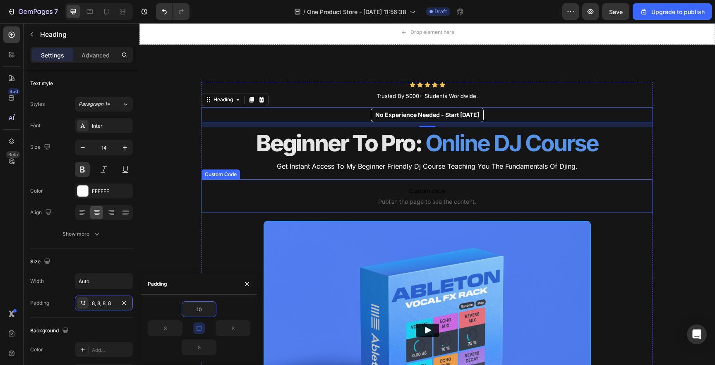
click at [208, 193] on span "Custom code" at bounding box center [426, 191] width 451 height 10
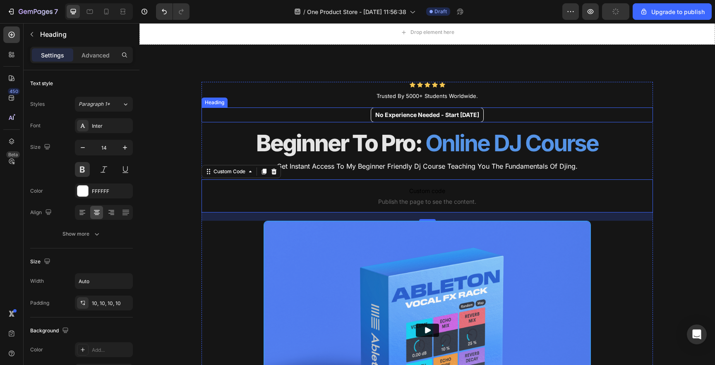
click at [405, 115] on h2 "No Experience Needed - Start [DATE]" at bounding box center [427, 115] width 113 height 15
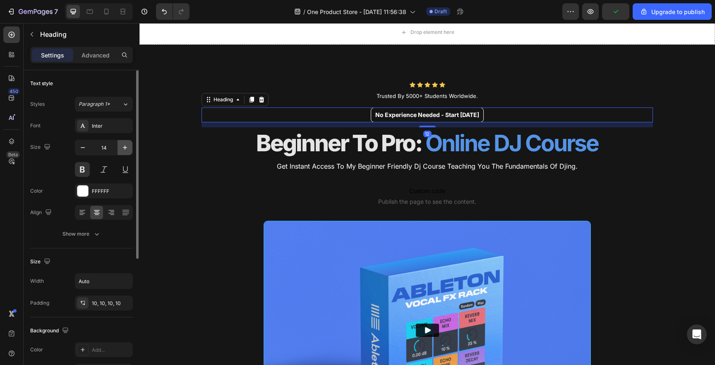
click at [122, 150] on icon "button" at bounding box center [125, 148] width 8 height 8
type input "16"
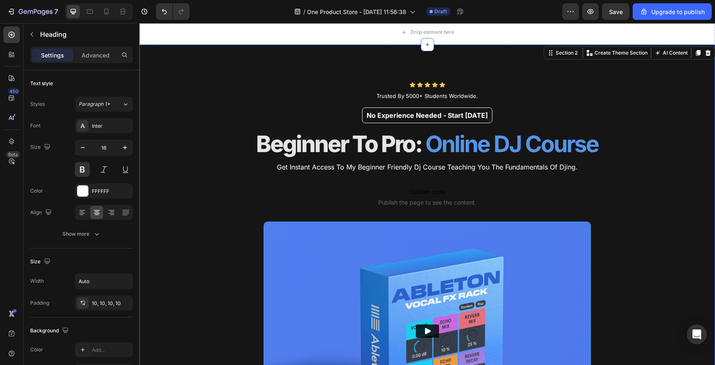
click at [185, 164] on div "Icon Icon Icon Icon Icon Icon List Trusted By 5000+ Students Worldwide. Text Bl…" at bounding box center [426, 277] width 575 height 464
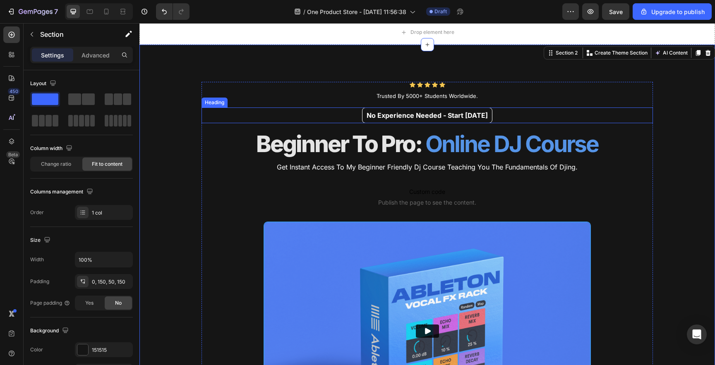
click at [424, 115] on h2 "No Experience Needed - Start [DATE]" at bounding box center [427, 116] width 130 height 16
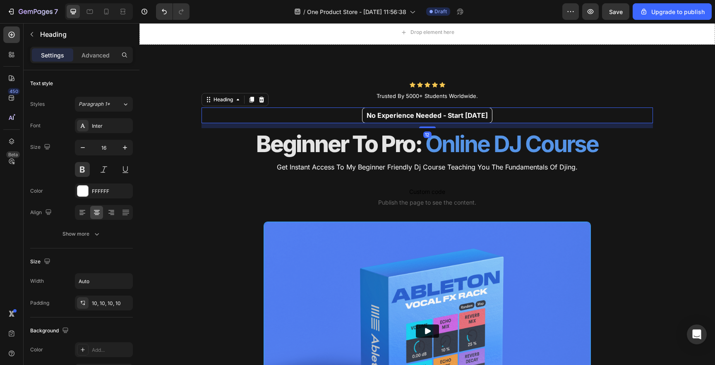
click at [442, 115] on h2 "No Experience Needed - Start [DATE]" at bounding box center [427, 116] width 130 height 16
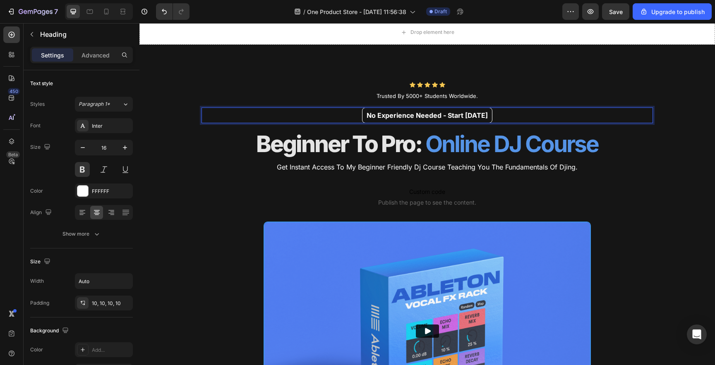
click at [452, 115] on p "No Experience Needed - Start [DATE]" at bounding box center [427, 115] width 121 height 7
drag, startPoint x: 441, startPoint y: 116, endPoint x: 482, endPoint y: 116, distance: 41.8
click at [482, 116] on p "No Experience Needed - Start [DATE]" at bounding box center [427, 115] width 121 height 7
click at [511, 116] on div "No Experience Needed" at bounding box center [426, 116] width 451 height 16
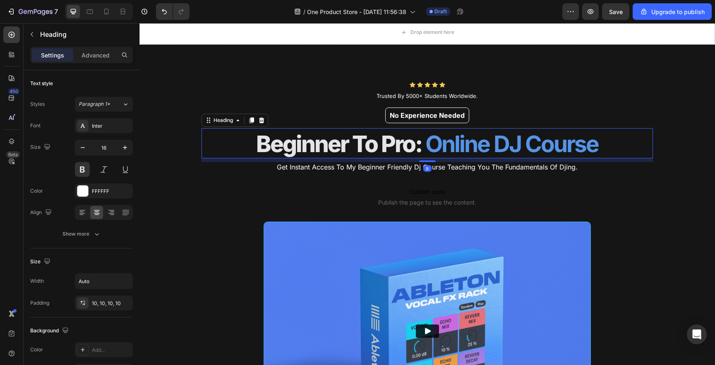
click at [569, 149] on strong "Online DJ Course" at bounding box center [511, 143] width 173 height 27
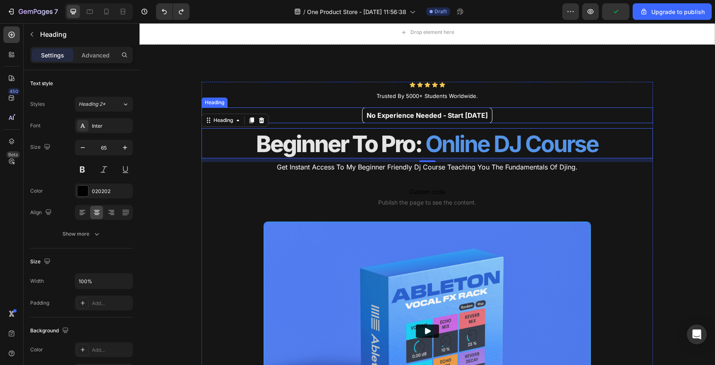
click at [462, 113] on h2 "No Experience Needed - Start [DATE]" at bounding box center [427, 116] width 130 height 16
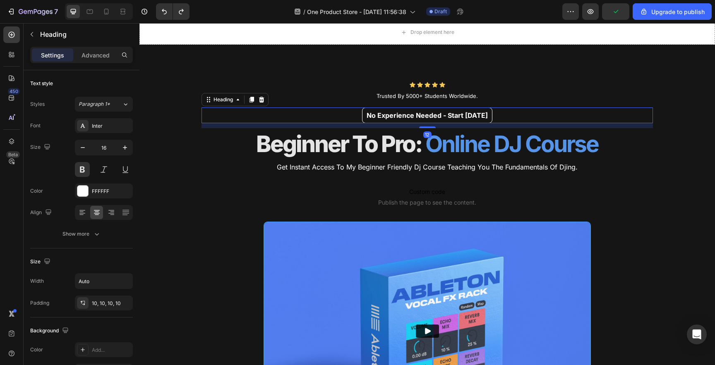
click at [465, 117] on h2 "No Experience Needed - Start [DATE]" at bounding box center [427, 116] width 130 height 16
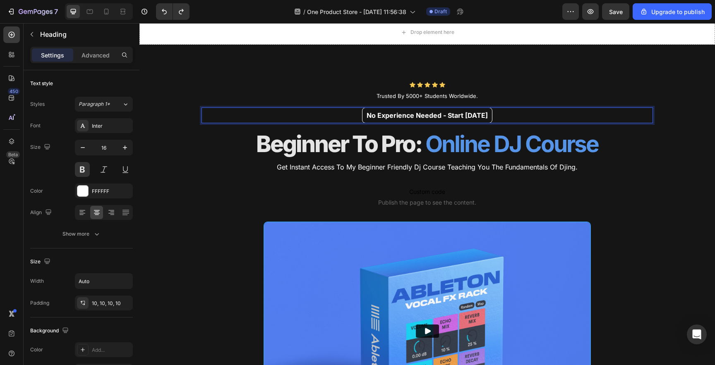
click at [464, 117] on p "No Experience Needed - Start [DATE]" at bounding box center [427, 115] width 121 height 7
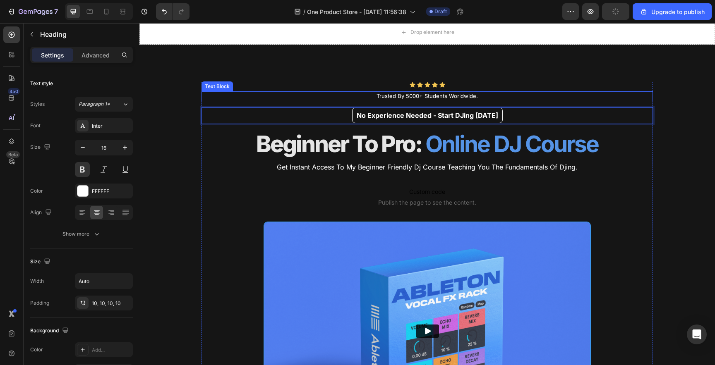
click at [469, 97] on span "Trusted By 5000+ Students Worldwide." at bounding box center [426, 96] width 101 height 7
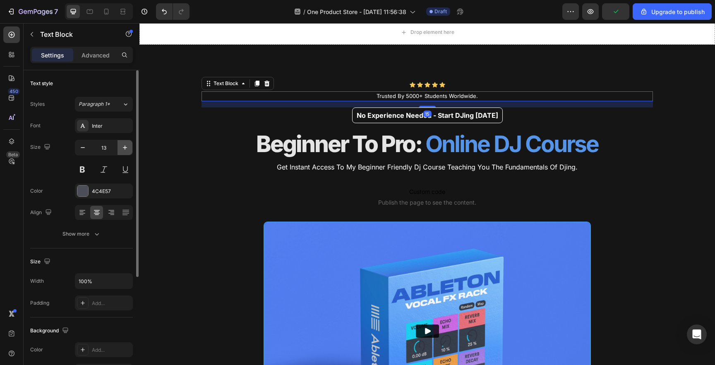
click at [125, 151] on icon "button" at bounding box center [125, 148] width 8 height 8
click at [127, 149] on icon "button" at bounding box center [125, 148] width 8 height 8
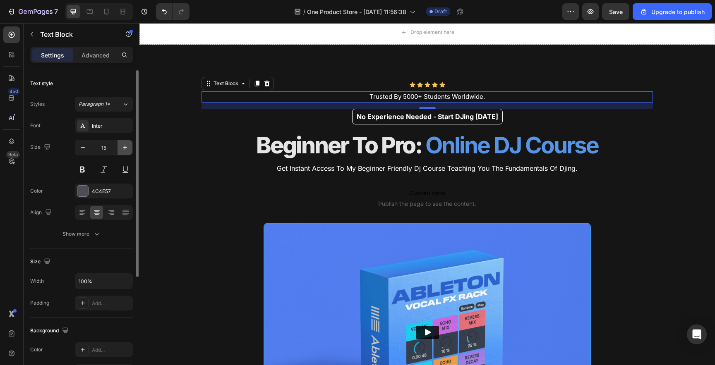
click at [127, 149] on icon "button" at bounding box center [125, 148] width 8 height 8
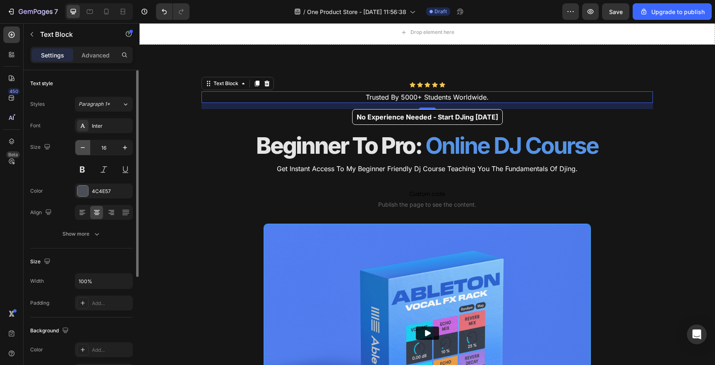
click at [86, 148] on icon "button" at bounding box center [83, 148] width 8 height 8
type input "15"
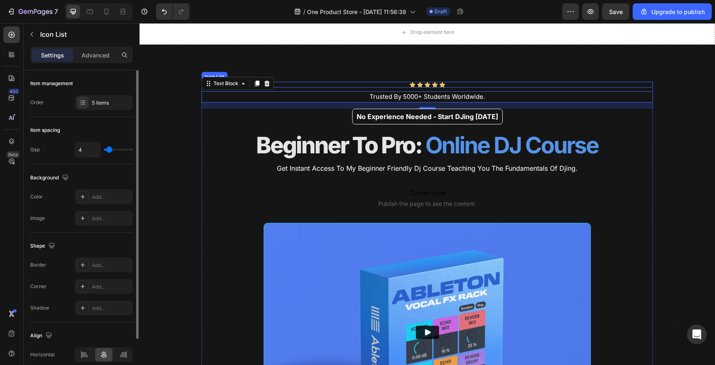
click at [457, 84] on div "Icon Icon Icon Icon Icon" at bounding box center [426, 85] width 451 height 6
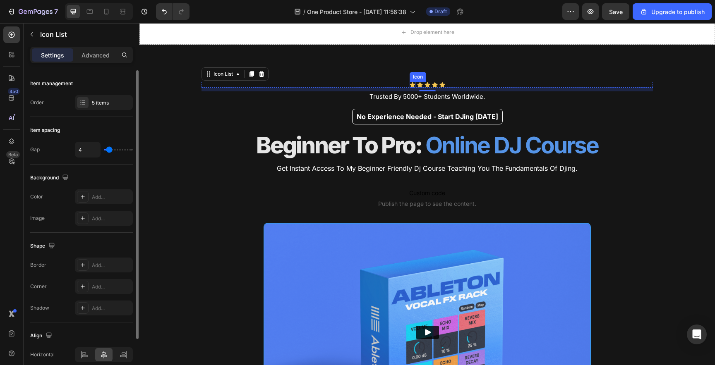
click at [410, 86] on div "Icon" at bounding box center [413, 85] width 6 height 6
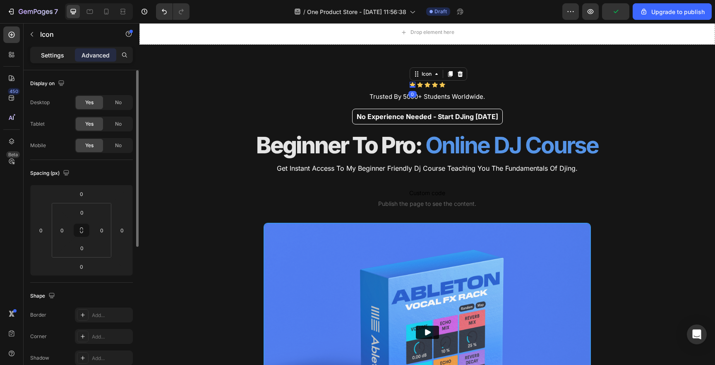
click at [60, 53] on p "Settings" at bounding box center [52, 55] width 23 height 9
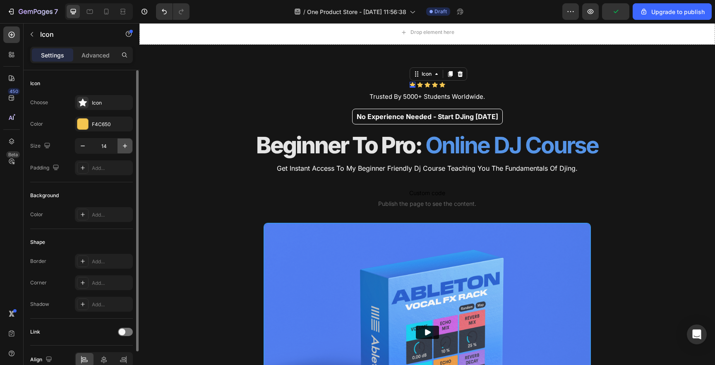
click at [122, 147] on icon "button" at bounding box center [125, 146] width 8 height 8
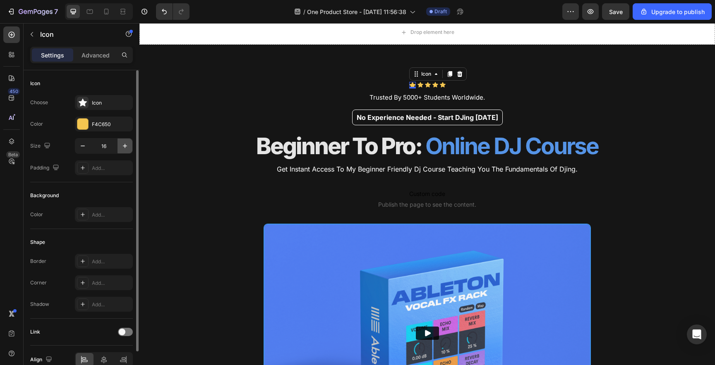
click at [122, 147] on icon "button" at bounding box center [125, 146] width 8 height 8
type input "17"
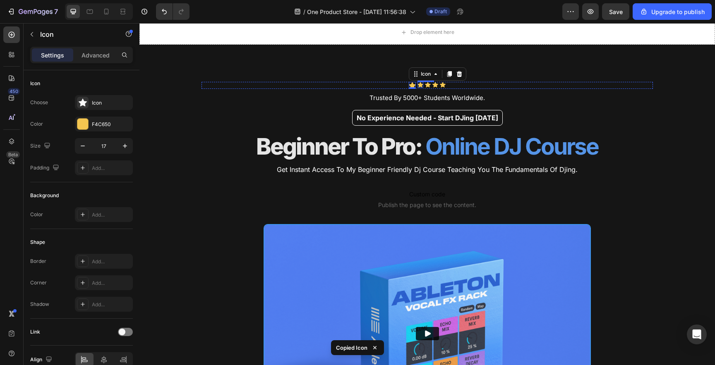
click at [420, 85] on icon at bounding box center [420, 85] width 6 height 6
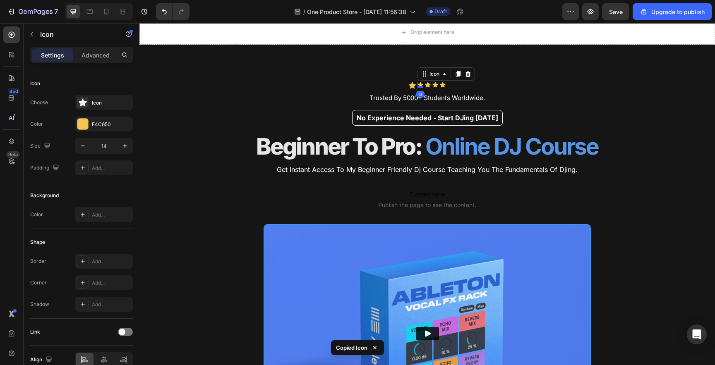
type input "17"
click at [426, 86] on div "Icon 0" at bounding box center [429, 85] width 6 height 6
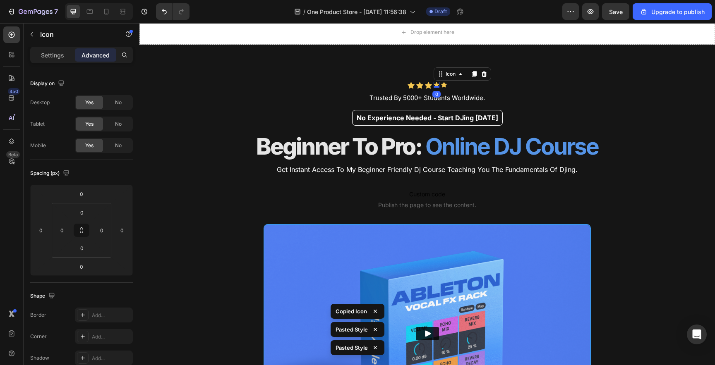
click at [434, 87] on div "Icon 0" at bounding box center [437, 85] width 6 height 6
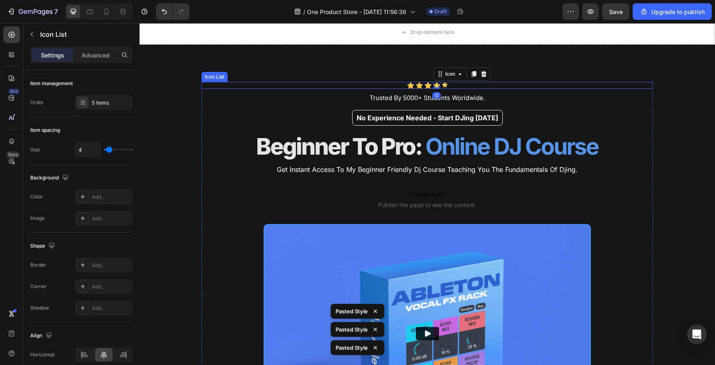
click at [443, 88] on div "Icon" at bounding box center [445, 85] width 6 height 7
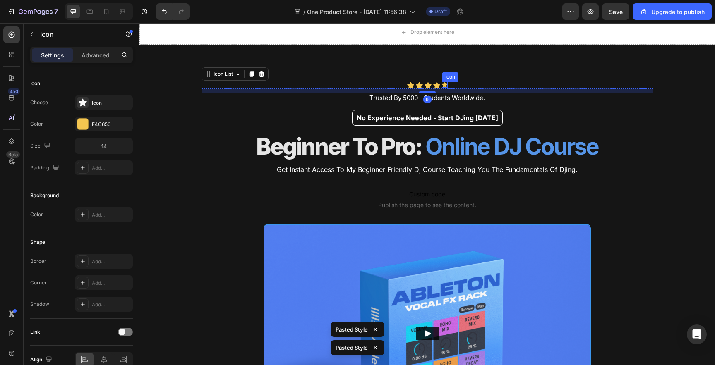
click at [442, 85] on icon at bounding box center [445, 84] width 6 height 5
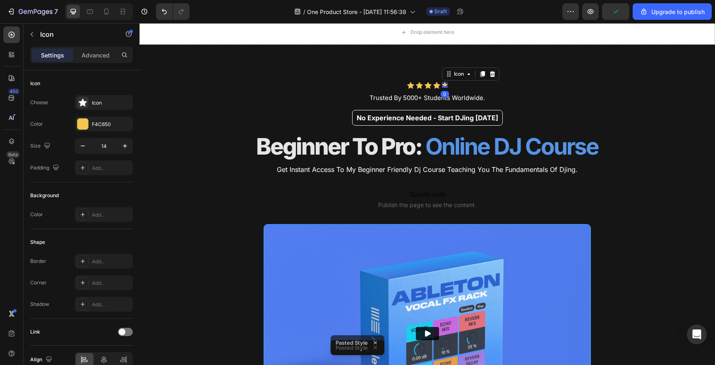
type input "17"
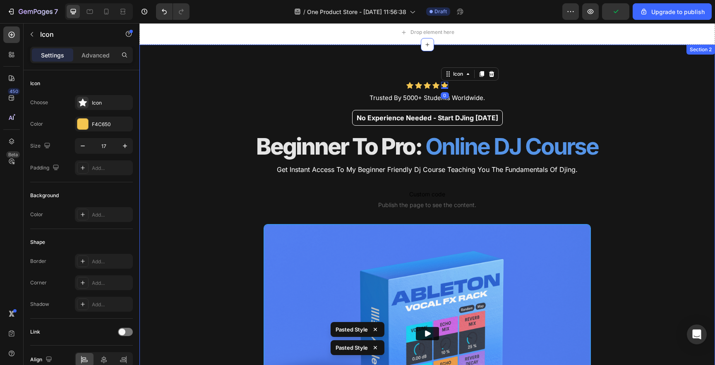
click at [287, 66] on div "Icon Icon Icon Icon Icon 0 Icon List Trusted By 5000+ Students Worldwide. Text …" at bounding box center [426, 268] width 451 height 446
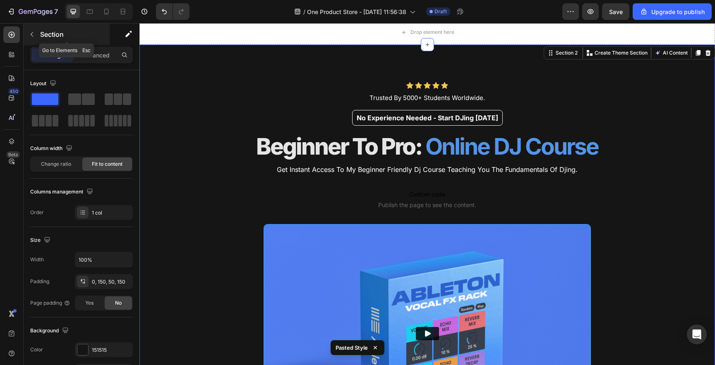
click at [91, 45] on div "Section" at bounding box center [67, 35] width 86 height 22
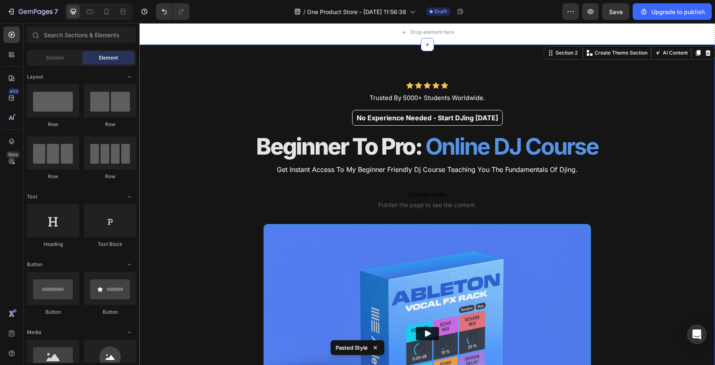
click at [244, 71] on div "Icon Icon Icon Icon Icon Icon List Trusted By 5000+ Students Worldwide. Text Bl…" at bounding box center [426, 268] width 451 height 446
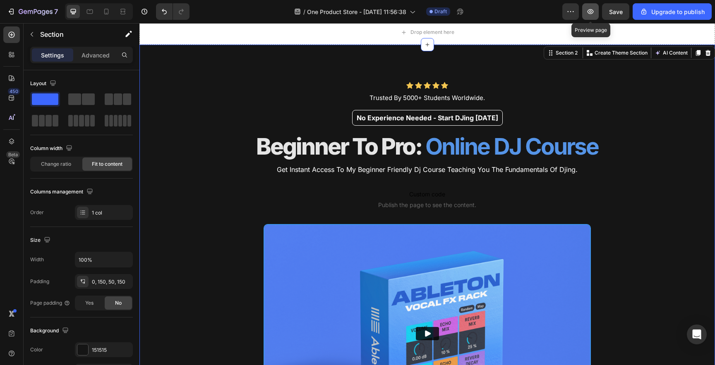
click at [590, 13] on icon "button" at bounding box center [590, 11] width 8 height 8
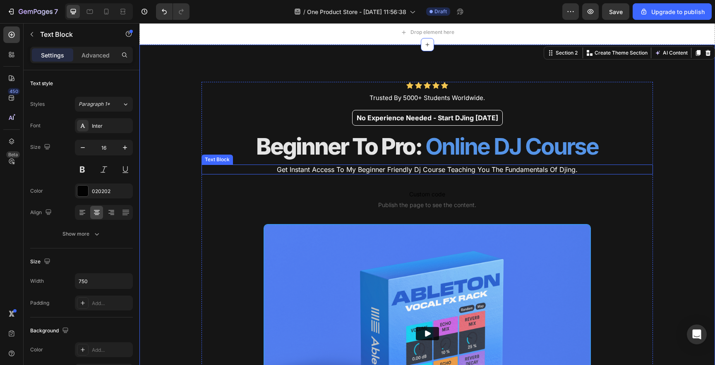
click at [358, 169] on span "get instant access to my beginner friendly dj course teaching you the fundament…" at bounding box center [427, 169] width 301 height 8
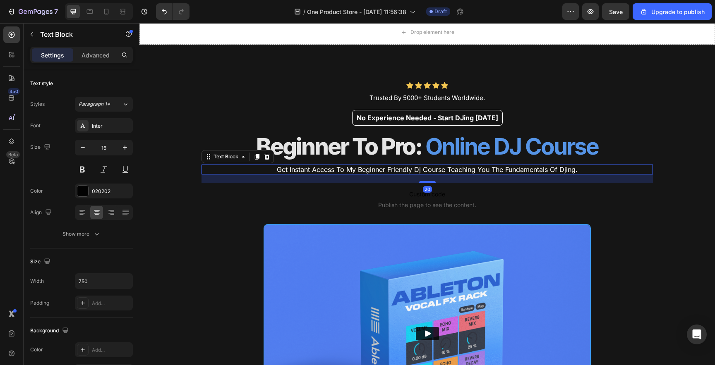
click at [358, 169] on span "get instant access to my beginner friendly dj course teaching you the fundament…" at bounding box center [427, 169] width 301 height 8
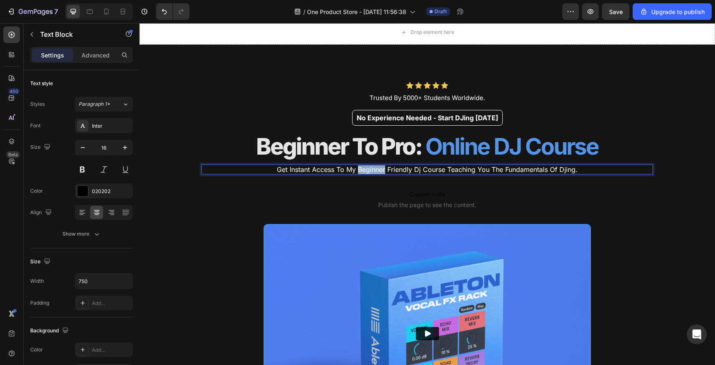
click at [358, 169] on span "get instant access to my beginner friendly dj course teaching you the fundament…" at bounding box center [427, 169] width 301 height 8
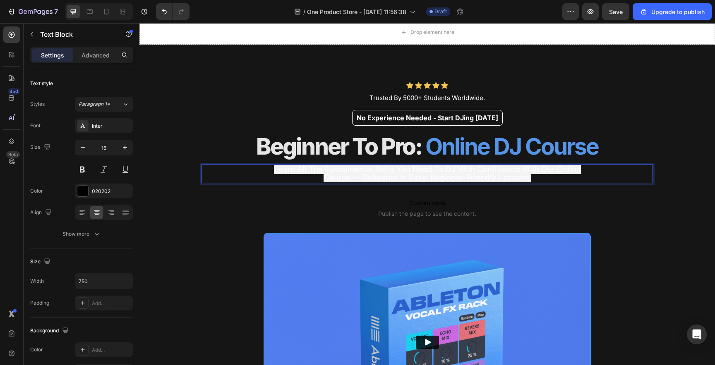
click at [327, 171] on span "Learn all the fundamental skills you need to DJ with confidence with our online…" at bounding box center [427, 174] width 307 height 18
click at [298, 177] on p "Learn all the fundamental skills you need to DJ with confidence with our online…" at bounding box center [427, 173] width 309 height 17
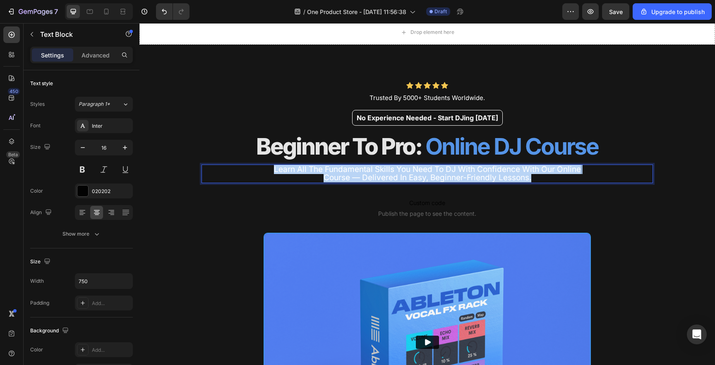
click at [298, 177] on p "Learn all the fundamental skills you need to DJ with confidence with our online…" at bounding box center [427, 173] width 309 height 17
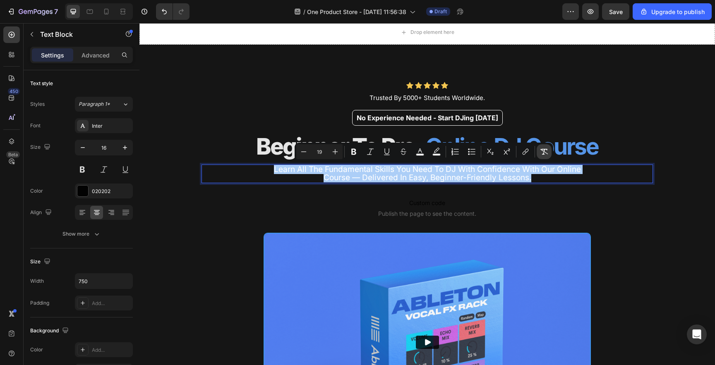
click at [538, 156] on button "Remove Format" at bounding box center [544, 151] width 15 height 15
type input "16"
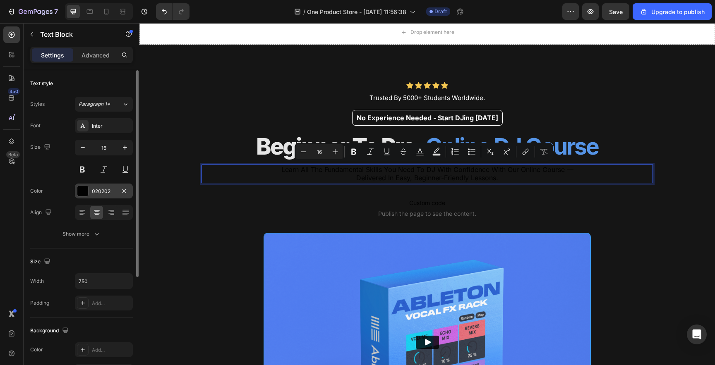
click at [84, 194] on div at bounding box center [82, 191] width 11 height 11
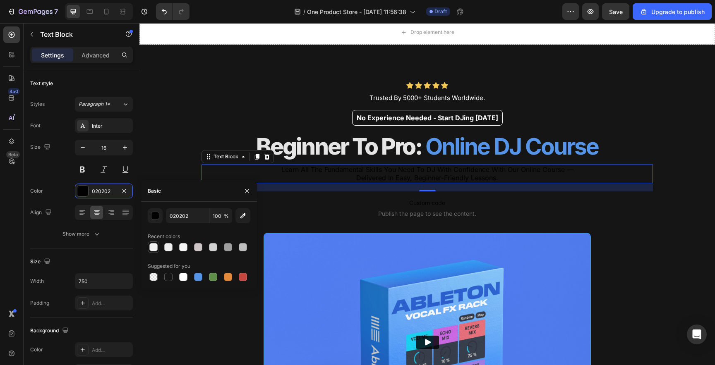
click at [149, 247] on div at bounding box center [153, 247] width 8 height 8
type input "F2F2F2"
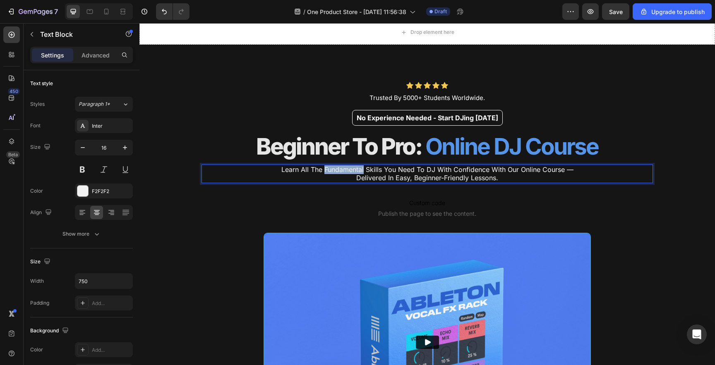
click at [327, 170] on p "Learn all the fundamental skills you need to DJ with confidence with our online…" at bounding box center [427, 173] width 309 height 17
click at [498, 176] on p "Learn all the skills you need to DJ with confidence with our online course — de…" at bounding box center [427, 173] width 309 height 17
click at [514, 172] on p "Learn all the skills you need to DJ with confidence with our online course — de…" at bounding box center [427, 173] width 309 height 17
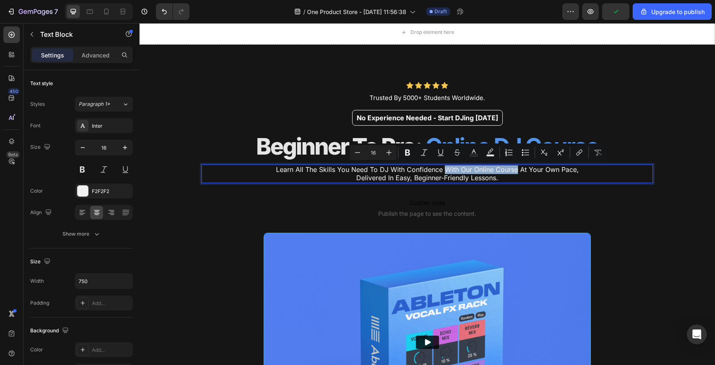
drag, startPoint x: 441, startPoint y: 169, endPoint x: 514, endPoint y: 170, distance: 73.2
click at [514, 170] on p "Learn all the skills you need to DJ with confidence with our online course At Y…" at bounding box center [427, 173] width 309 height 17
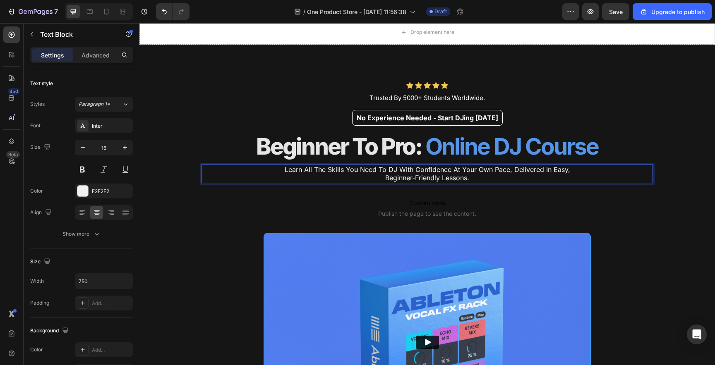
click at [573, 170] on p "Learn all the skills you need to DJ with confidence At Your Own Pace, delivered…" at bounding box center [427, 173] width 309 height 17
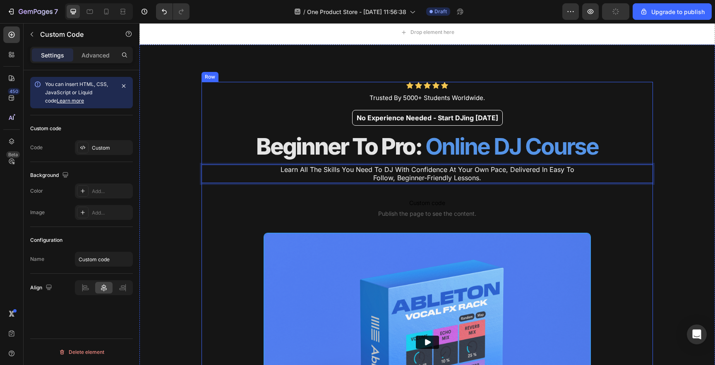
click at [213, 196] on p "Custom code Publish the page to see the content." at bounding box center [426, 208] width 451 height 33
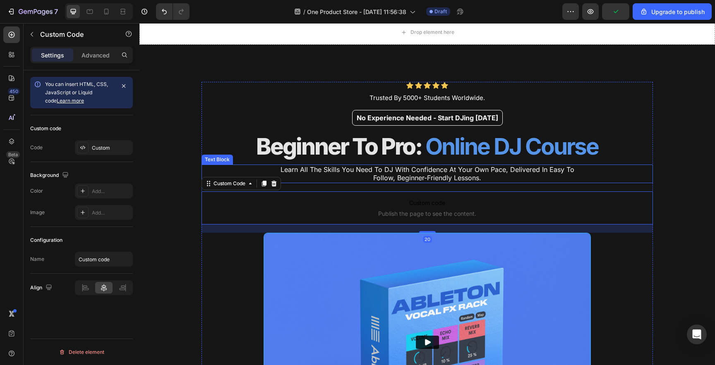
click at [336, 169] on p "Learn all the skills you need to DJ with confidence At Your Own Pace, delivered…" at bounding box center [427, 173] width 309 height 17
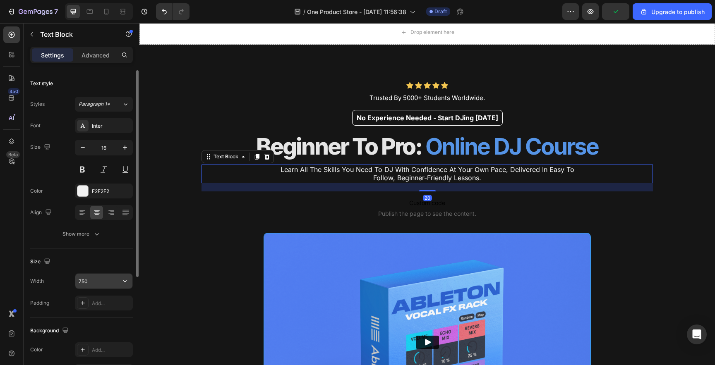
click at [82, 275] on input "750" at bounding box center [103, 281] width 57 height 15
click at [89, 283] on input "861" at bounding box center [103, 281] width 57 height 15
click at [120, 282] on button "button" at bounding box center [124, 281] width 15 height 15
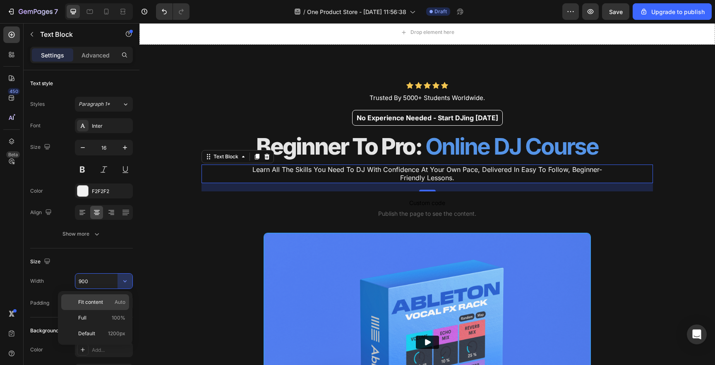
click at [110, 310] on div "Fit content Auto" at bounding box center [95, 318] width 68 height 16
type input "Auto"
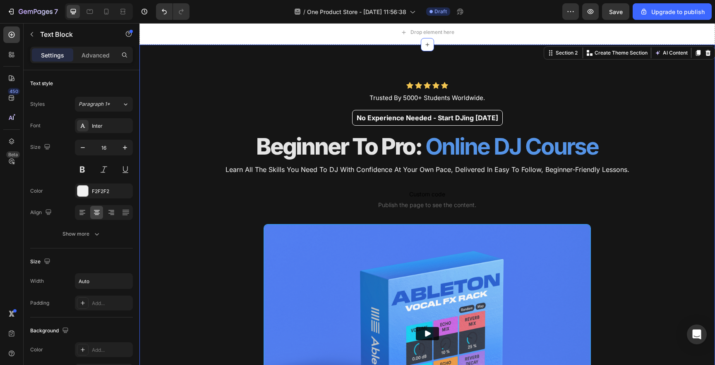
click at [198, 227] on div "Icon Icon Icon Icon Icon Icon List Trusted By 5000+ Students Worldwide. Text Bl…" at bounding box center [426, 278] width 575 height 467
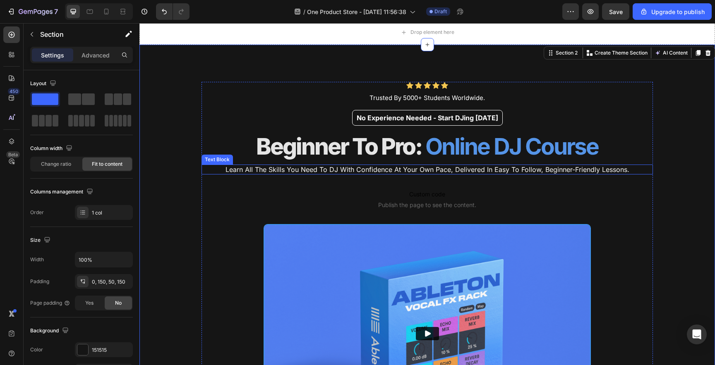
click at [253, 170] on p "Learn all the skills you need to DJ with confidence At Your Own Pace, delivered…" at bounding box center [427, 169] width 404 height 9
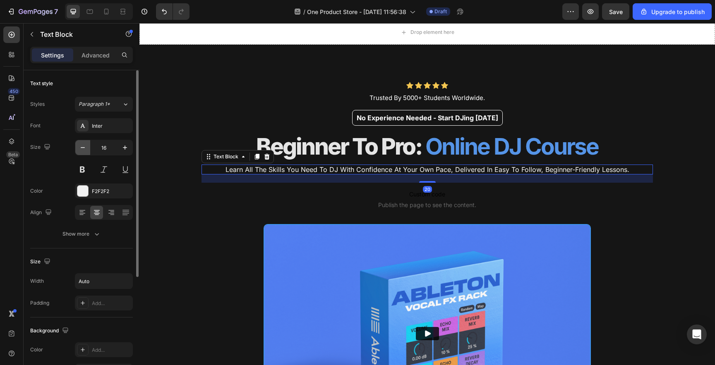
click at [84, 144] on icon "button" at bounding box center [83, 148] width 8 height 8
type input "14"
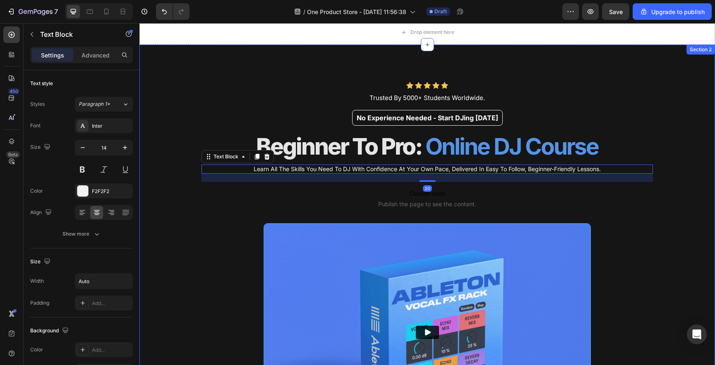
click at [193, 202] on div "Icon Icon Icon Icon Icon Icon List Trusted By 5000+ Students Worldwide. Text Bl…" at bounding box center [426, 278] width 575 height 466
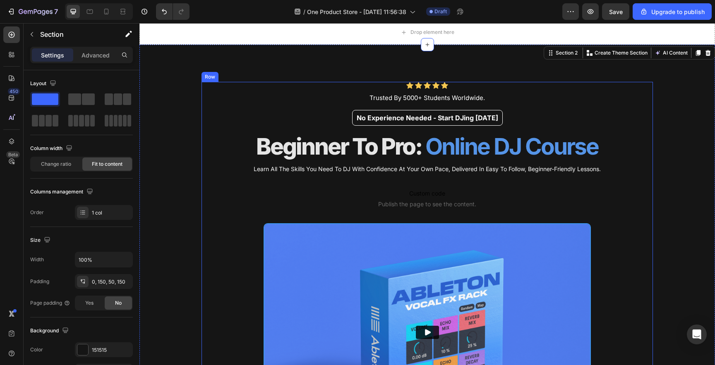
click at [278, 168] on p "Learn all the skills you need to DJ with confidence At Your Own Pace, delivered…" at bounding box center [427, 168] width 347 height 7
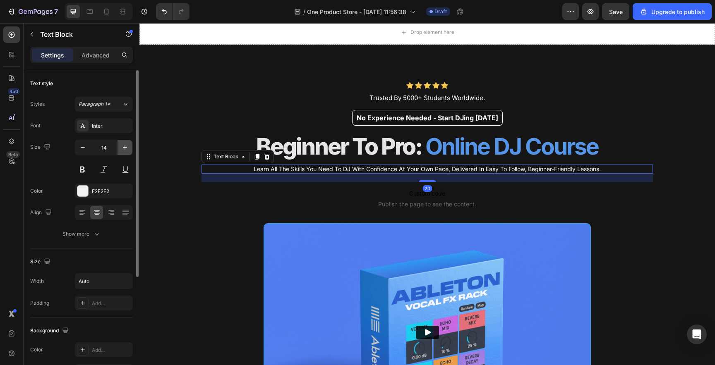
click at [126, 144] on icon "button" at bounding box center [125, 148] width 8 height 8
type input "15"
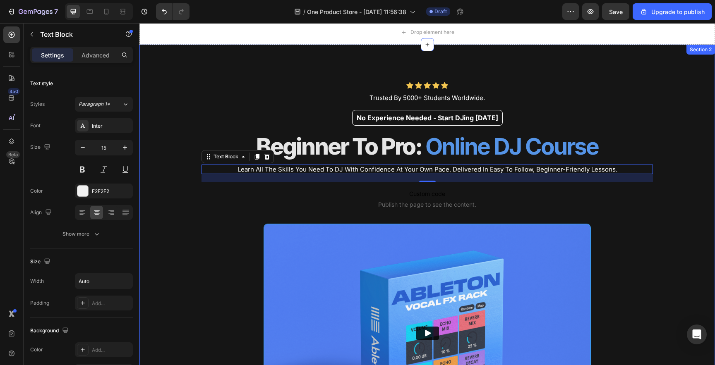
click at [197, 223] on div "Icon Icon Icon Icon Icon Icon List Trusted By 5000+ Students Worldwide. Text Bl…" at bounding box center [426, 278] width 575 height 466
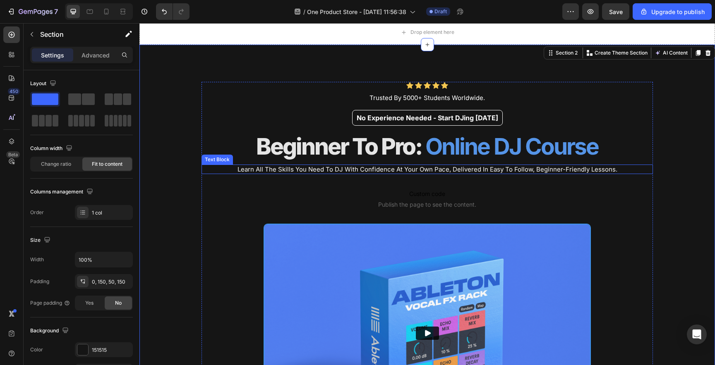
click at [324, 169] on p "Learn all the skills you need to DJ with confidence At Your Own Pace, delivered…" at bounding box center [427, 169] width 380 height 8
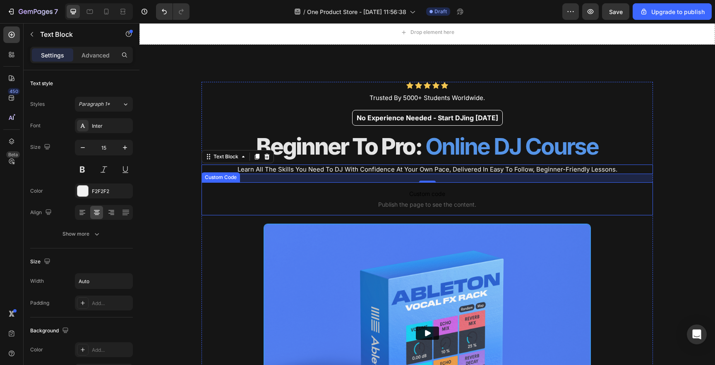
click at [427, 196] on span "Custom code" at bounding box center [426, 194] width 451 height 10
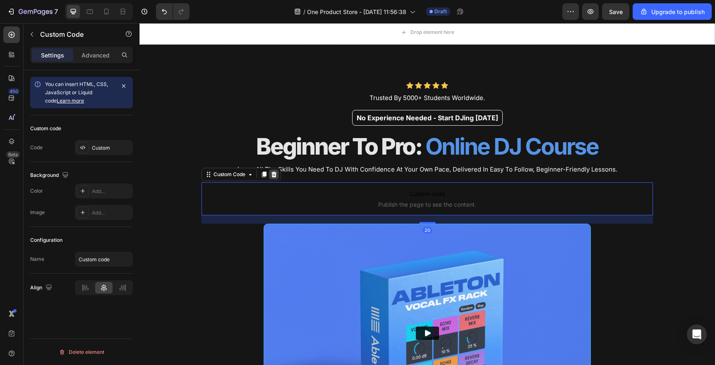
click at [274, 176] on icon at bounding box center [273, 175] width 5 height 6
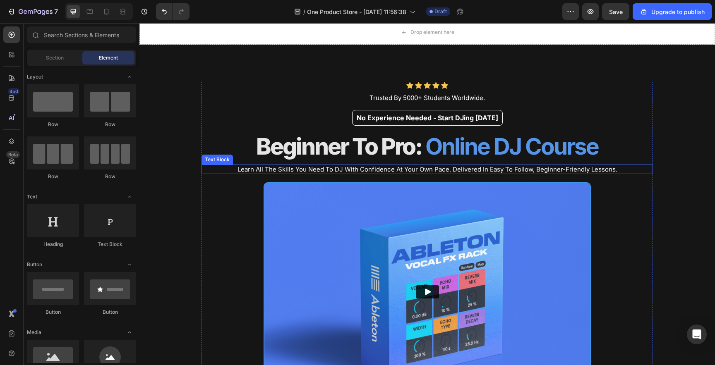
click at [330, 169] on p "Learn all the skills you need to DJ with confidence At Your Own Pace, delivered…" at bounding box center [427, 169] width 380 height 8
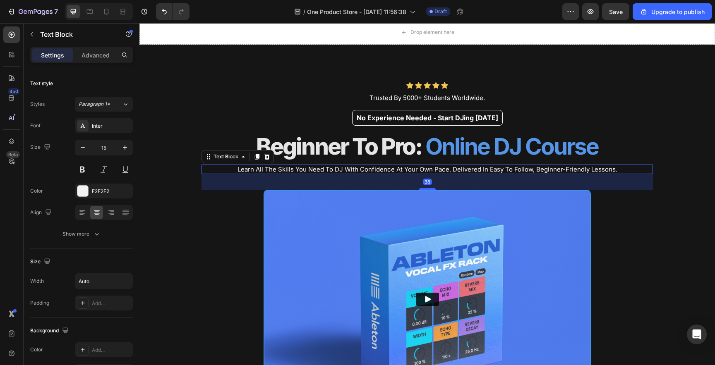
drag, startPoint x: 425, startPoint y: 182, endPoint x: 425, endPoint y: 190, distance: 8.3
click at [425, 190] on div at bounding box center [427, 189] width 17 height 2
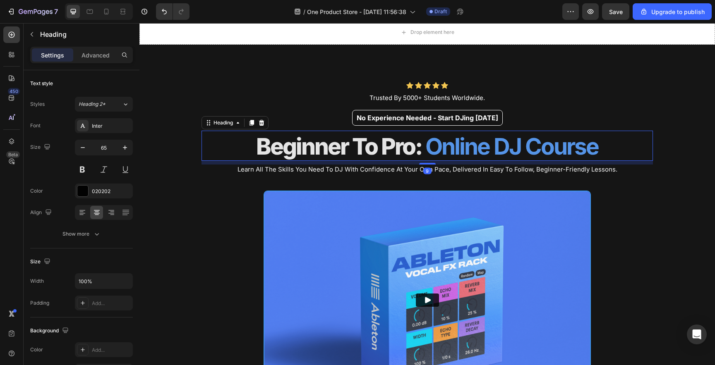
click at [453, 153] on strong "Online DJ Course" at bounding box center [511, 146] width 173 height 27
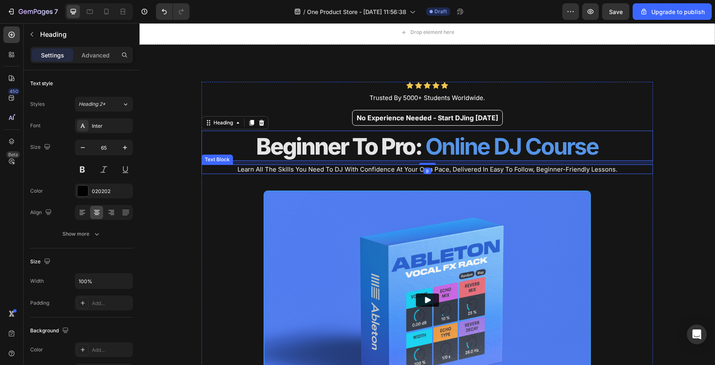
drag, startPoint x: 431, startPoint y: 162, endPoint x: 430, endPoint y: 168, distance: 5.8
click at [430, 168] on div "Icon Icon Icon Icon Icon Icon List Trusted By 5000+ Students Worldwide. Text Bl…" at bounding box center [426, 269] width 451 height 375
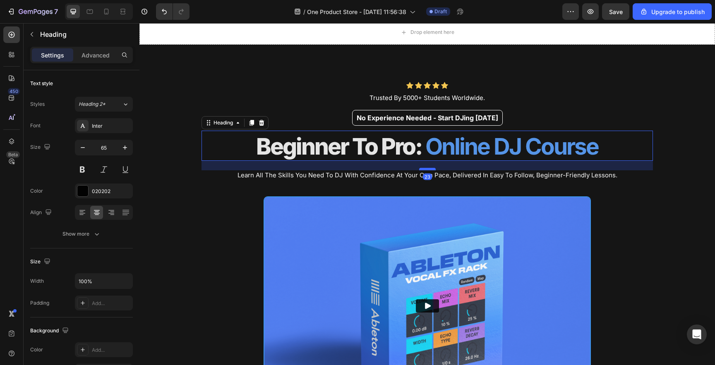
drag, startPoint x: 427, startPoint y: 163, endPoint x: 427, endPoint y: 170, distance: 7.0
click at [427, 170] on div at bounding box center [427, 169] width 17 height 2
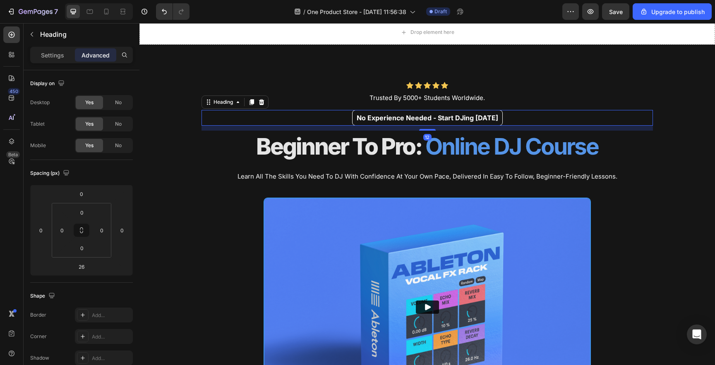
click at [442, 119] on p "No Experience Needed - Start DJing [DATE]" at bounding box center [427, 118] width 141 height 7
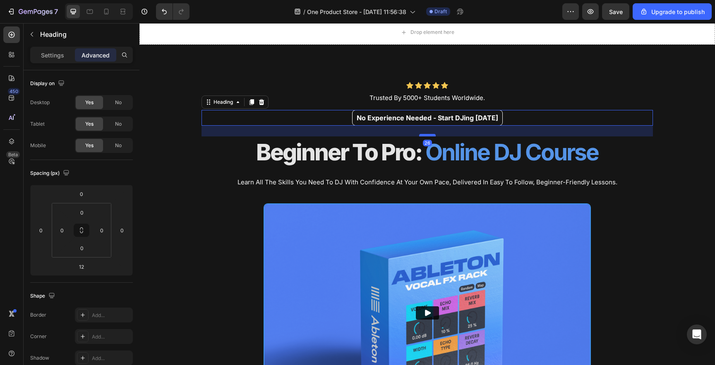
drag, startPoint x: 427, startPoint y: 130, endPoint x: 427, endPoint y: 136, distance: 5.8
click at [427, 136] on div at bounding box center [427, 135] width 17 height 2
type input "26"
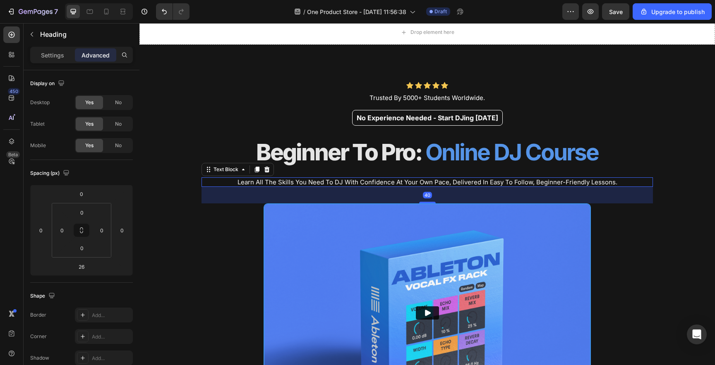
click at [219, 184] on div "Learn all the skills you need to DJ with confidence At Your Own Pace, delivered…" at bounding box center [426, 182] width 451 height 10
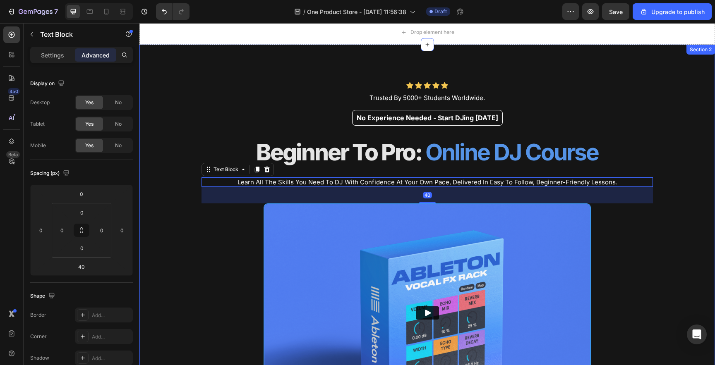
click at [190, 128] on div "Icon Icon Icon Icon Icon Icon List Trusted By 5000+ Students Worldwide. Text Bl…" at bounding box center [426, 268] width 575 height 446
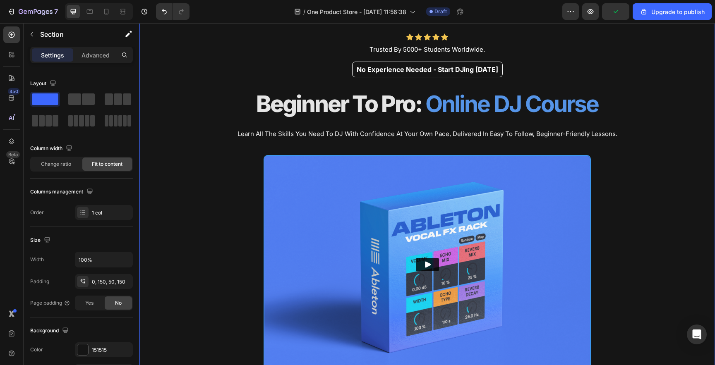
scroll to position [84, 0]
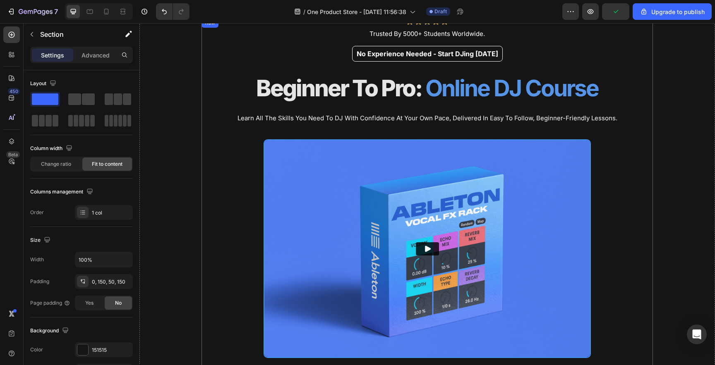
click at [248, 178] on div "Icon Icon Icon Icon Icon Icon List Trusted By 5000+ Students Worldwide. Text Bl…" at bounding box center [426, 212] width 451 height 388
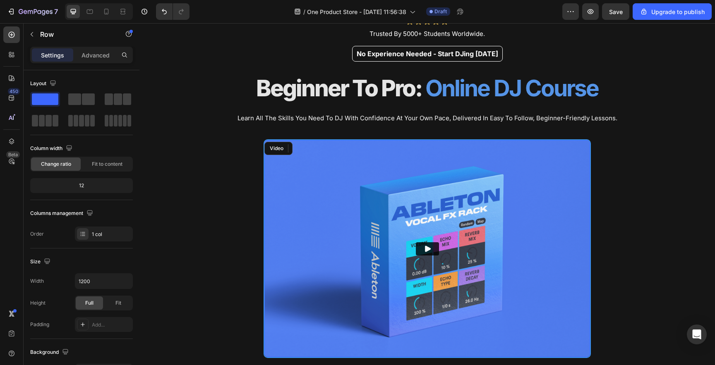
click at [280, 181] on img at bounding box center [427, 248] width 326 height 217
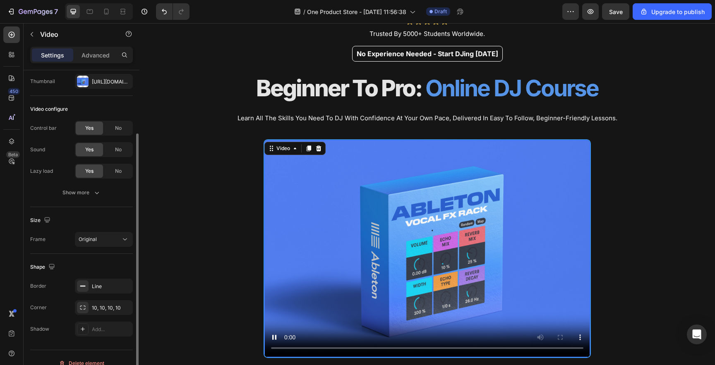
scroll to position [75, 0]
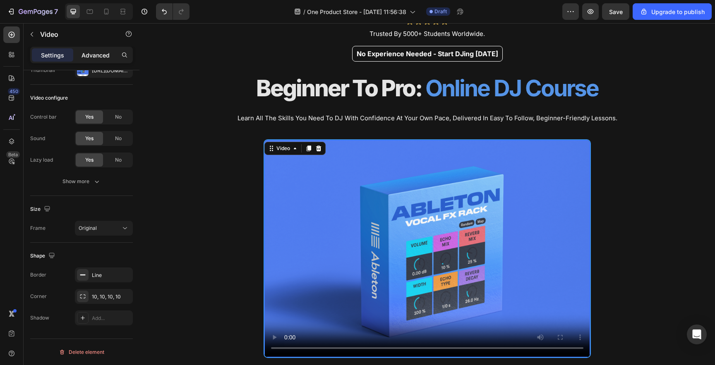
click at [87, 61] on div "Advanced" at bounding box center [95, 54] width 41 height 13
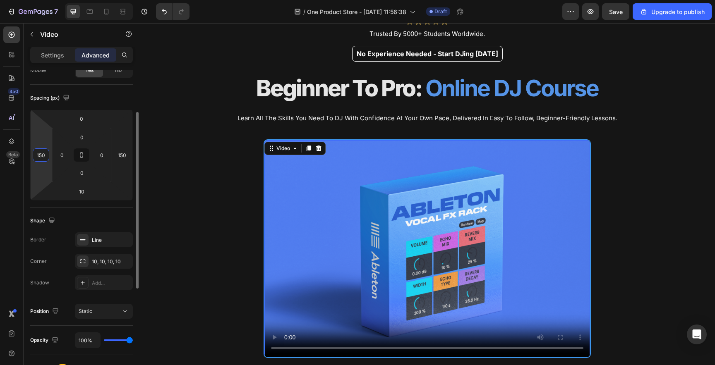
click at [44, 157] on input "150" at bounding box center [41, 155] width 12 height 12
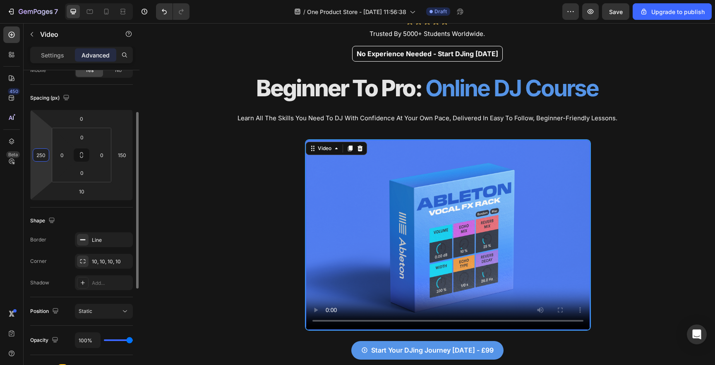
type input "250"
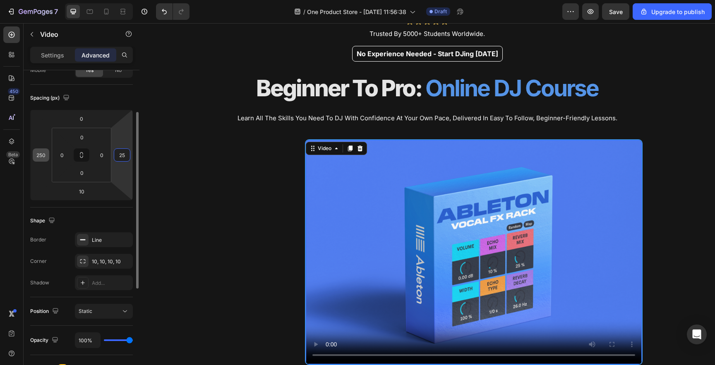
type input "250"
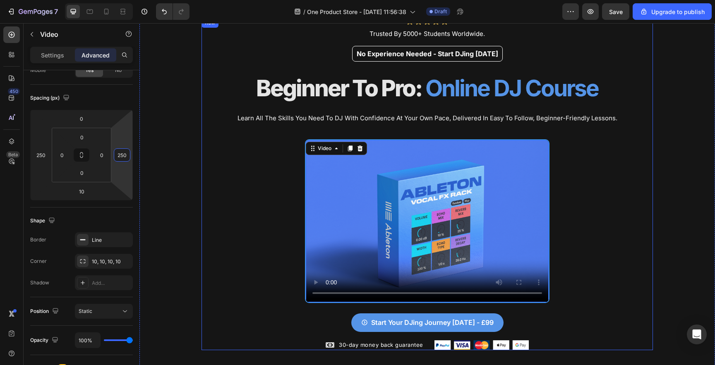
click at [218, 166] on div "Icon Icon Icon Icon Icon Icon List Trusted By 5000+ Students Worldwide. Text Bl…" at bounding box center [426, 184] width 451 height 333
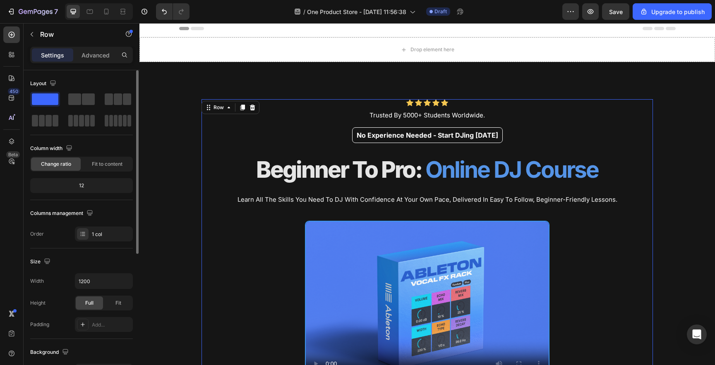
scroll to position [1, 0]
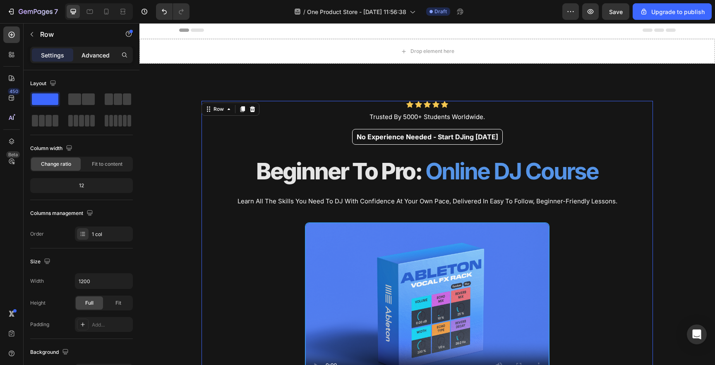
click at [107, 56] on p "Advanced" at bounding box center [96, 55] width 28 height 9
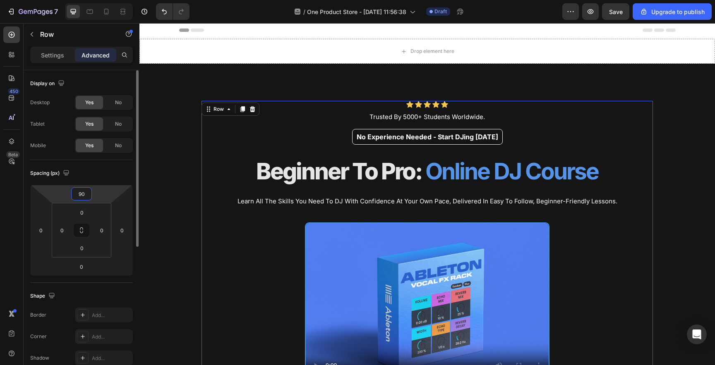
click at [83, 199] on input "90" at bounding box center [81, 194] width 17 height 12
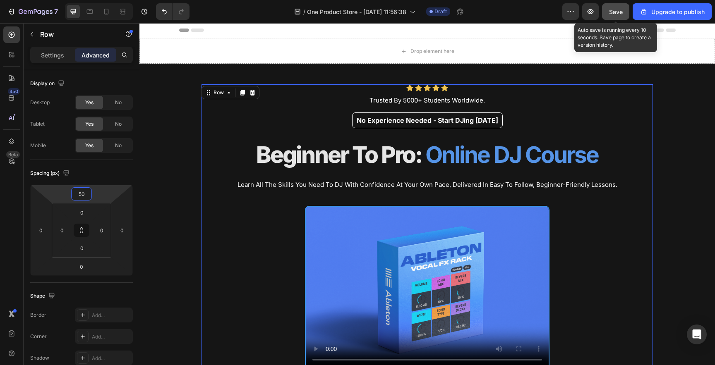
type input "50"
click at [605, 11] on button "Save" at bounding box center [615, 11] width 27 height 17
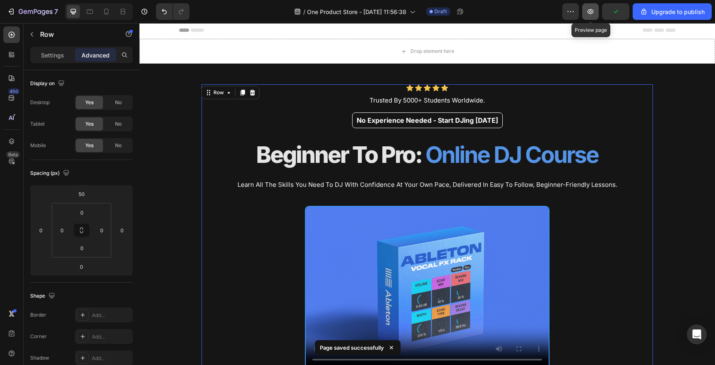
click at [590, 17] on button "button" at bounding box center [590, 11] width 17 height 17
click at [589, 11] on icon "button" at bounding box center [590, 11] width 8 height 8
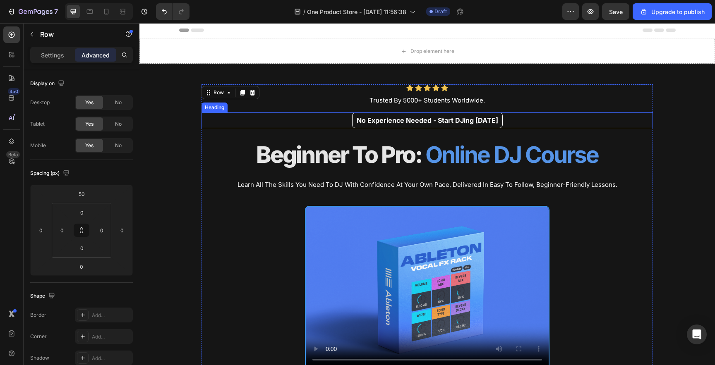
click at [362, 117] on p "No Experience Needed - Start DJing [DATE]" at bounding box center [427, 120] width 141 height 7
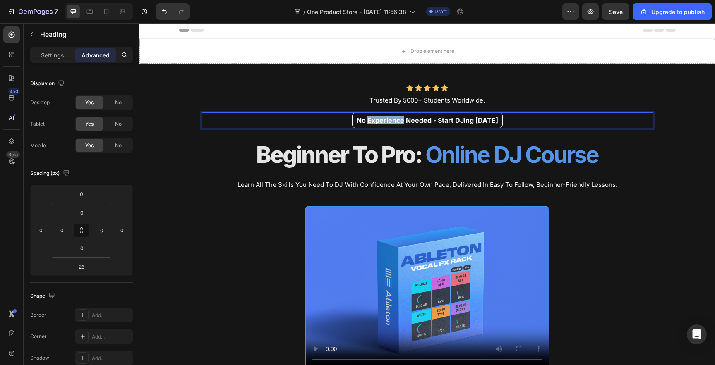
click at [383, 121] on p "No Experience Needed - Start DJing [DATE]" at bounding box center [427, 120] width 141 height 7
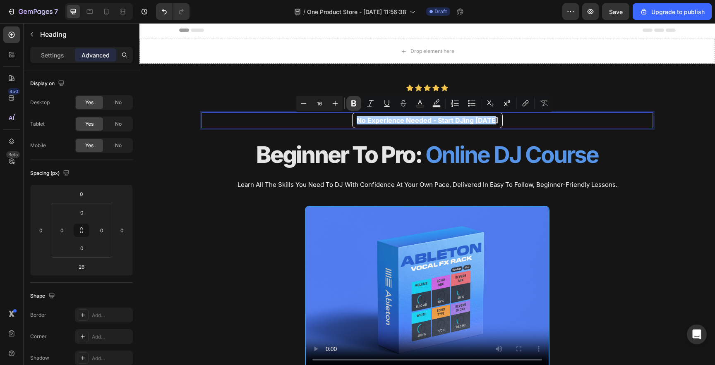
click at [355, 105] on icon "Editor contextual toolbar" at bounding box center [353, 104] width 5 height 6
click at [53, 58] on p "Settings" at bounding box center [52, 55] width 23 height 9
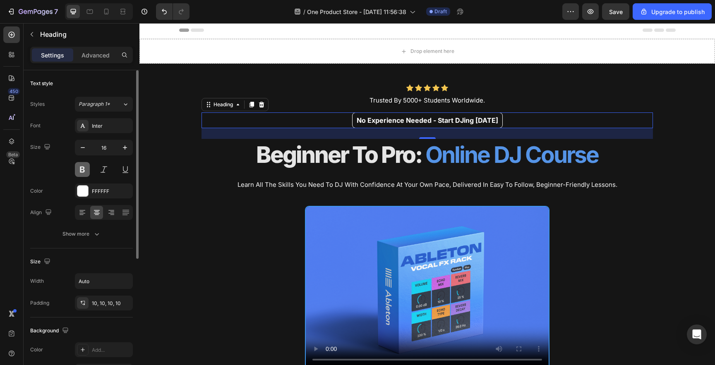
click at [82, 173] on button at bounding box center [82, 169] width 15 height 15
click at [81, 151] on icon "button" at bounding box center [83, 148] width 8 height 8
type input "14"
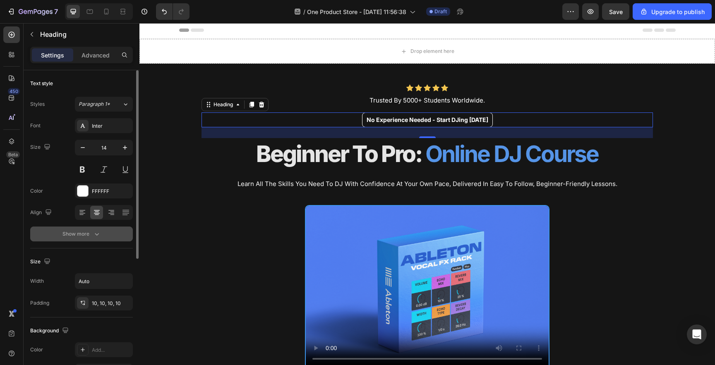
click at [98, 235] on icon "button" at bounding box center [97, 234] width 8 height 8
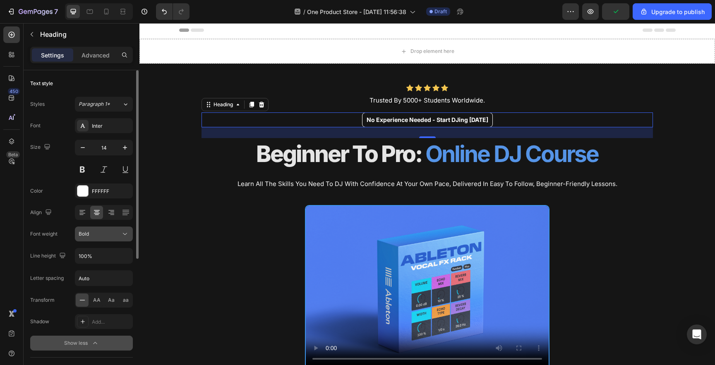
click at [98, 236] on div "Bold" at bounding box center [100, 233] width 42 height 7
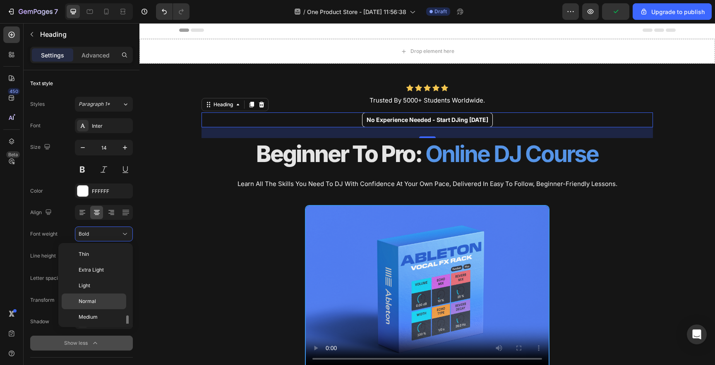
scroll to position [45, 0]
click at [96, 258] on p "Normal" at bounding box center [101, 256] width 44 height 7
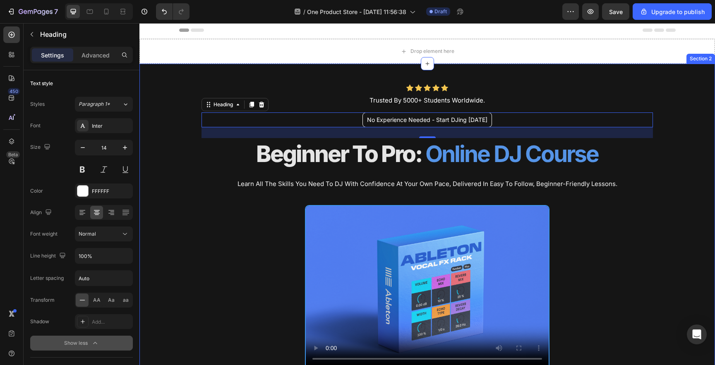
click at [172, 228] on div "Icon Icon Icon Icon Icon Icon List Trusted By 5000+ Students Worldwide. Text Bl…" at bounding box center [426, 250] width 575 height 373
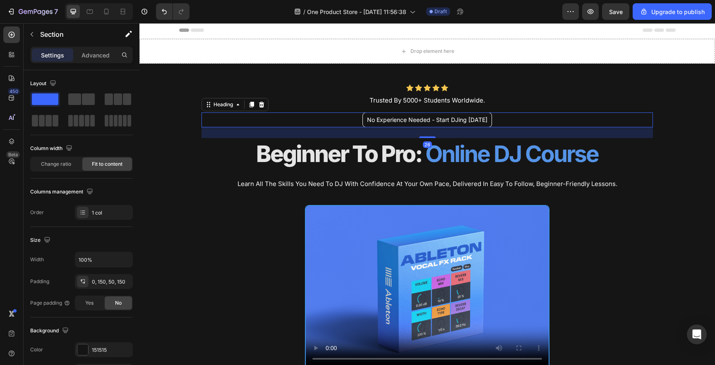
click at [412, 122] on p "No Experience Needed - Start DJing [DATE]" at bounding box center [427, 120] width 120 height 6
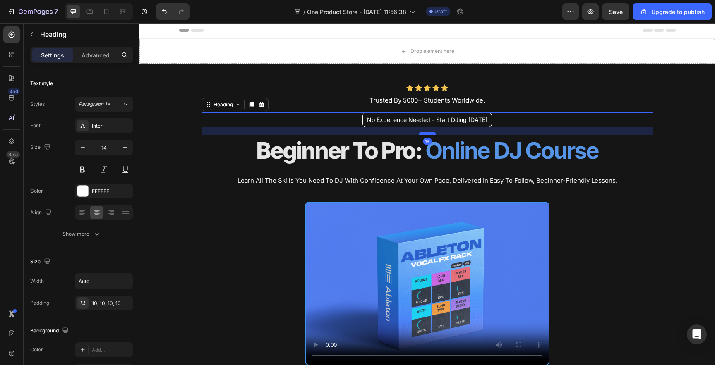
drag, startPoint x: 424, startPoint y: 137, endPoint x: 424, endPoint y: 133, distance: 4.6
click at [424, 133] on div at bounding box center [427, 133] width 17 height 2
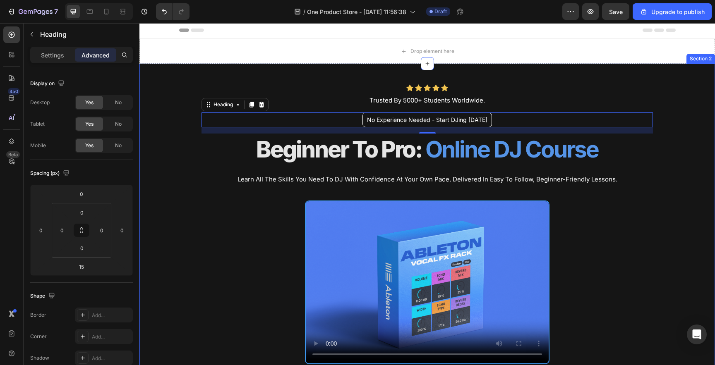
click at [179, 168] on div "Icon Icon Icon Icon Icon Icon List Trusted By 5000+ Students Worldwide. Text Bl…" at bounding box center [426, 248] width 575 height 369
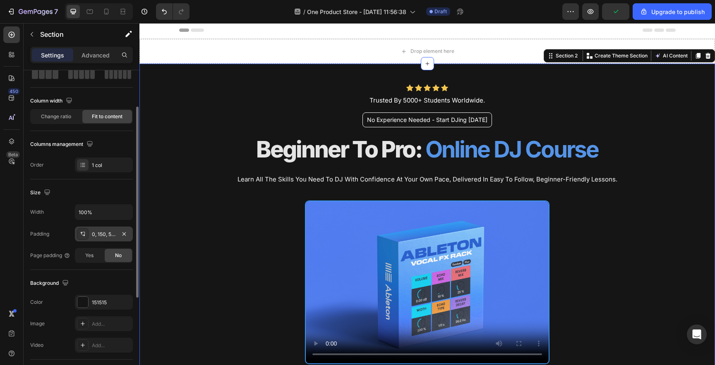
scroll to position [57, 0]
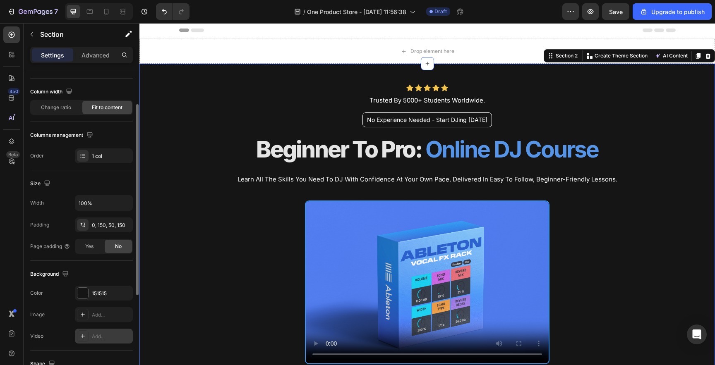
click at [101, 337] on div "Add..." at bounding box center [111, 336] width 39 height 7
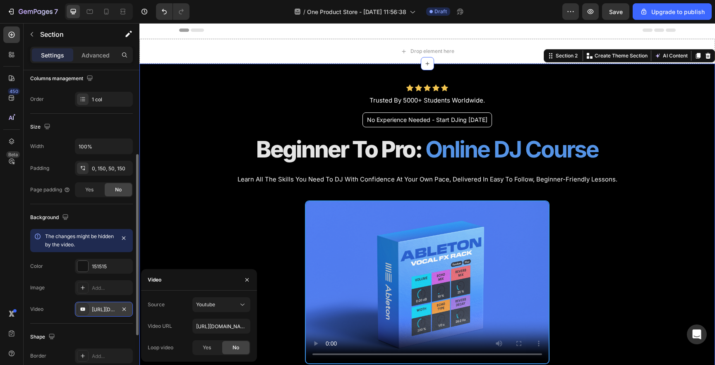
scroll to position [128, 0]
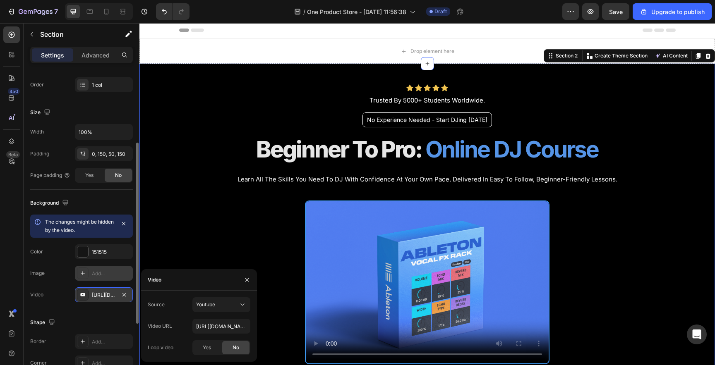
click at [112, 276] on div "Add..." at bounding box center [111, 273] width 39 height 7
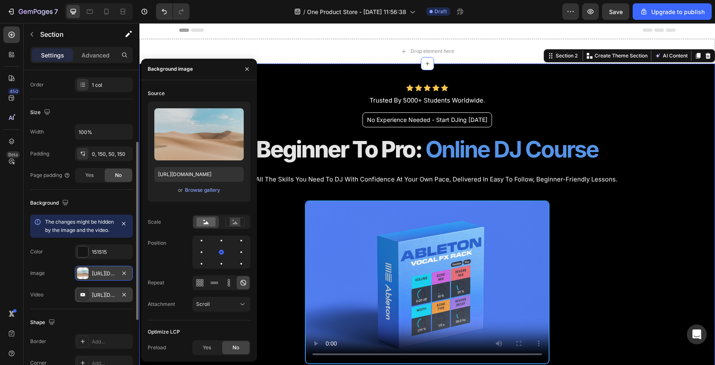
scroll to position [154, 0]
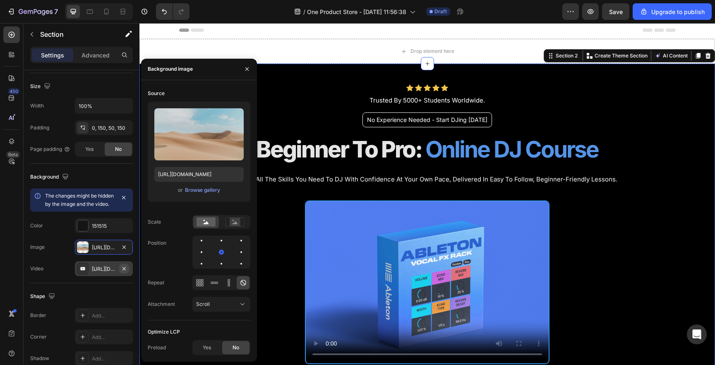
click at [127, 272] on icon "button" at bounding box center [124, 269] width 7 height 7
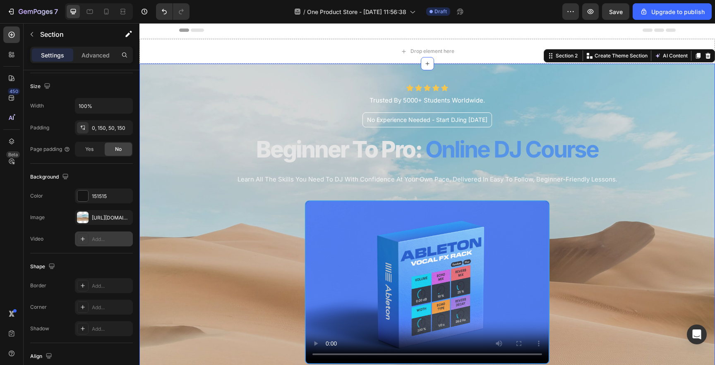
click at [65, 238] on div "Video Add..." at bounding box center [81, 239] width 103 height 15
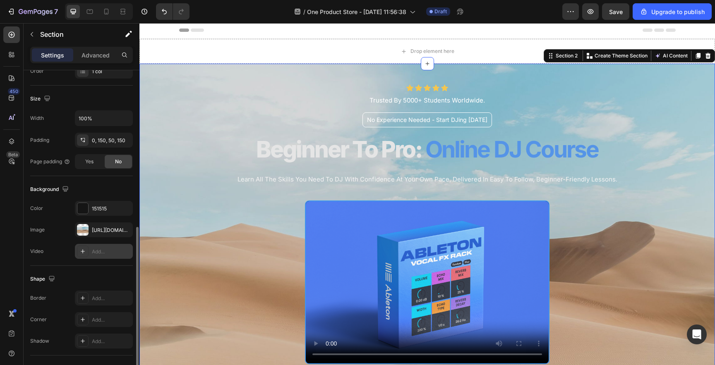
scroll to position [137, 0]
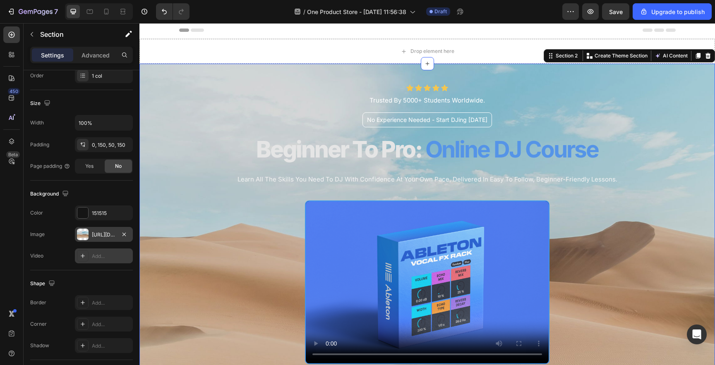
click at [92, 232] on div "[URL][DOMAIN_NAME]" at bounding box center [104, 234] width 24 height 7
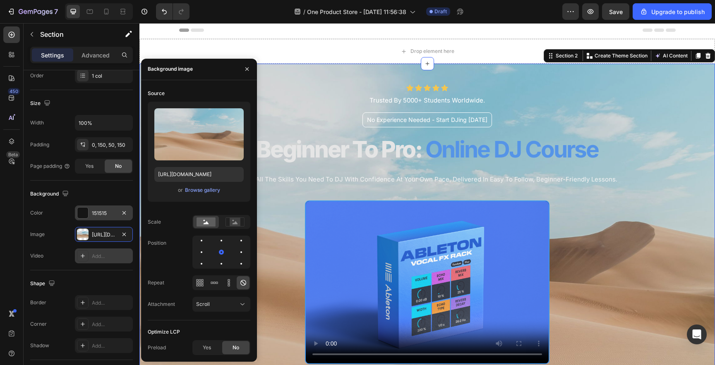
click at [99, 212] on div "151515" at bounding box center [104, 213] width 24 height 7
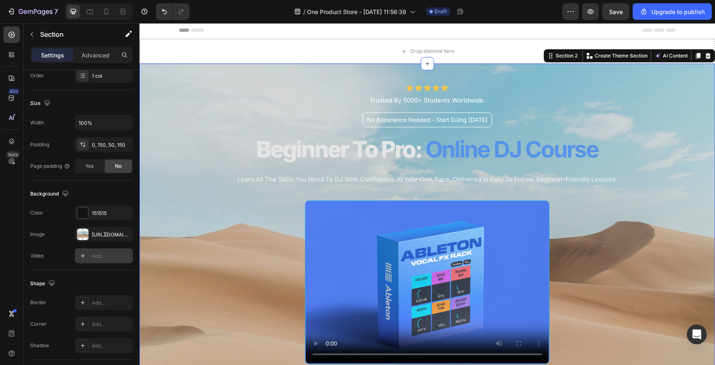
click at [72, 225] on div "The changes might be hidden by the image and the video. Color 151515 Image [URL…" at bounding box center [81, 235] width 103 height 58
click at [83, 232] on div at bounding box center [83, 235] width 12 height 12
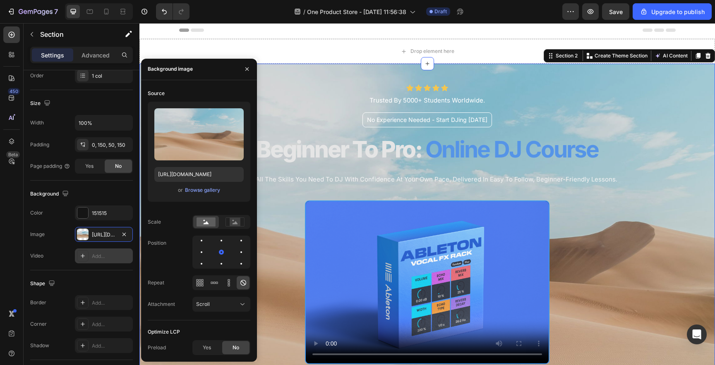
click at [54, 224] on div "The changes might be hidden by the image and the video. Color 151515 Image [URL…" at bounding box center [81, 235] width 103 height 58
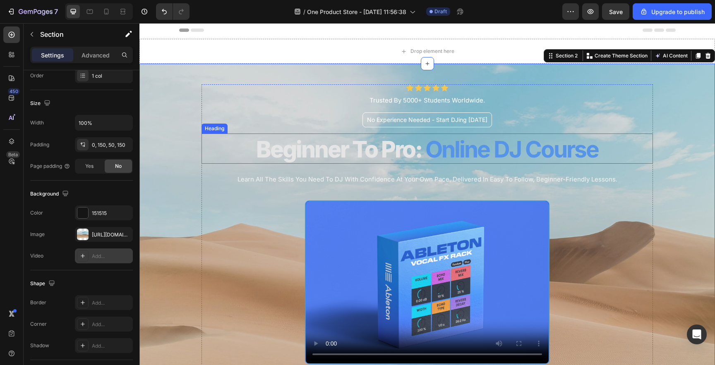
click at [220, 125] on div "Heading" at bounding box center [214, 128] width 23 height 7
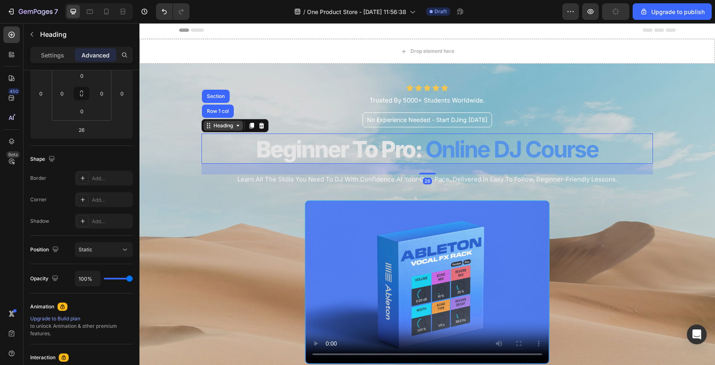
scroll to position [0, 0]
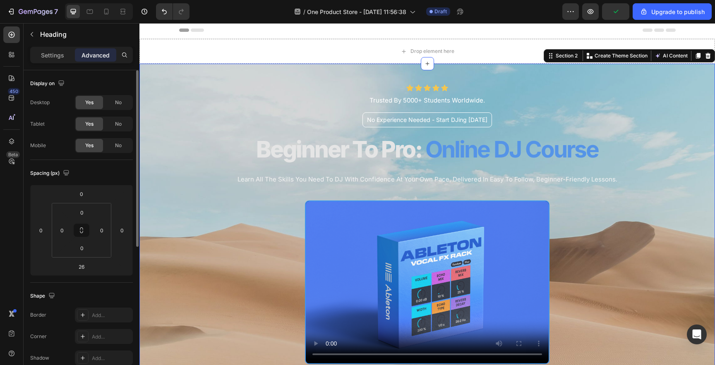
click at [178, 115] on div "Icon Icon Icon Icon Icon Icon List Trusted By 5000+ Students Worldwide. Text Bl…" at bounding box center [426, 248] width 575 height 369
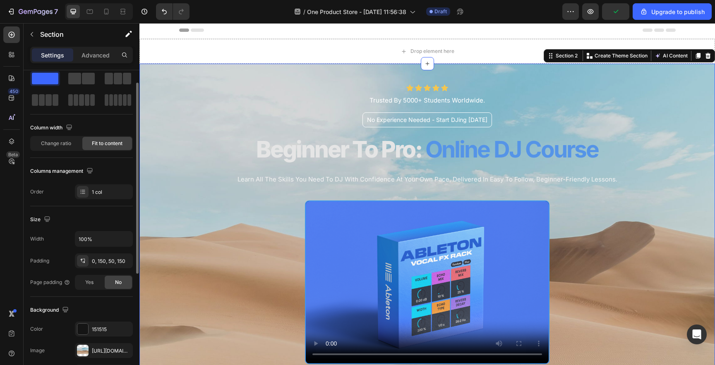
scroll to position [22, 0]
click at [71, 135] on div "Column width Change ratio Fit to content" at bounding box center [81, 135] width 103 height 30
click at [71, 142] on span "Change ratio" at bounding box center [56, 142] width 30 height 7
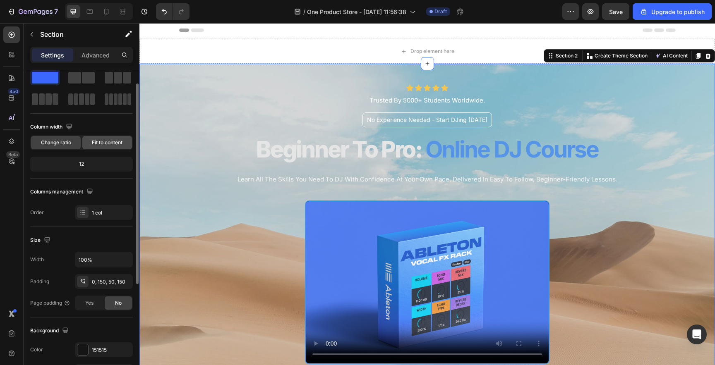
click at [90, 143] on div "Fit to content" at bounding box center [107, 142] width 50 height 13
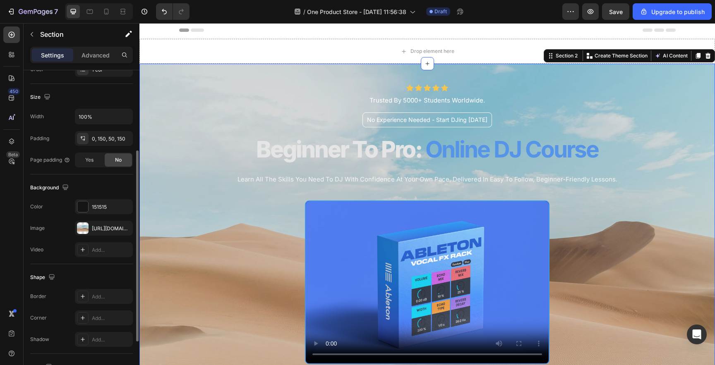
scroll to position [211, 0]
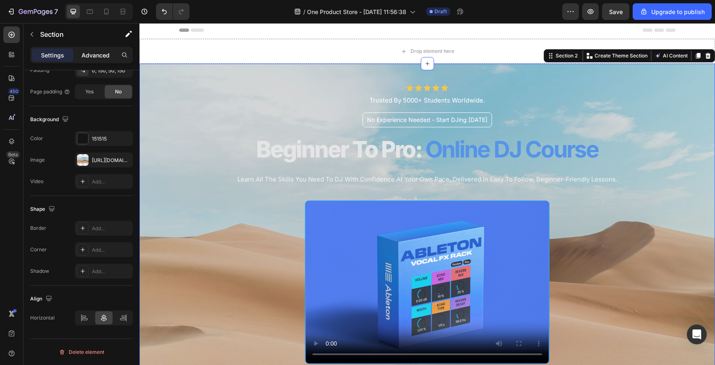
click at [105, 58] on p "Advanced" at bounding box center [96, 55] width 28 height 9
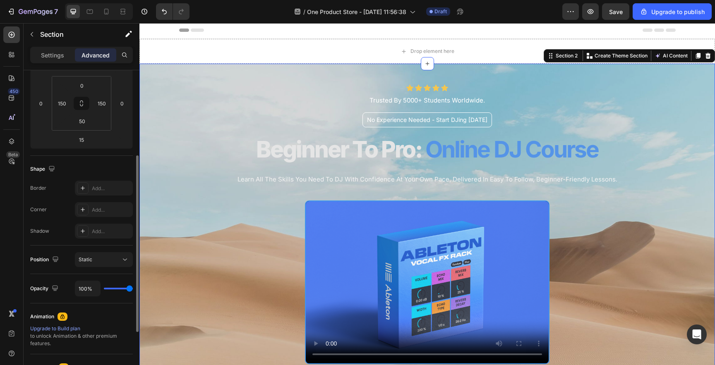
scroll to position [137, 0]
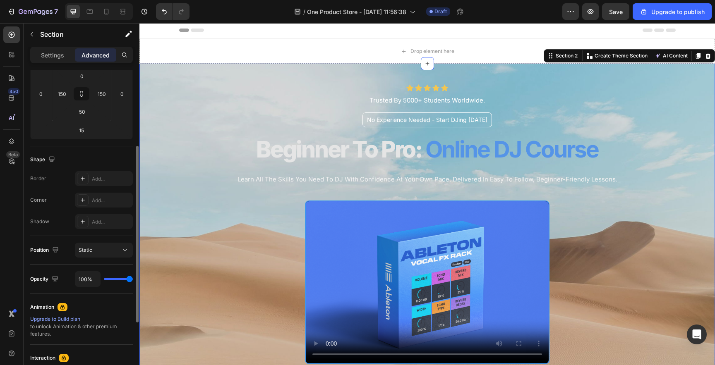
type input "57%"
type input "57"
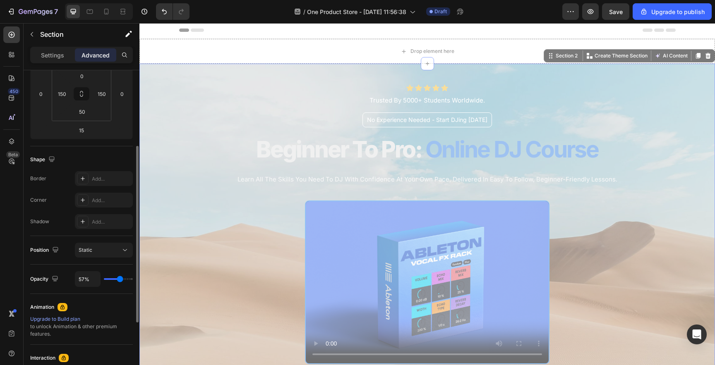
type input "55%"
type input "55"
type input "54%"
type input "54"
type input "53%"
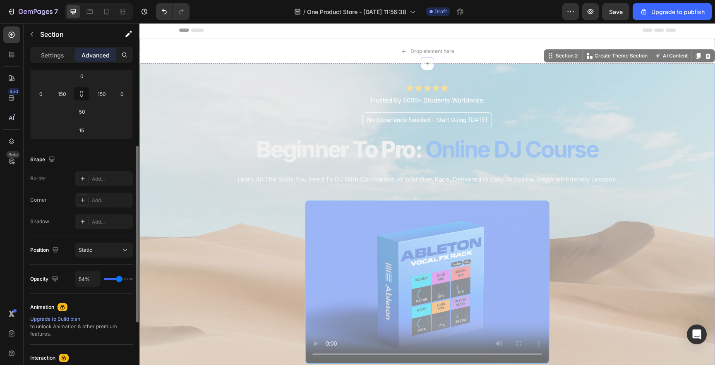
type input "53"
type input "52%"
type input "52"
type input "48%"
type input "48"
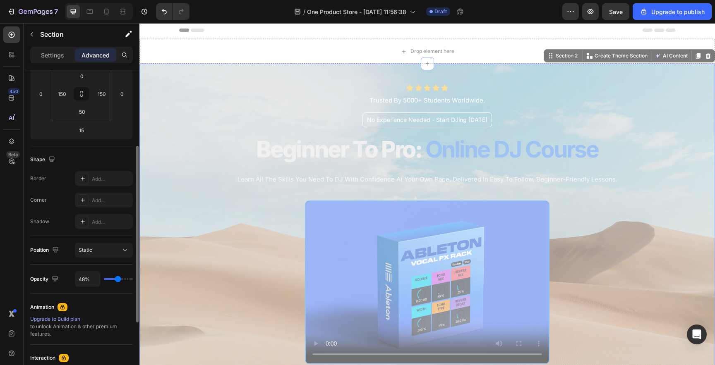
type input "47%"
type input "47"
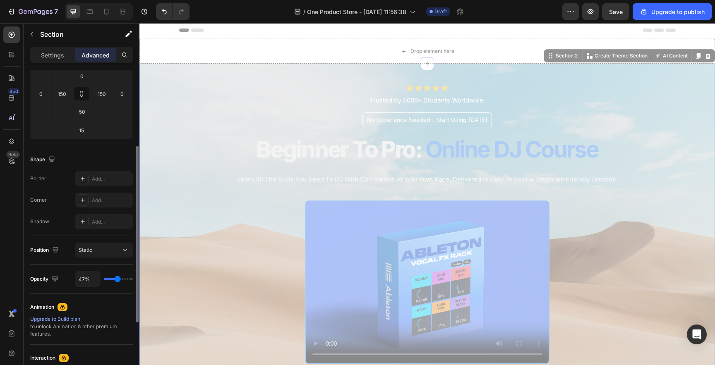
type input "46%"
type input "46"
type input "30%"
type input "30"
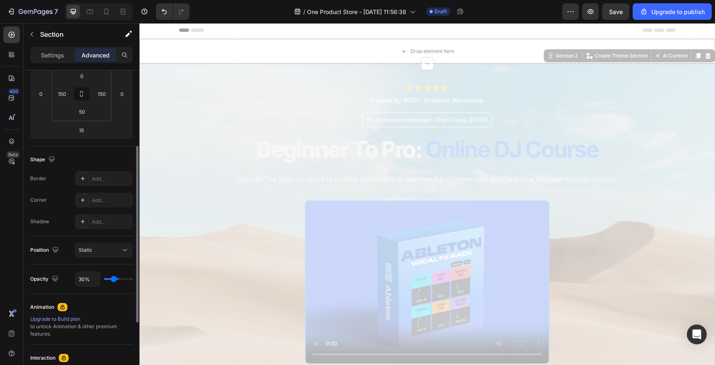
type input "29%"
type input "29"
type input "27%"
type input "27"
type input "26%"
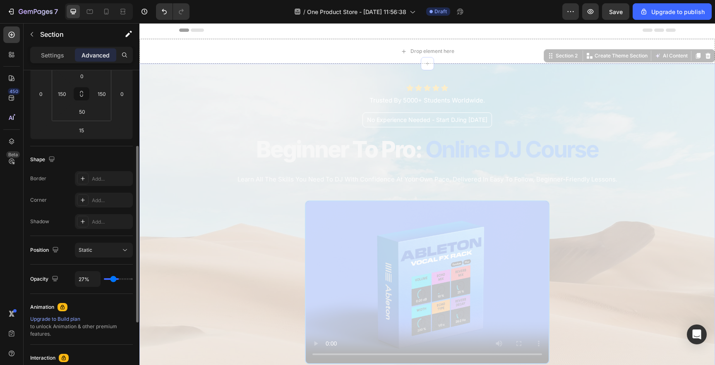
type input "26"
type input "25%"
type input "25"
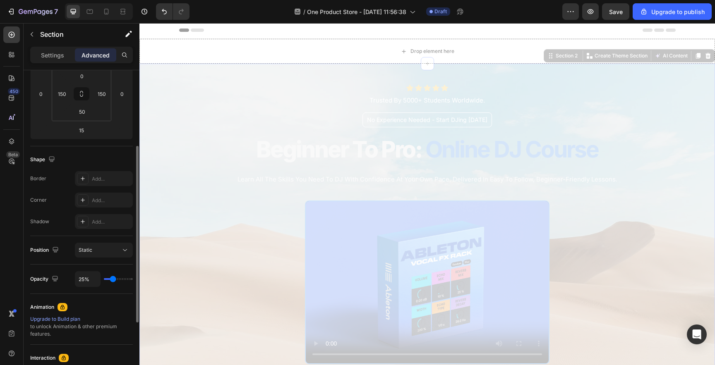
type input "56%"
type input "56"
type input "63%"
type input "63"
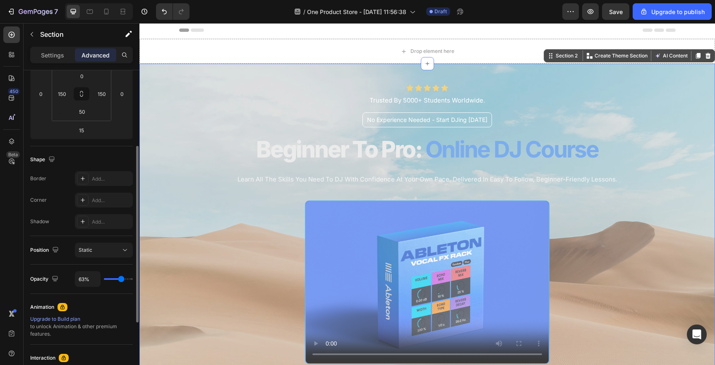
type input "78%"
type input "78"
type input "90%"
type input "90"
type input "100%"
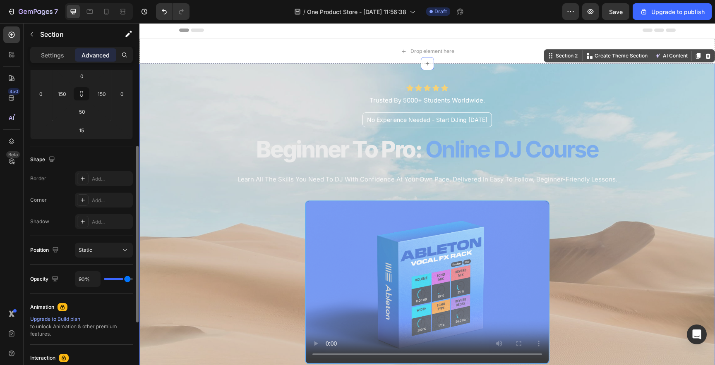
type input "100"
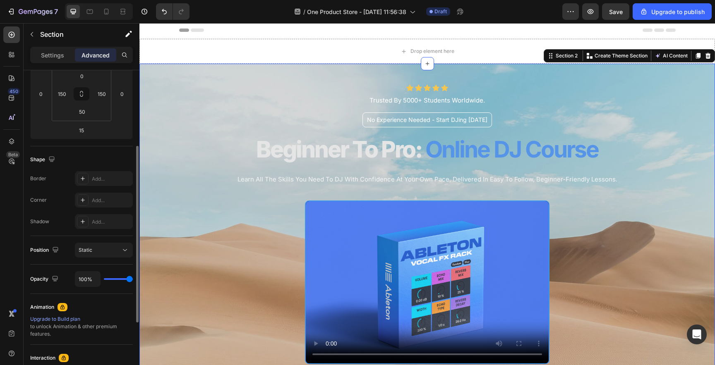
drag, startPoint x: 129, startPoint y: 280, endPoint x: 157, endPoint y: 279, distance: 27.3
click at [133, 279] on input "range" at bounding box center [118, 279] width 29 height 2
click at [209, 181] on div "Learn all the skills you need to DJ with confidence At Your Own Pace, delivered…" at bounding box center [426, 180] width 451 height 10
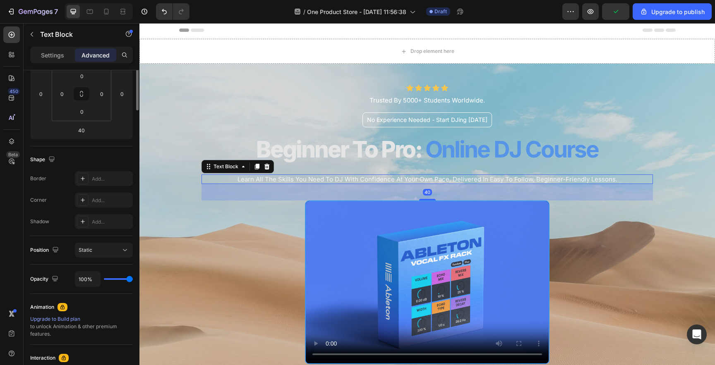
scroll to position [0, 0]
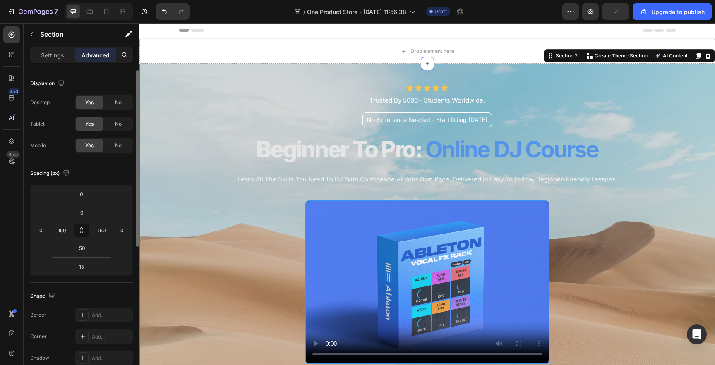
click at [185, 132] on div "Icon Icon Icon Icon Icon Icon List Trusted By 5000+ Students Worldwide. Text Bl…" at bounding box center [426, 248] width 575 height 369
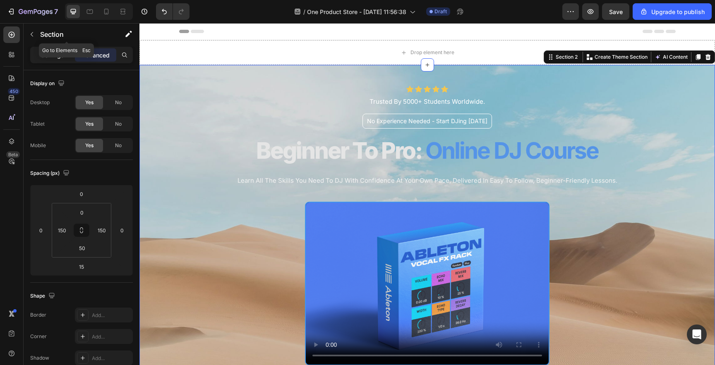
click at [68, 55] on div "Settings" at bounding box center [52, 54] width 41 height 13
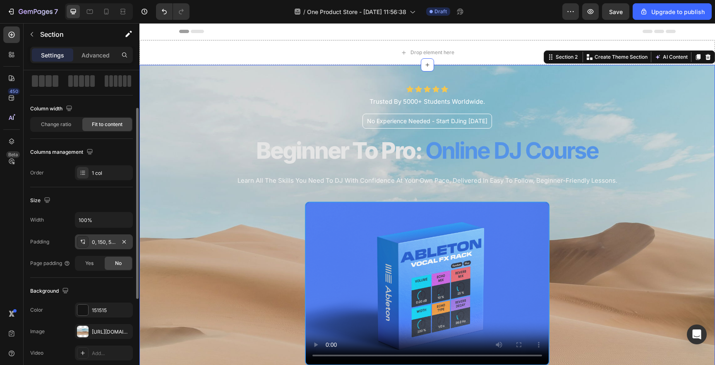
scroll to position [82, 0]
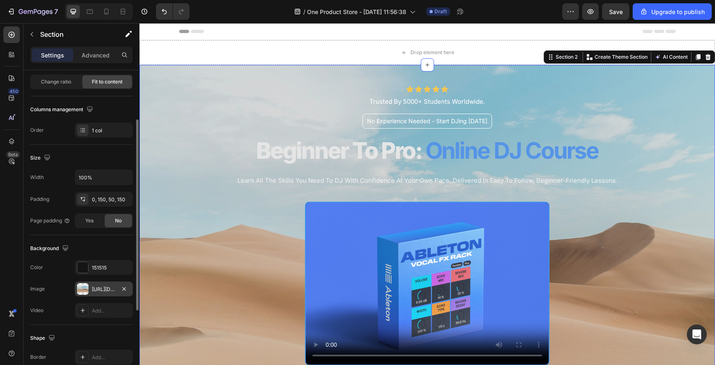
click at [111, 291] on div "[URL][DOMAIN_NAME]" at bounding box center [104, 289] width 24 height 7
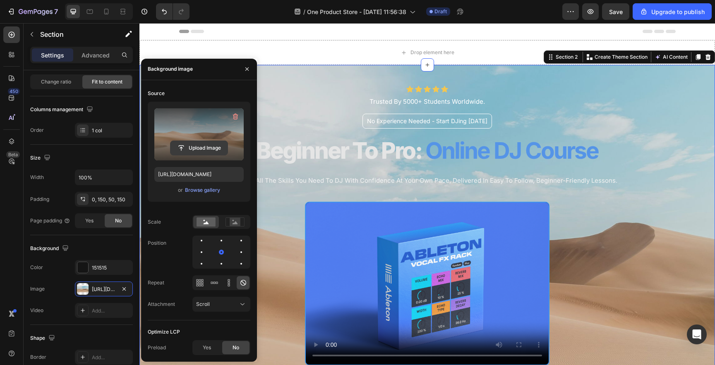
click at [204, 149] on input "file" at bounding box center [198, 148] width 57 height 14
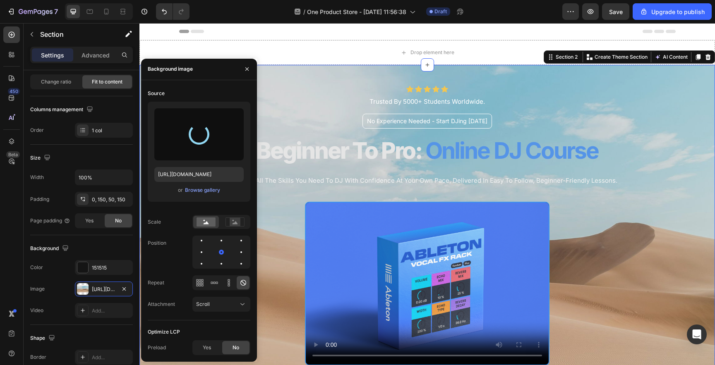
type input "[URL][DOMAIN_NAME]"
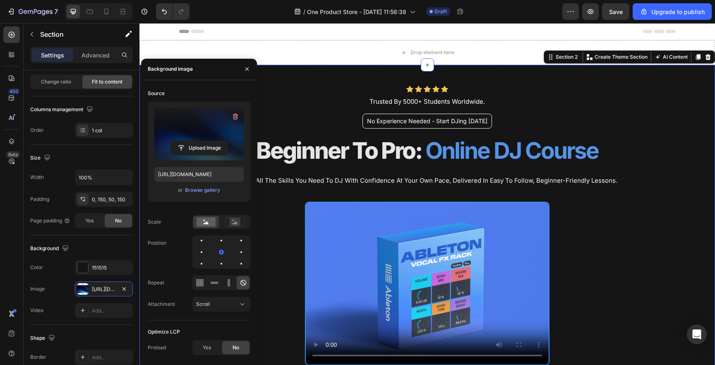
click at [296, 82] on div "Icon Icon Icon Icon Icon Icon List Trusted By 5000+ Students Worldwide. Text Bl…" at bounding box center [426, 239] width 451 height 348
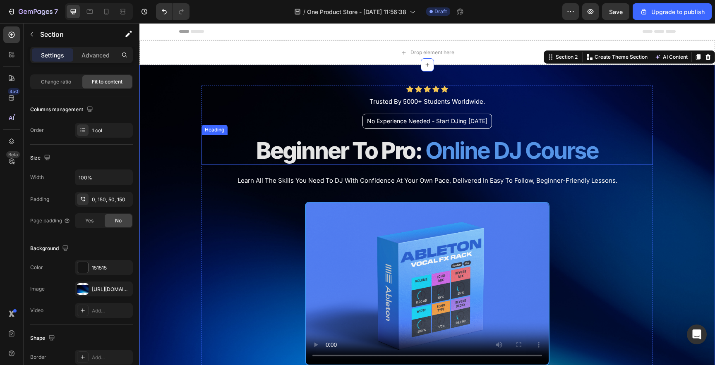
click at [434, 151] on strong "Online DJ Course" at bounding box center [511, 150] width 173 height 27
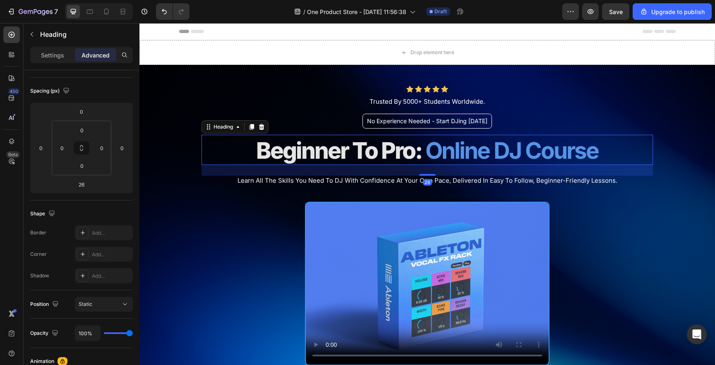
scroll to position [0, 0]
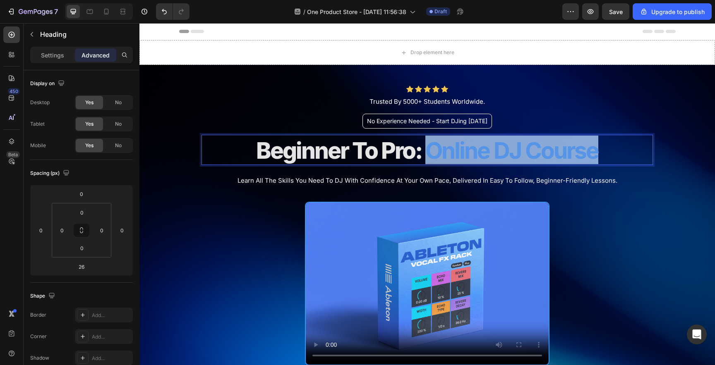
drag, startPoint x: 424, startPoint y: 152, endPoint x: 605, endPoint y: 151, distance: 180.8
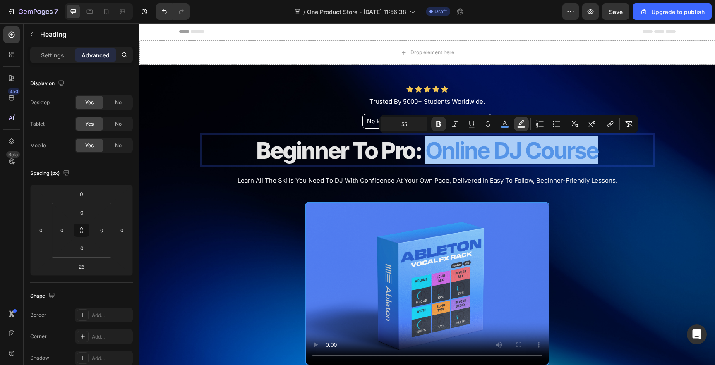
click at [523, 123] on icon "Editor contextual toolbar" at bounding box center [521, 124] width 8 height 8
type input "000000"
type input "77"
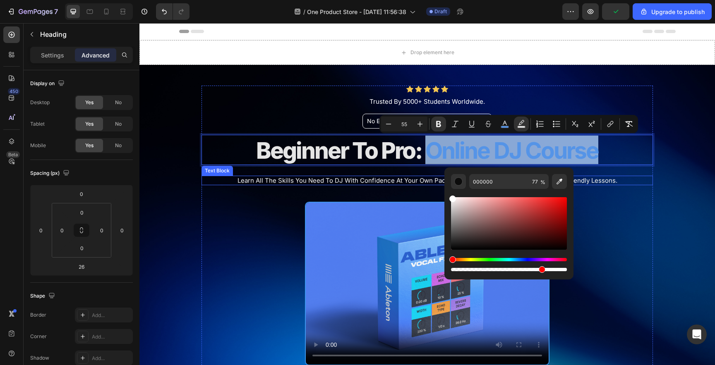
type input "FFFFFF"
drag, startPoint x: 607, startPoint y: 247, endPoint x: 434, endPoint y: 176, distance: 186.8
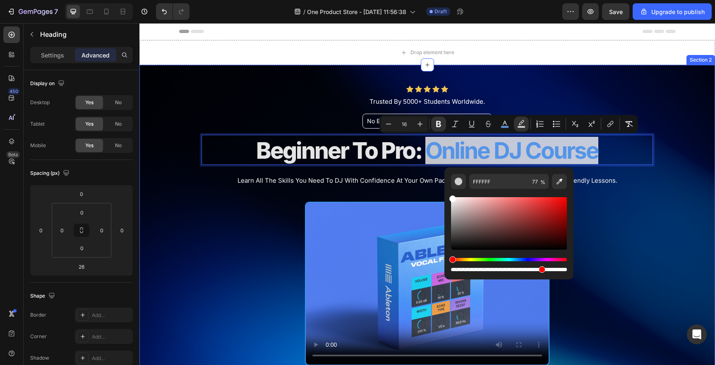
click at [654, 189] on div "Icon Icon Icon Icon Icon Icon List Trusted By 5000+ Students Worldwide. Text Bl…" at bounding box center [426, 249] width 575 height 369
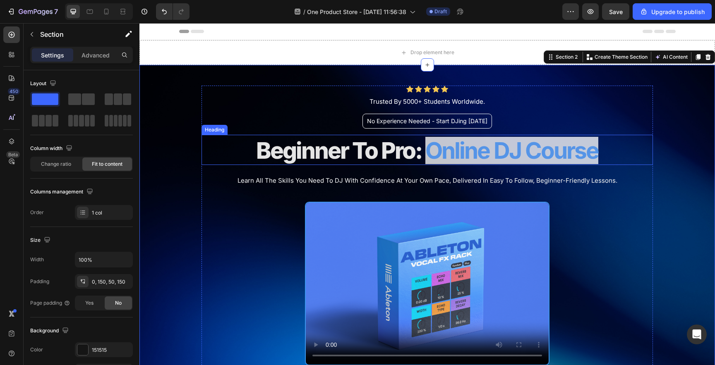
click at [563, 147] on strong "Online DJ Course" at bounding box center [511, 150] width 173 height 27
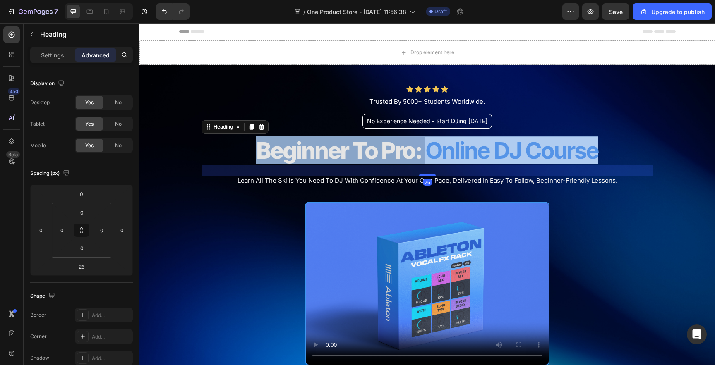
click at [563, 147] on strong "Online DJ Course" at bounding box center [511, 150] width 173 height 27
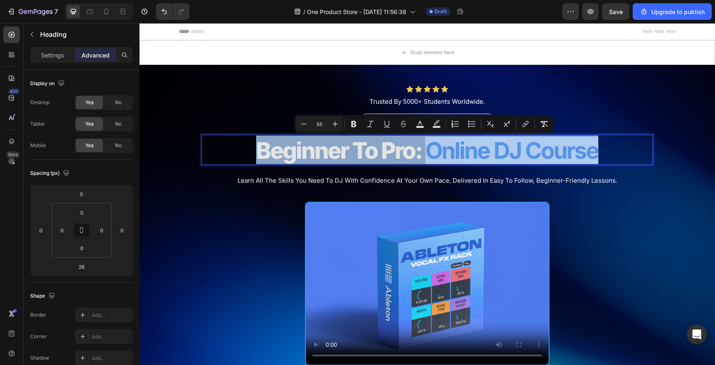
click at [447, 149] on strong "Online DJ Course" at bounding box center [511, 150] width 173 height 27
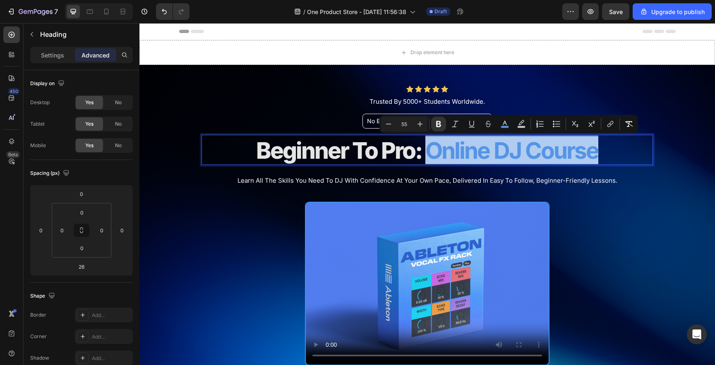
drag, startPoint x: 424, startPoint y: 149, endPoint x: 593, endPoint y: 149, distance: 168.8
click at [593, 149] on strong "Online DJ Course" at bounding box center [511, 150] width 173 height 27
click at [519, 126] on rect "Editor contextual toolbar" at bounding box center [522, 127] width 8 height 2
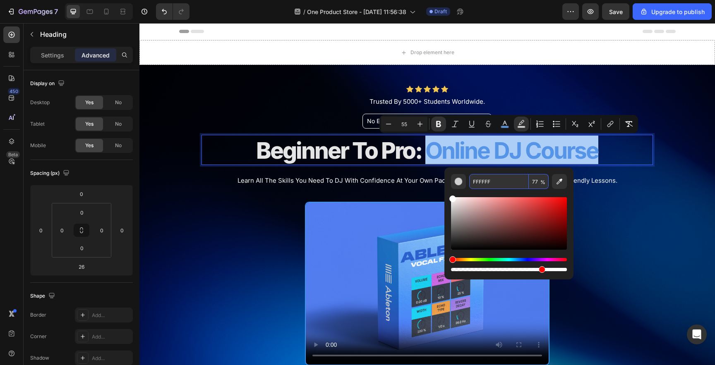
click at [535, 181] on input "77" at bounding box center [539, 181] width 20 height 15
type input "0"
type input "100"
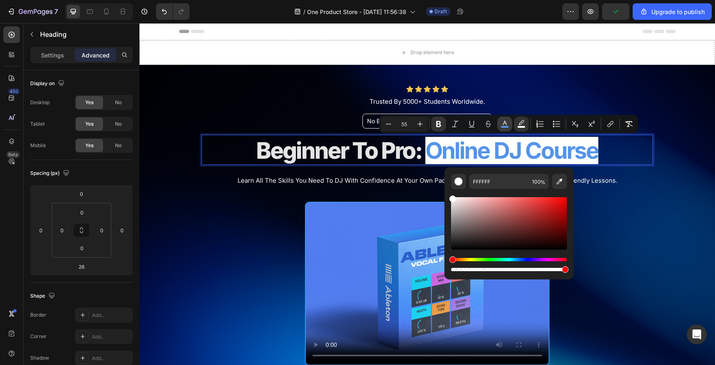
click at [501, 126] on icon "Editor contextual toolbar" at bounding box center [505, 124] width 8 height 8
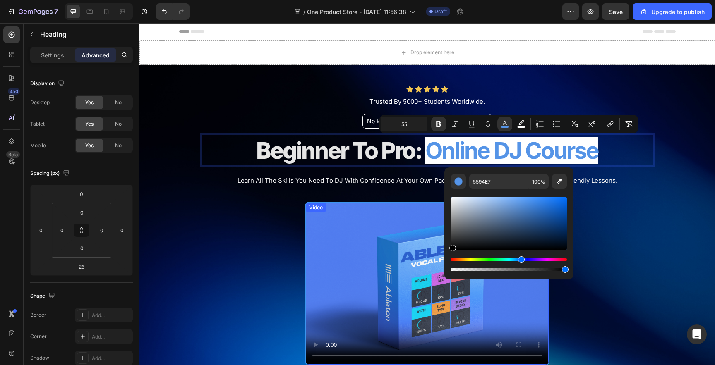
drag, startPoint x: 616, startPoint y: 261, endPoint x: 426, endPoint y: 264, distance: 190.3
type input "000000"
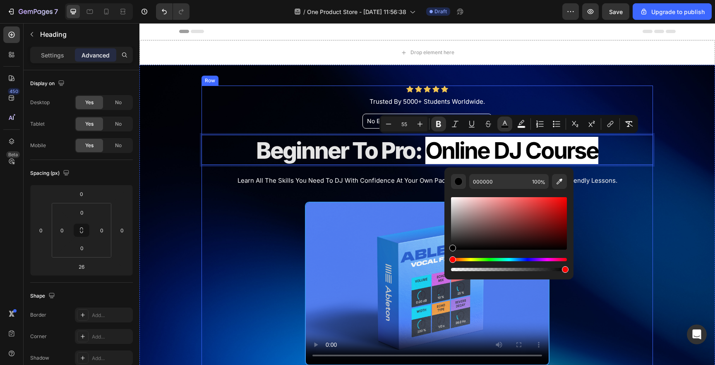
click at [243, 210] on div "Icon Icon Icon Icon Icon Icon List Trusted By 5000+ Students Worldwide. Text Bl…" at bounding box center [426, 249] width 451 height 327
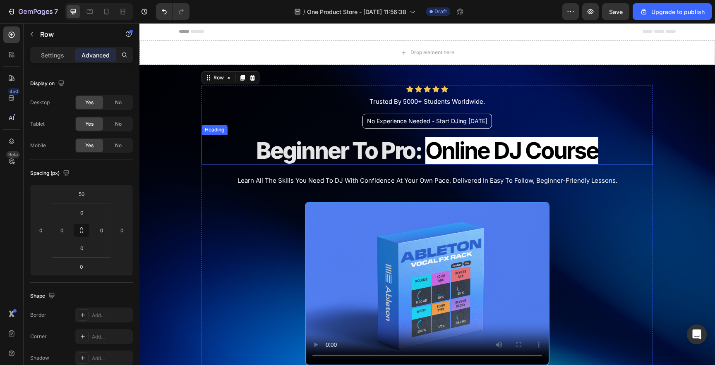
click at [457, 150] on strong "Online DJ Course" at bounding box center [511, 150] width 173 height 27
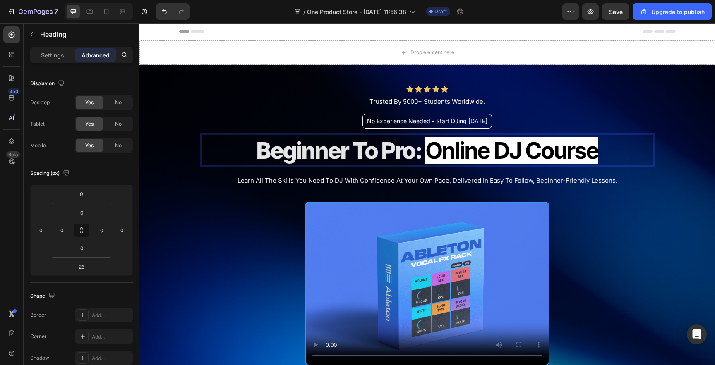
click at [431, 151] on strong "Online DJ Course" at bounding box center [511, 150] width 173 height 27
click at [433, 151] on strong "Online DJ Course" at bounding box center [511, 150] width 173 height 27
click at [593, 149] on strong "Online DJ Course" at bounding box center [511, 150] width 173 height 27
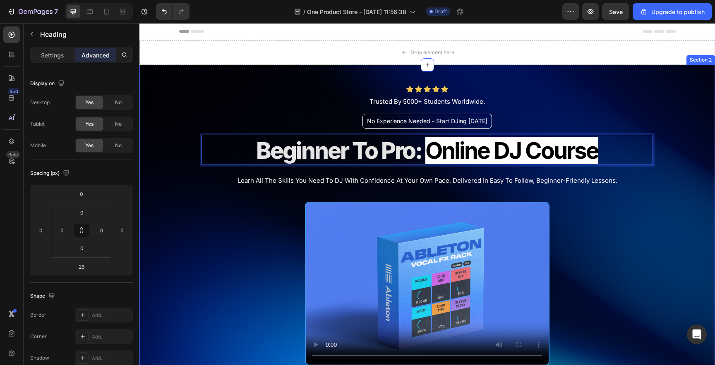
click at [666, 174] on div "Icon Icon Icon Icon Icon Icon List Trusted By 5000+ Students Worldwide. Text Bl…" at bounding box center [426, 249] width 575 height 369
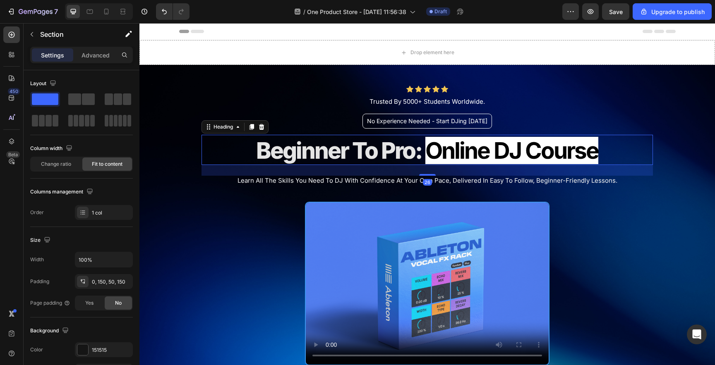
click at [412, 158] on span "Beginner To Pro:" at bounding box center [338, 150] width 165 height 27
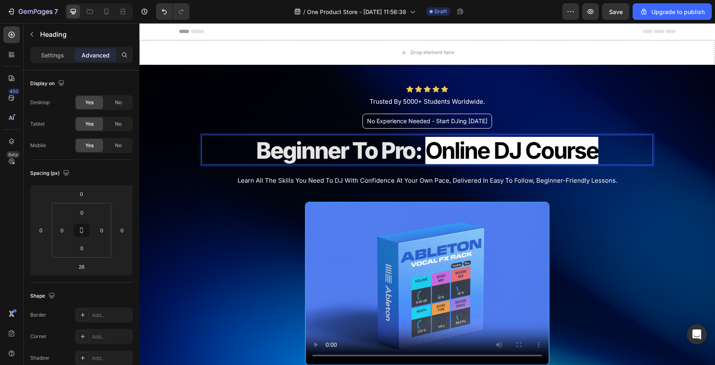
click at [413, 153] on span "Beginner To Pro:" at bounding box center [338, 150] width 165 height 27
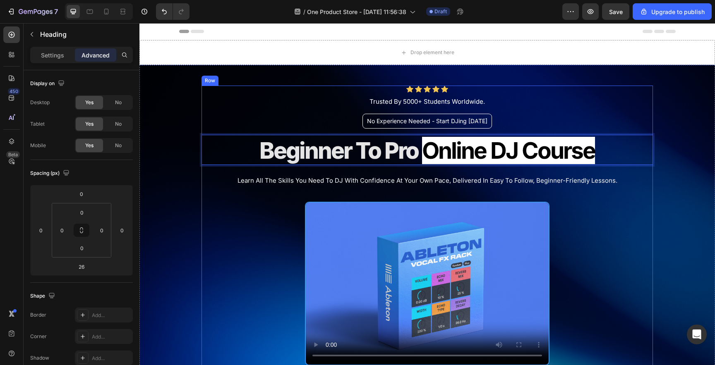
click at [635, 192] on div "Icon Icon Icon Icon Icon Icon List Trusted By 5000+ Students Worldwide. Text Bl…" at bounding box center [426, 249] width 451 height 327
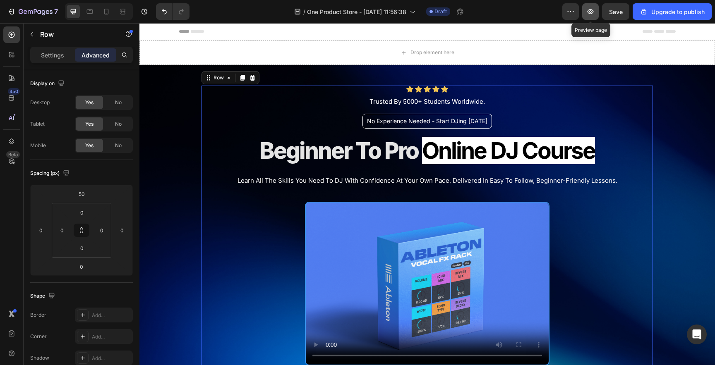
click at [588, 14] on icon "button" at bounding box center [590, 11] width 8 height 8
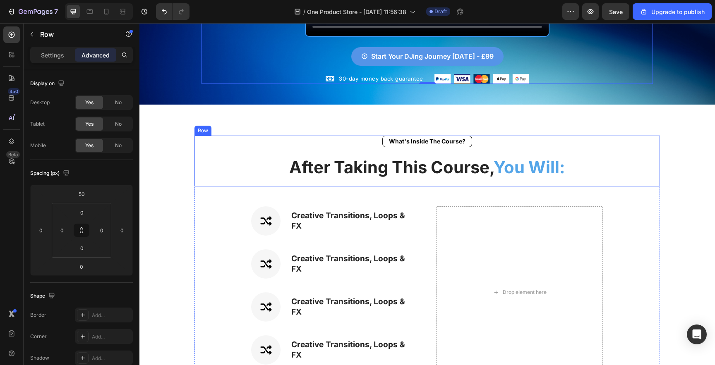
scroll to position [332, 0]
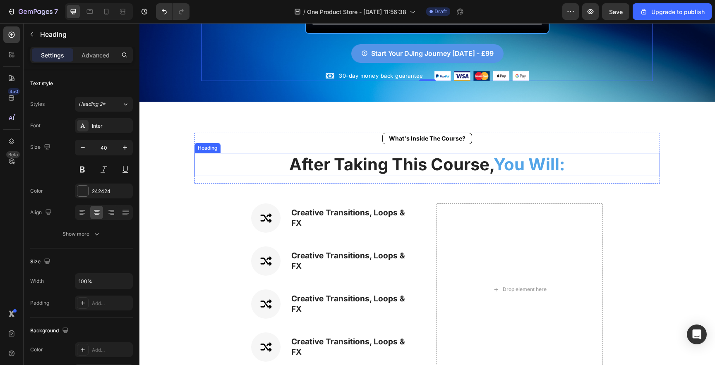
click at [557, 154] on span "You Will:" at bounding box center [529, 164] width 71 height 20
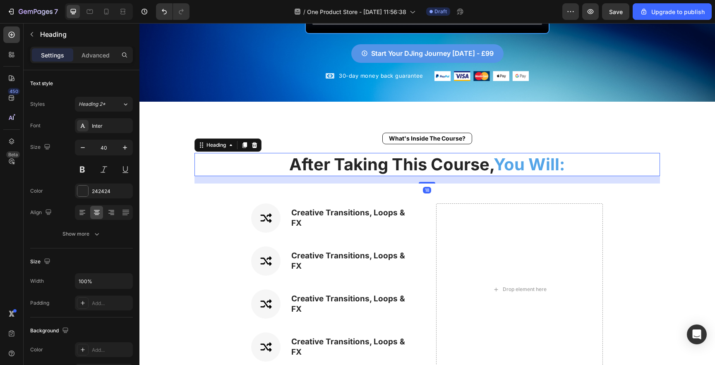
click at [565, 153] on h2 "After Taking This Course, You Will:" at bounding box center [427, 164] width 466 height 23
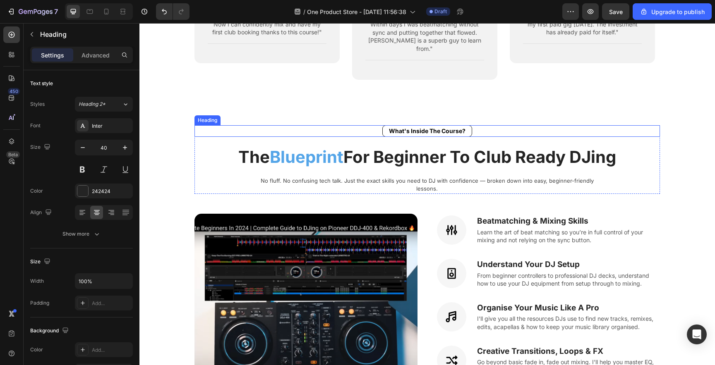
scroll to position [905, 0]
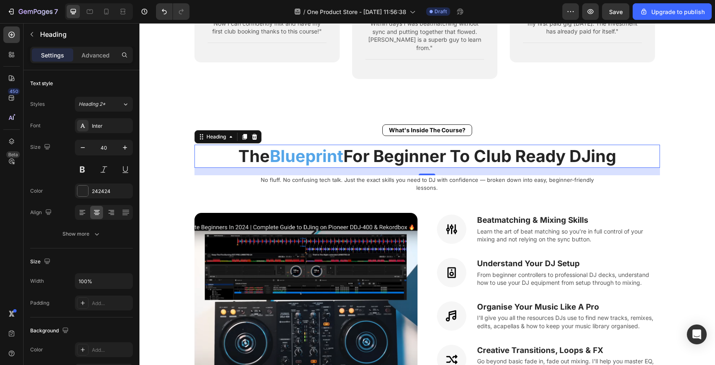
click at [252, 145] on h2 "The Blueprint For Beginner To Club Ready DJing" at bounding box center [427, 156] width 466 height 23
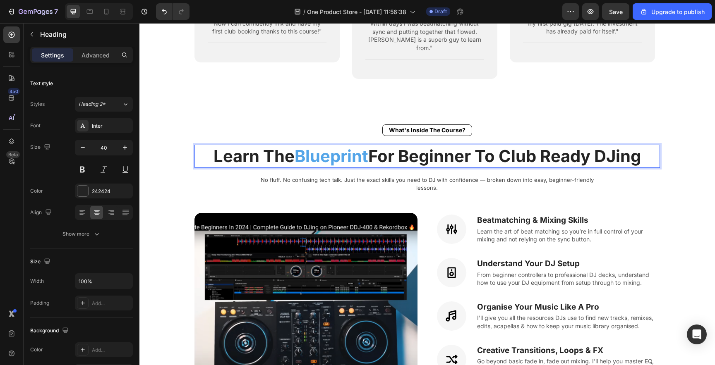
click at [384, 146] on p "Learn The Blueprint For Beginner To Club Ready DJing" at bounding box center [427, 157] width 464 height 22
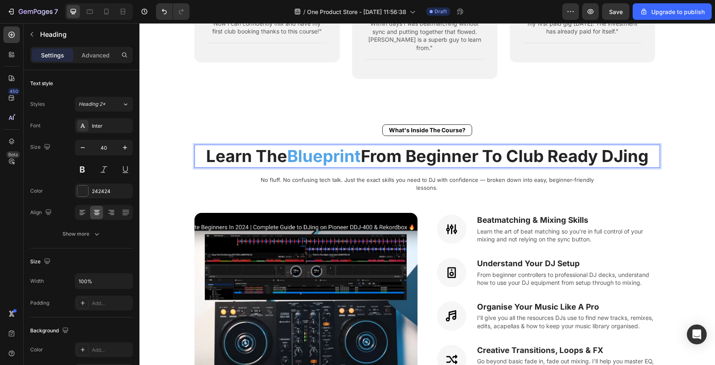
click at [556, 146] on p "Learn The Blueprint From Beginner To Club Ready DJing" at bounding box center [427, 157] width 464 height 22
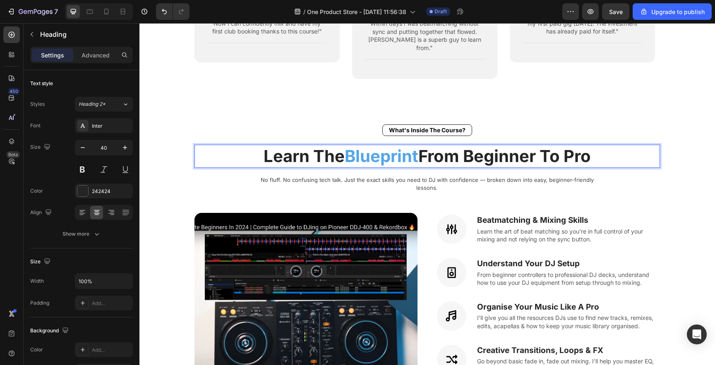
click at [345, 146] on span "Blueprint" at bounding box center [382, 156] width 74 height 20
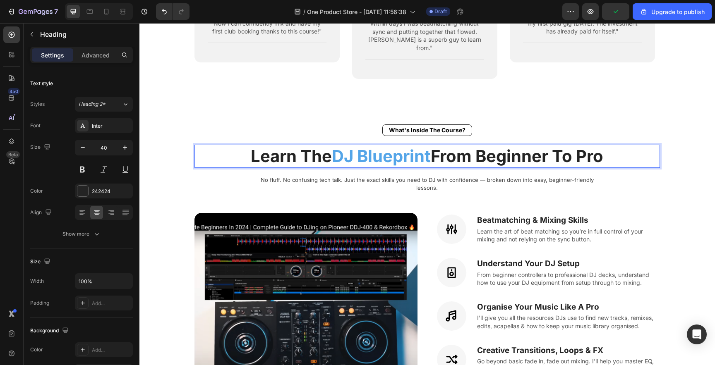
click at [500, 146] on p "Learn The DJ Blueprint From Beginner To Pro" at bounding box center [427, 157] width 464 height 22
click at [441, 146] on p "Learn The DJ Blueprint From Beginner To Pro" at bounding box center [427, 157] width 464 height 22
click at [435, 146] on p "Learn The DJ Blueprint From Beginner To Pro" at bounding box center [427, 157] width 464 height 22
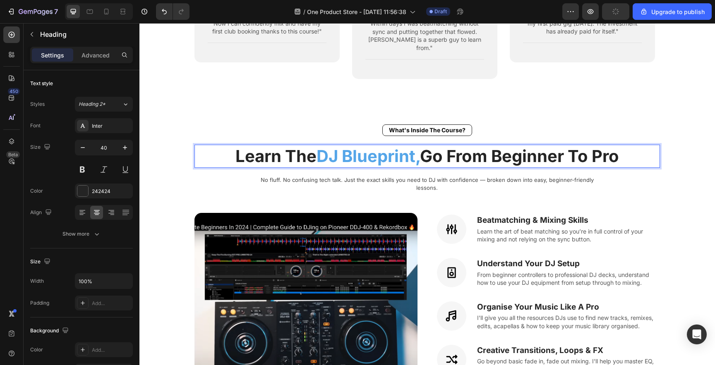
click at [686, 141] on section "What's Inside The Course? Heading Learn The DJ Blueprint, Go From Beginner To P…" at bounding box center [427, 308] width 531 height 417
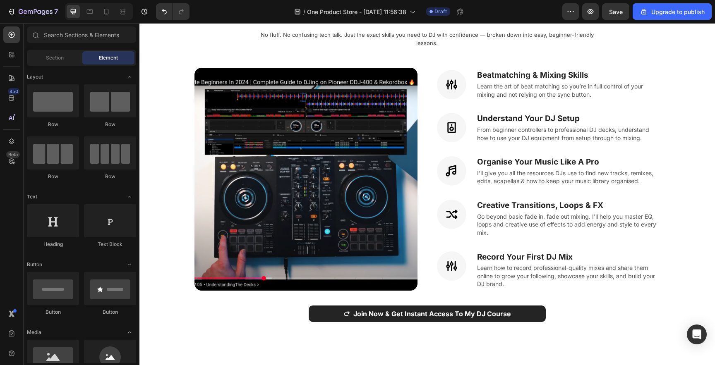
scroll to position [1022, 0]
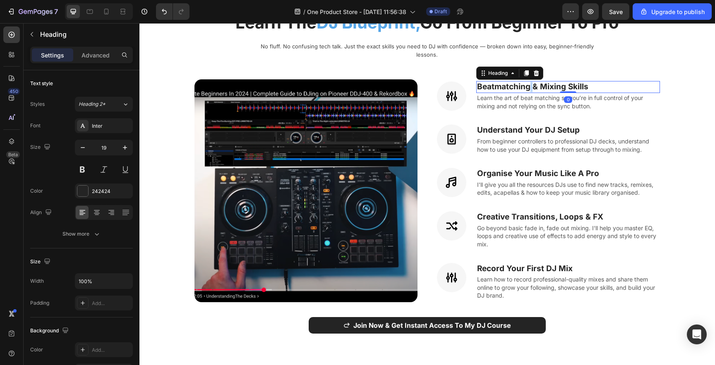
click at [525, 81] on h3 "Beatmatching & Mixing Skills" at bounding box center [568, 87] width 184 height 12
click at [525, 82] on p "Beatmatching & Mixing Skills" at bounding box center [568, 87] width 182 height 10
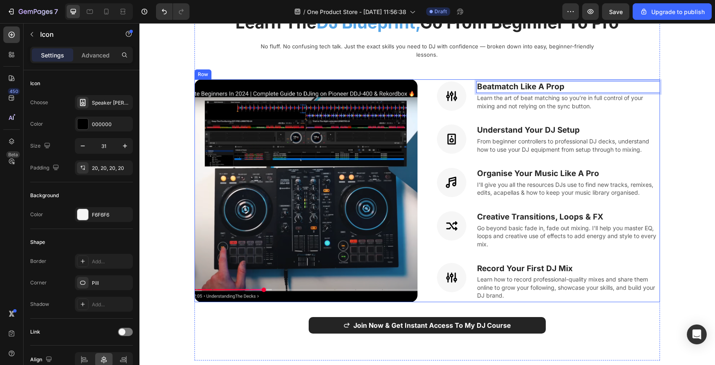
click at [451, 125] on div at bounding box center [451, 139] width 29 height 29
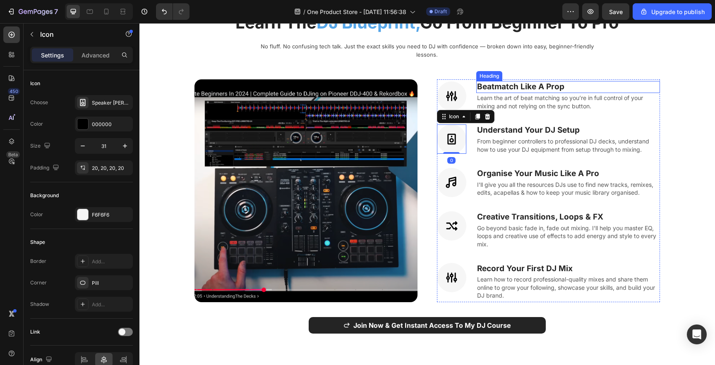
click at [513, 82] on p "Beatmatch Like A Prop" at bounding box center [568, 87] width 182 height 10
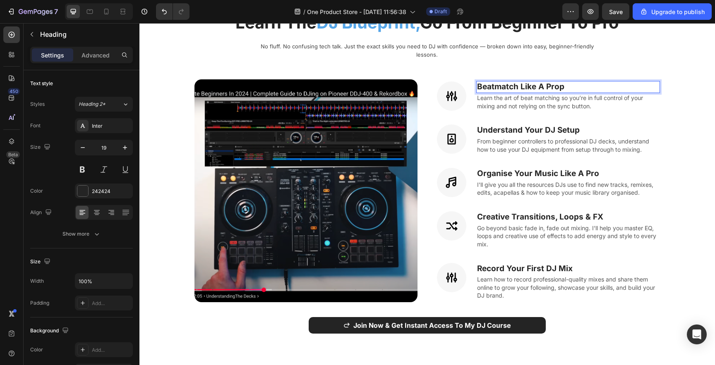
click at [521, 82] on p "Beatmatch Like A Prop" at bounding box center [568, 87] width 182 height 10
click at [659, 119] on div "What's Inside The Course? Heading Learn The DJ Blueprint, Go From Beginner To P…" at bounding box center [427, 174] width 478 height 417
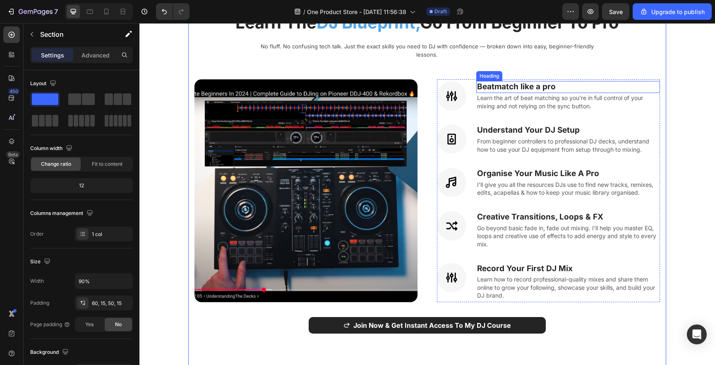
click at [520, 82] on p "Beatmatch like a pro" at bounding box center [568, 87] width 182 height 10
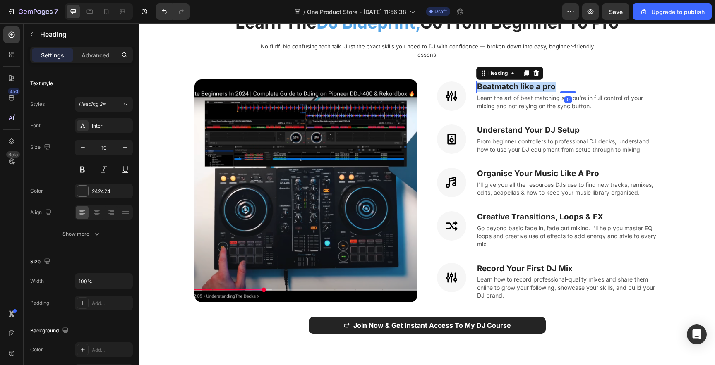
click at [520, 82] on p "Beatmatch like a pro" at bounding box center [568, 87] width 182 height 10
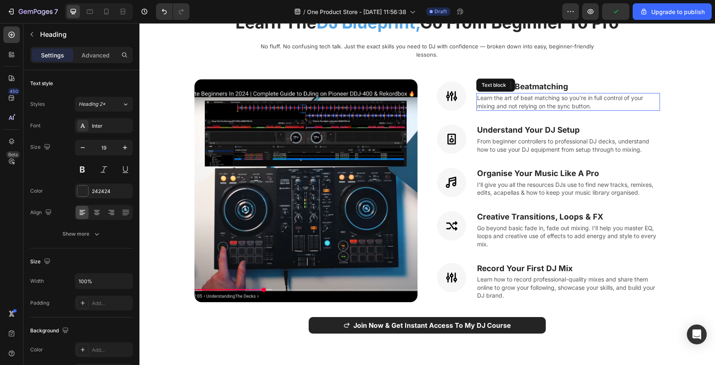
click at [599, 96] on p "Learn the art of beat matching so you’re in full control of your mixing and not…" at bounding box center [568, 102] width 182 height 16
click at [669, 116] on section "What's Inside The Course? Heading Learn The DJ Blueprint, Go From Beginner To P…" at bounding box center [427, 174] width 531 height 417
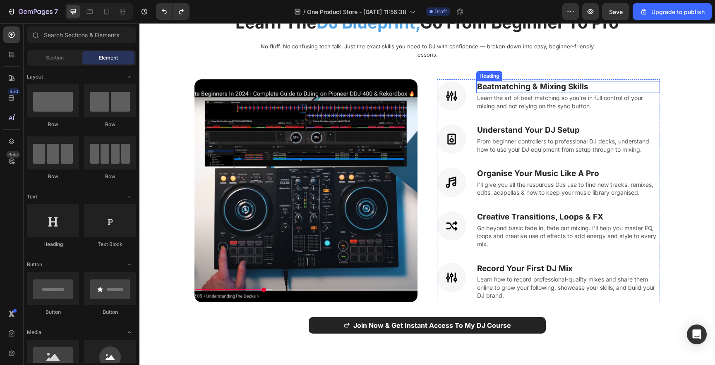
click at [576, 81] on h3 "Beatmatching & Mixing Skills" at bounding box center [568, 87] width 184 height 12
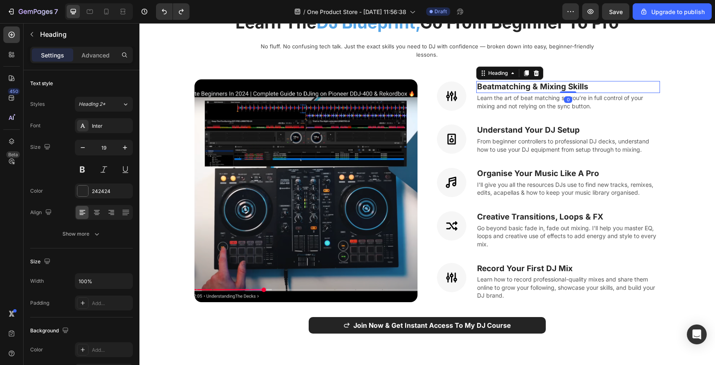
click at [576, 81] on h3 "Beatmatching & Mixing Skills" at bounding box center [568, 87] width 184 height 12
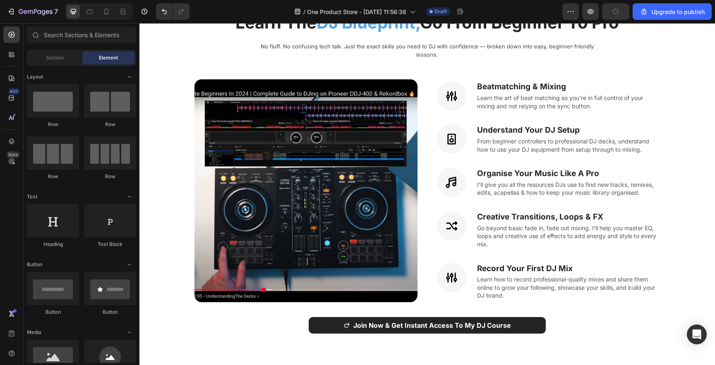
click at [666, 117] on section "What's Inside The Course? Heading Learn The DJ Blueprint, Go From Beginner To P…" at bounding box center [427, 174] width 531 height 417
click at [519, 125] on h3 "Understand Your DJ Setup" at bounding box center [568, 131] width 184 height 12
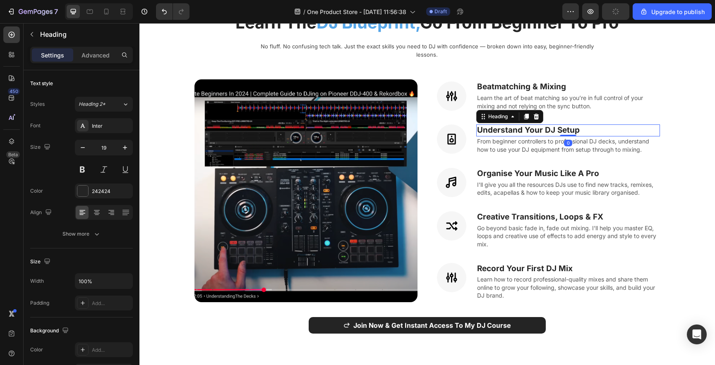
click at [506, 125] on h3 "Understand Your DJ Setup" at bounding box center [568, 131] width 184 height 12
click at [506, 125] on p "Understand Your DJ Setup" at bounding box center [568, 130] width 182 height 10
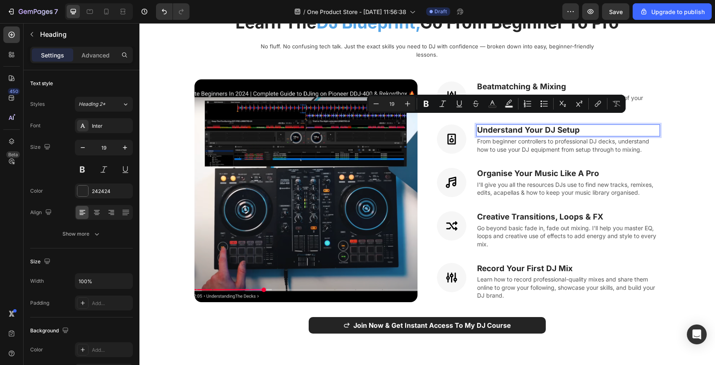
click at [567, 125] on p "Understand Your DJ Setup" at bounding box center [568, 130] width 182 height 10
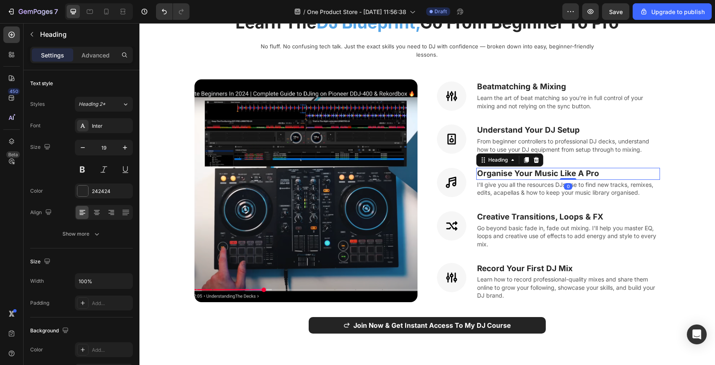
click at [517, 168] on h3 "Organise Your Music Like A Pro" at bounding box center [568, 174] width 184 height 12
click at [561, 169] on p "Organise Your Music Like A Pro" at bounding box center [568, 174] width 182 height 10
click at [552, 169] on p "Organise Your Music Like A Pro" at bounding box center [568, 174] width 182 height 10
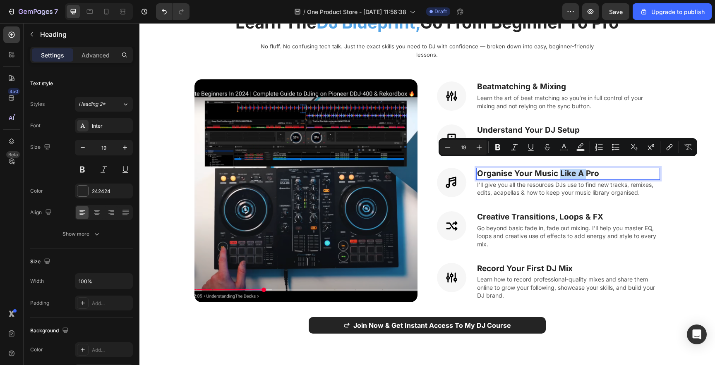
drag, startPoint x: 555, startPoint y: 166, endPoint x: 581, endPoint y: 166, distance: 26.1
click at [581, 169] on p "Organise Your Music Like A Pro" at bounding box center [568, 174] width 182 height 10
click at [594, 169] on p "Organise Your Music Like A Pro" at bounding box center [568, 174] width 182 height 10
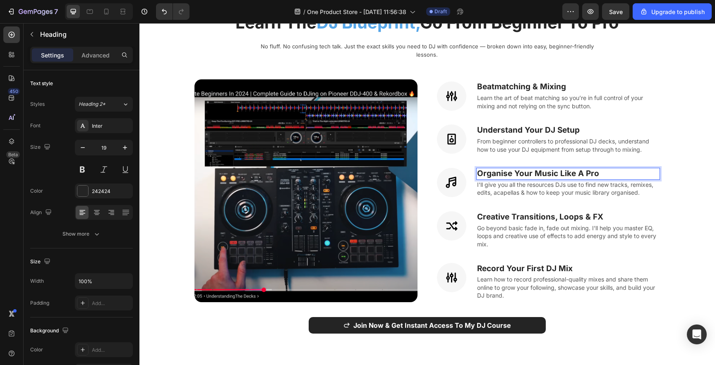
click at [502, 169] on p "Organise Your Music Like A Pro" at bounding box center [568, 174] width 182 height 10
click at [575, 125] on p "Understand Your DJ Setup" at bounding box center [568, 130] width 182 height 10
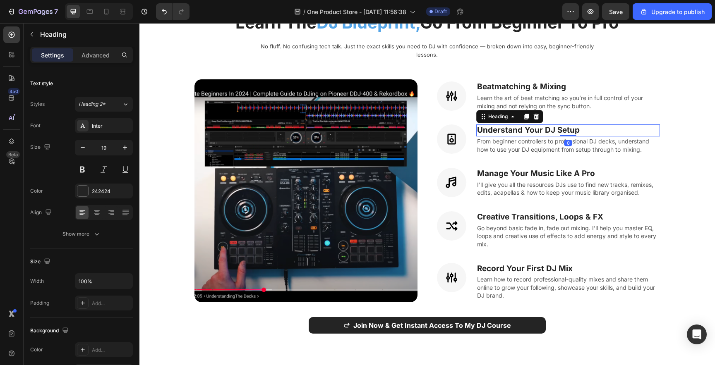
click at [585, 125] on p "Understand Your DJ Setup" at bounding box center [568, 130] width 182 height 10
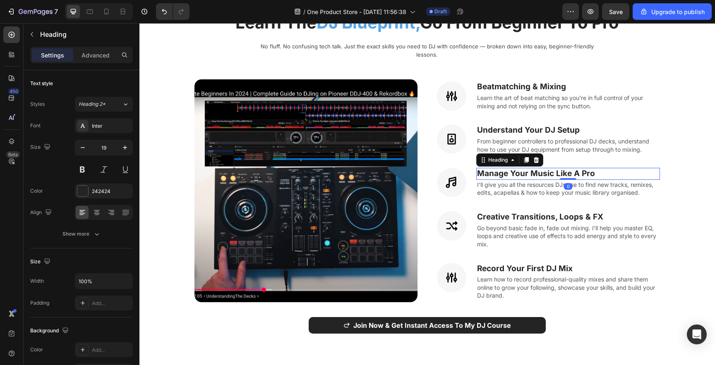
click at [654, 168] on h3 "Manage Your Music Like A Pro" at bounding box center [568, 174] width 184 height 12
click at [556, 169] on p "Manage Your Music Like A Pro" at bounding box center [568, 174] width 182 height 10
drag, startPoint x: 553, startPoint y: 165, endPoint x: 598, endPoint y: 167, distance: 45.1
click at [598, 169] on p "Manage Your Music Like A Pro" at bounding box center [568, 174] width 182 height 10
click at [480, 169] on p "Manage Your Music Library" at bounding box center [568, 174] width 182 height 10
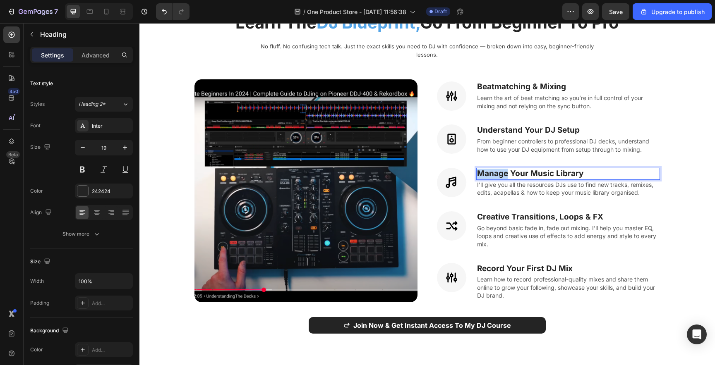
click at [480, 169] on p "Manage Your Music Library" at bounding box center [568, 174] width 182 height 10
click at [501, 263] on h3 "Record Your First DJ Mix" at bounding box center [568, 269] width 184 height 12
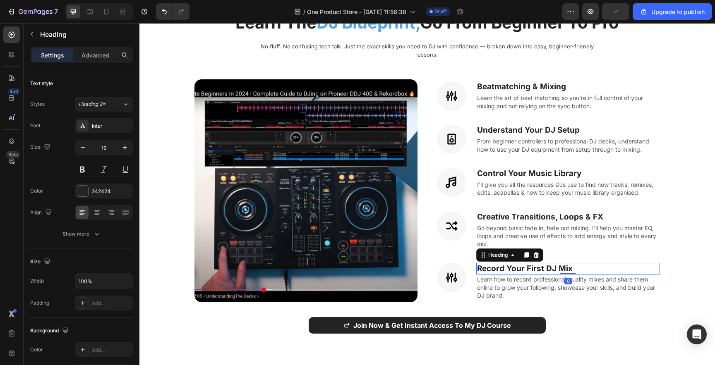
click at [502, 263] on h3 "Record Your First DJ Mix" at bounding box center [568, 269] width 184 height 12
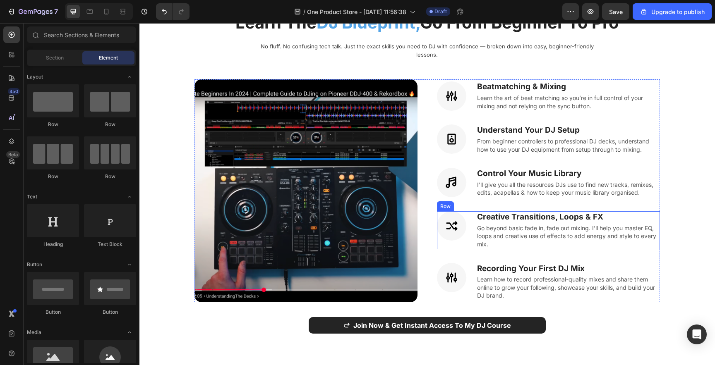
click at [467, 213] on div "Icon Creative Transitions, Loops & FX Heading Go beyond basic fade in, fade out…" at bounding box center [548, 230] width 223 height 38
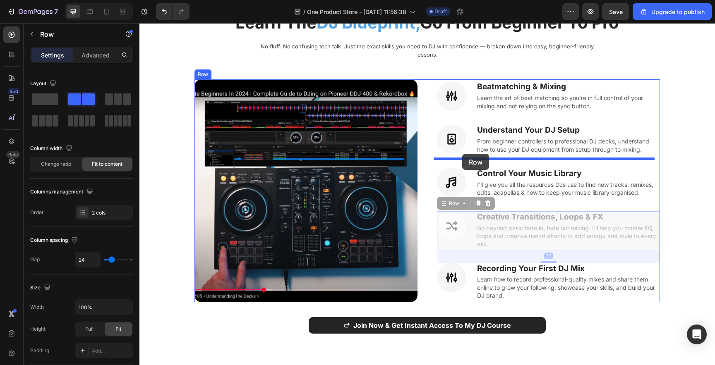
drag, startPoint x: 444, startPoint y: 194, endPoint x: 462, endPoint y: 154, distance: 44.6
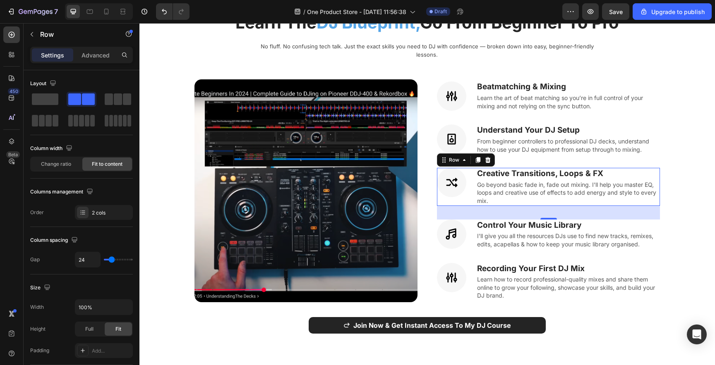
click at [686, 204] on section "What's Inside The Course? Heading Learn The DJ Blueprint, Go From Beginner To P…" at bounding box center [427, 174] width 531 height 417
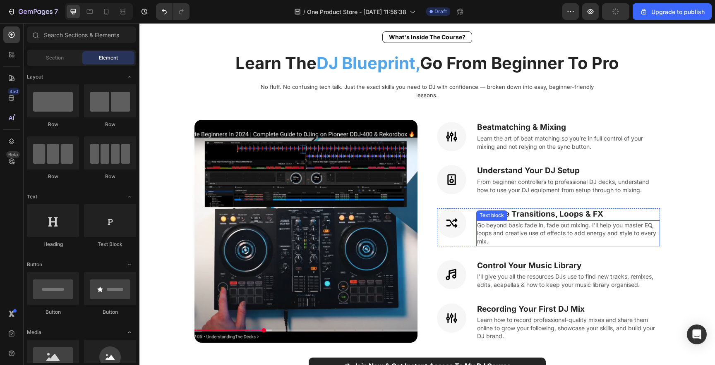
scroll to position [981, 0]
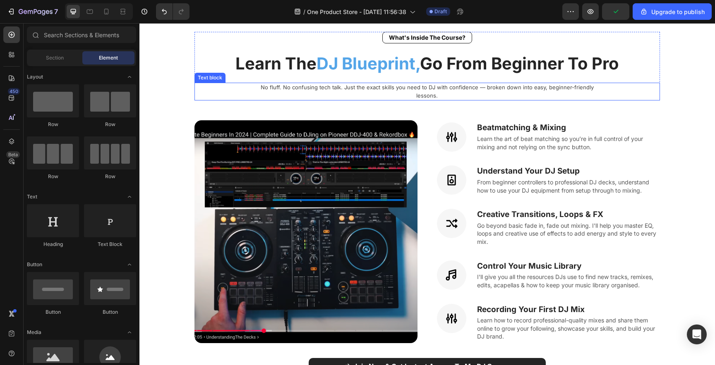
click at [412, 91] on p "No fluff. No confusing tech talk. Just the exact skills you need to DJ with con…" at bounding box center [427, 92] width 350 height 16
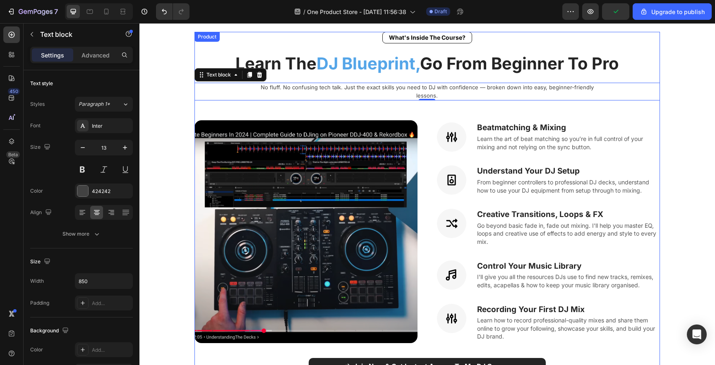
click at [423, 101] on div "What's Inside The Course? Heading Learn The DJ Blueprint, Go From Beginner To P…" at bounding box center [427, 217] width 466 height 370
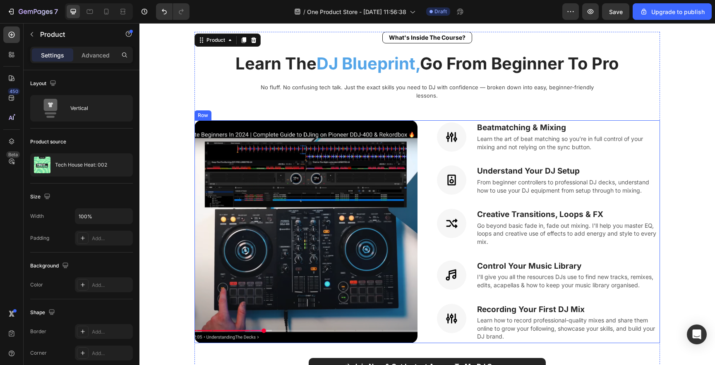
click at [432, 127] on div "Image Icon Beatmatching & Mixing Heading Learn the art of beat matching so you’…" at bounding box center [427, 231] width 466 height 223
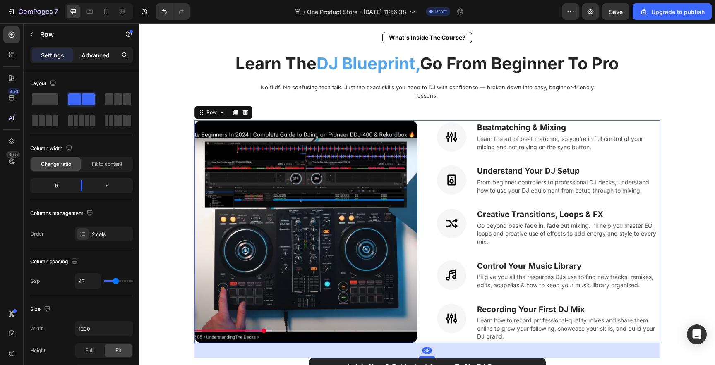
click at [94, 56] on p "Advanced" at bounding box center [96, 55] width 28 height 9
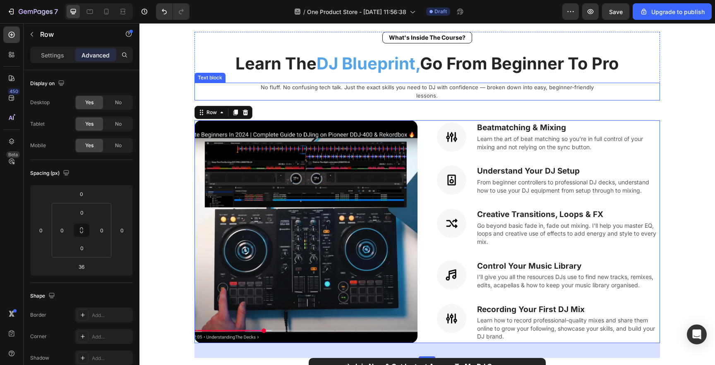
click at [324, 88] on p "No fluff. No confusing tech talk. Just the exact skills you need to DJ with con…" at bounding box center [427, 92] width 350 height 16
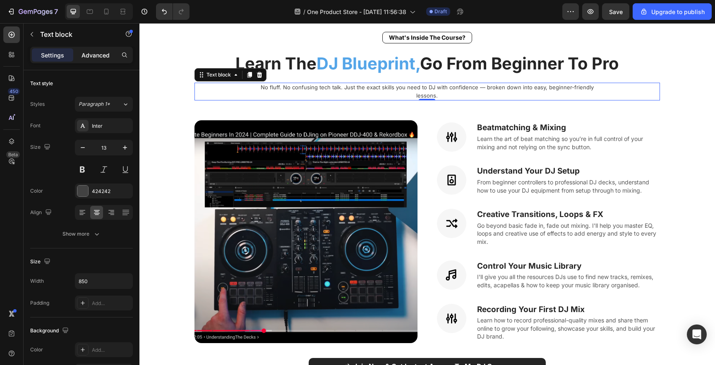
click at [92, 49] on div "Advanced" at bounding box center [95, 54] width 41 height 13
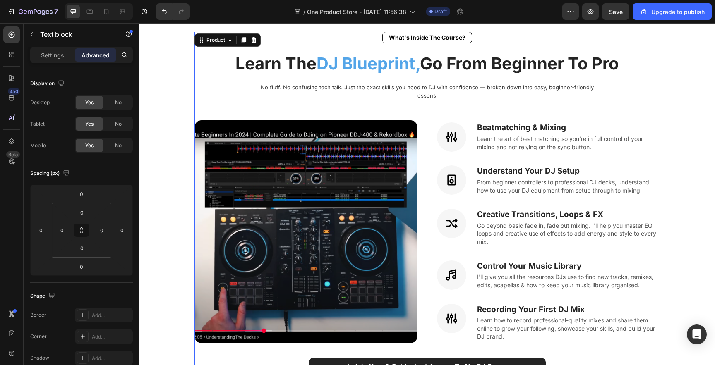
click at [246, 103] on div "What's Inside The Course? Heading Learn The DJ Blueprint, Go From Beginner To P…" at bounding box center [427, 217] width 466 height 370
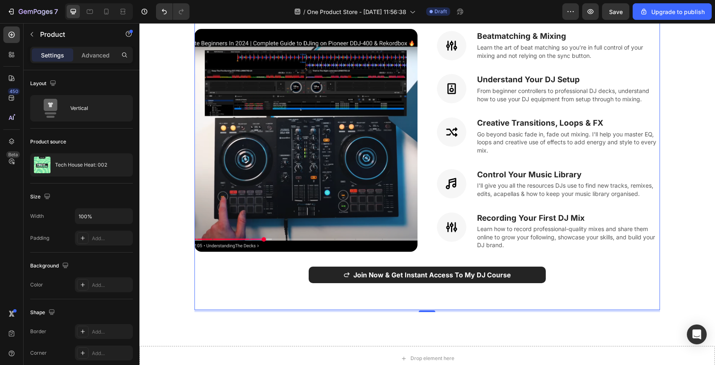
scroll to position [1075, 0]
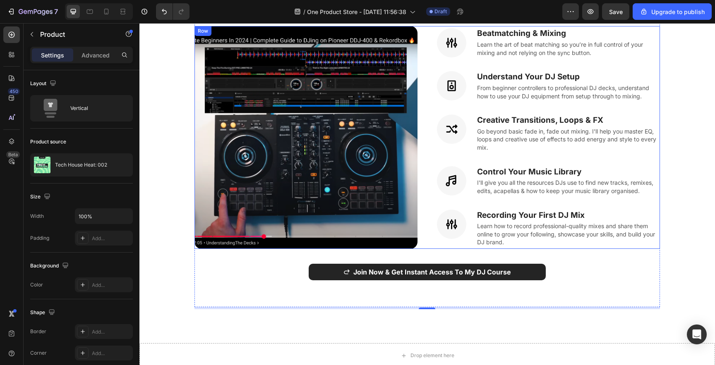
click at [427, 232] on div "Image Icon Beatmatching & Mixing Heading Learn the art of beat matching so you’…" at bounding box center [427, 137] width 466 height 223
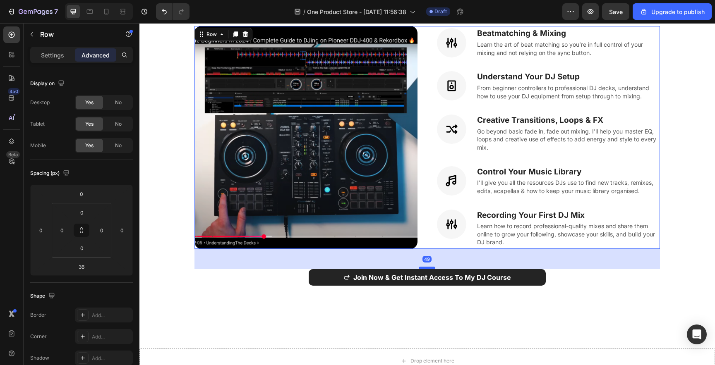
drag, startPoint x: 421, startPoint y: 252, endPoint x: 421, endPoint y: 257, distance: 5.4
click at [421, 267] on div at bounding box center [427, 268] width 17 height 2
type input "49"
click at [602, 273] on div "Join Now & Get Instant Access To My DJ Course (P) Cart Button" at bounding box center [427, 277] width 466 height 17
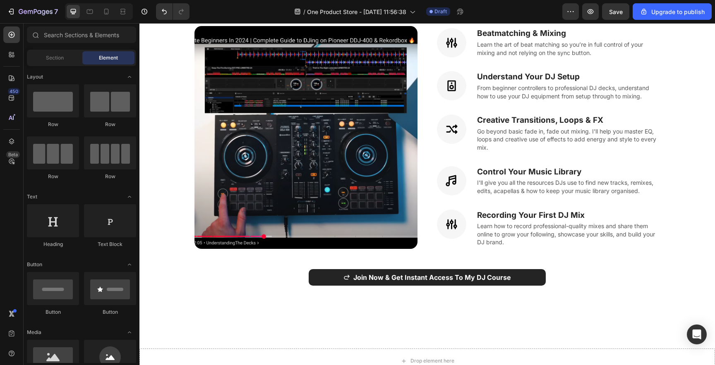
click at [670, 264] on section "What's Inside The Course? Heading Learn The DJ Blueprint, Go From Beginner To P…" at bounding box center [427, 124] width 531 height 423
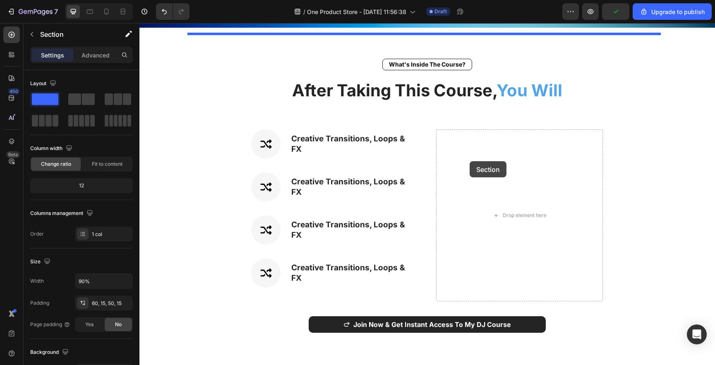
scroll to position [359, 0]
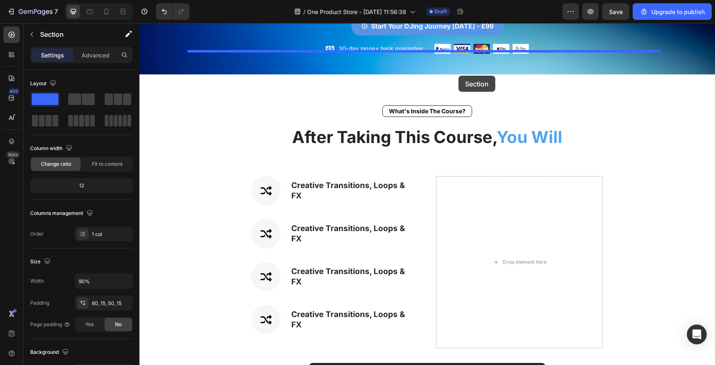
drag, startPoint x: 551, startPoint y: 307, endPoint x: 458, endPoint y: 78, distance: 246.8
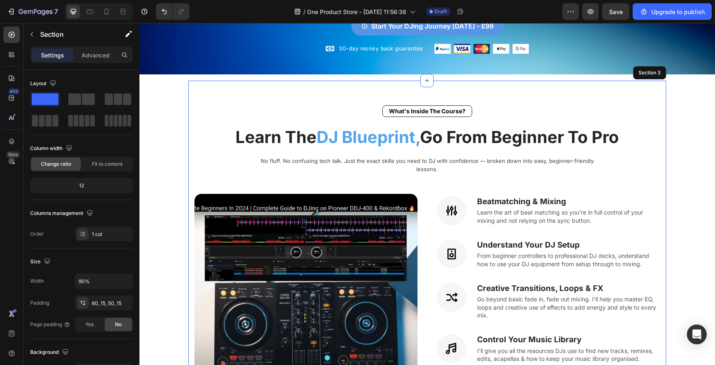
click at [172, 140] on section "What's Inside The Course? Heading Learn The DJ Blueprint, Go From Beginner To P…" at bounding box center [427, 292] width 531 height 423
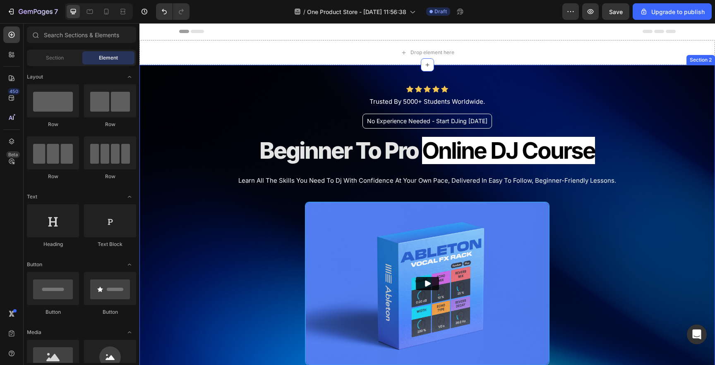
scroll to position [54, 0]
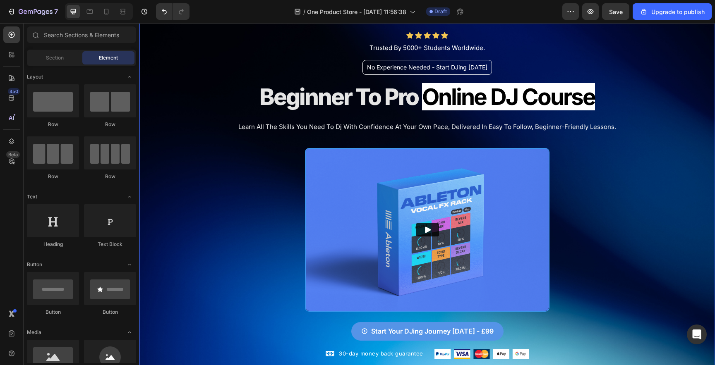
click at [187, 191] on div "Icon Icon Icon Icon Icon Icon List Trusted By 5000+ Students Worldwide. Text Bl…" at bounding box center [426, 195] width 575 height 369
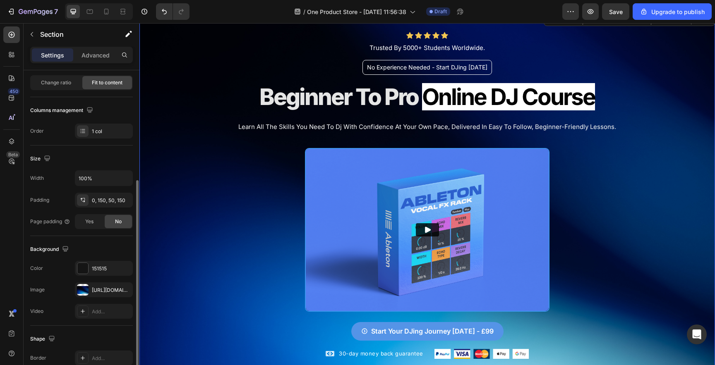
scroll to position [120, 0]
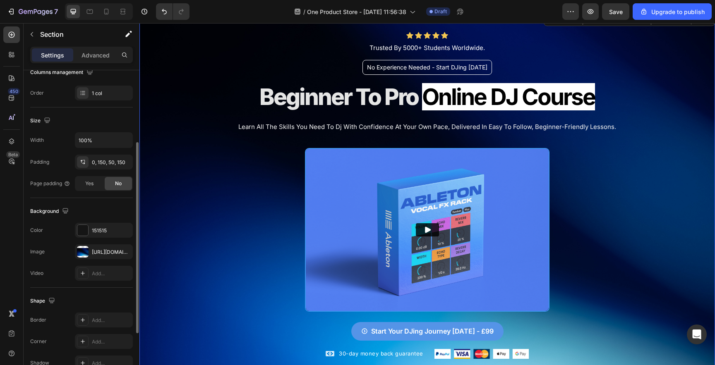
click at [97, 289] on div "Shape Border Add... Corner Add... Shadow Add..." at bounding box center [81, 333] width 103 height 90
click at [98, 248] on div "[URL][DOMAIN_NAME]" at bounding box center [104, 252] width 58 height 15
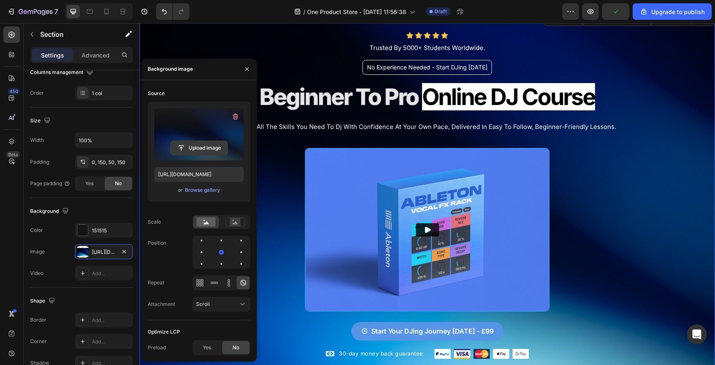
click at [195, 147] on input "file" at bounding box center [198, 148] width 57 height 14
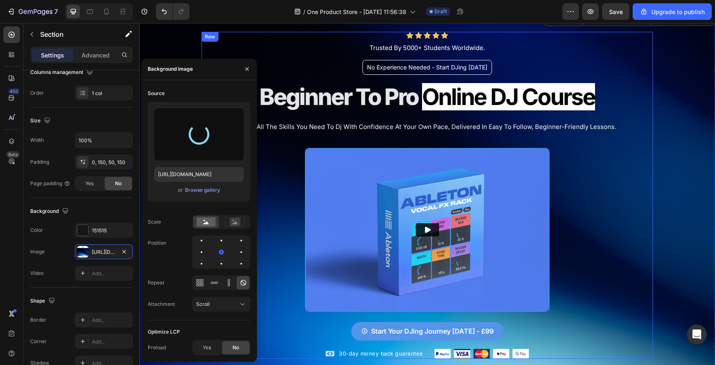
type input "[URL][DOMAIN_NAME]"
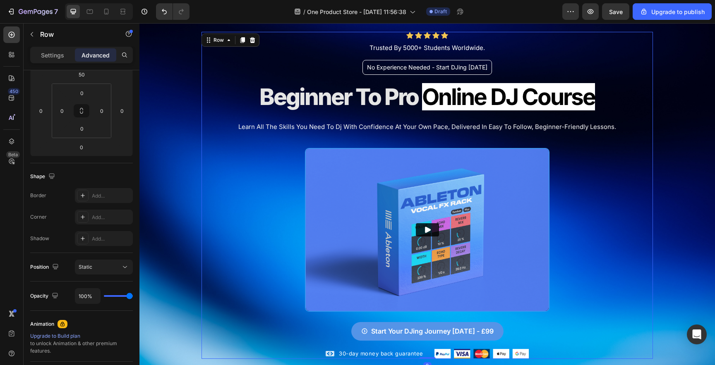
click at [277, 199] on div "Icon Icon Icon Icon Icon Icon List Trusted By 5000+ Students Worldwide. Text Bl…" at bounding box center [426, 195] width 451 height 327
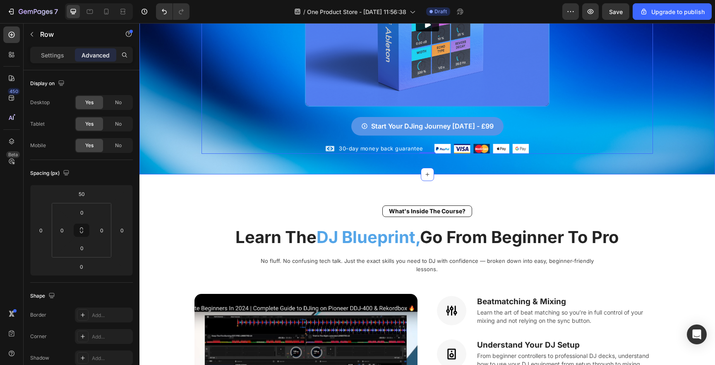
scroll to position [261, 0]
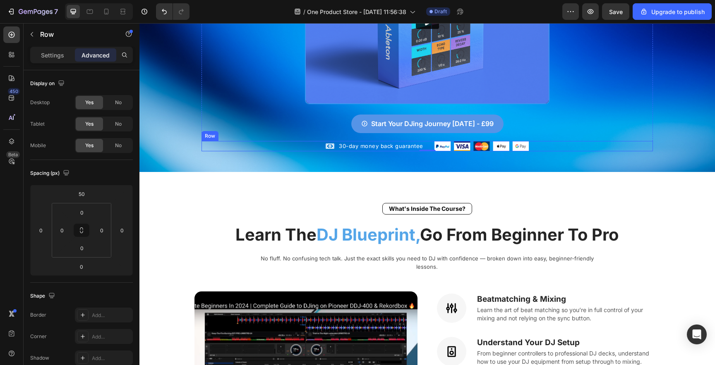
click at [428, 142] on div "30-day money back guarantee Item list Image Row" at bounding box center [426, 146] width 451 height 11
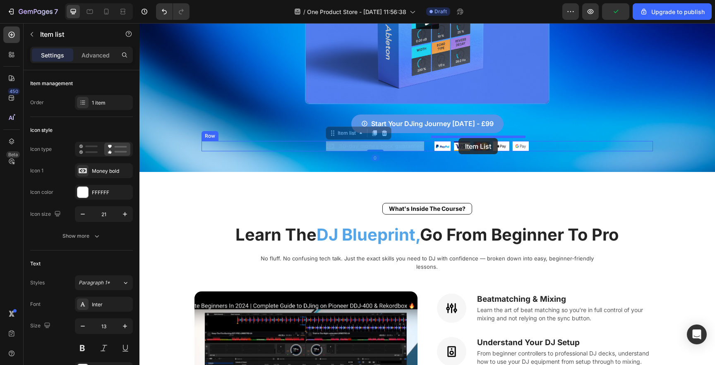
drag, startPoint x: 401, startPoint y: 142, endPoint x: 458, endPoint y: 138, distance: 57.7
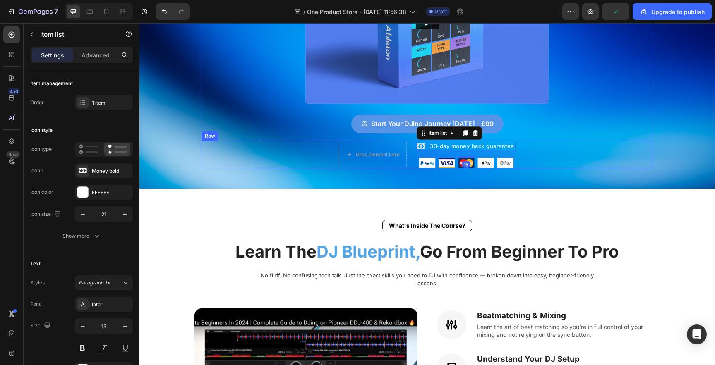
click at [410, 149] on div "Drop element here 30-day money back guarantee Item list 16 Image Row" at bounding box center [426, 154] width 451 height 27
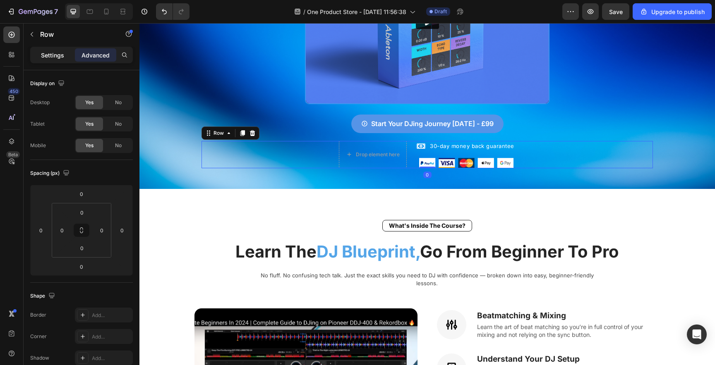
click at [54, 59] on p "Settings" at bounding box center [52, 55] width 23 height 9
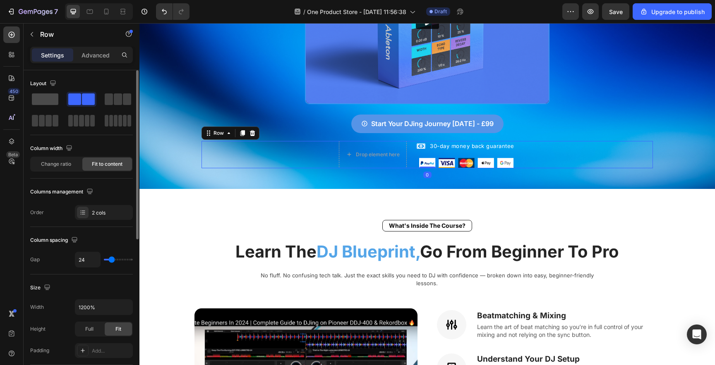
click at [51, 100] on span at bounding box center [45, 99] width 26 height 12
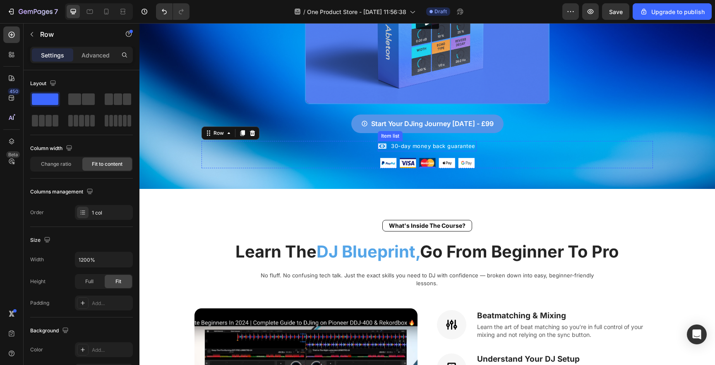
click at [441, 142] on p "30-day money back guarantee" at bounding box center [433, 146] width 84 height 8
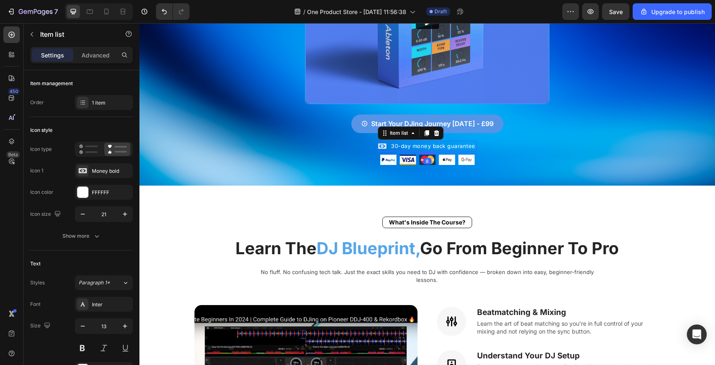
click at [427, 152] on div at bounding box center [427, 153] width 17 height 2
type input "100%"
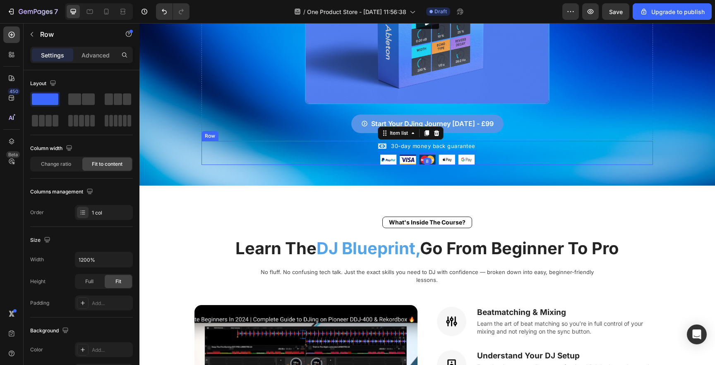
click at [477, 155] on div "30-day money back guarantee Item list 8 Image Row" at bounding box center [426, 153] width 451 height 24
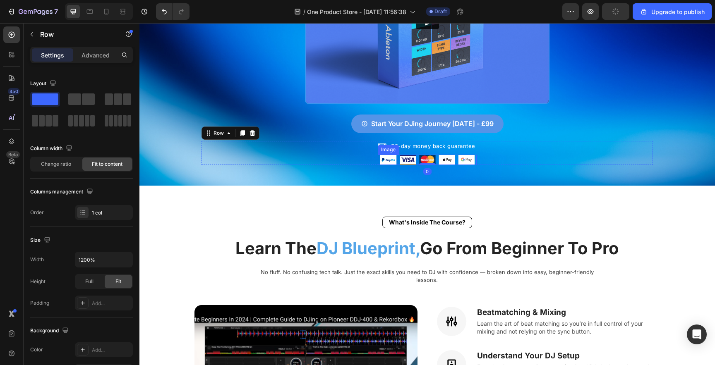
click at [466, 155] on img at bounding box center [427, 160] width 94 height 10
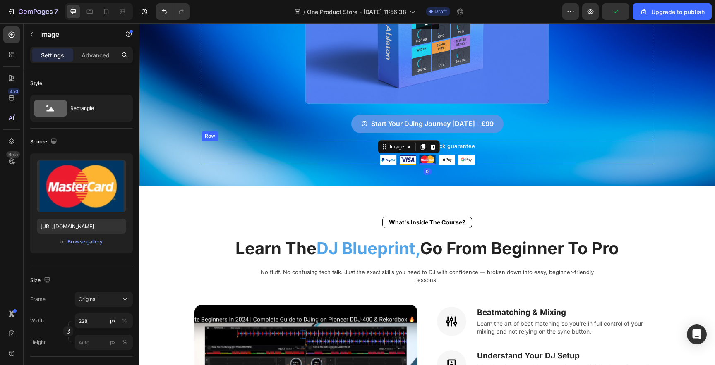
click at [371, 159] on div "30-day money back guarantee Item list Image 0 Row" at bounding box center [426, 153] width 451 height 24
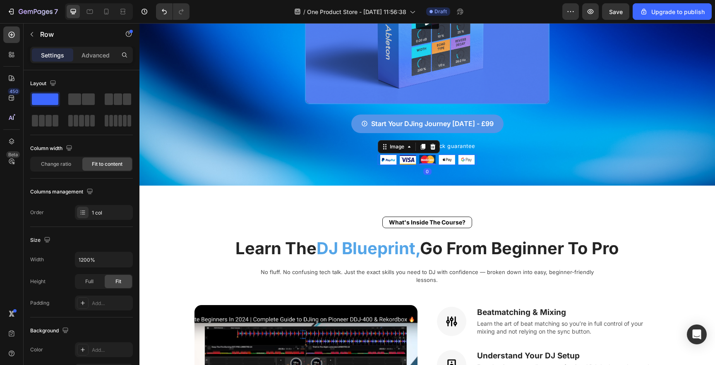
click at [415, 155] on img at bounding box center [427, 160] width 94 height 10
click at [361, 159] on div "30-day money back guarantee Item list Image Row 0" at bounding box center [426, 153] width 451 height 24
click at [388, 156] on img at bounding box center [427, 160] width 94 height 10
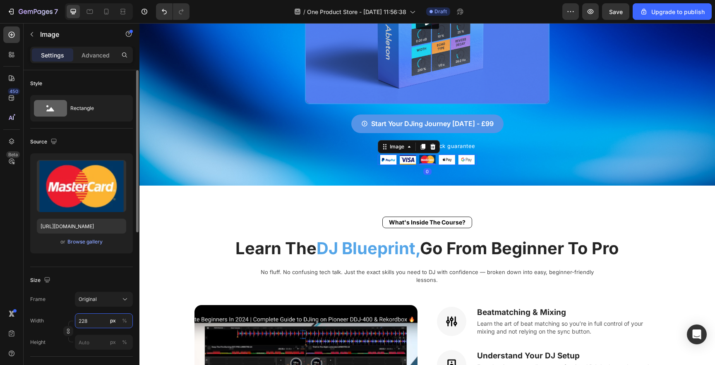
click at [93, 324] on input "228" at bounding box center [104, 321] width 58 height 15
type input "0"
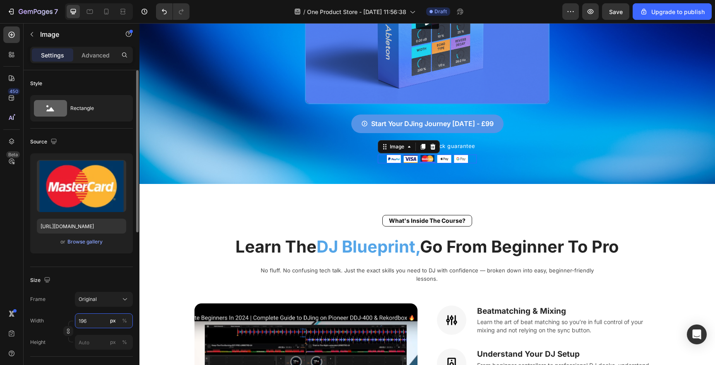
type input "197"
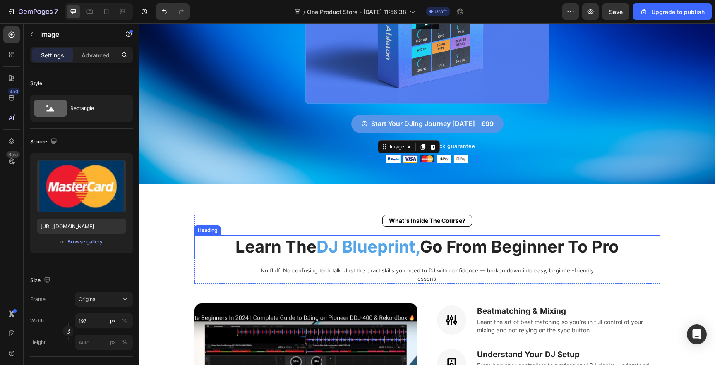
click at [269, 225] on div "What's Inside The Course? Heading Learn The DJ Blueprint, Go From Beginner To P…" at bounding box center [427, 249] width 466 height 69
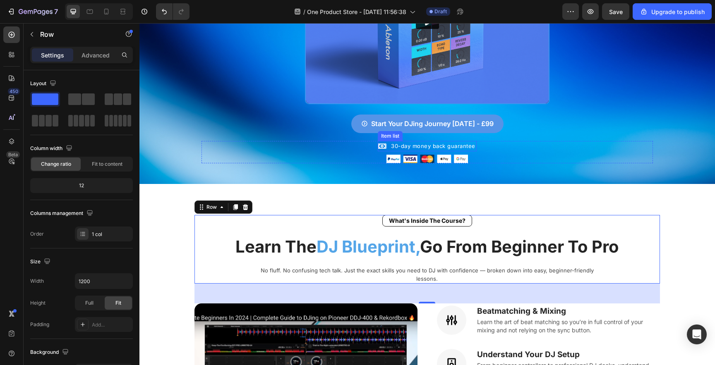
click at [444, 142] on p "30-day money back guarantee" at bounding box center [433, 146] width 84 height 8
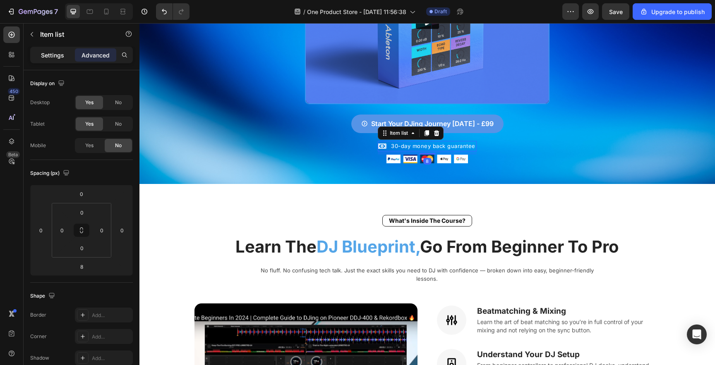
click at [52, 57] on p "Settings" at bounding box center [52, 55] width 23 height 9
type input "8"
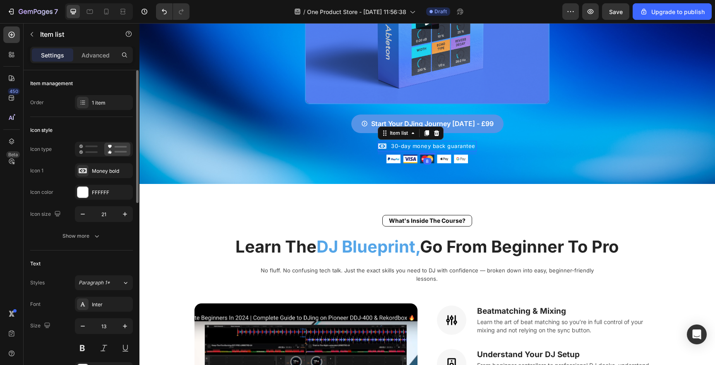
click at [84, 213] on icon "button" at bounding box center [83, 214] width 8 height 8
click at [123, 215] on icon "button" at bounding box center [125, 214] width 8 height 8
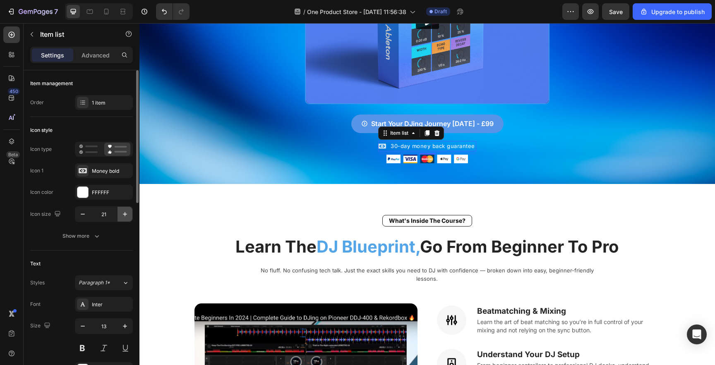
click at [123, 215] on icon "button" at bounding box center [125, 214] width 8 height 8
type input "22"
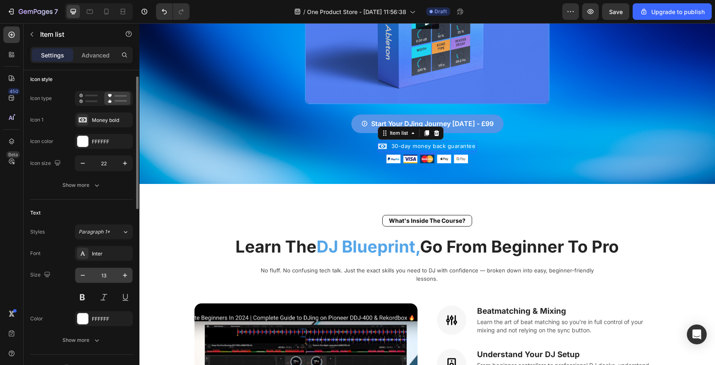
scroll to position [52, 0]
click at [125, 272] on icon "button" at bounding box center [125, 275] width 8 height 8
type input "14"
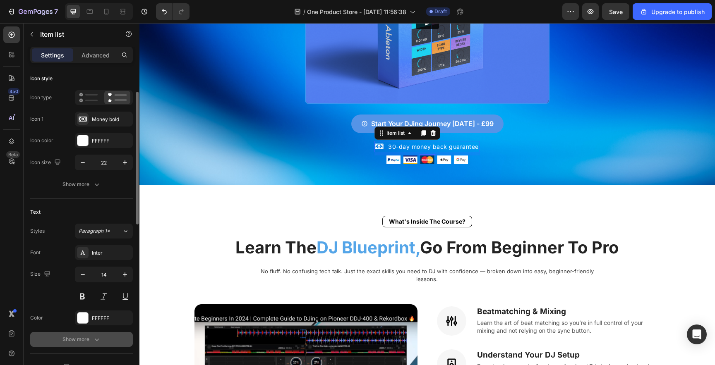
click at [97, 334] on button "Show more" at bounding box center [81, 339] width 103 height 15
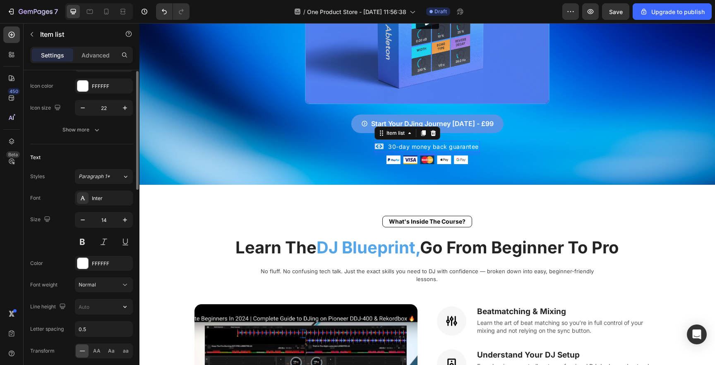
scroll to position [111, 0]
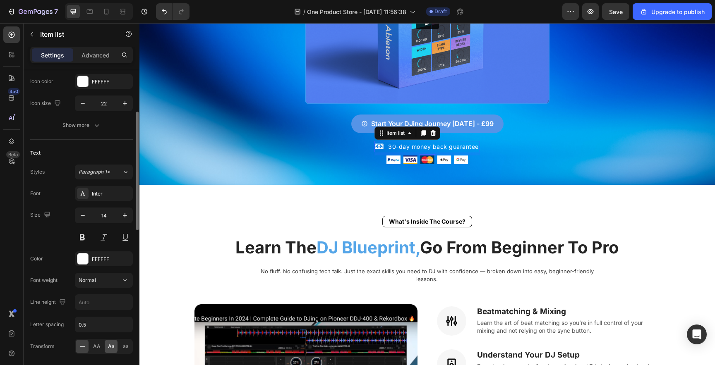
click at [110, 349] on span "Aa" at bounding box center [111, 346] width 7 height 7
click at [257, 142] on div "30-day money back guarantee Item list 8 Image Row" at bounding box center [426, 152] width 451 height 23
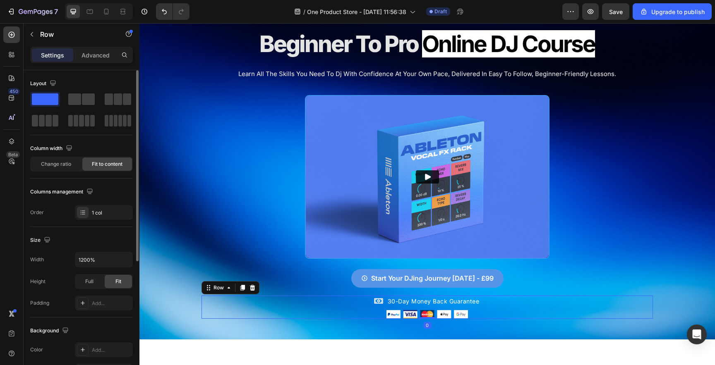
scroll to position [0, 0]
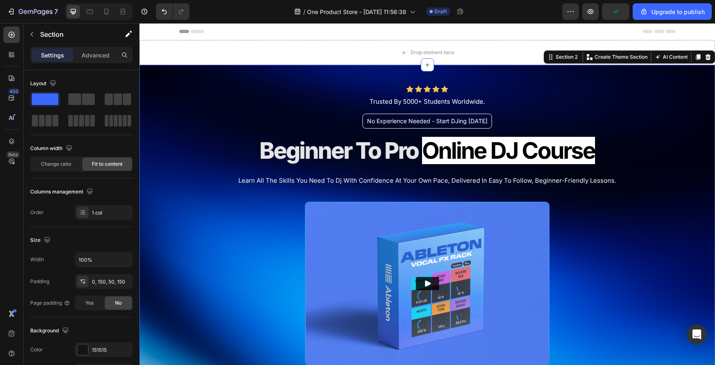
click at [185, 155] on div "Icon Icon Icon Icon Icon Icon List Trusted By 5000+ Students Worldwide. Text Bl…" at bounding box center [426, 255] width 575 height 381
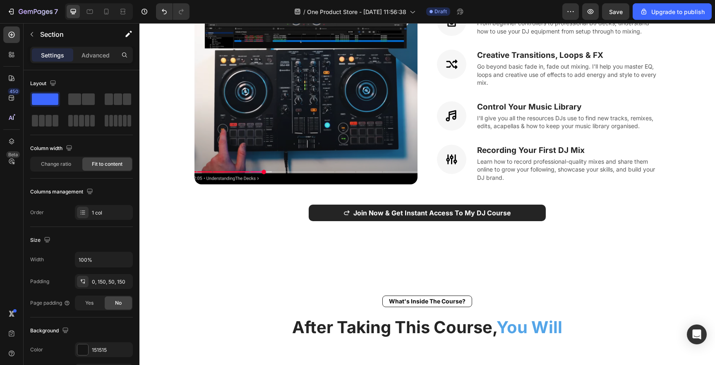
scroll to position [606, 0]
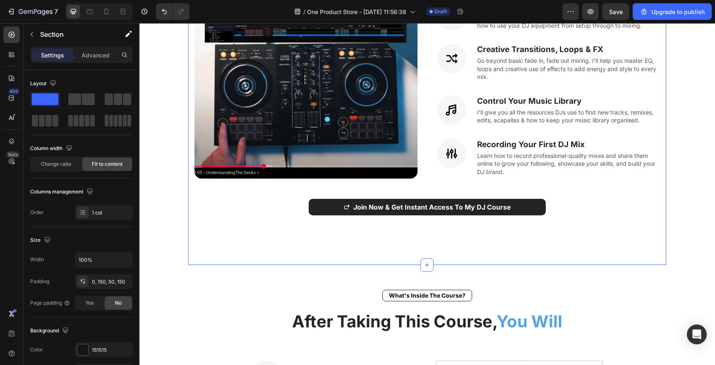
click at [363, 239] on div "What's Inside The Course? Heading Learn The DJ Blueprint, Go From Beginner To P…" at bounding box center [427, 53] width 478 height 423
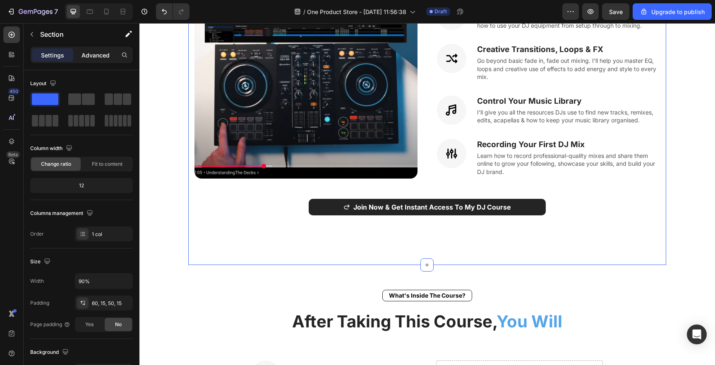
click at [91, 52] on p "Advanced" at bounding box center [96, 55] width 28 height 9
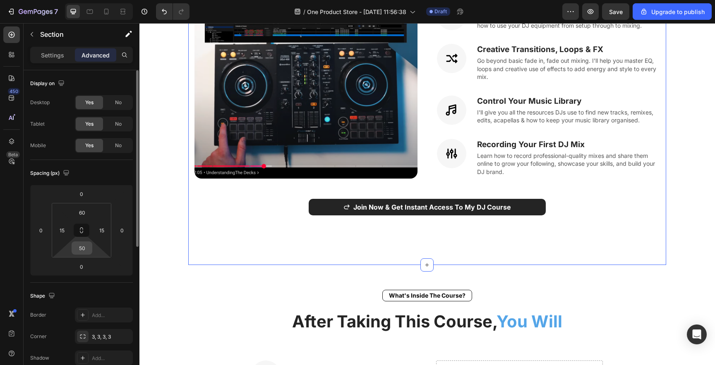
click at [87, 245] on input "50" at bounding box center [82, 248] width 17 height 12
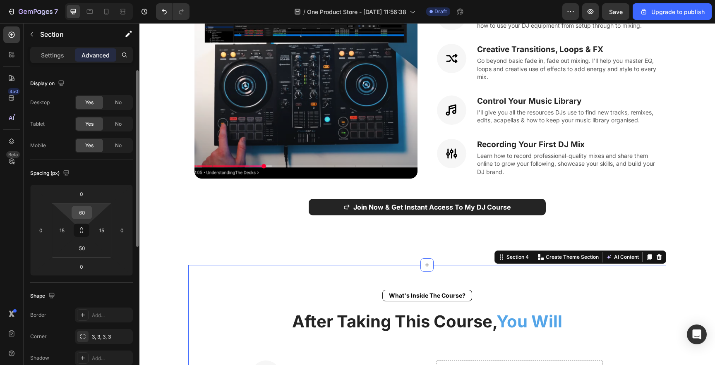
click at [89, 211] on input "60" at bounding box center [82, 212] width 17 height 12
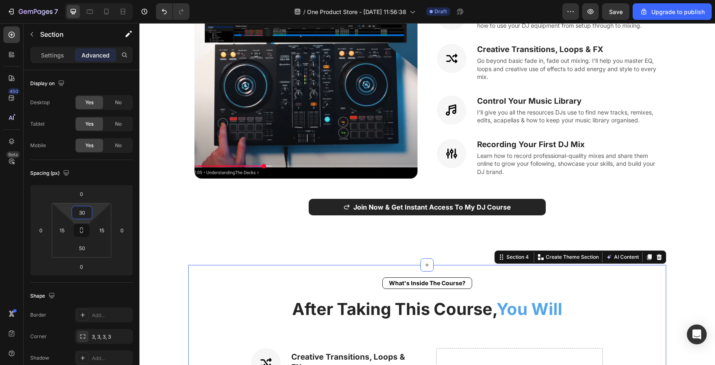
type input "3"
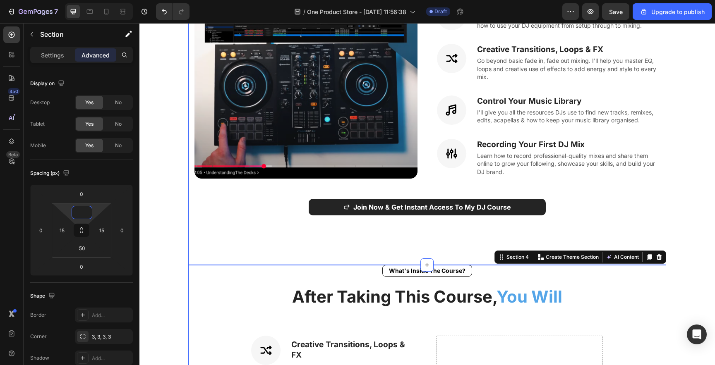
click at [221, 239] on div "What's Inside The Course? Heading Learn The DJ Blueprint, Go From Beginner To P…" at bounding box center [427, 53] width 478 height 423
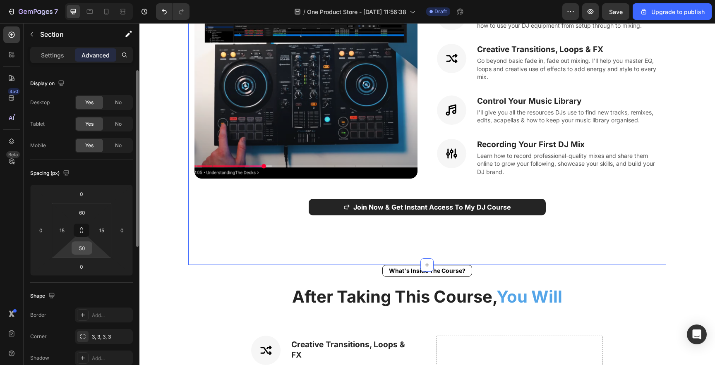
click at [86, 244] on input "50" at bounding box center [82, 248] width 17 height 12
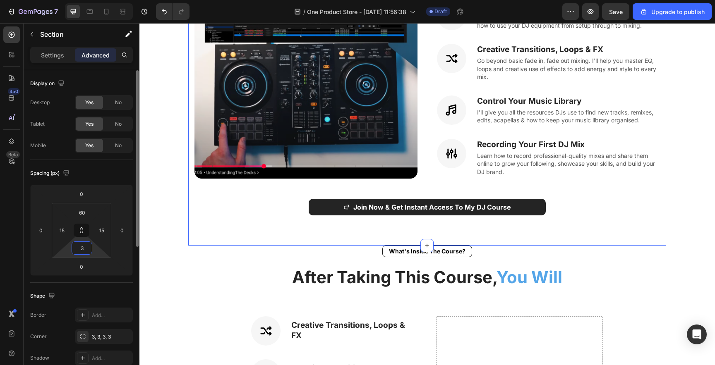
type input "30"
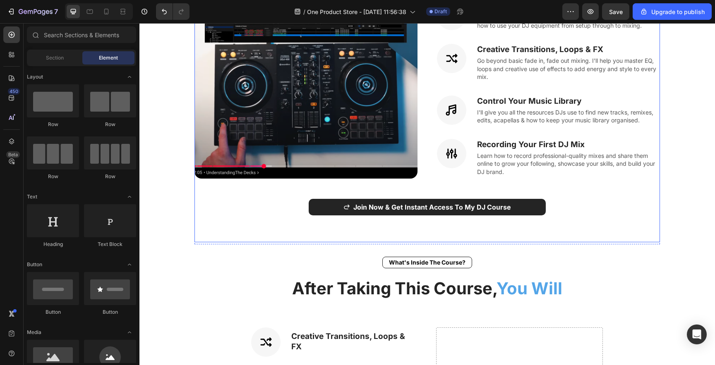
click at [562, 223] on div "Join Now & Get Instant Access To My DJ Course (P) Cart Button" at bounding box center [427, 220] width 466 height 43
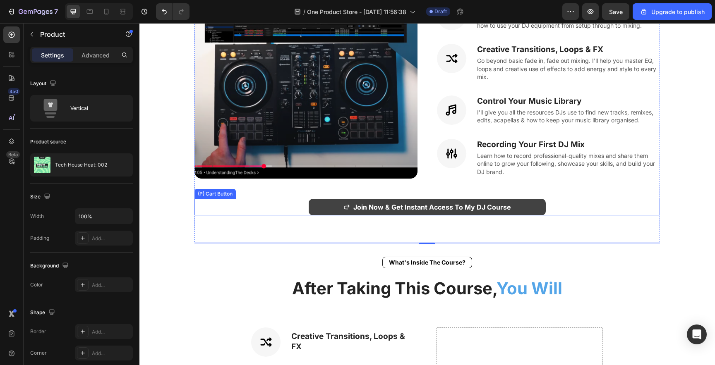
click at [323, 199] on button "Join Now & Get Instant Access To My DJ Course" at bounding box center [427, 207] width 237 height 17
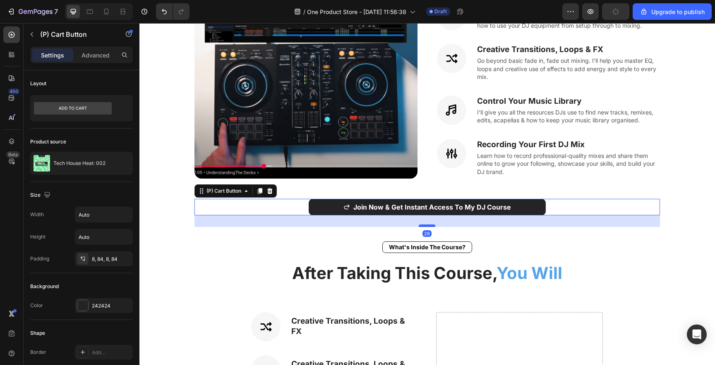
drag, startPoint x: 425, startPoint y: 230, endPoint x: 425, endPoint y: 214, distance: 16.1
click at [425, 225] on div at bounding box center [427, 226] width 17 height 2
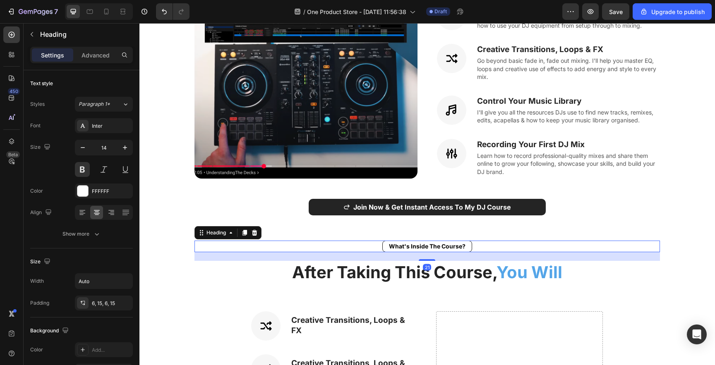
click at [583, 241] on div "What's Inside The Course?" at bounding box center [427, 247] width 466 height 12
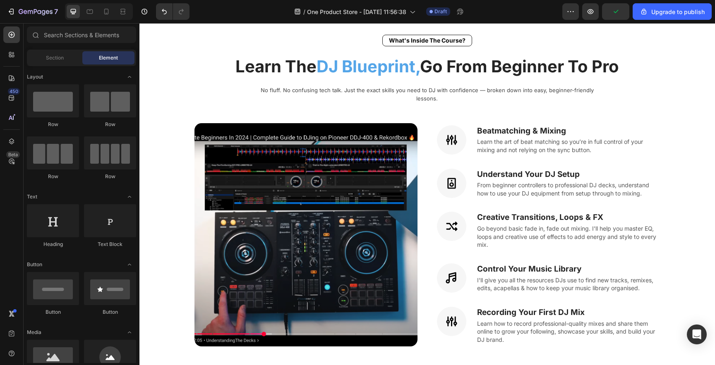
scroll to position [657, 0]
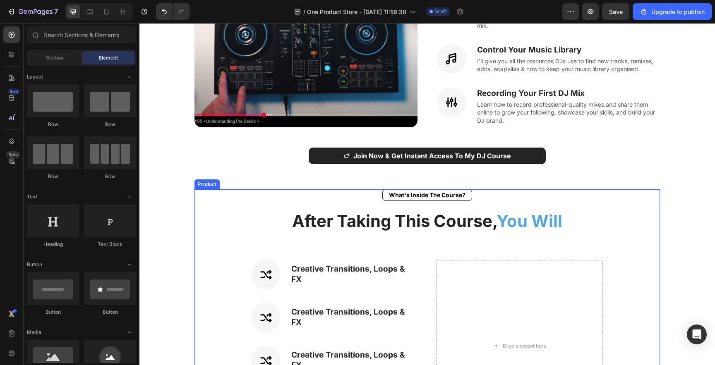
click at [206, 243] on div "What's Inside The Course? Heading After Taking This Course, You Will Heading Ro…" at bounding box center [427, 339] width 466 height 301
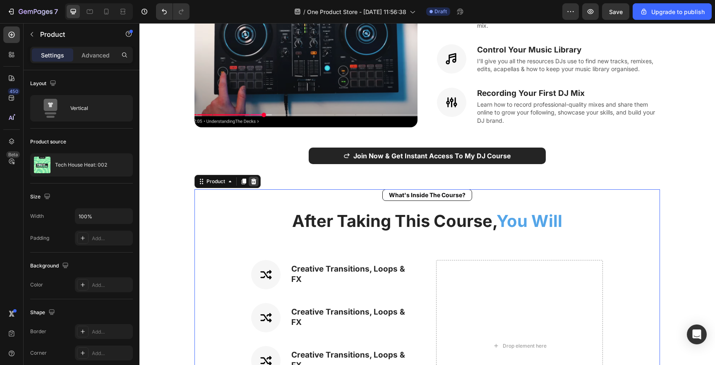
click at [252, 178] on icon at bounding box center [253, 181] width 5 height 6
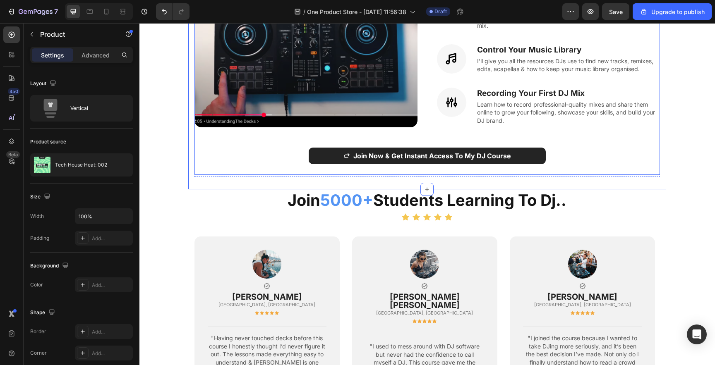
click at [408, 155] on div "Join Now & Get Instant Access To My DJ Course (P) Cart Button" at bounding box center [427, 161] width 466 height 27
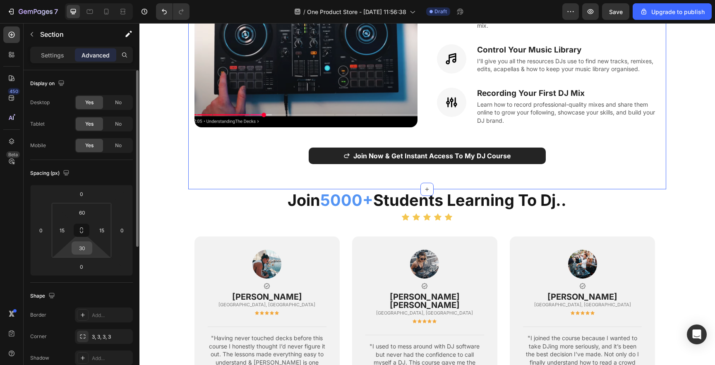
click at [83, 250] on input "30" at bounding box center [82, 248] width 17 height 12
type input "0"
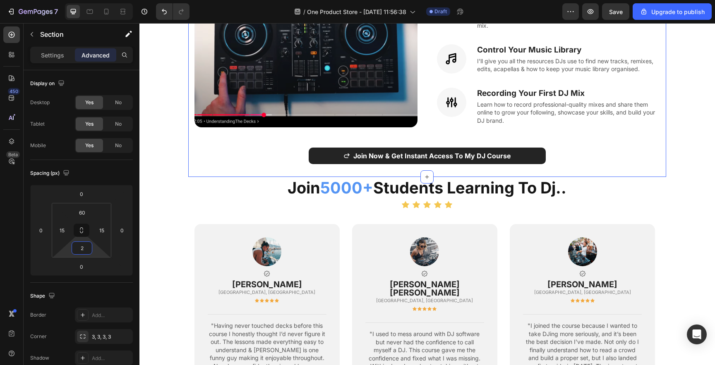
type input "20"
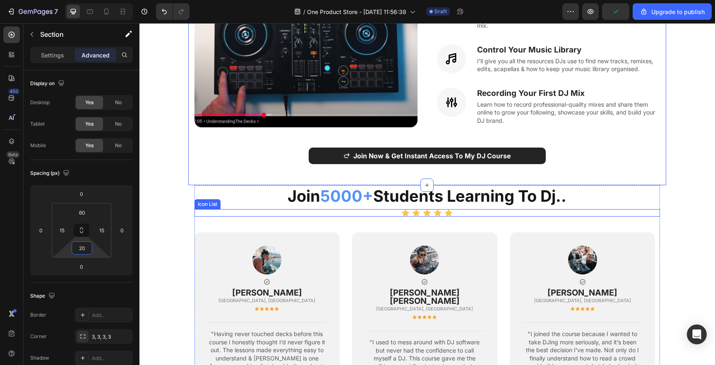
click at [190, 205] on div "join 5000+ students learning to dj.. Heading Icon Icon Icon Icon Icon Icon List…" at bounding box center [427, 318] width 478 height 266
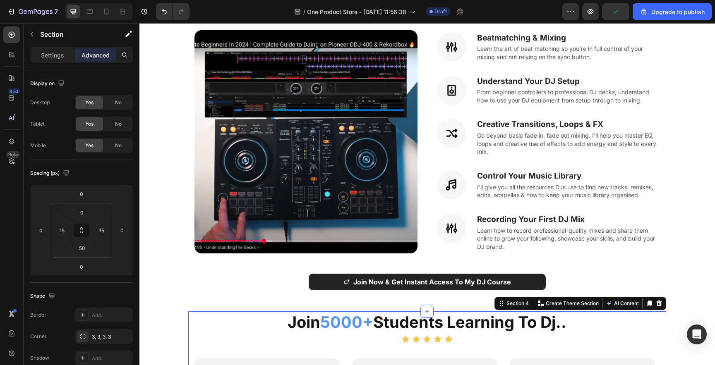
click at [172, 214] on section "What's Inside The Course? Heading Learn The DJ Blueprint, Go From Beginner To P…" at bounding box center [427, 114] width 531 height 394
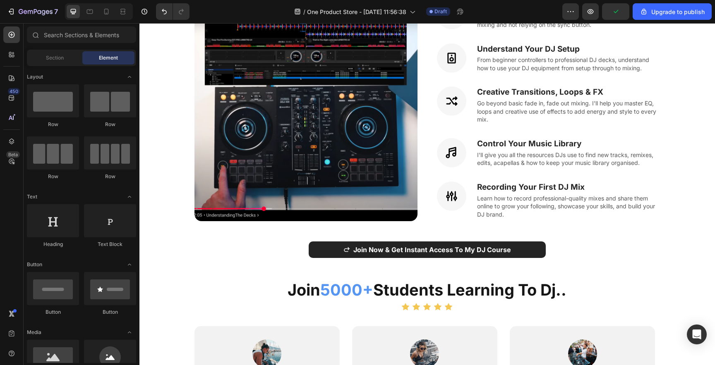
scroll to position [578, 0]
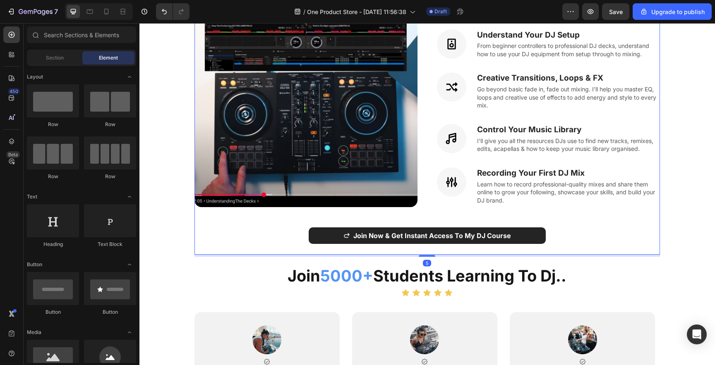
click at [370, 233] on div "Join Now & Get Instant Access To My DJ Course (P) Cart Button" at bounding box center [427, 241] width 466 height 27
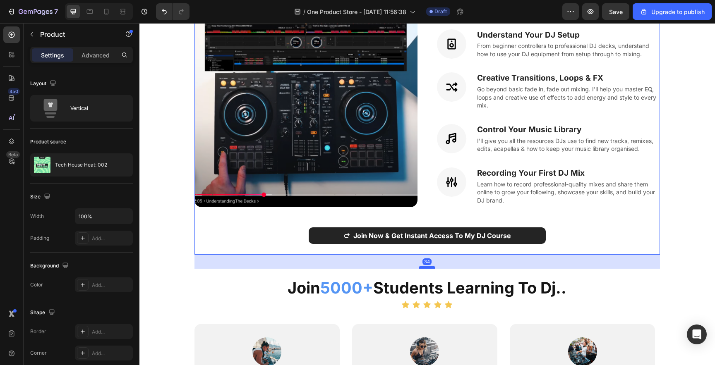
drag, startPoint x: 422, startPoint y: 245, endPoint x: 422, endPoint y: 257, distance: 12.0
click at [422, 266] on div at bounding box center [427, 267] width 17 height 2
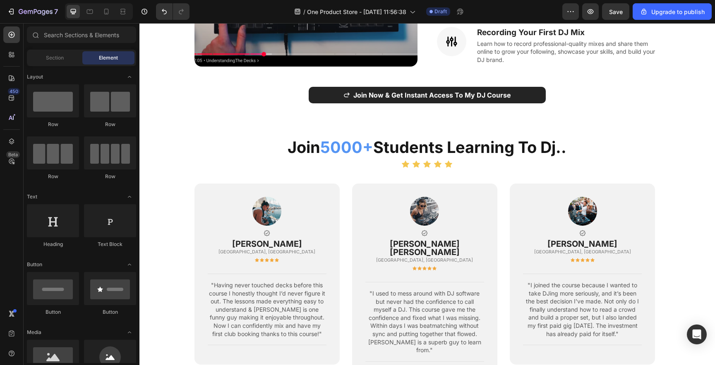
scroll to position [728, 0]
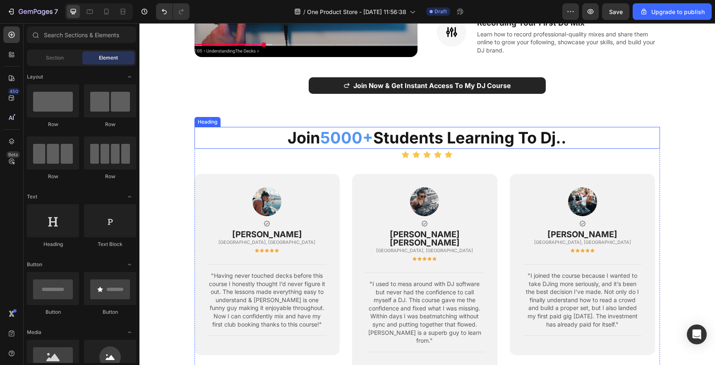
click at [299, 127] on h2 "join 5000+ students learning to dj.." at bounding box center [427, 138] width 466 height 22
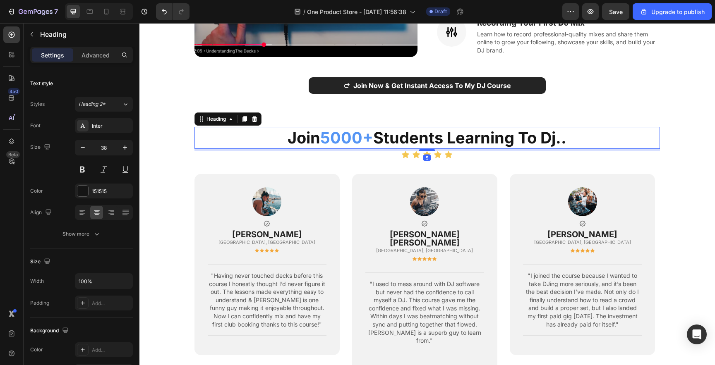
click at [299, 127] on h2 "join 5000+ students learning to dj.." at bounding box center [427, 138] width 466 height 22
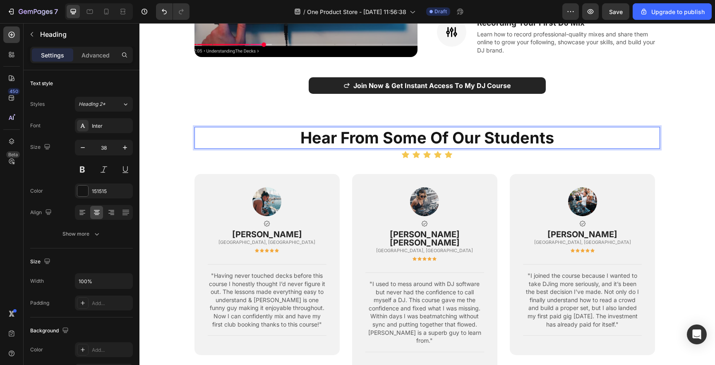
click at [315, 128] on p "Hear From Some Of Our Students" at bounding box center [427, 138] width 464 height 20
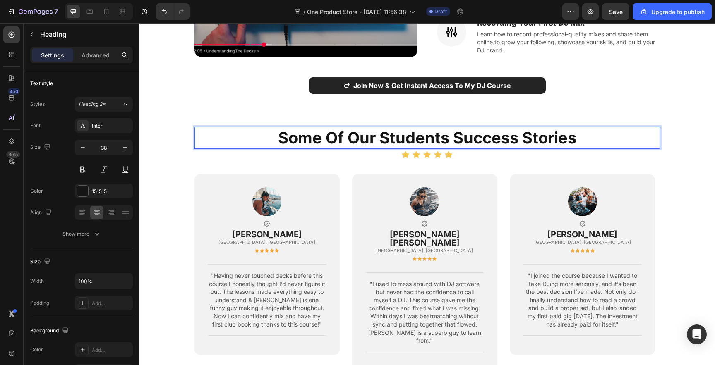
click at [393, 130] on p "Some Of Our Students Success Stories" at bounding box center [427, 138] width 464 height 20
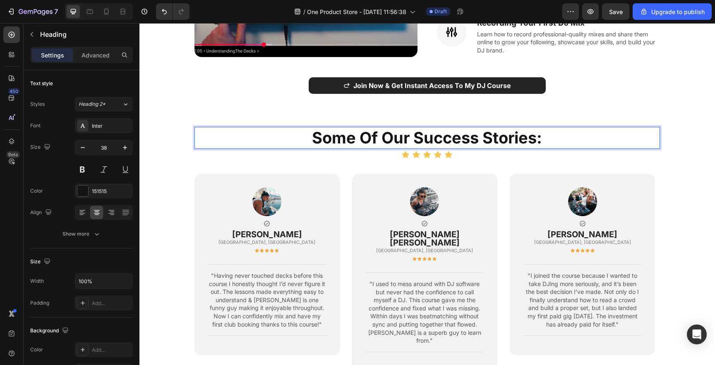
click at [420, 131] on p "Some Of Our Success Stories:" at bounding box center [427, 138] width 464 height 20
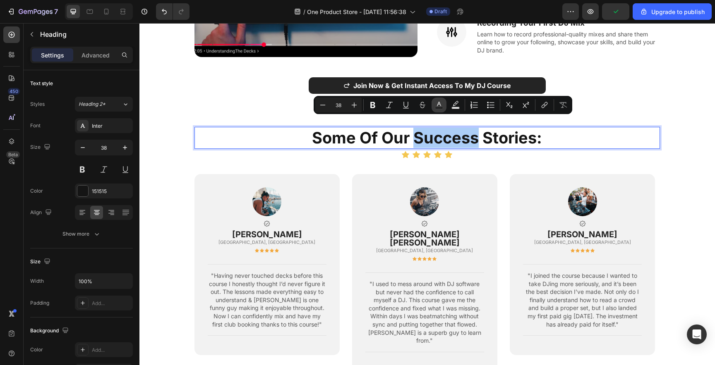
click at [441, 106] on icon "Editor contextual toolbar" at bounding box center [439, 105] width 8 height 8
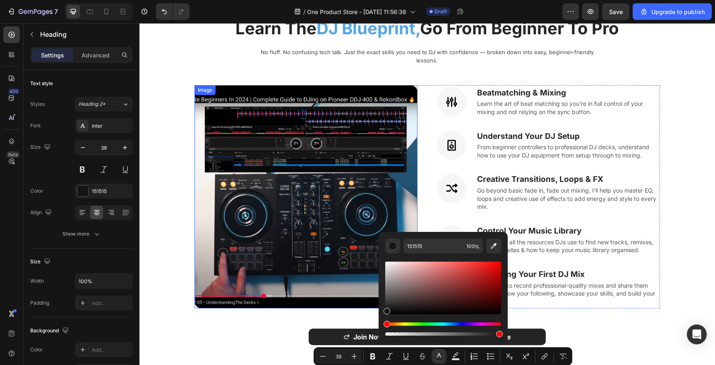
scroll to position [460, 0]
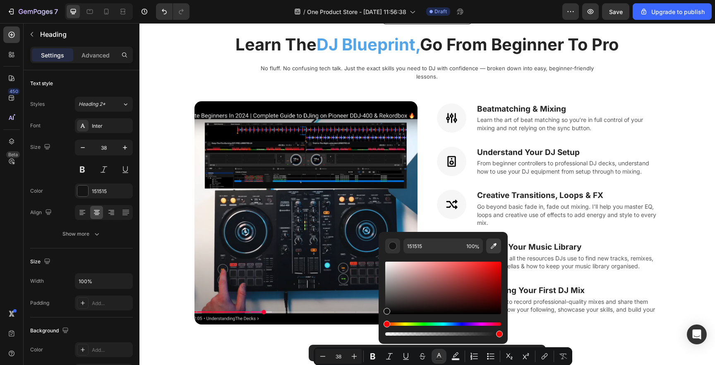
click at [494, 243] on icon "Editor contextual toolbar" at bounding box center [493, 246] width 8 height 8
type input "16"
type input "FFFFFF"
click at [170, 134] on section "What's Inside The Course? Heading Learn The DJ Blueprint, Go From Beginner To P…" at bounding box center [427, 191] width 531 height 406
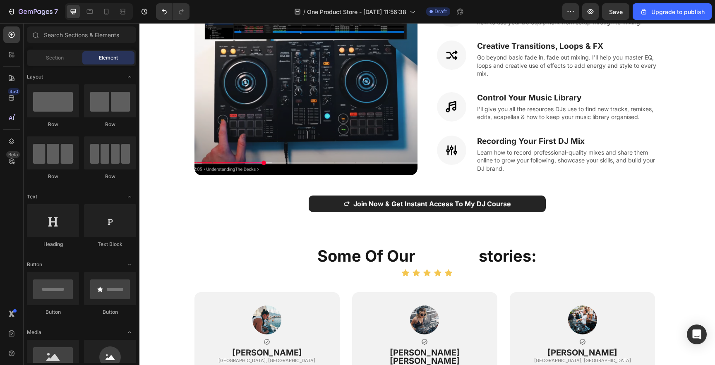
scroll to position [628, 0]
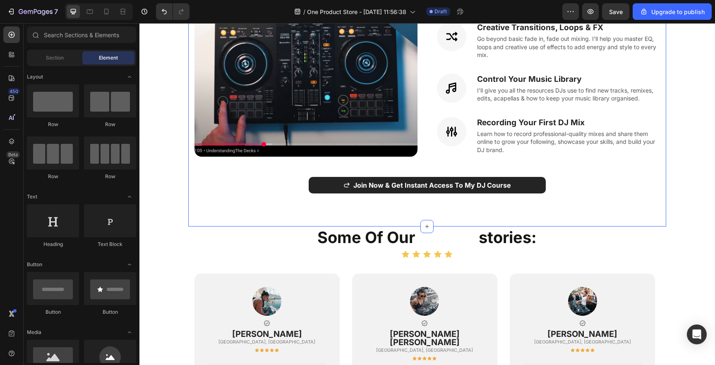
click at [448, 228] on span "success" at bounding box center [447, 237] width 64 height 19
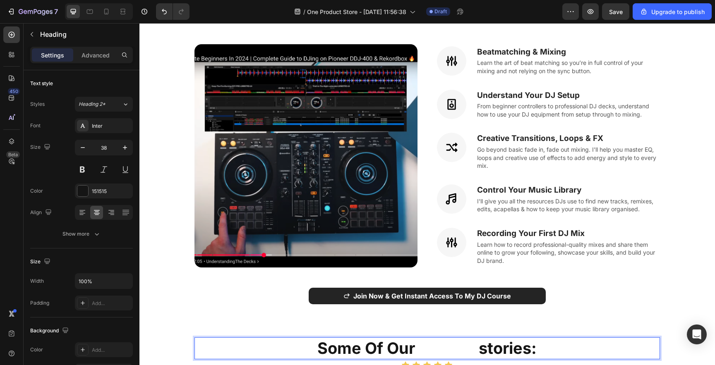
scroll to position [403, 0]
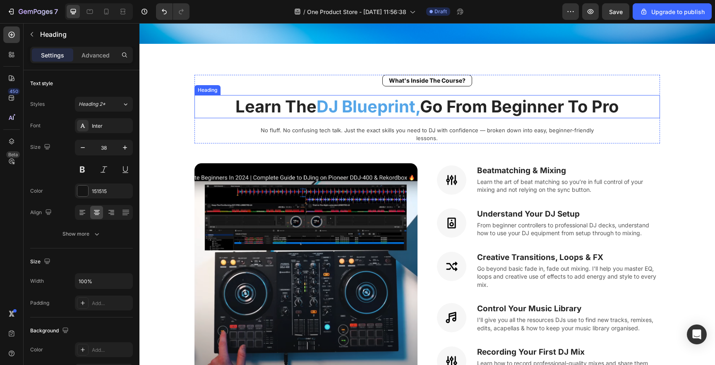
click at [384, 106] on span "DJ Blueprint," at bounding box center [367, 106] width 103 height 20
click at [379, 103] on span "DJ Blueprint," at bounding box center [367, 106] width 103 height 20
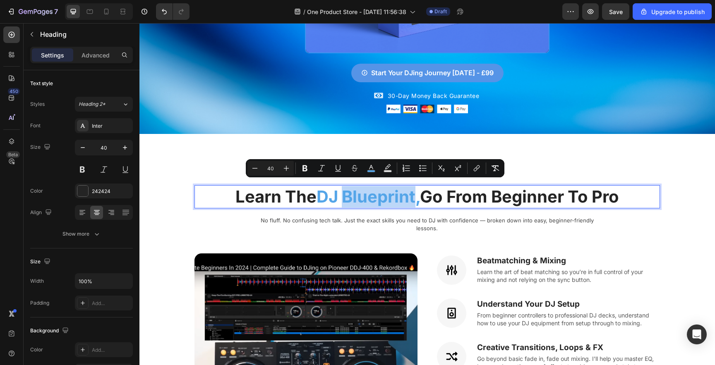
scroll to position [311, 0]
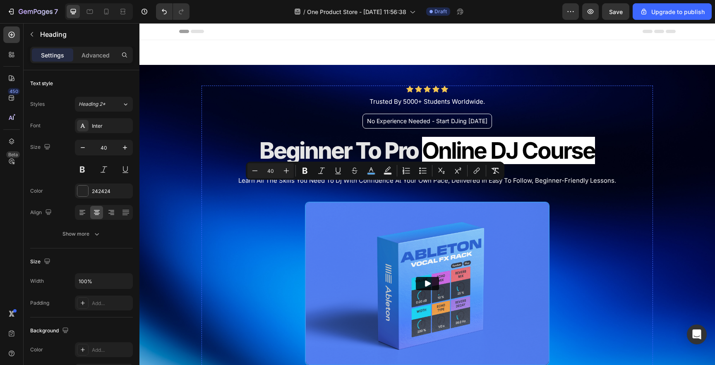
scroll to position [311, 0]
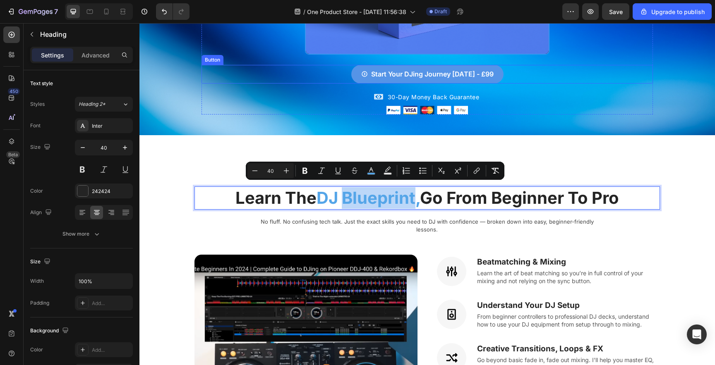
click at [367, 77] on button "Start Your DJing Journey [DATE] - £99" at bounding box center [427, 74] width 152 height 19
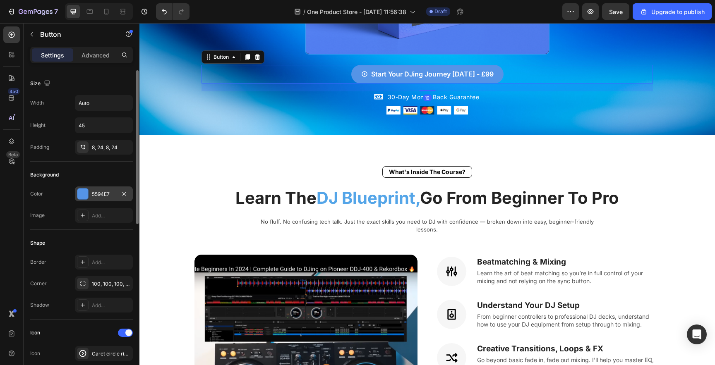
click at [101, 193] on div "5594E7" at bounding box center [104, 194] width 24 height 7
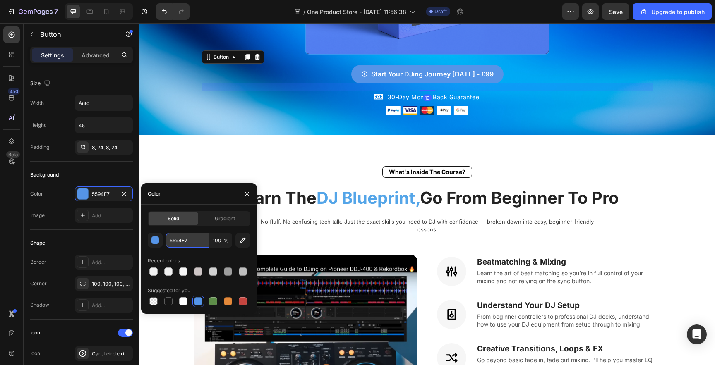
click at [181, 237] on input "5594E7" at bounding box center [187, 240] width 43 height 15
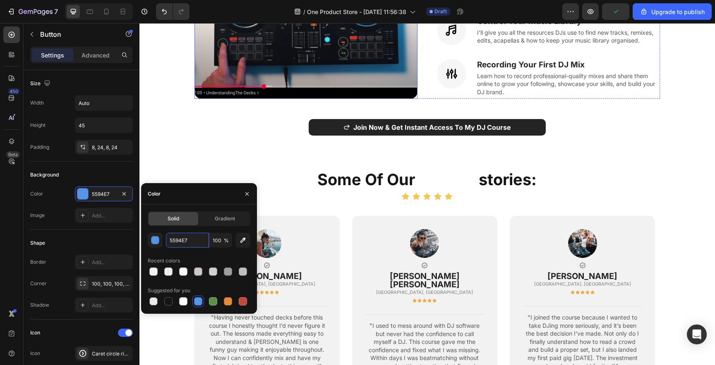
scroll to position [670, 0]
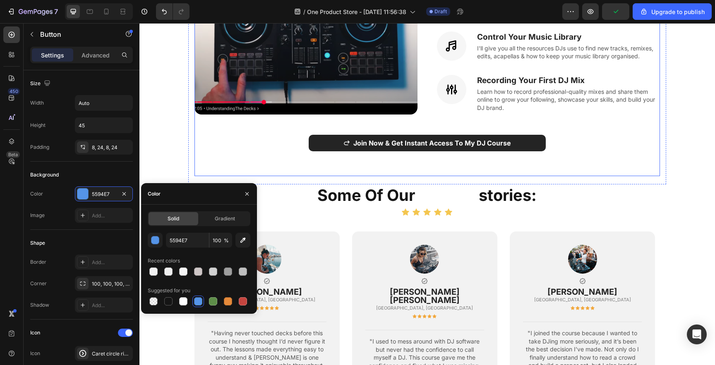
click at [445, 186] on span "success" at bounding box center [447, 195] width 64 height 19
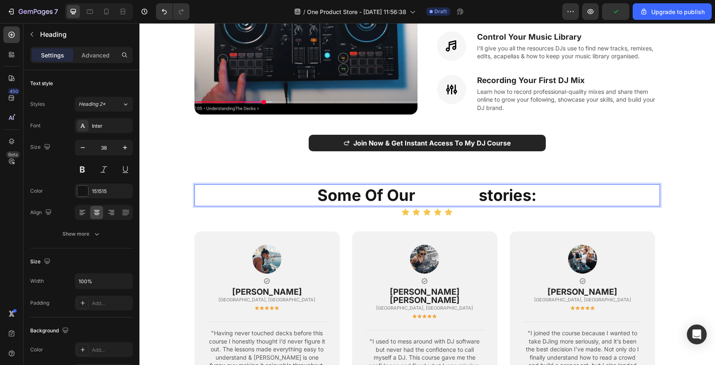
click at [444, 186] on span "success" at bounding box center [447, 195] width 64 height 19
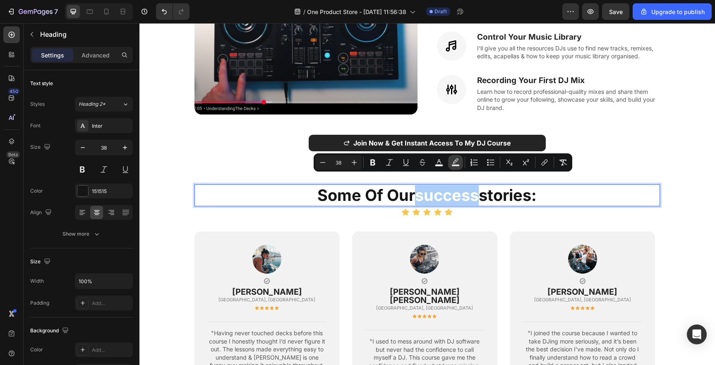
click at [454, 163] on icon "Editor contextual toolbar" at bounding box center [456, 160] width 6 height 5
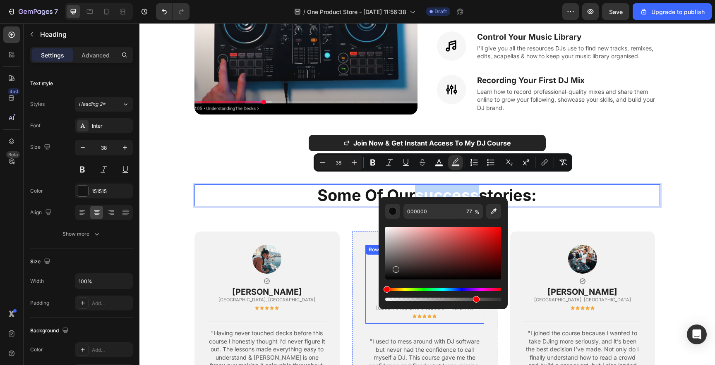
type input "161616"
drag, startPoint x: 563, startPoint y: 276, endPoint x: 354, endPoint y: 298, distance: 210.9
click at [468, 216] on input "77" at bounding box center [473, 211] width 20 height 15
type input "0"
type input "100"
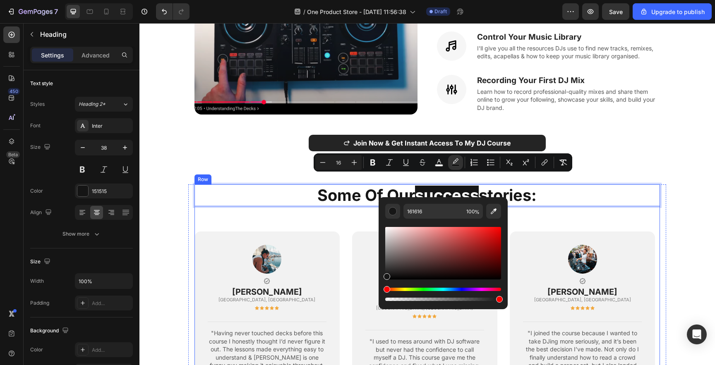
click at [228, 205] on div "some of our success stories: Heading 5 Icon Icon Icon Icon Icon Icon List Image…" at bounding box center [427, 307] width 466 height 245
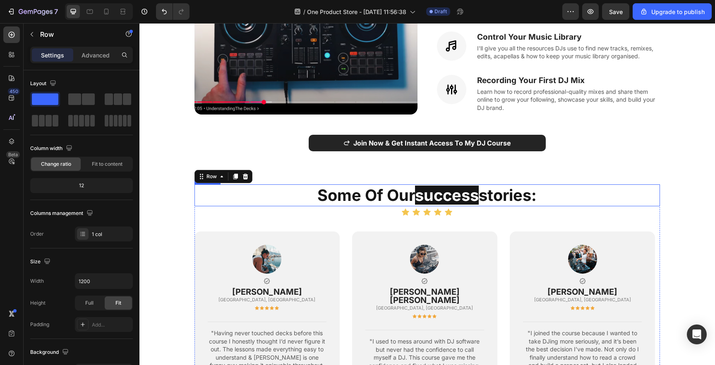
click at [415, 186] on span "success" at bounding box center [447, 195] width 64 height 19
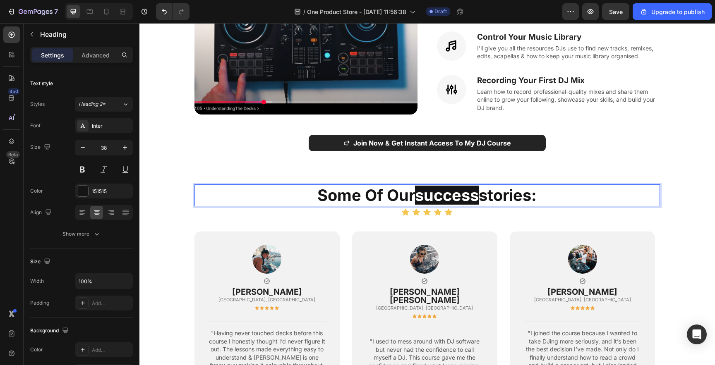
click at [422, 186] on span "success" at bounding box center [447, 195] width 64 height 19
click at [444, 189] on span "Success" at bounding box center [446, 195] width 65 height 19
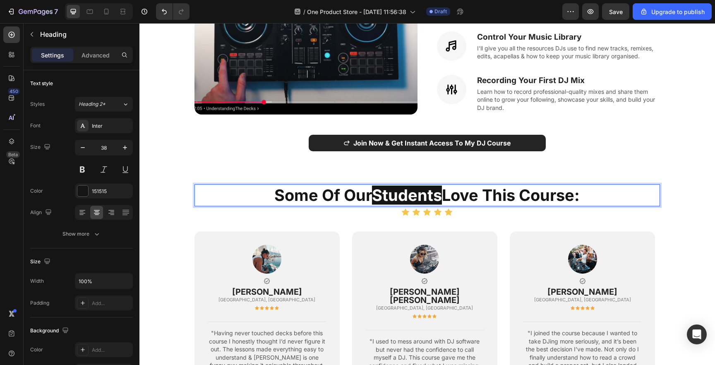
click at [323, 185] on p "some of our Students Love This Course:" at bounding box center [427, 195] width 464 height 20
drag, startPoint x: 358, startPoint y: 187, endPoint x: 268, endPoint y: 192, distance: 90.3
click at [268, 192] on p "some of our Students Love This Course:" at bounding box center [427, 195] width 464 height 20
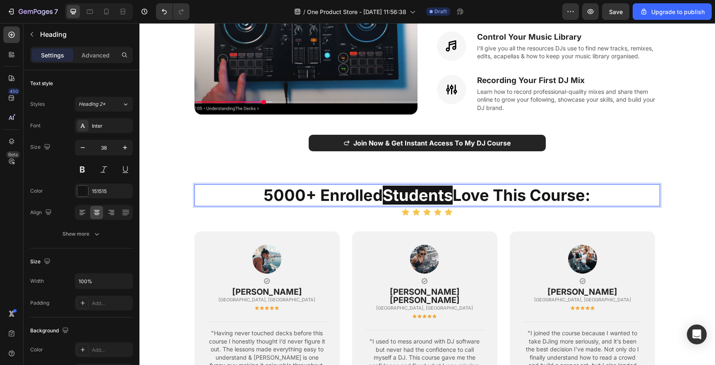
click at [508, 188] on p "5000+ Enrolled Students Love This Course:" at bounding box center [427, 195] width 464 height 20
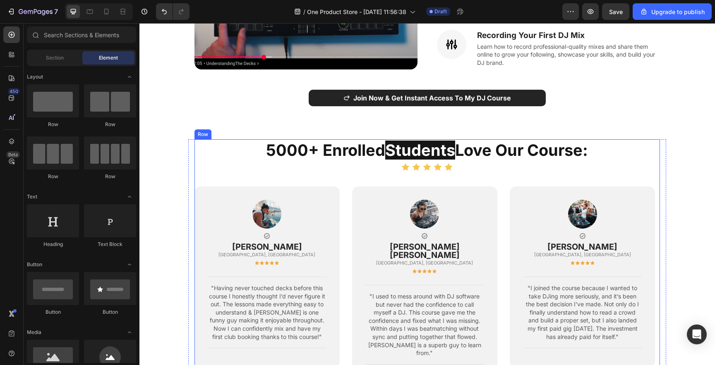
scroll to position [717, 0]
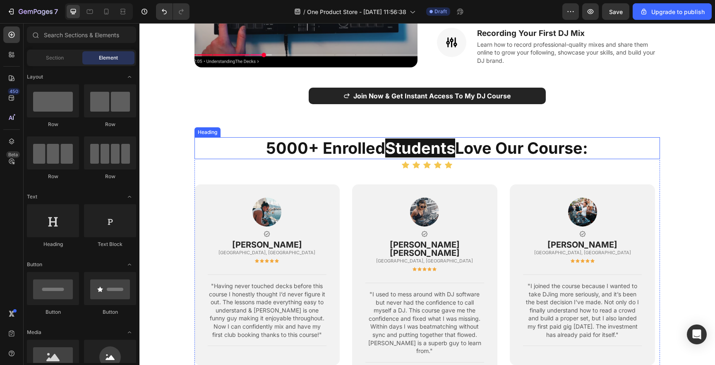
click at [475, 141] on p "5000+ Enrolled Students Love Our Course:" at bounding box center [427, 148] width 464 height 20
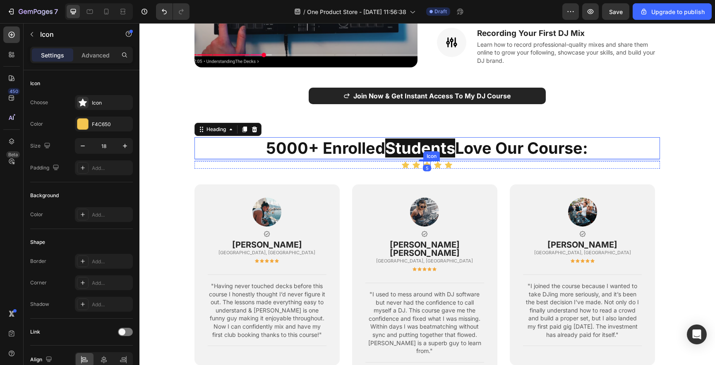
click at [427, 161] on icon at bounding box center [426, 164] width 7 height 7
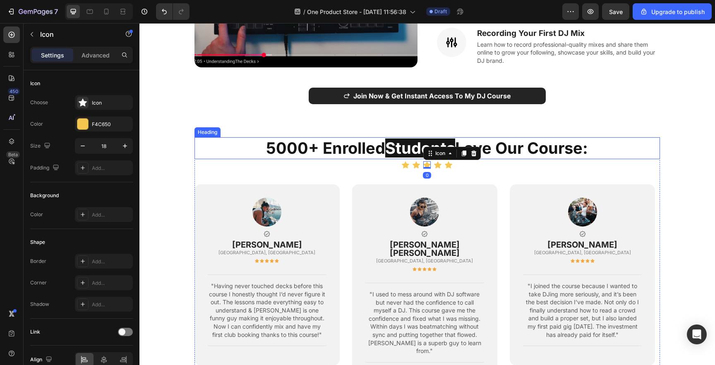
click at [494, 139] on p "5000+ Enrolled Students Love Our Course:" at bounding box center [427, 148] width 464 height 20
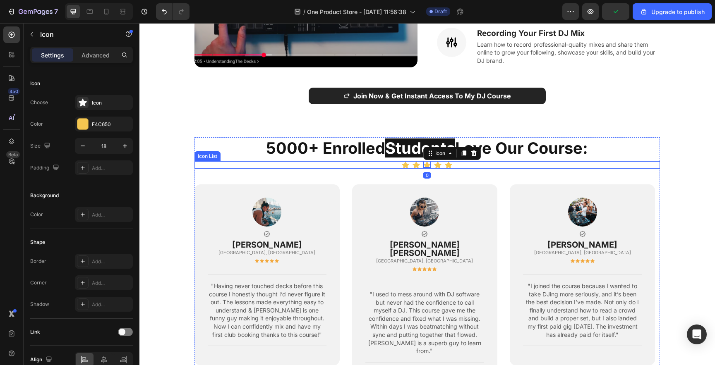
click at [368, 144] on p "5000+ Enrolled Students Love Our Course:" at bounding box center [427, 148] width 464 height 20
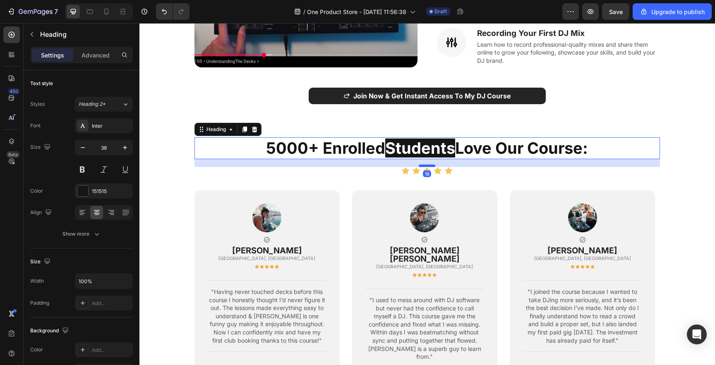
drag, startPoint x: 421, startPoint y: 149, endPoint x: 421, endPoint y: 155, distance: 5.8
click at [421, 165] on div at bounding box center [427, 166] width 17 height 2
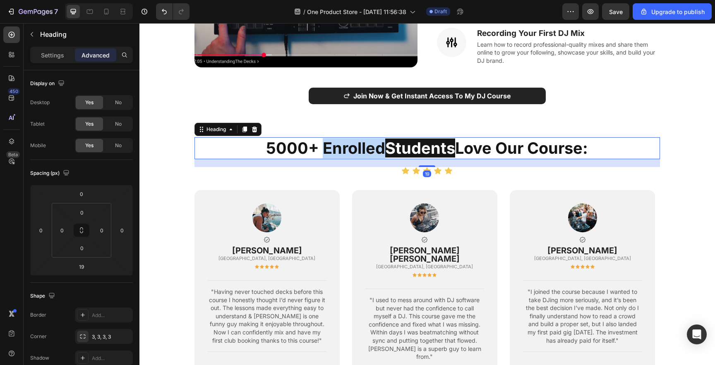
click at [337, 138] on p "5000+ Enrolled Students Love Our Course:" at bounding box center [427, 148] width 464 height 20
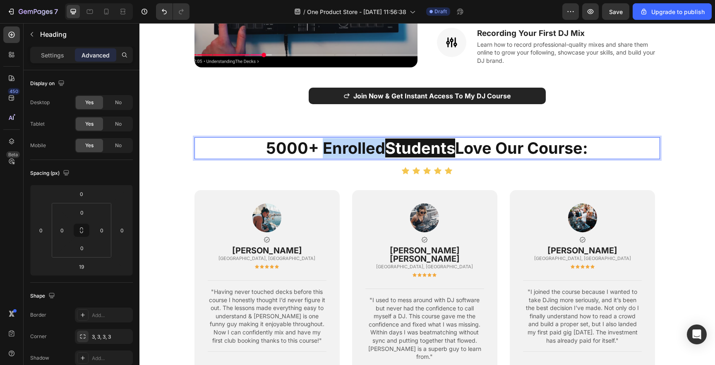
click at [337, 138] on p "5000+ Enrolled Students Love Our Course:" at bounding box center [427, 148] width 464 height 20
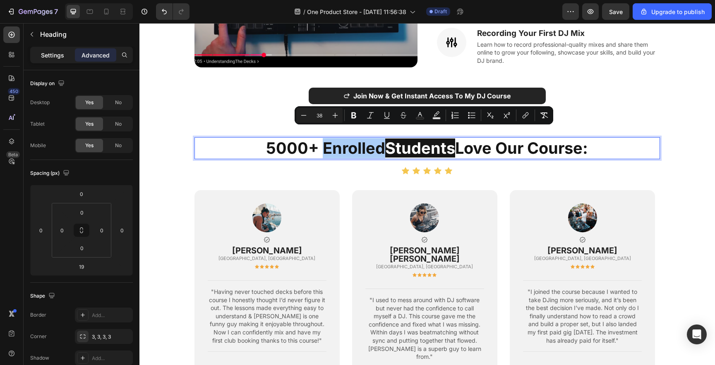
click at [57, 60] on div "Settings" at bounding box center [52, 54] width 41 height 13
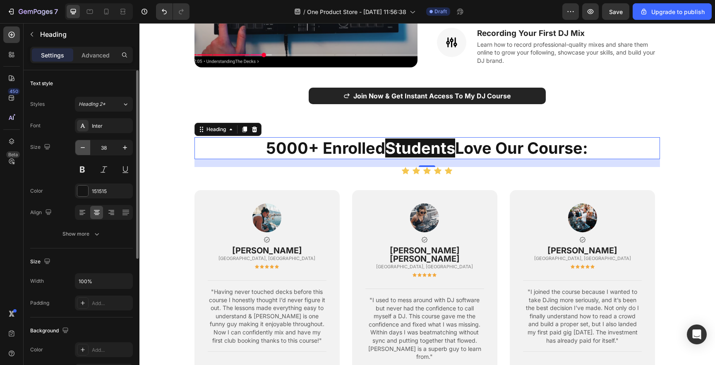
click at [83, 144] on icon "button" at bounding box center [83, 148] width 8 height 8
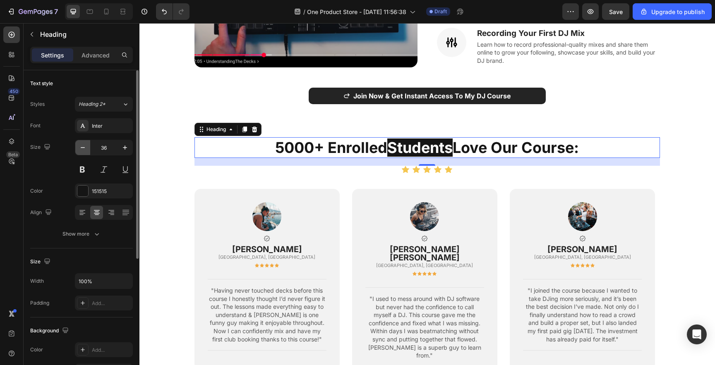
click at [83, 144] on icon "button" at bounding box center [83, 148] width 8 height 8
type input "34"
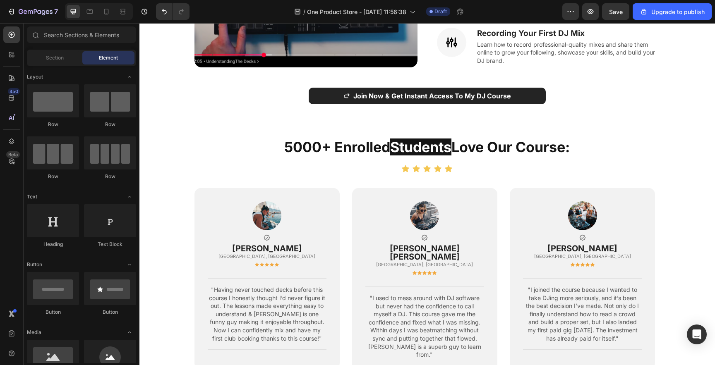
click at [180, 166] on section "5000+ Enrolled Students Love Our Course: Heading Icon Icon Icon Icon Icon Icon …" at bounding box center [427, 271] width 531 height 269
click at [275, 142] on p "5000+ Enrolled Students Love Our Course:" at bounding box center [427, 147] width 464 height 18
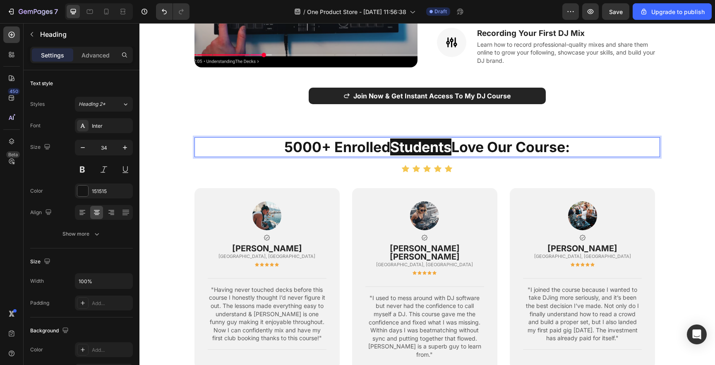
click at [325, 142] on p "5000+ Enrolled Students Love Our Course:" at bounding box center [427, 147] width 464 height 18
click at [336, 140] on p "5000+ Enrolled Students Love Our Course:" at bounding box center [427, 147] width 464 height 18
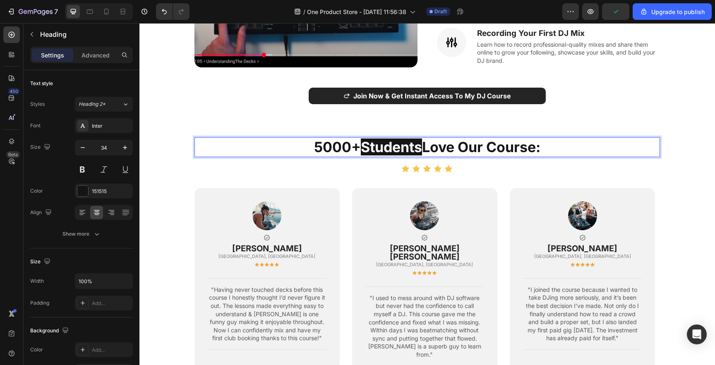
click at [435, 138] on p "5000+ Students Love Our Course:" at bounding box center [427, 147] width 464 height 18
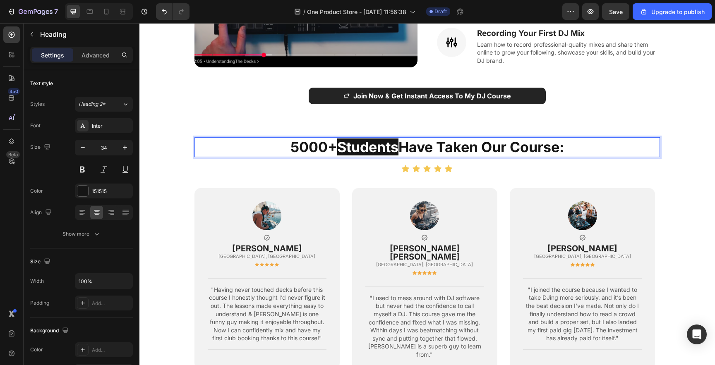
click at [393, 141] on span "Students" at bounding box center [367, 147] width 61 height 17
click at [210, 175] on div "5000+ Students Have Taken Our Course: Heading 19 Icon Icon Icon Icon Icon Icon …" at bounding box center [427, 261] width 466 height 249
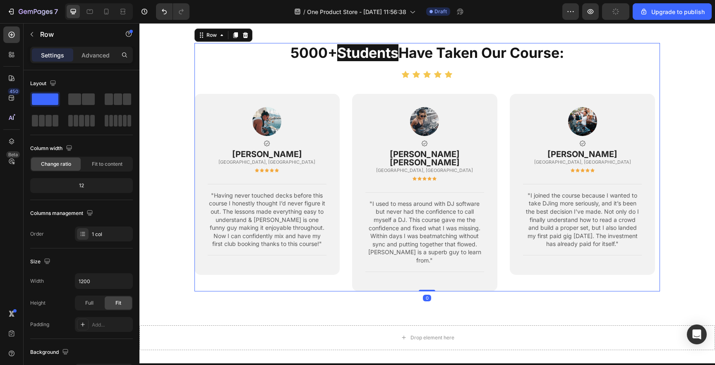
scroll to position [781, 0]
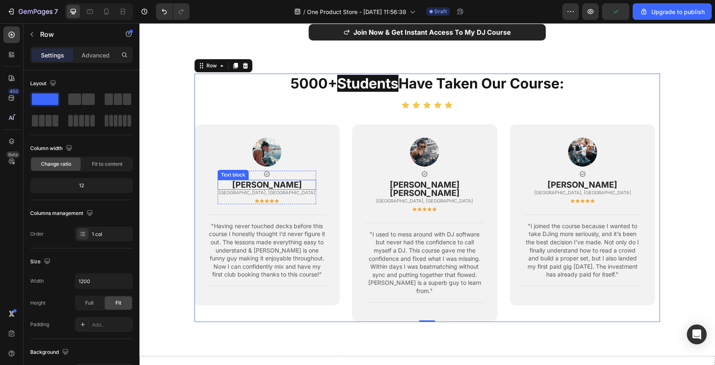
click at [250, 181] on p "[PERSON_NAME]" at bounding box center [266, 185] width 97 height 8
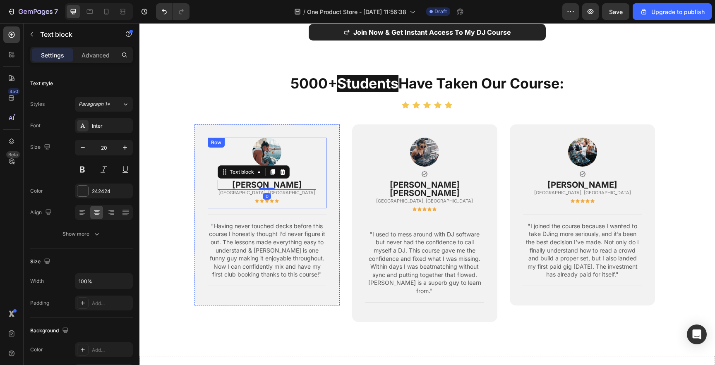
click at [209, 182] on div "Image Icon jay stones Text block 0 Leeds, UK Text block Icon Icon Icon Icon Ico…" at bounding box center [267, 173] width 119 height 71
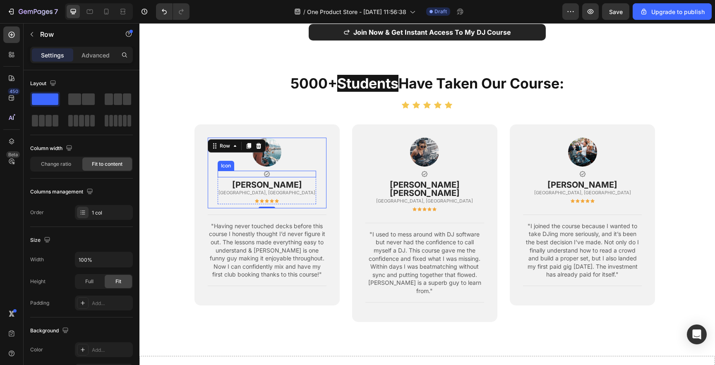
click at [266, 171] on icon at bounding box center [267, 174] width 7 height 7
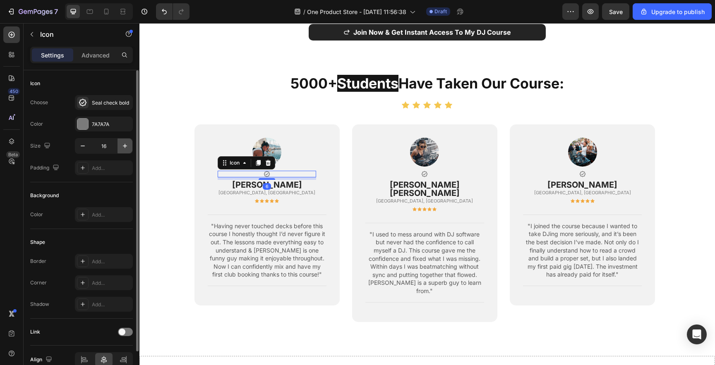
click at [129, 148] on icon "button" at bounding box center [125, 146] width 8 height 8
type input "18"
click at [83, 124] on div at bounding box center [82, 124] width 11 height 11
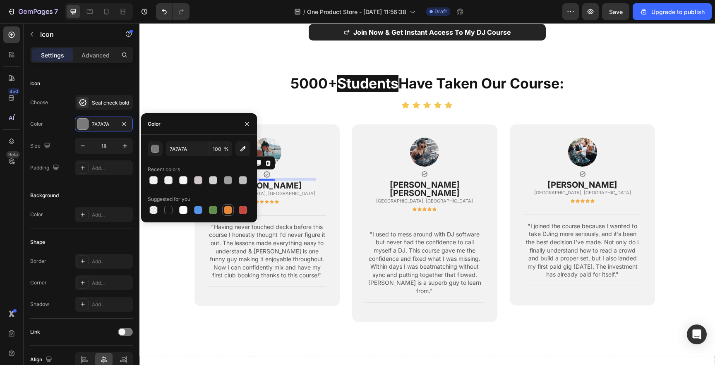
click at [226, 212] on div at bounding box center [228, 210] width 8 height 8
click at [152, 151] on div "button" at bounding box center [155, 149] width 8 height 8
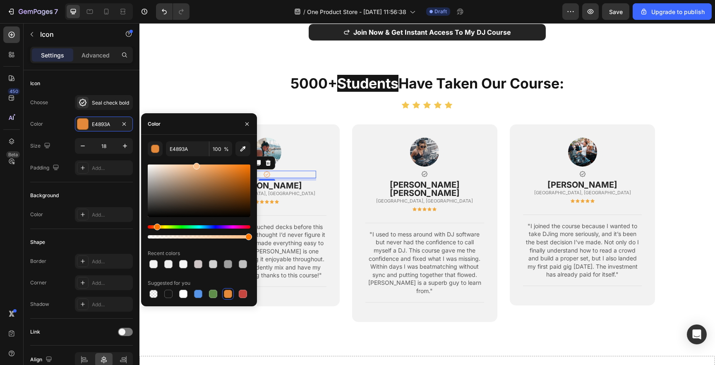
drag, startPoint x: 204, startPoint y: 179, endPoint x: 195, endPoint y: 164, distance: 17.0
click at [195, 165] on div at bounding box center [199, 191] width 103 height 53
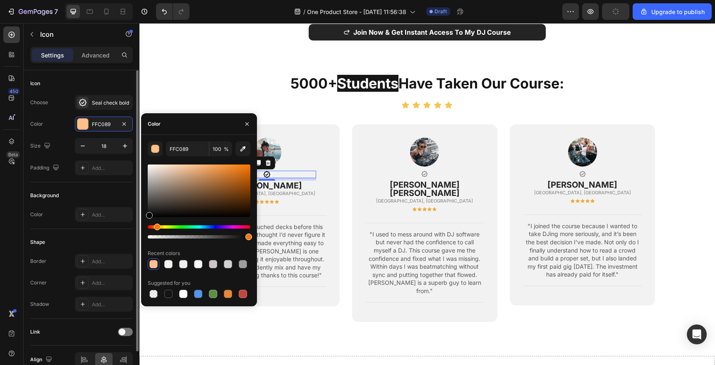
drag, startPoint x: 199, startPoint y: 168, endPoint x: 132, endPoint y: 230, distance: 90.5
click at [132, 230] on div "450 Beta Sections(18) Elements(83) Section Element Hero Section Product Detail …" at bounding box center [69, 194] width 139 height 342
type input "000000"
click at [327, 180] on div "Image Icon 6 jay stones Text block Leeds, UK Text block Icon Icon Icon Icon Ico…" at bounding box center [266, 216] width 145 height 182
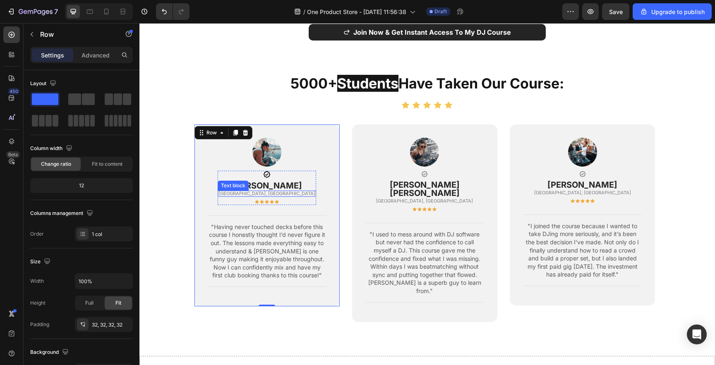
click at [276, 192] on p "[GEOGRAPHIC_DATA], [GEOGRAPHIC_DATA]" at bounding box center [266, 194] width 97 height 5
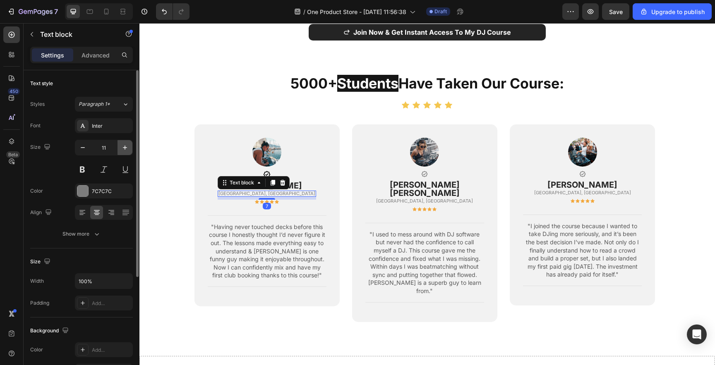
click at [123, 152] on button "button" at bounding box center [124, 147] width 15 height 15
type input "14"
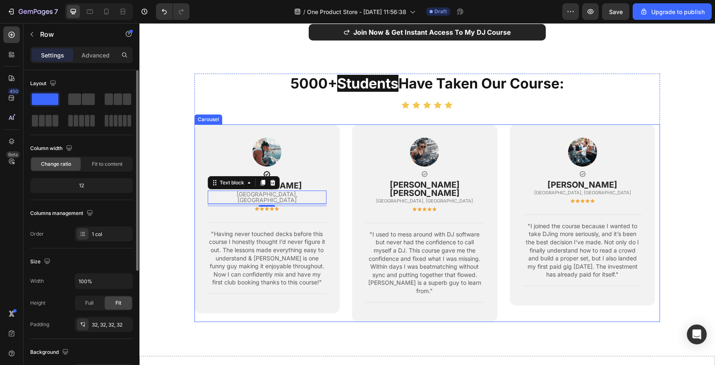
click at [329, 195] on div "Image Icon jay stones Text block Leeds, UK Text block 7 Icon Icon Icon Icon Ico…" at bounding box center [266, 219] width 145 height 189
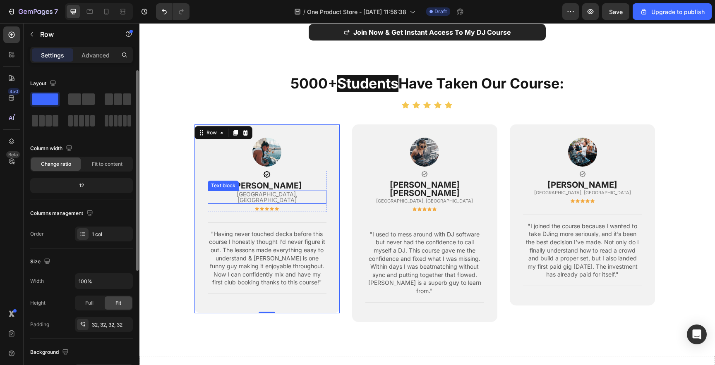
click at [281, 192] on p "[GEOGRAPHIC_DATA], [GEOGRAPHIC_DATA]" at bounding box center [267, 198] width 117 height 12
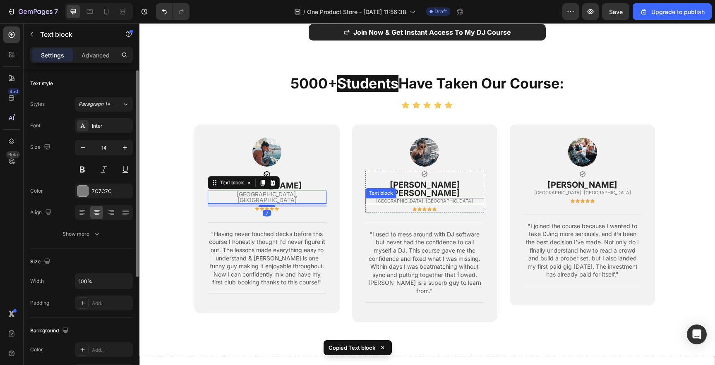
click at [432, 199] on p "[GEOGRAPHIC_DATA], [GEOGRAPHIC_DATA]" at bounding box center [424, 201] width 117 height 5
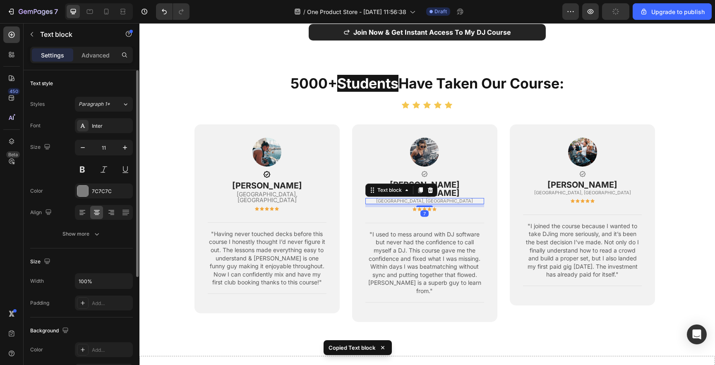
type input "14"
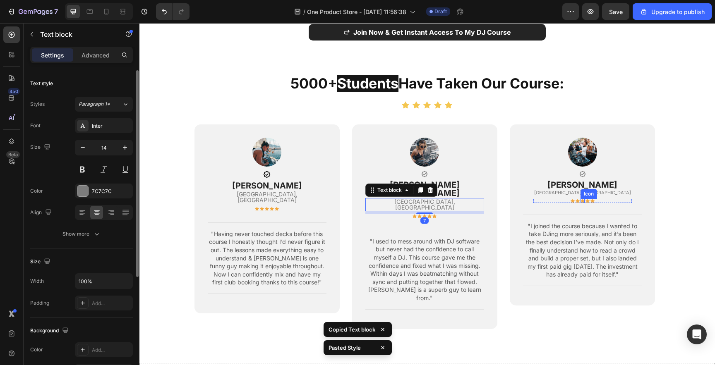
click at [581, 189] on div "Icon" at bounding box center [588, 194] width 17 height 10
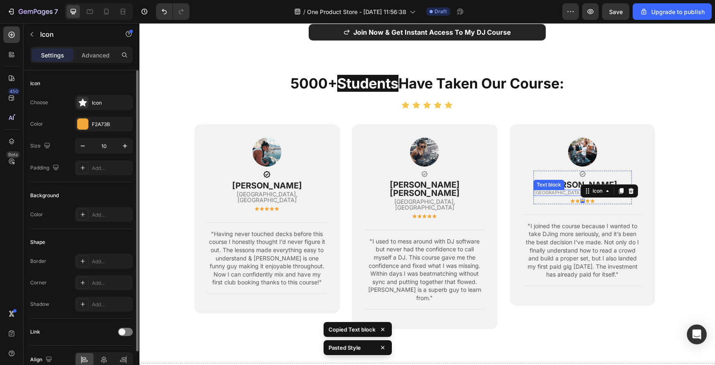
click at [567, 191] on p "[GEOGRAPHIC_DATA], [GEOGRAPHIC_DATA]" at bounding box center [582, 193] width 97 height 5
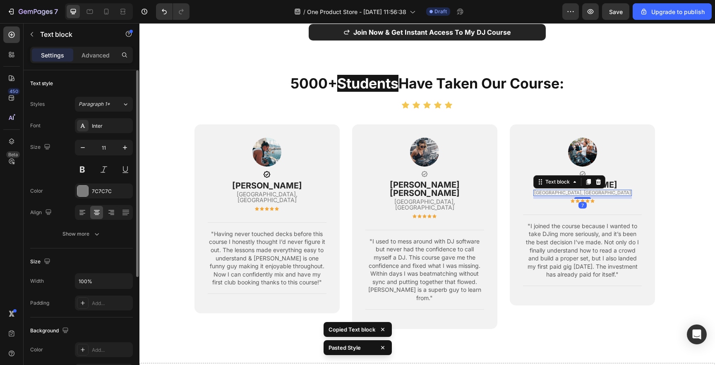
type input "14"
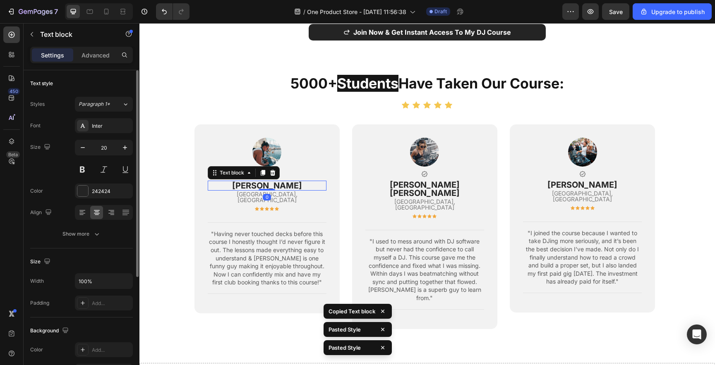
click at [285, 182] on p "[PERSON_NAME]" at bounding box center [267, 186] width 117 height 8
click at [422, 181] on p "[PERSON_NAME] [PERSON_NAME]" at bounding box center [424, 189] width 117 height 17
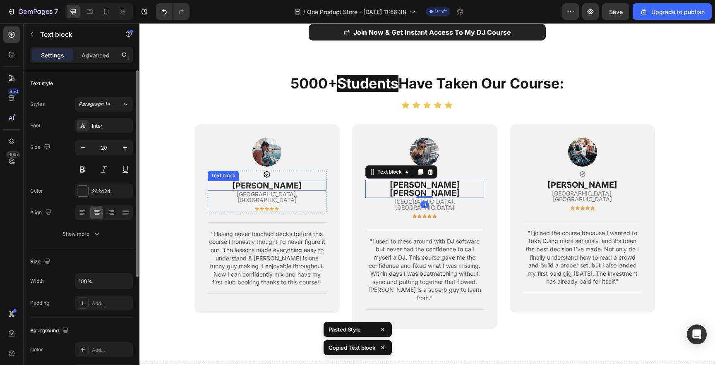
click at [268, 182] on p "[PERSON_NAME]" at bounding box center [267, 186] width 117 height 8
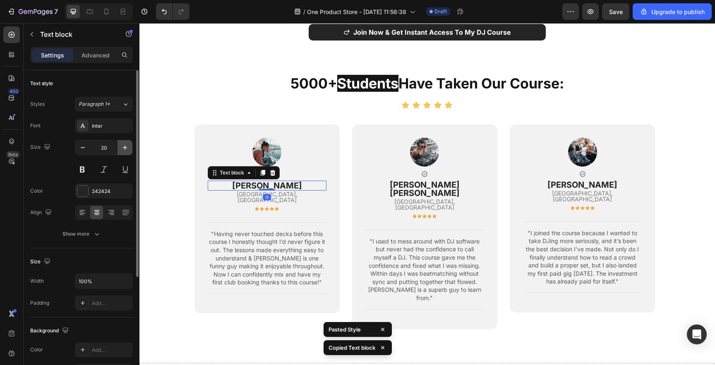
click at [125, 150] on icon "button" at bounding box center [125, 148] width 8 height 8
type input "22"
click at [427, 181] on p "[PERSON_NAME] [PERSON_NAME]" at bounding box center [424, 189] width 117 height 17
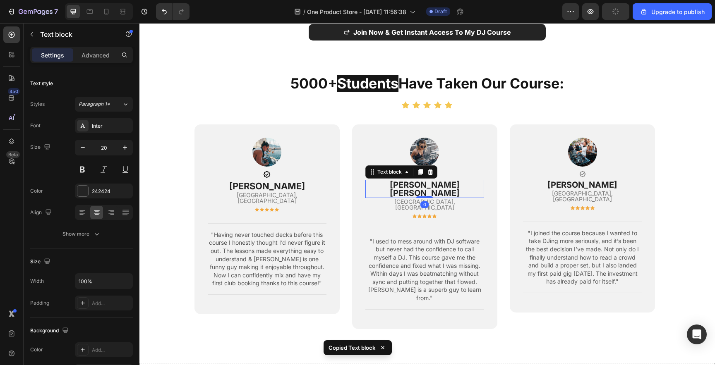
type input "22"
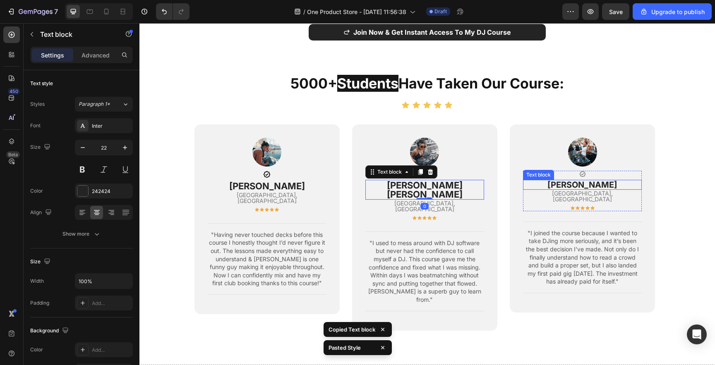
click at [599, 181] on p "[PERSON_NAME]" at bounding box center [582, 185] width 117 height 8
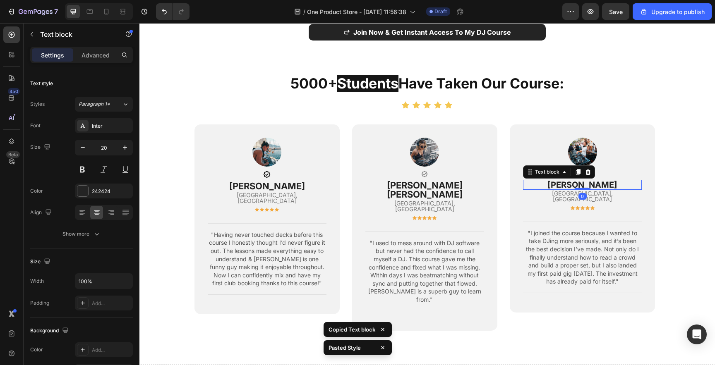
type input "22"
click at [278, 182] on p "[PERSON_NAME]" at bounding box center [267, 186] width 117 height 9
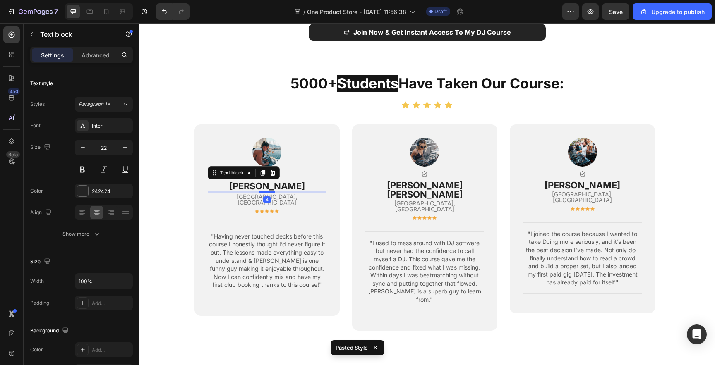
click at [269, 191] on div at bounding box center [267, 192] width 17 height 2
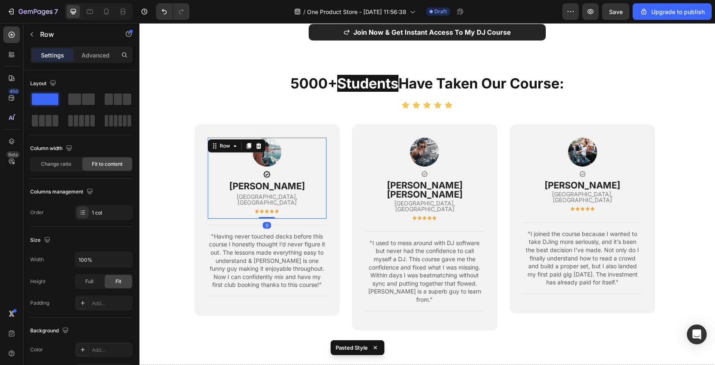
click at [315, 192] on div "Image Icon jay stones Text block Leeds, UK Text block Icon Icon Icon Icon Icon …" at bounding box center [267, 178] width 119 height 81
click at [301, 182] on div "Image Icon jay stones Text block Leeds, UK Text block Icon Icon Icon Icon Icon …" at bounding box center [267, 178] width 119 height 81
click at [264, 144] on img at bounding box center [266, 152] width 29 height 29
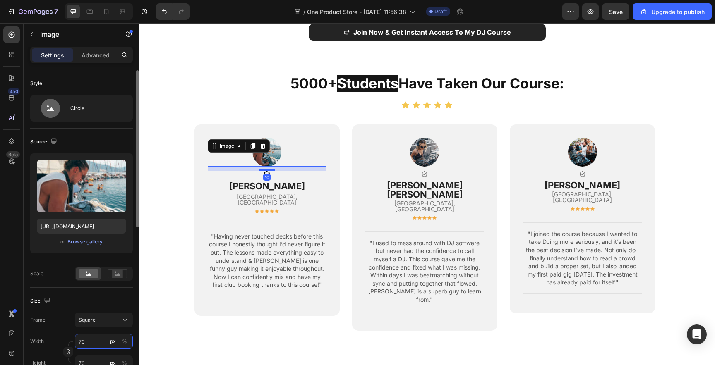
click at [87, 343] on input "70" at bounding box center [104, 341] width 58 height 15
type input "8"
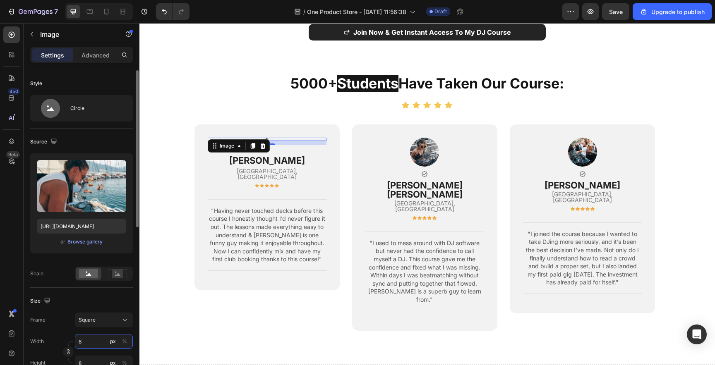
type input "85"
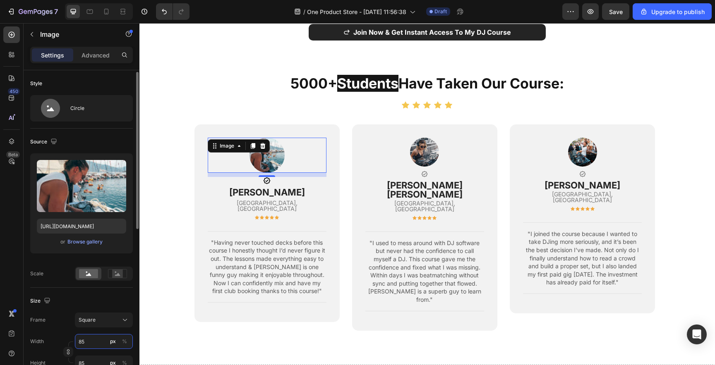
scroll to position [26, 0]
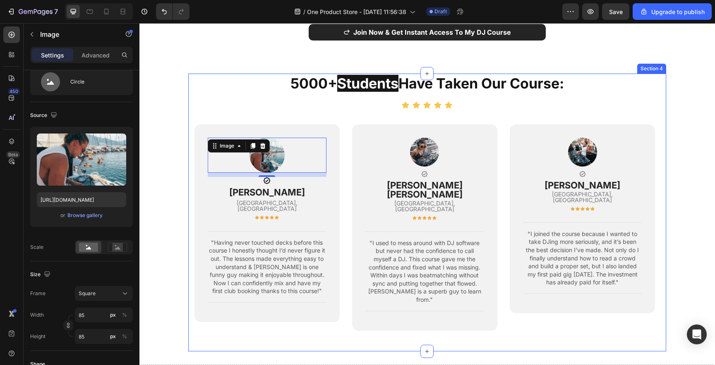
click at [179, 254] on section "5000+ Students Have Taken Our Course: Heading Icon Icon Icon Icon Icon Icon Lis…" at bounding box center [427, 213] width 531 height 278
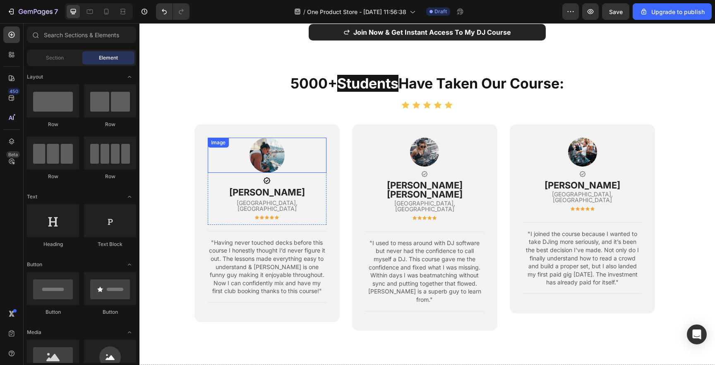
click at [275, 138] on img at bounding box center [266, 155] width 35 height 35
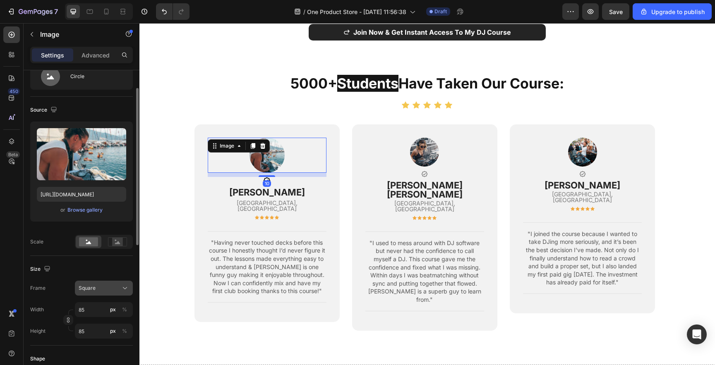
scroll to position [35, 0]
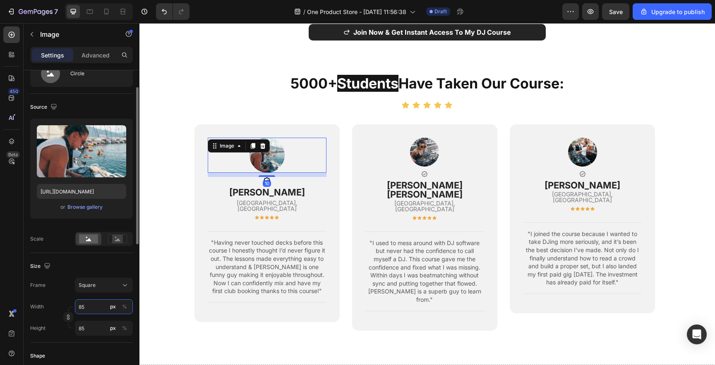
click at [101, 310] on input "85" at bounding box center [104, 307] width 58 height 15
type input "1"
type input "10"
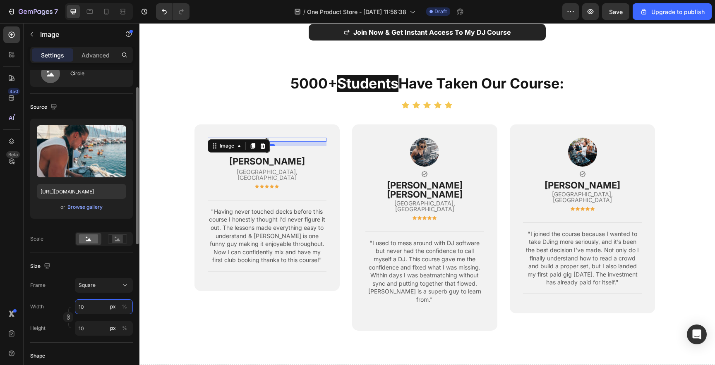
type input "100"
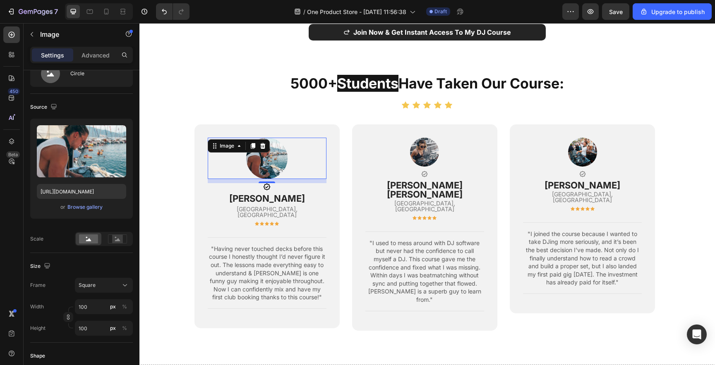
click at [169, 209] on section "5000+ Students Have Taken Our Course: Heading Icon Icon Icon Icon Icon Icon Lis…" at bounding box center [427, 213] width 531 height 278
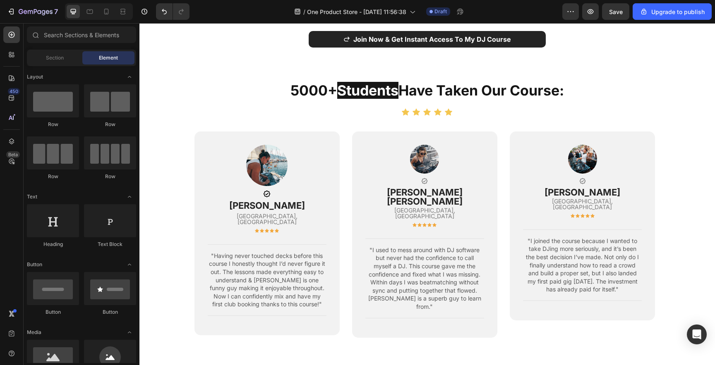
scroll to position [777, 0]
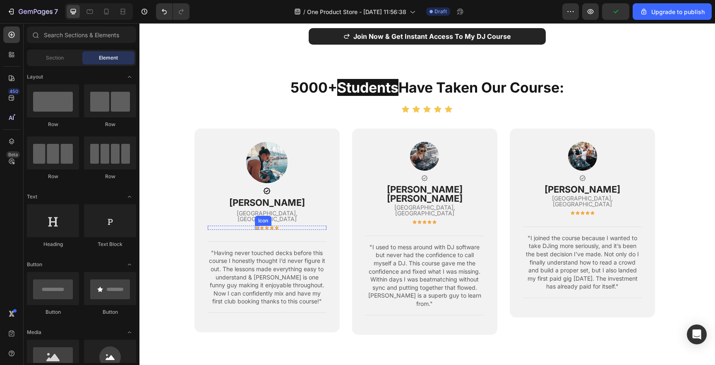
click at [256, 226] on div "Icon" at bounding box center [257, 228] width 4 height 4
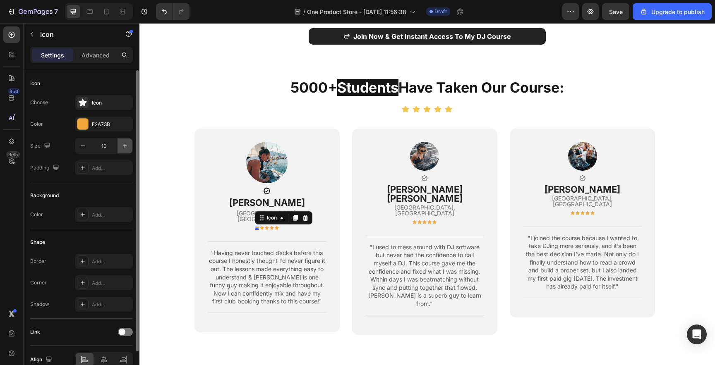
click at [122, 143] on icon "button" at bounding box center [125, 146] width 8 height 8
type input "14"
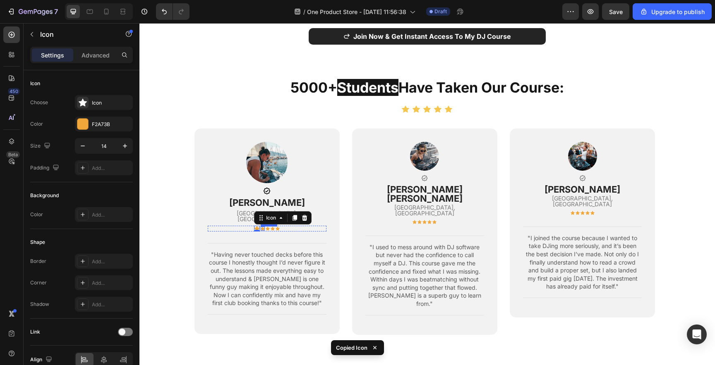
click at [261, 227] on icon at bounding box center [263, 229] width 4 height 4
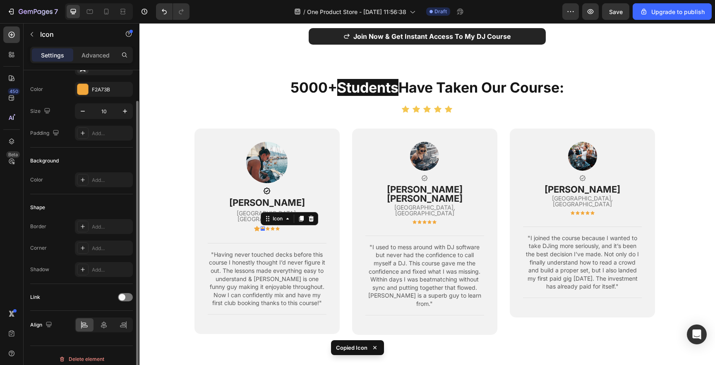
type input "14"
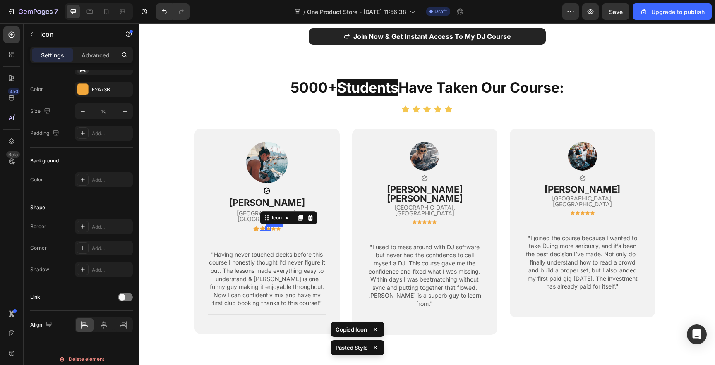
click at [268, 227] on div "Icon" at bounding box center [268, 229] width 4 height 4
type input "14"
click at [277, 226] on div "Icon" at bounding box center [279, 229] width 4 height 6
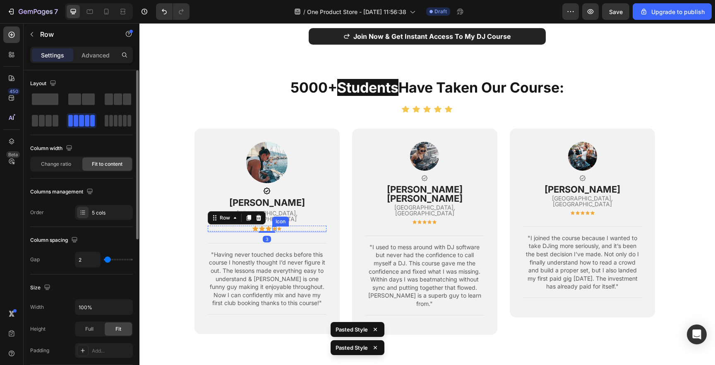
click at [273, 227] on icon at bounding box center [274, 229] width 4 height 4
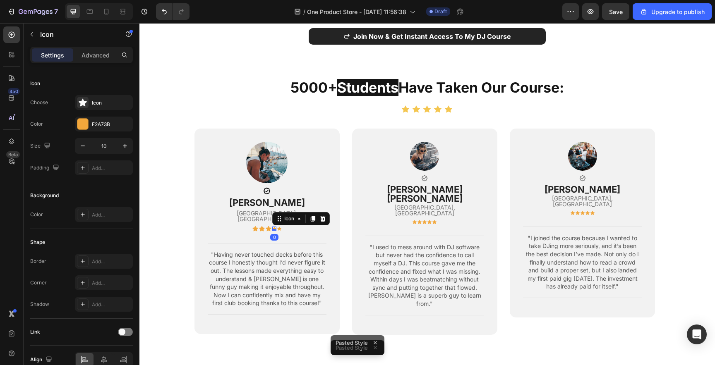
type input "14"
click at [278, 227] on icon at bounding box center [280, 229] width 4 height 4
type input "14"
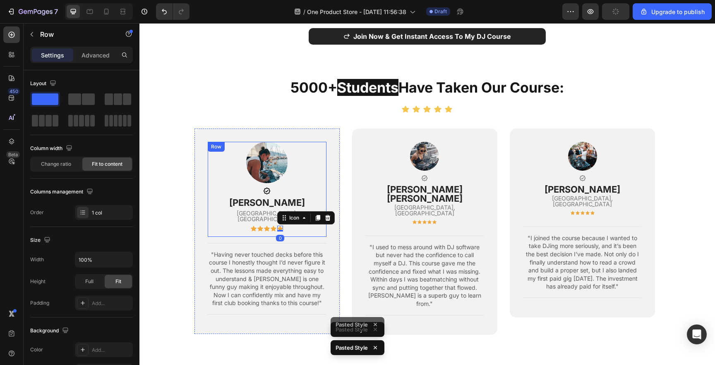
click at [311, 162] on div "Image Icon jay stones Text block Leeds, UK Text block Icon Icon Icon Icon Icon …" at bounding box center [267, 189] width 119 height 95
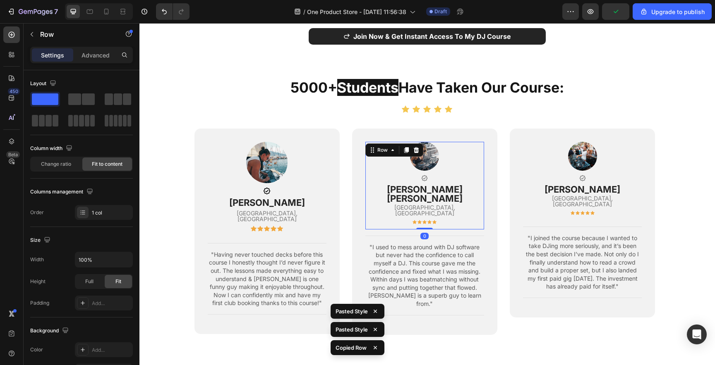
click at [385, 157] on div "Image Icon sarah louise Text block Boston, USA Text block Icon Icon Icon Icon I…" at bounding box center [424, 186] width 119 height 88
click at [307, 162] on div "Image Icon jay stones Text block Leeds, UK Text block Icon Icon Icon Icon Icon …" at bounding box center [267, 189] width 119 height 95
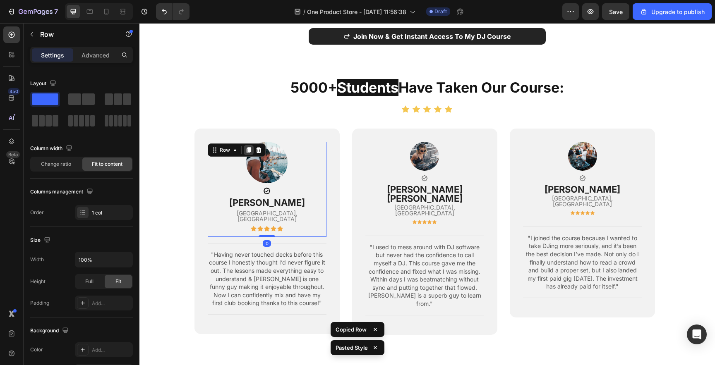
click at [249, 147] on icon at bounding box center [248, 150] width 5 height 6
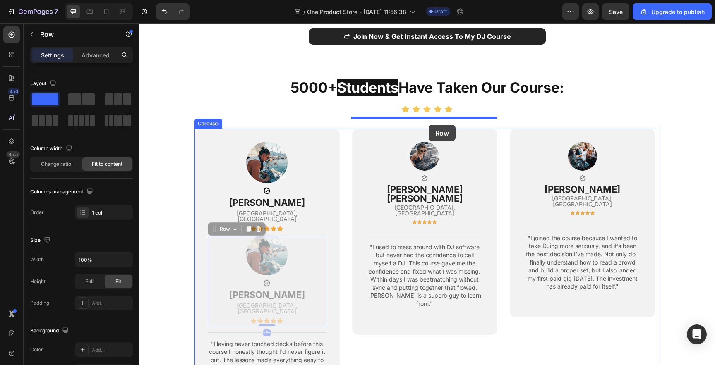
drag, startPoint x: 215, startPoint y: 213, endPoint x: 429, endPoint y: 125, distance: 231.3
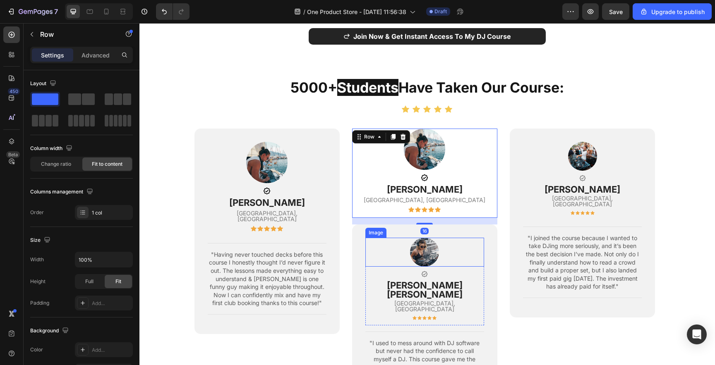
click at [453, 238] on div at bounding box center [424, 252] width 119 height 29
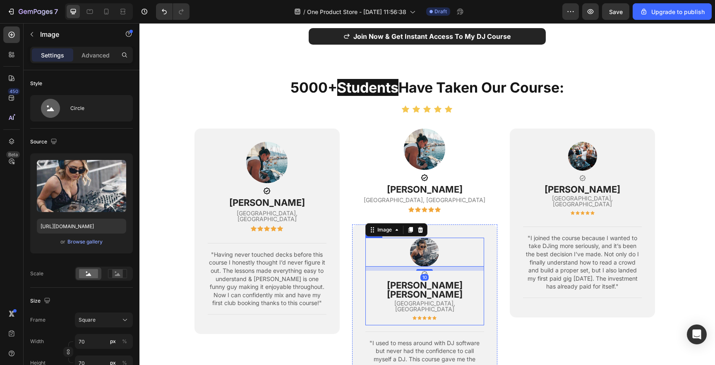
click at [470, 238] on div "Image 10 Icon sarah louise Text block Boston, USA Text block Icon Icon Icon Ico…" at bounding box center [424, 282] width 119 height 88
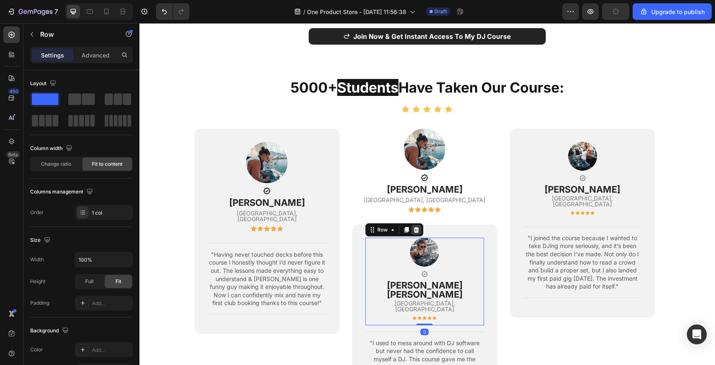
click at [417, 227] on icon at bounding box center [416, 230] width 7 height 7
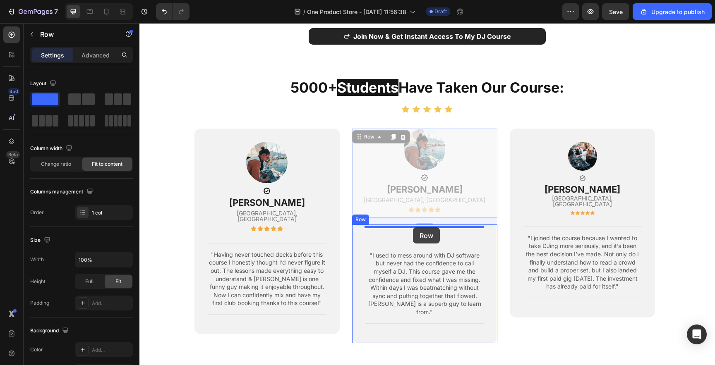
drag, startPoint x: 362, startPoint y: 125, endPoint x: 413, endPoint y: 228, distance: 114.3
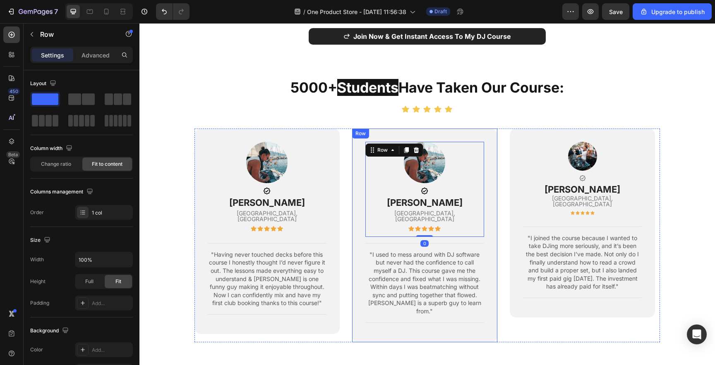
click at [496, 163] on div "Image Icon jay stones Text block Leeds, UK Text block Icon Icon Icon Icon Icon …" at bounding box center [424, 236] width 145 height 214
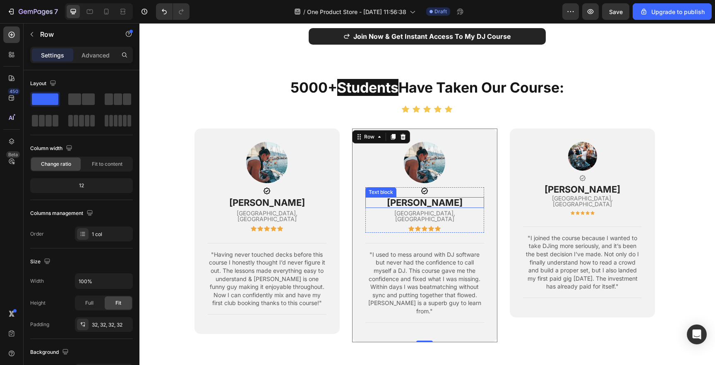
click at [427, 198] on p "[PERSON_NAME]" at bounding box center [424, 202] width 117 height 9
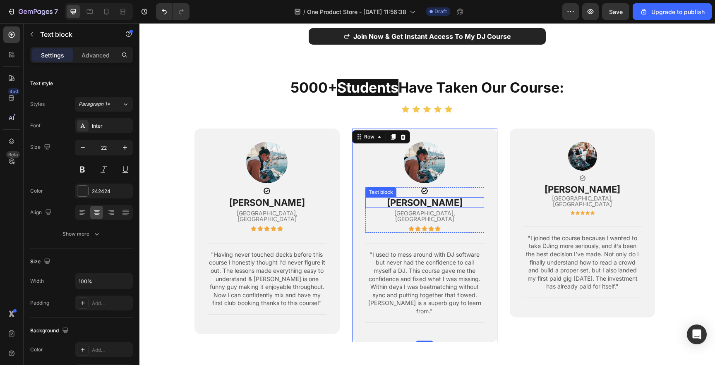
click at [427, 198] on p "[PERSON_NAME]" at bounding box center [424, 202] width 117 height 9
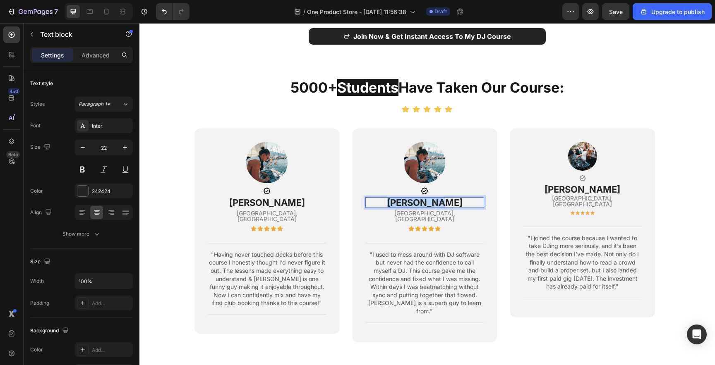
click at [427, 198] on p "[PERSON_NAME]" at bounding box center [424, 202] width 117 height 9
click at [427, 211] on p "[GEOGRAPHIC_DATA], [GEOGRAPHIC_DATA]" at bounding box center [424, 217] width 117 height 12
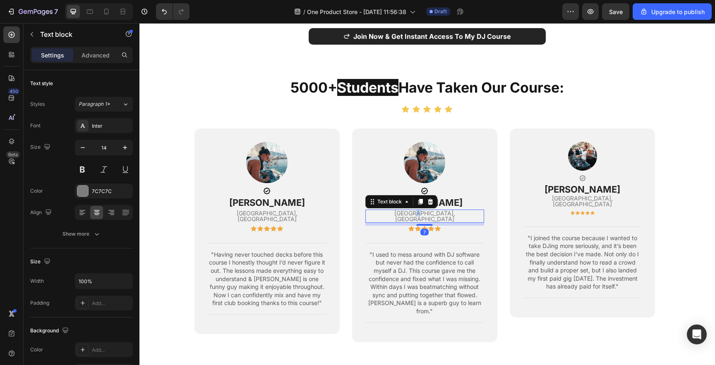
click at [427, 211] on p "[GEOGRAPHIC_DATA], [GEOGRAPHIC_DATA]" at bounding box center [424, 217] width 117 height 12
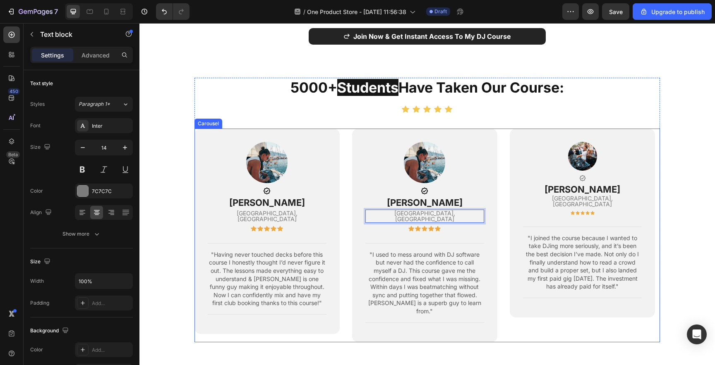
click at [496, 207] on div "Image Icon Laura Rose Text block Boston, USA Text block 7 Icon Icon Icon Icon I…" at bounding box center [424, 236] width 145 height 214
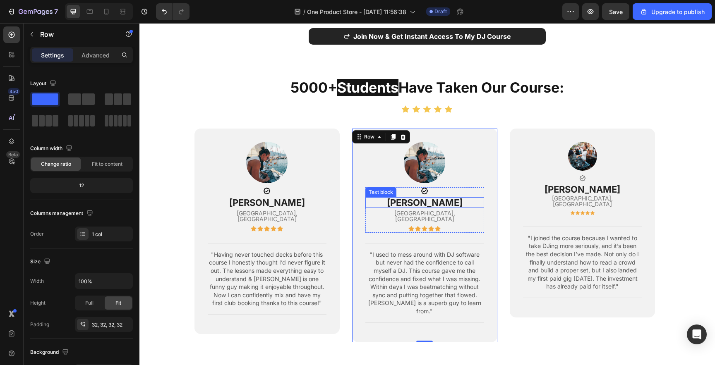
click at [436, 198] on p "Laura Rose" at bounding box center [424, 202] width 117 height 9
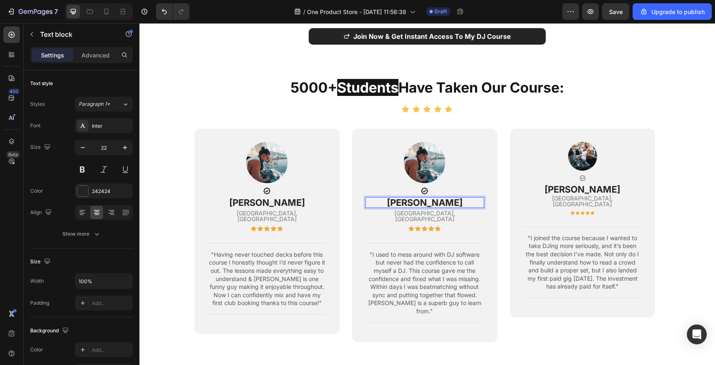
click at [436, 198] on p "Laura Rose" at bounding box center [424, 202] width 117 height 9
click at [441, 198] on p "Laura Rose" at bounding box center [424, 202] width 117 height 9
click at [447, 198] on p "Laura Rosemont" at bounding box center [424, 202] width 117 height 9
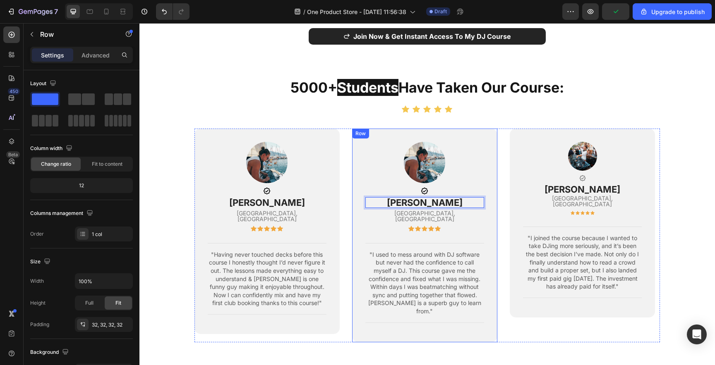
click at [487, 199] on div "Image Icon Laura Richmond Text block 4 Boston, USA Text block Icon Icon Icon Ic…" at bounding box center [424, 236] width 145 height 214
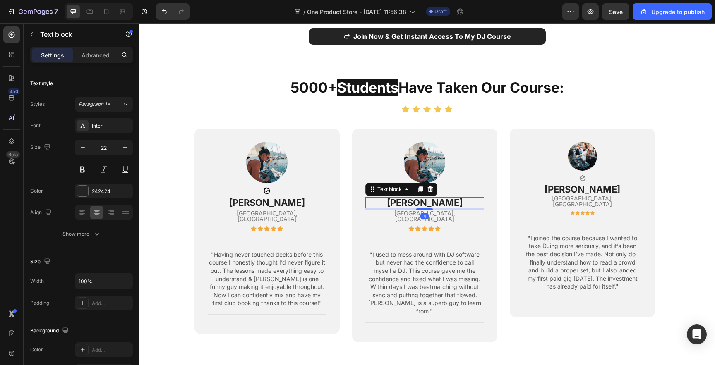
click at [448, 198] on p "Laura Richmond" at bounding box center [424, 202] width 117 height 9
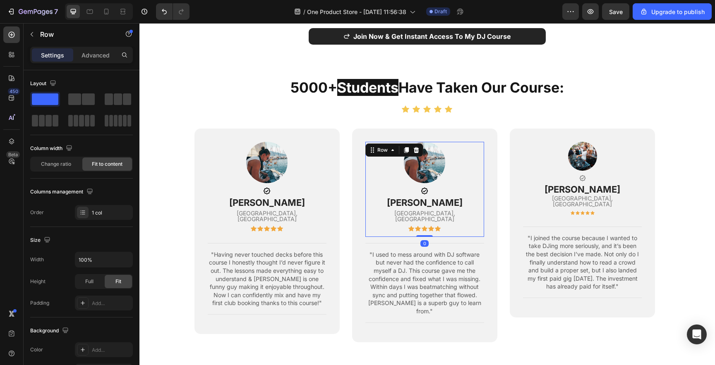
click at [469, 196] on div "Image Icon Lucy Carter Text block Boston, USA Text block Icon Icon Icon Icon Ic…" at bounding box center [424, 189] width 119 height 95
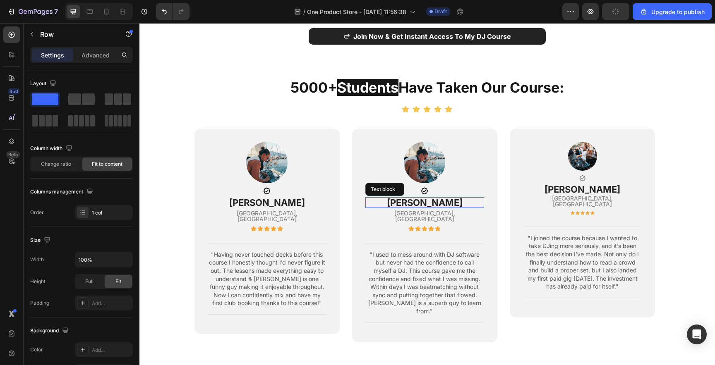
click at [435, 198] on p "Lucy Carter" at bounding box center [424, 202] width 117 height 9
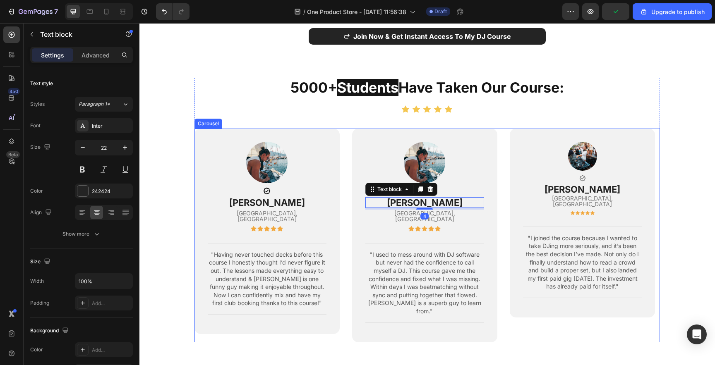
click at [348, 213] on div "Image Icon jay stones Text block Leeds, UK Text block Icon Icon Icon Icon Icon …" at bounding box center [427, 236] width 466 height 214
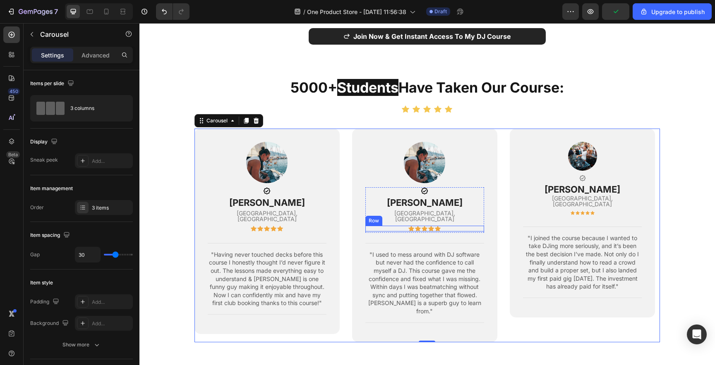
click at [427, 226] on div "Icon Icon Icon Icon Icon Row" at bounding box center [424, 229] width 119 height 6
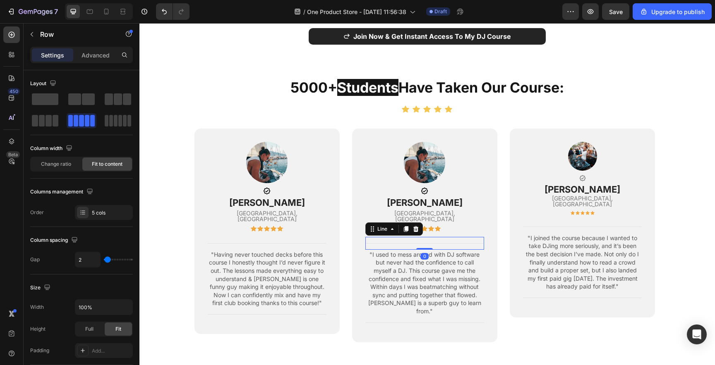
click at [432, 237] on div "Title Line 0" at bounding box center [424, 243] width 119 height 13
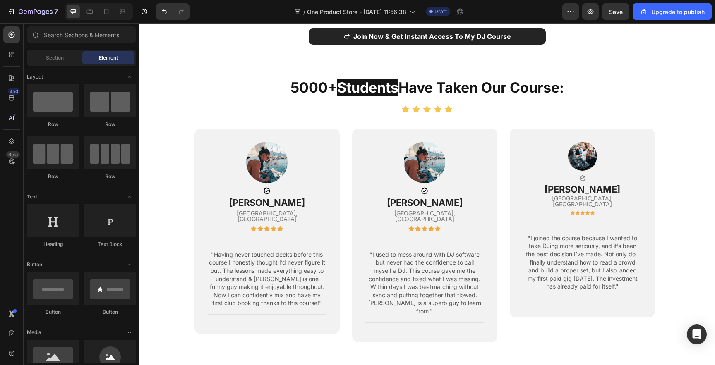
click at [182, 203] on section "5000+ Students Have Taken Our Course: Heading Icon Icon Icon Icon Icon Icon Lis…" at bounding box center [427, 220] width 531 height 285
click at [475, 168] on div "Image Icon Lucy Carter Text block Boston, USA Text block Icon Icon Icon Icon Ic…" at bounding box center [424, 189] width 119 height 95
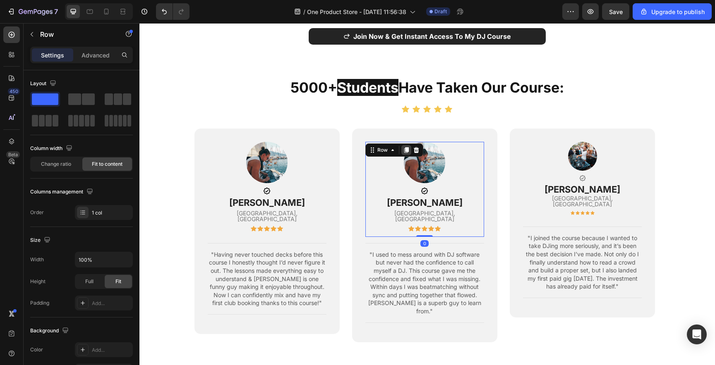
click at [405, 147] on icon at bounding box center [406, 150] width 5 height 6
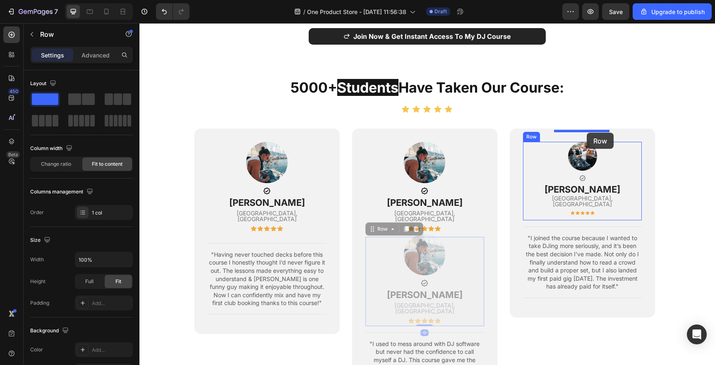
drag, startPoint x: 378, startPoint y: 214, endPoint x: 587, endPoint y: 133, distance: 224.3
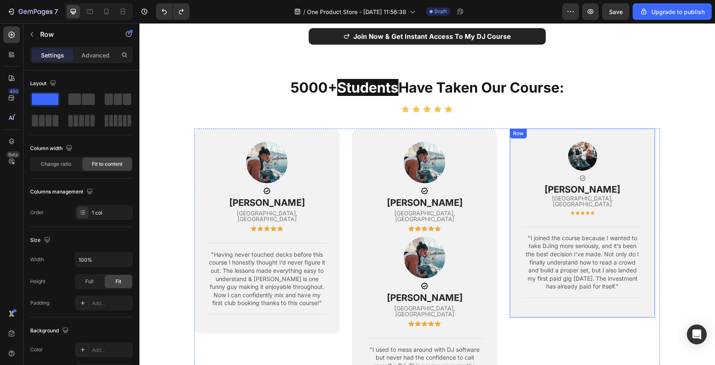
click at [616, 129] on div "Image Icon tim bennett Text block Penrith, Australia Text block Icon Icon Icon …" at bounding box center [582, 223] width 145 height 189
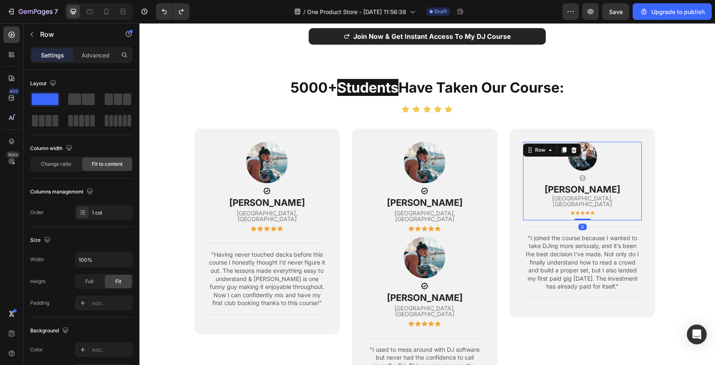
click at [616, 148] on div "Image Icon tim bennett Text block Penrith, Australia Text block Icon Icon Icon …" at bounding box center [582, 181] width 119 height 79
click at [577, 145] on div at bounding box center [574, 150] width 10 height 10
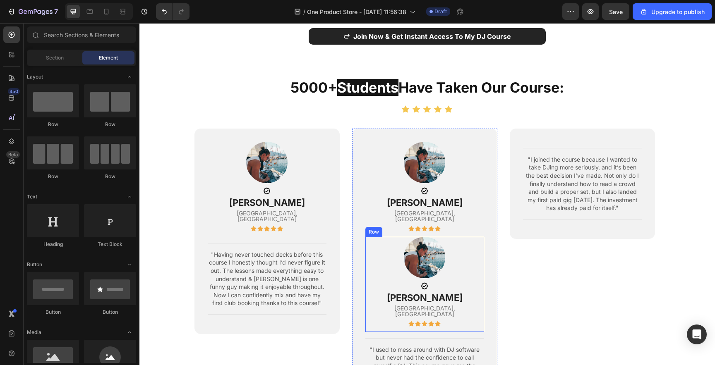
click at [461, 237] on div "Image Icon lucy carter Text block Boston, USA Text block Icon Icon Icon Icon Ic…" at bounding box center [424, 284] width 119 height 95
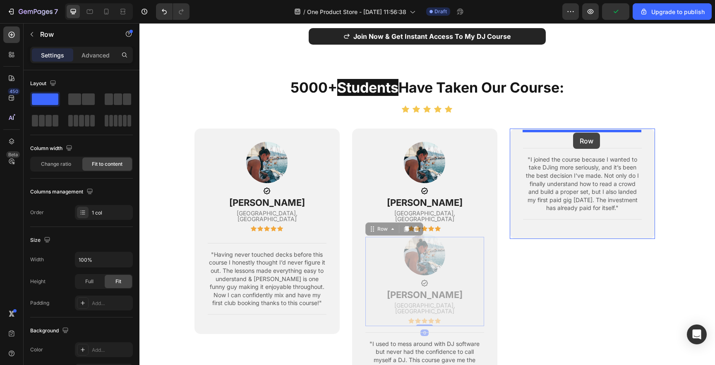
drag, startPoint x: 374, startPoint y: 215, endPoint x: 573, endPoint y: 133, distance: 215.0
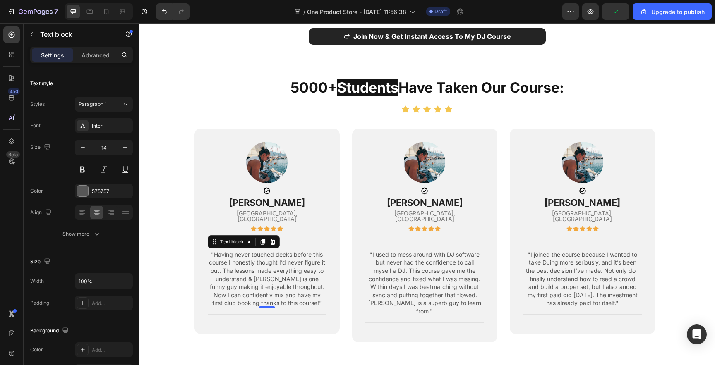
click at [278, 251] on p ""Having never touched decks before this course I honestly thought I’d never fig…" at bounding box center [267, 279] width 117 height 57
click at [126, 149] on icon "button" at bounding box center [125, 148] width 8 height 8
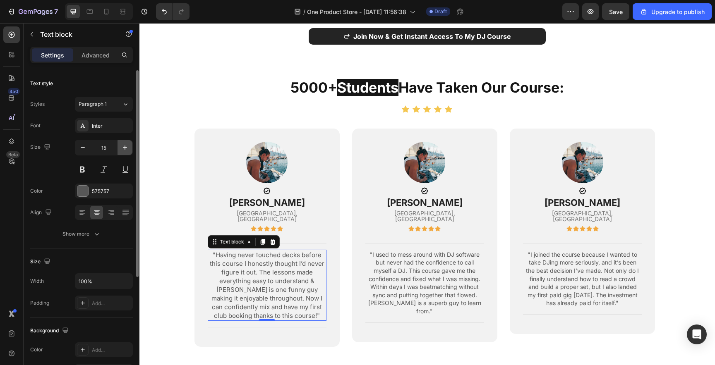
click at [126, 149] on icon "button" at bounding box center [125, 148] width 8 height 8
type input "16"
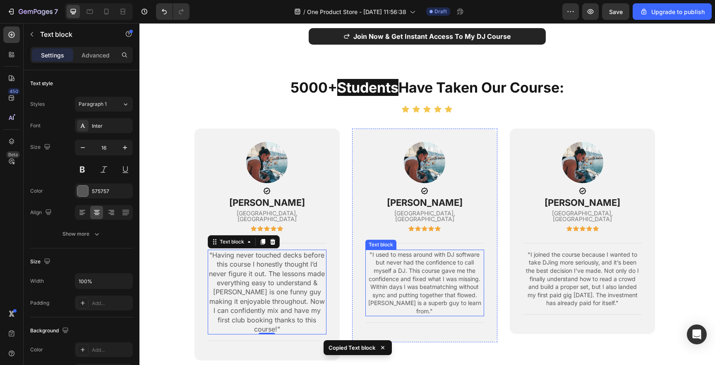
click at [413, 277] on p ""I used to mess around with DJ software but never had the confidence to call my…" at bounding box center [424, 283] width 117 height 65
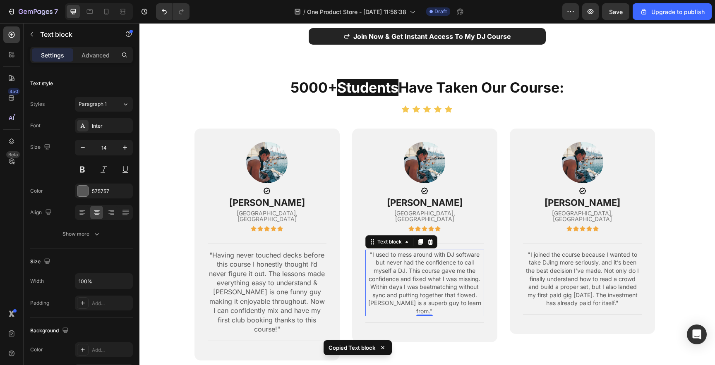
type input "16"
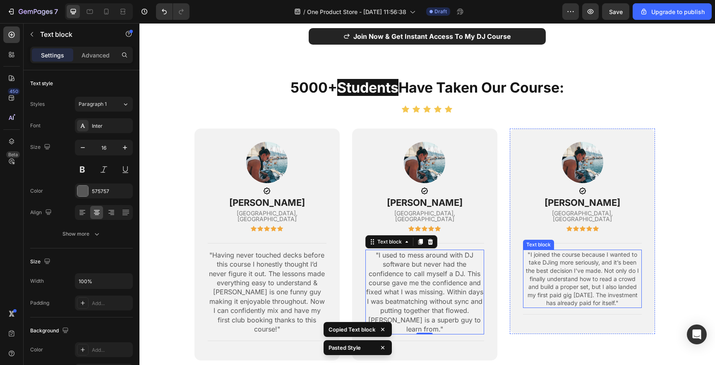
click at [599, 252] on p ""I joined the course because I wanted to take DJing more seriously, and it’s be…" at bounding box center [582, 279] width 117 height 57
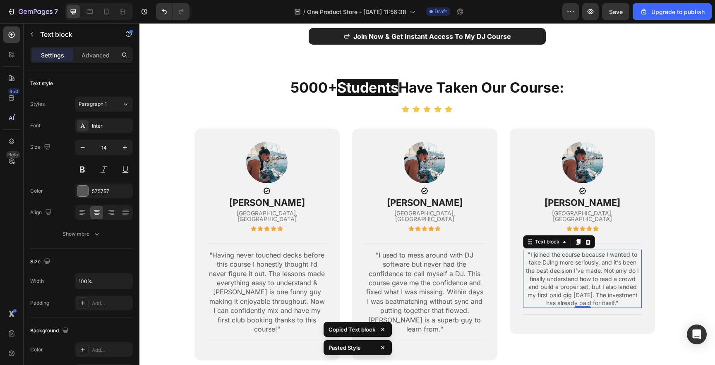
type input "16"
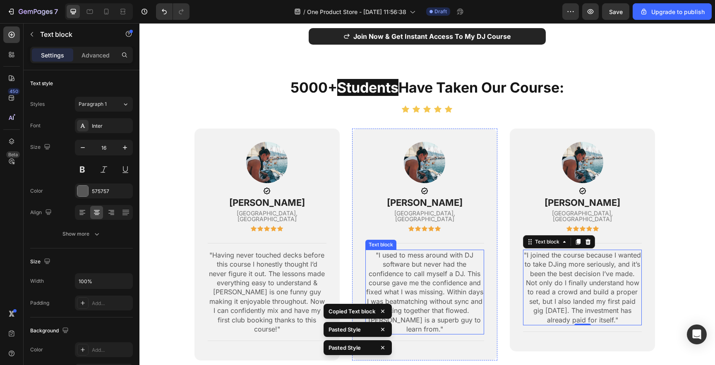
click at [415, 288] on p ""I used to mess around with DJ software but never had the confidence to call my…" at bounding box center [424, 293] width 117 height 84
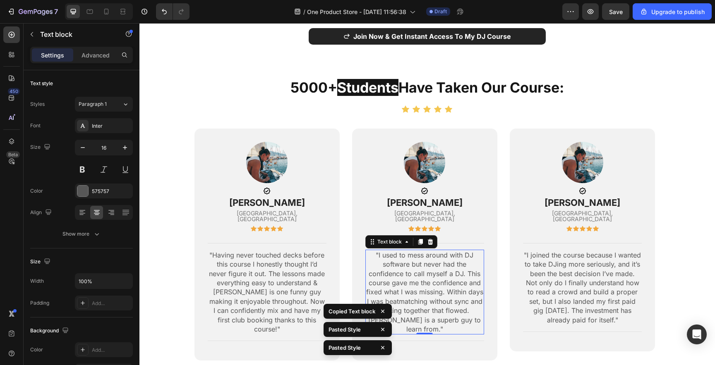
click at [402, 301] on p ""I used to mess around with DJ software but never had the confidence to call my…" at bounding box center [424, 293] width 117 height 84
click at [407, 304] on p ""I used to mess around with DJ software but never had the confidence to call my…" at bounding box center [424, 293] width 117 height 84
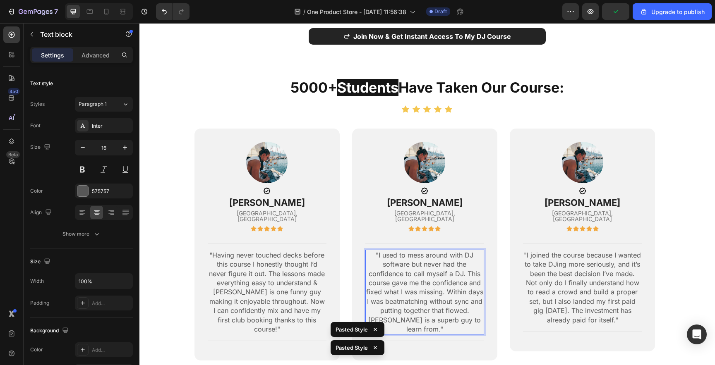
click at [415, 304] on p ""I used to mess around with DJ software but never had the confidence to call my…" at bounding box center [424, 293] width 117 height 84
click at [395, 302] on p ""I used to mess around with DJ software but never had the confidence to call my…" at bounding box center [424, 293] width 117 height 84
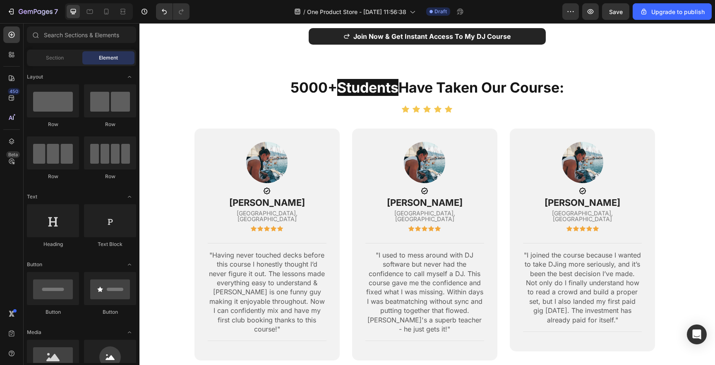
click at [167, 283] on section "5000+ Students Have Taken Our Course: Heading Icon Icon Icon Icon Icon Icon Lis…" at bounding box center [427, 230] width 531 height 304
click at [398, 251] on p ""I used to mess around with DJ software but never had the confidence to call my…" at bounding box center [424, 293] width 117 height 84
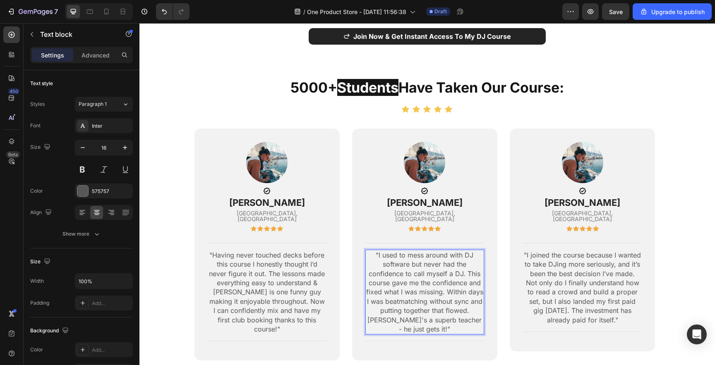
click at [393, 251] on p ""I used to mess around with DJ software but never had the confidence to call my…" at bounding box center [424, 293] width 117 height 84
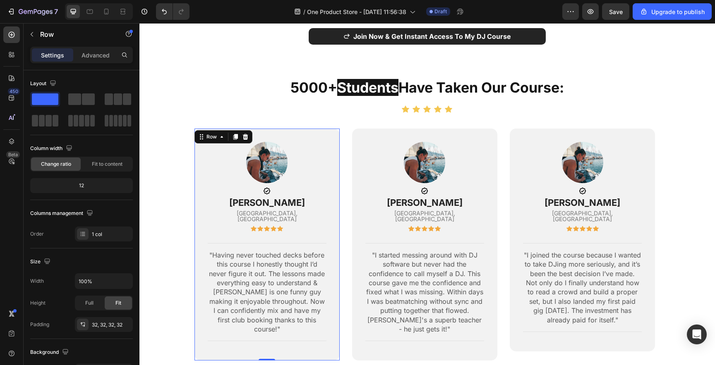
click at [338, 273] on div "Image Icon jay stones Text block Leeds, UK Text block Icon Icon Icon Icon Icon …" at bounding box center [266, 245] width 145 height 233
click at [289, 266] on p ""Having never touched decks before this course I honestly thought I’d never fig…" at bounding box center [267, 293] width 117 height 84
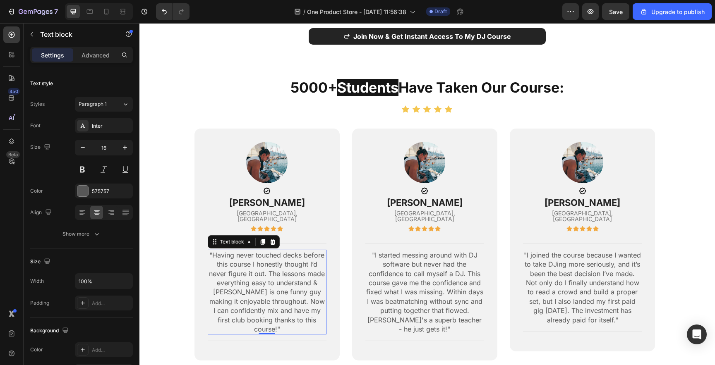
click at [226, 276] on p ""Having never touched decks before this course I honestly thought I’d never fig…" at bounding box center [267, 293] width 117 height 84
click at [266, 276] on p ""Having never touched decks before this course I honestly thought I’d never fig…" at bounding box center [267, 293] width 117 height 84
click at [229, 275] on p ""Having never touched decks before this course I honestly thought I’d never fig…" at bounding box center [267, 293] width 117 height 84
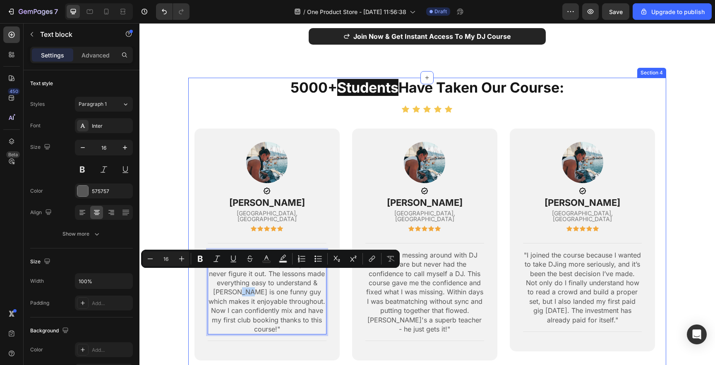
click at [193, 298] on div "5000+ Students Have Taken Our Course: Heading Icon Icon Icon Icon Icon Icon Lis…" at bounding box center [427, 230] width 478 height 304
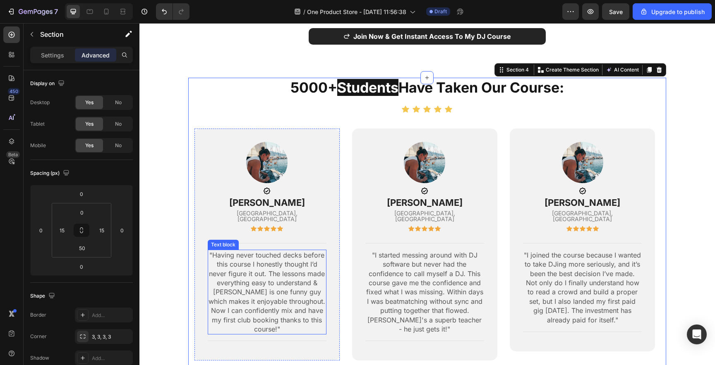
click at [245, 253] on p ""Having never touched decks before this course I honestly thought I’d never fig…" at bounding box center [267, 293] width 117 height 84
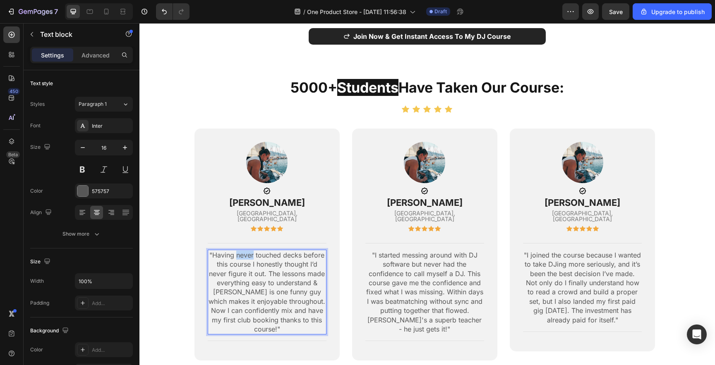
click at [244, 251] on p ""Having never touched decks before this course I honestly thought I’d never fig…" at bounding box center [267, 293] width 117 height 84
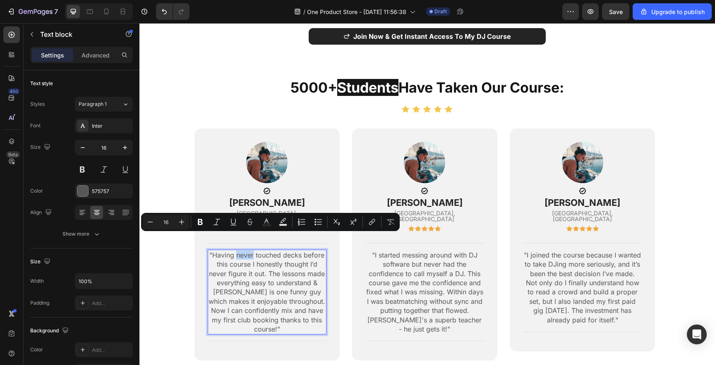
click at [249, 251] on p ""Having never touched decks before this course I honestly thought I’d never fig…" at bounding box center [267, 293] width 117 height 84
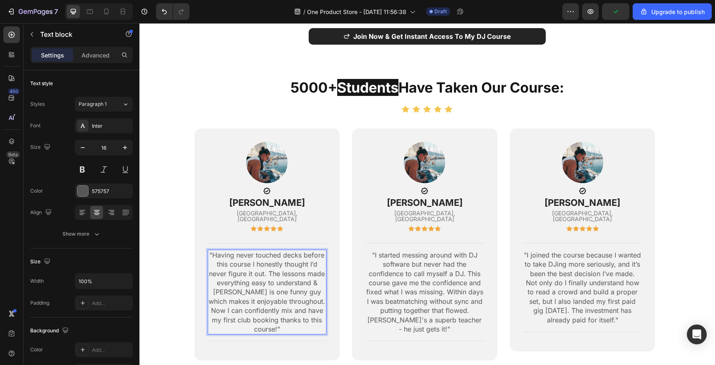
click at [274, 251] on p ""Having never touched decks before this course I honestly thought I’d never fig…" at bounding box center [267, 293] width 117 height 84
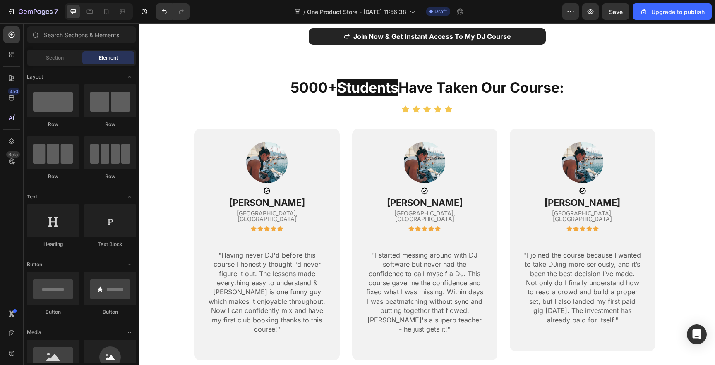
click at [187, 276] on section "5000+ Students Have Taken Our Course: Heading Icon Icon Icon Icon Icon Icon Lis…" at bounding box center [427, 230] width 531 height 304
click at [409, 275] on p ""I started messing around with DJ software but never had the confidence to call…" at bounding box center [424, 293] width 117 height 84
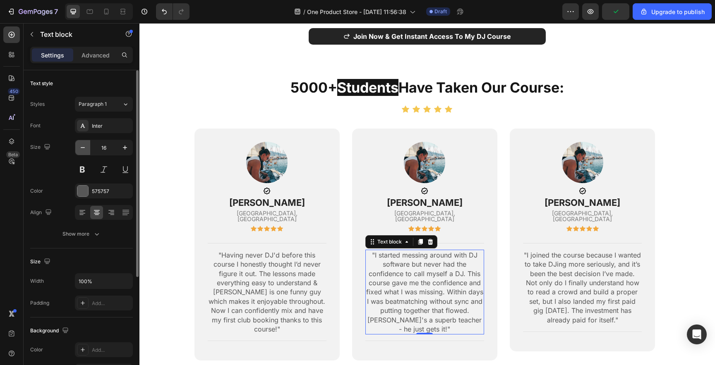
click at [85, 151] on icon "button" at bounding box center [83, 148] width 8 height 8
type input "15"
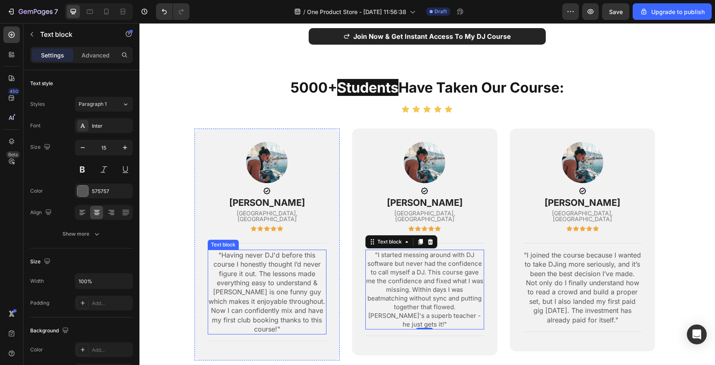
click at [245, 257] on p ""Having never DJ'd before this course I honestly thought I’d never figure it ou…" at bounding box center [267, 293] width 117 height 84
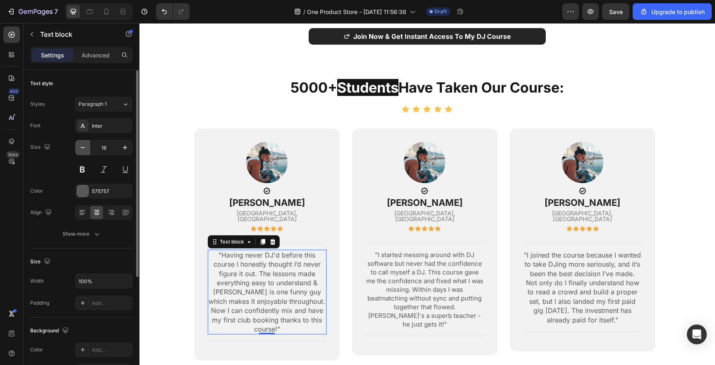
click at [85, 146] on icon "button" at bounding box center [83, 148] width 8 height 8
type input "15"
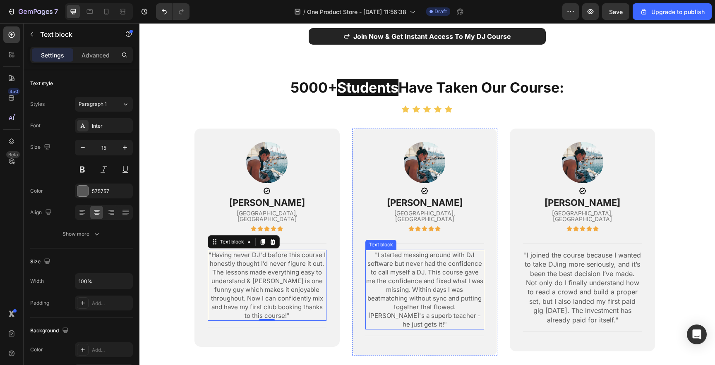
click at [432, 267] on p ""I started messing around with DJ software but never had the confidence to call…" at bounding box center [424, 290] width 117 height 78
click at [413, 277] on p ""I started messing around with DJ software but never had the confidence to call…" at bounding box center [424, 290] width 117 height 78
click at [444, 264] on p ""I started messing around with DJ software but never had the confidence to call…" at bounding box center [424, 290] width 117 height 78
click at [420, 268] on p ""I started messing around with DJ software but never had the confidence to call…" at bounding box center [424, 290] width 117 height 78
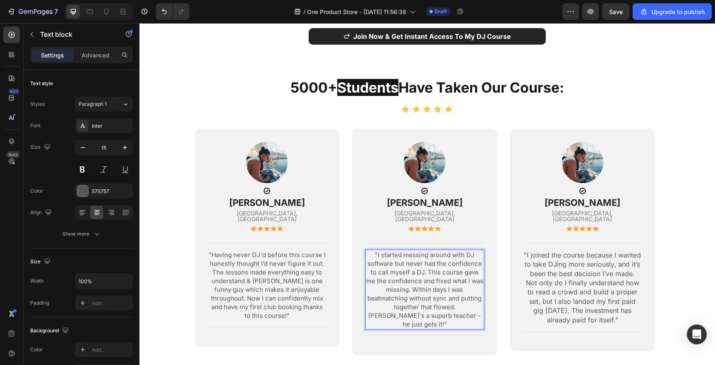
click at [394, 251] on p ""I started messing around with DJ software but never had the confidence to call…" at bounding box center [424, 290] width 117 height 78
click at [395, 270] on p ""I started messing around with DJ software years ago but never had the confiden…" at bounding box center [424, 290] width 117 height 78
click at [436, 258] on p ""I started messing around with DJ software years ago but never had the confiden…" at bounding box center [424, 290] width 117 height 78
click at [440, 257] on p ""I started messing around with DJ software years ago but never had the confiden…" at bounding box center [424, 290] width 117 height 78
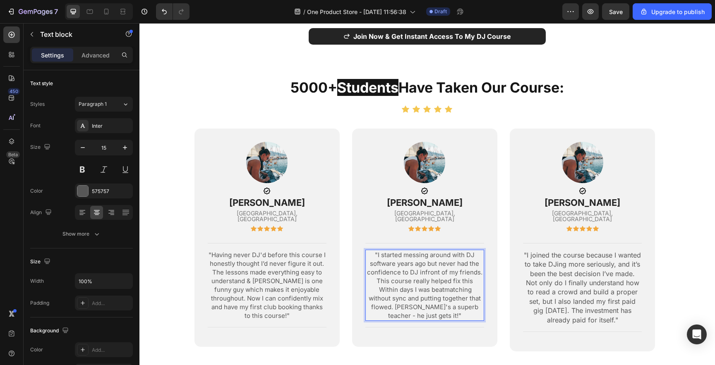
click at [437, 251] on p ""I started messing around with DJ software years ago but never had the confiden…" at bounding box center [424, 286] width 117 height 70
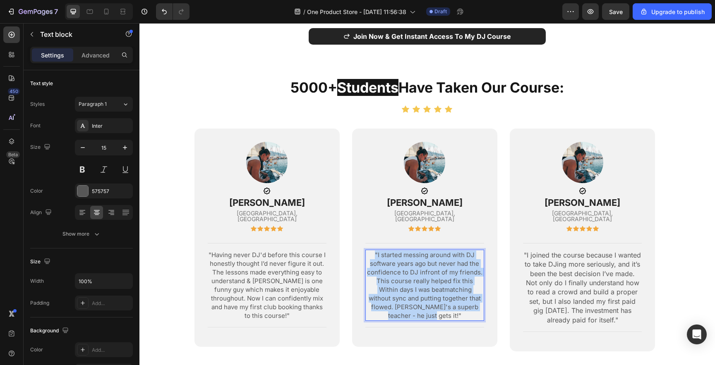
click at [437, 251] on p ""I started messing around with DJ software years ago but never had the confiden…" at bounding box center [424, 286] width 117 height 70
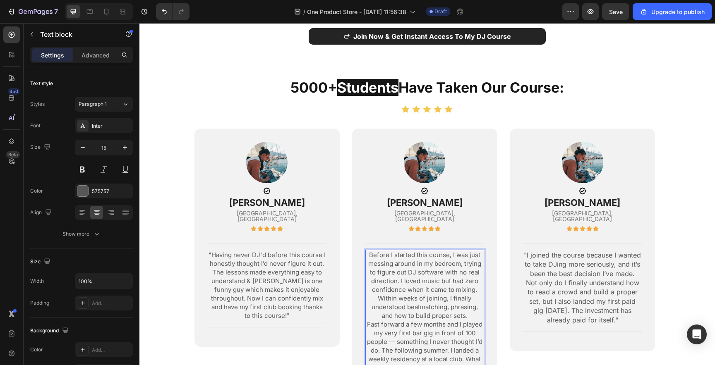
scroll to position [801, 0]
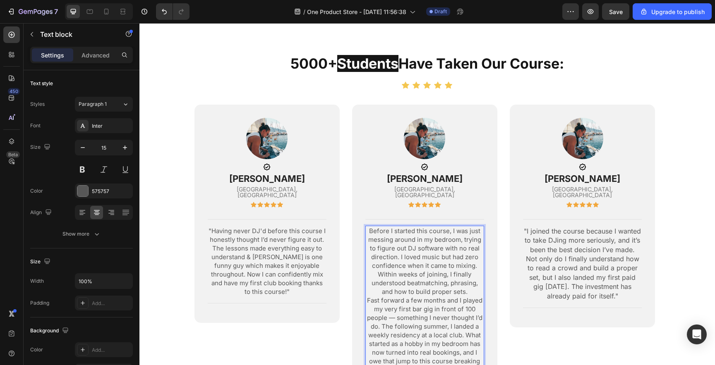
click at [386, 227] on p "Before I started this course, I was just messing around in my bedroom, trying t…" at bounding box center [424, 262] width 117 height 70
click at [378, 227] on p "Before I started this course, I was just messing around in my bedroom, trying t…" at bounding box center [424, 262] width 117 height 70
click at [373, 227] on p "Before I started this course, I was just messing around in my bedroom, trying t…" at bounding box center [424, 262] width 117 height 70
click at [410, 227] on p ""Before I started this course, I was just messing around in my bedroom, trying …" at bounding box center [424, 262] width 117 height 70
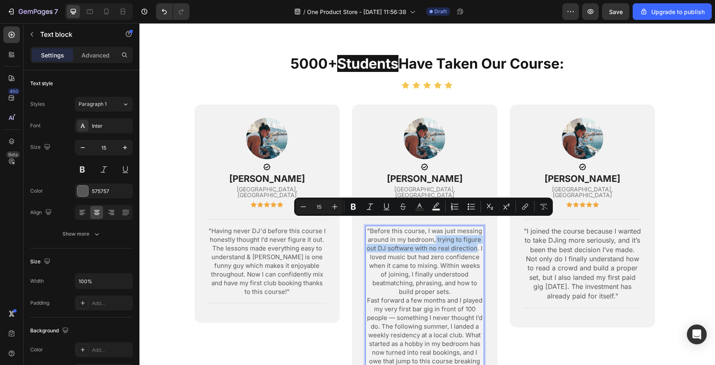
drag, startPoint x: 435, startPoint y: 224, endPoint x: 477, endPoint y: 233, distance: 42.3
click at [477, 233] on p ""Before this course, I was just messing around in my bedroom, trying to figure …" at bounding box center [424, 262] width 117 height 70
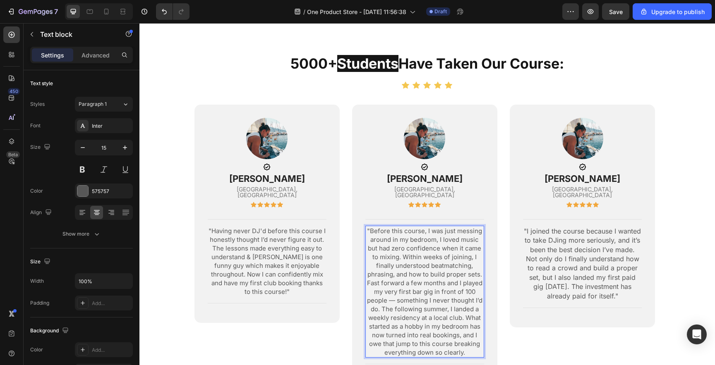
click at [388, 242] on p ""Before this course, I was just messing around in my bedroom, I loved music but…" at bounding box center [424, 253] width 117 height 52
click at [456, 242] on p ""Before this course, I was just messing around in my bedroom, I loved music but…" at bounding box center [424, 253] width 117 height 52
click at [458, 256] on p ""Before this course, I was just messing around in my bedroom, I loved music but…" at bounding box center [424, 253] width 117 height 52
click at [424, 258] on p ""Before this course, I was just messing around in my bedroom, I loved music but…" at bounding box center [424, 253] width 117 height 52
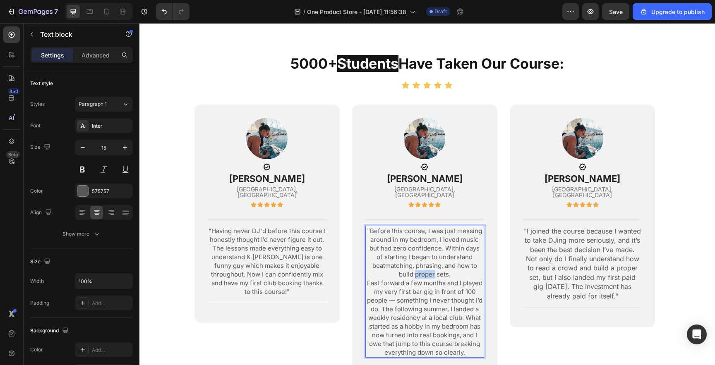
click at [424, 258] on p ""Before this course, I was just messing around in my bedroom, I loved music but…" at bounding box center [424, 253] width 117 height 52
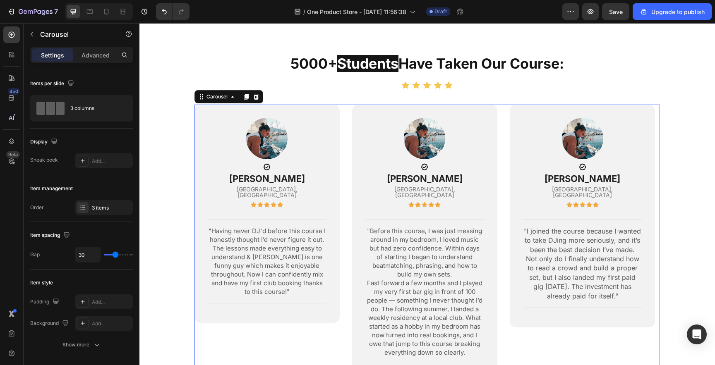
click at [340, 231] on div "Image Icon jay stones Text block Leeds, UK Text block Icon Icon Icon Icon Icon …" at bounding box center [427, 244] width 466 height 279
click at [419, 231] on p ""Before this course, I was just messing around in my bedroom, I loved music but…" at bounding box center [424, 253] width 117 height 52
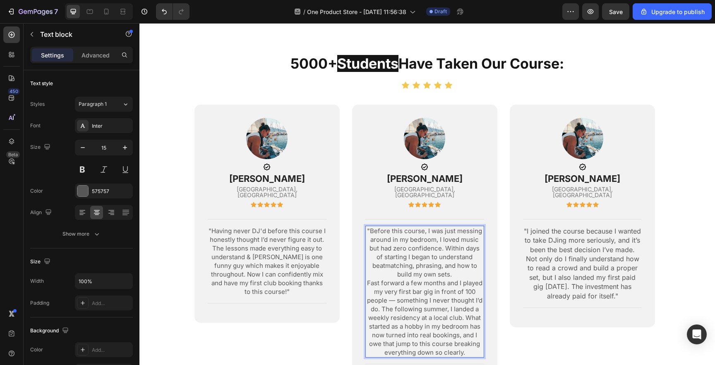
click at [436, 227] on p ""Before this course, I was just messing around in my bedroom, I loved music but…" at bounding box center [424, 253] width 117 height 52
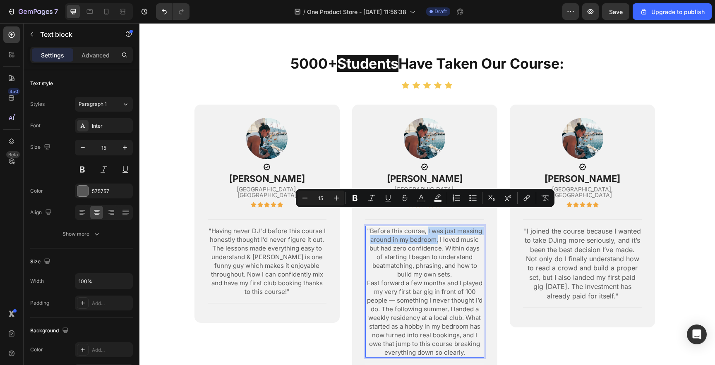
drag, startPoint x: 427, startPoint y: 214, endPoint x: 439, endPoint y: 223, distance: 13.9
click at [439, 227] on p ""Before this course, I was just messing around in my bedroom, I loved music but…" at bounding box center [424, 253] width 117 height 52
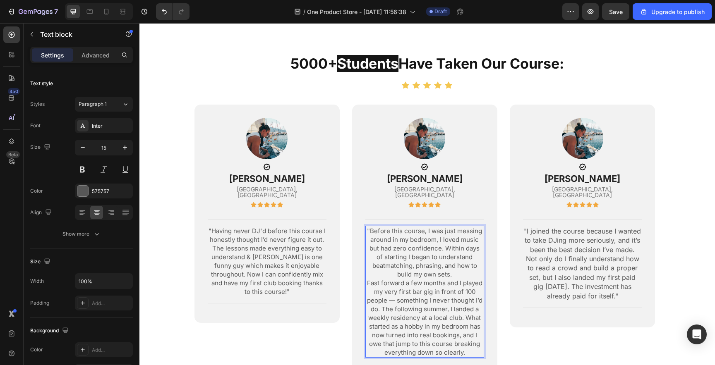
click at [439, 233] on p ""Before this course, I was just messing around in my bedroom, I loved music but…" at bounding box center [424, 253] width 117 height 52
click at [440, 232] on p ""Before this course, I was just messing around in my bedroom, I loved music but…" at bounding box center [424, 253] width 117 height 52
drag, startPoint x: 440, startPoint y: 233, endPoint x: 370, endPoint y: 216, distance: 72.0
click at [370, 227] on p ""Before this course, I was just messing around in my bedroom, I loved music but…" at bounding box center [424, 253] width 117 height 52
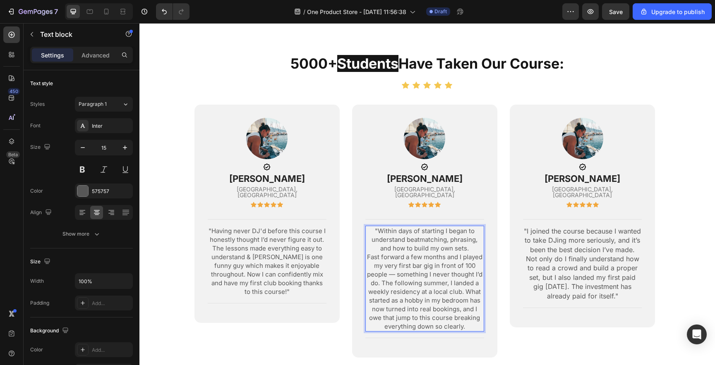
click at [437, 227] on p ""Within days of starting I began to understand beatmatching, phrasing, and how …" at bounding box center [424, 240] width 117 height 26
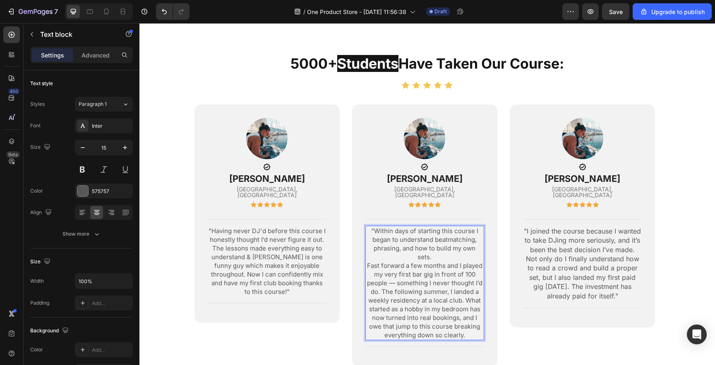
click at [438, 238] on p ""Within days of starting this course I began to understand beatmatching, phrasi…" at bounding box center [424, 244] width 117 height 35
click at [383, 276] on p "Fast forward a few months and I played my very first bar gig in front of 100 pe…" at bounding box center [424, 300] width 117 height 78
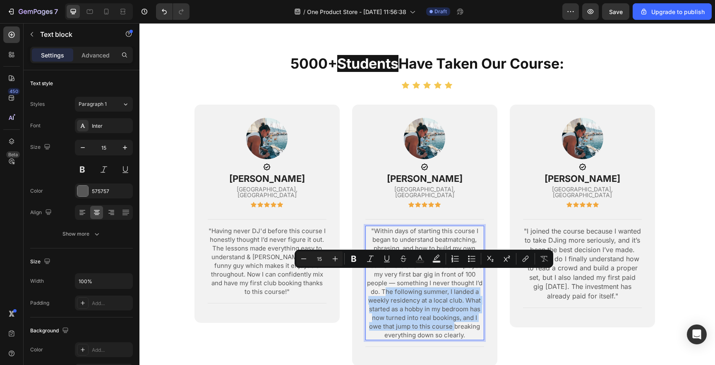
drag, startPoint x: 386, startPoint y: 276, endPoint x: 453, endPoint y: 313, distance: 77.0
click at [453, 313] on p "Fast forward a few months and I played my very first bar gig in front of 100 pe…" at bounding box center [424, 300] width 117 height 78
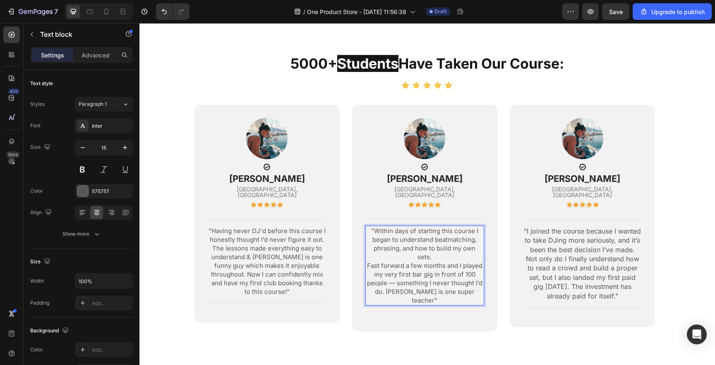
click at [381, 261] on p "Fast forward a few months and I played my very first bar gig in front of 100 pe…" at bounding box center [424, 282] width 117 height 43
click at [436, 276] on p ""Within days of starting this course I began to understand beatmatching, phrasi…" at bounding box center [424, 262] width 117 height 70
click at [452, 269] on p ""Within days of starting this course I began to understand beatmatching, phrasi…" at bounding box center [424, 262] width 117 height 70
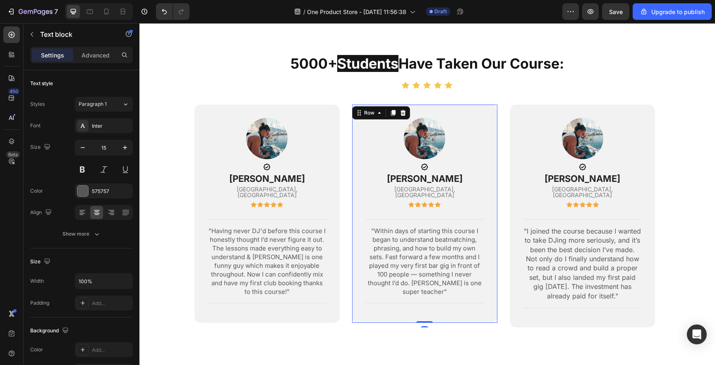
click at [362, 300] on div "Image Icon Lucy Carter Text block Boston, USA Text block Icon Icon Icon Icon Ic…" at bounding box center [424, 214] width 145 height 218
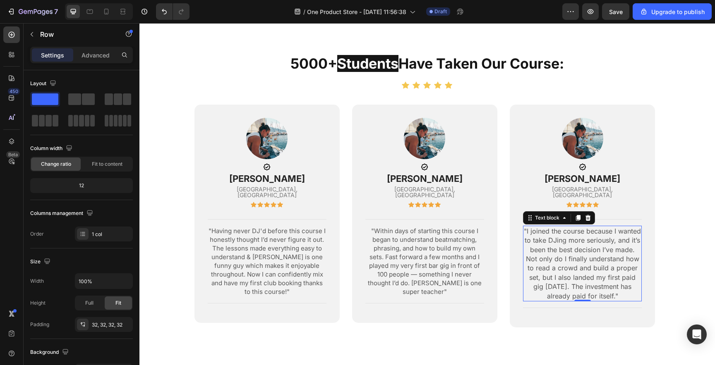
click at [593, 228] on p ""I joined the course because I wanted to take DJing more seriously, and it’s be…" at bounding box center [582, 264] width 117 height 74
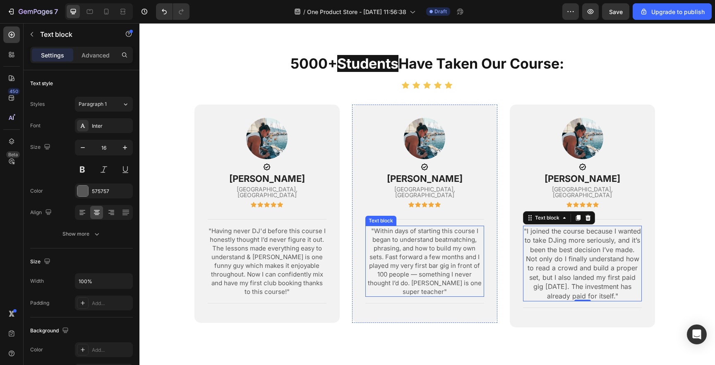
click at [439, 240] on p ""Within days of starting this course I began to understand beatmatching, phrasi…" at bounding box center [424, 262] width 117 height 70
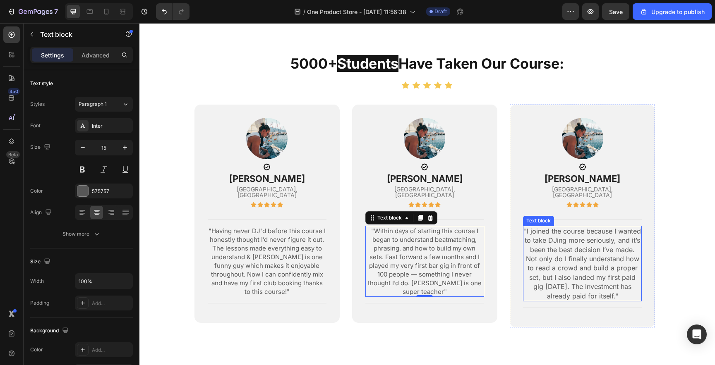
click at [561, 239] on p ""I joined the course because I wanted to take DJing more seriously, and it’s be…" at bounding box center [582, 264] width 117 height 74
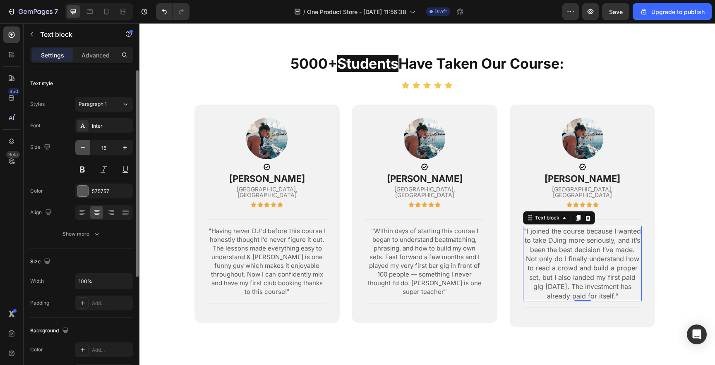
click at [84, 150] on icon "button" at bounding box center [83, 148] width 8 height 8
type input "15"
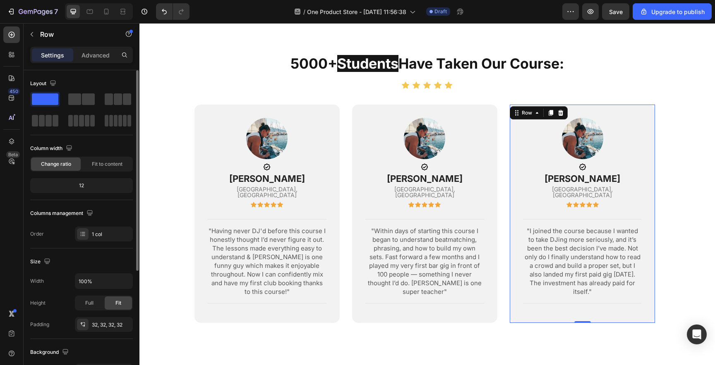
click at [543, 301] on div "Image Icon lucy carter Text block Boston, USA Text block Icon Icon Icon Icon Ic…" at bounding box center [582, 214] width 145 height 218
click at [552, 177] on div "Text block" at bounding box center [539, 180] width 28 height 7
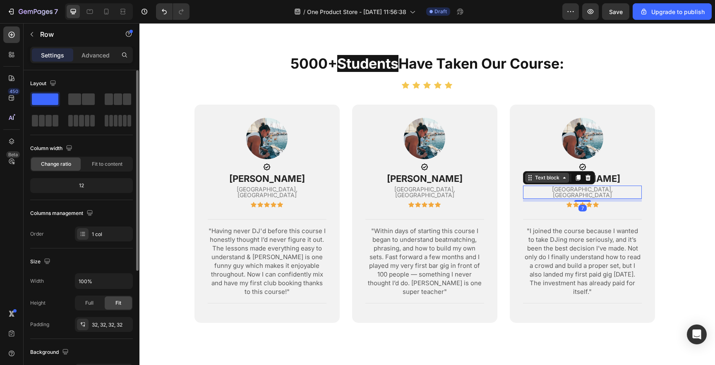
click at [561, 174] on div "Text block" at bounding box center [547, 177] width 28 height 7
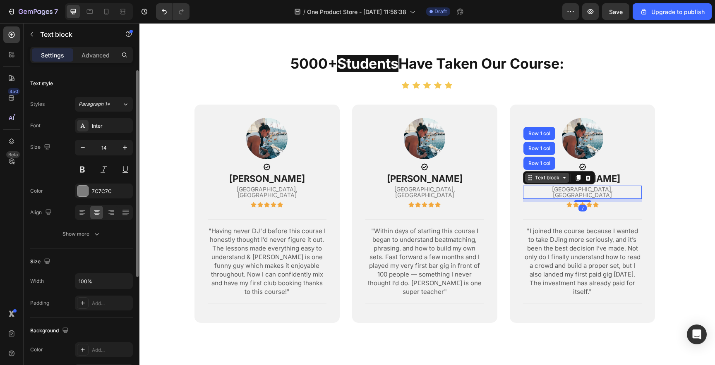
click at [561, 174] on div "Text block" at bounding box center [547, 177] width 28 height 7
click at [527, 165] on div "Image Icon lucy carter Text block Boston, USA Text block 7 Icon Icon Icon Icon …" at bounding box center [582, 165] width 119 height 95
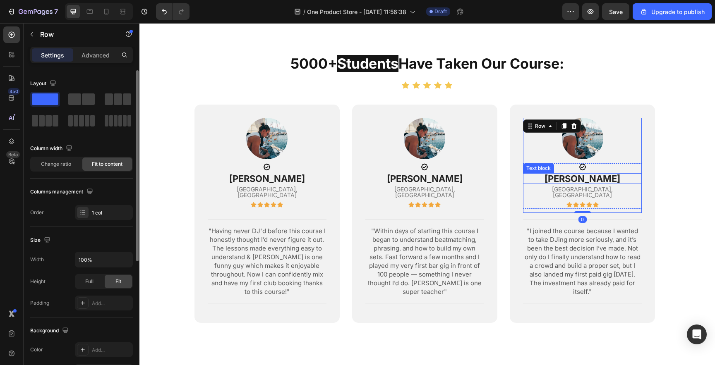
click at [570, 174] on p "lucy carter" at bounding box center [582, 178] width 117 height 9
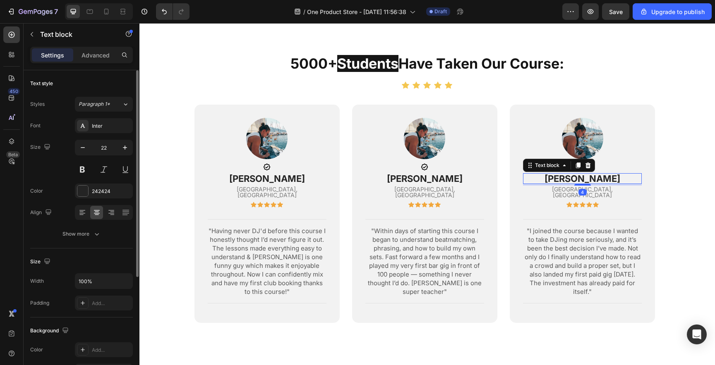
click at [570, 174] on p "lucy carter" at bounding box center [582, 178] width 117 height 9
click at [581, 187] on p "[GEOGRAPHIC_DATA], [GEOGRAPHIC_DATA]" at bounding box center [582, 193] width 117 height 12
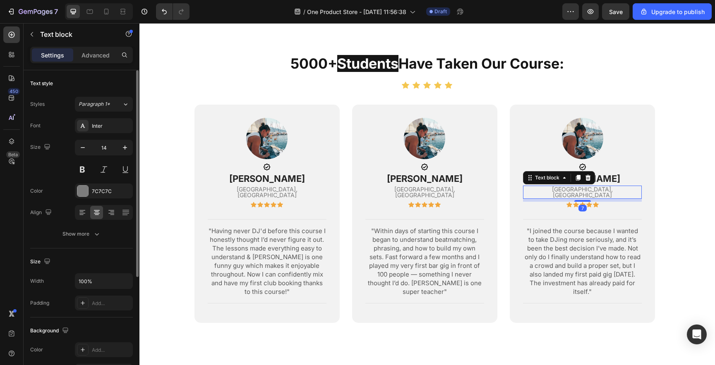
click at [581, 187] on p "[GEOGRAPHIC_DATA], [GEOGRAPHIC_DATA]" at bounding box center [582, 193] width 117 height 12
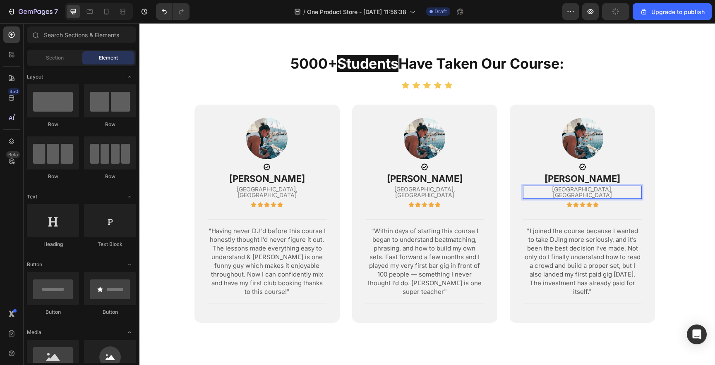
click at [664, 201] on section "5000+ Students Have Taken Our Course: Heading Icon Icon Icon Icon Icon Icon Lis…" at bounding box center [427, 199] width 531 height 290
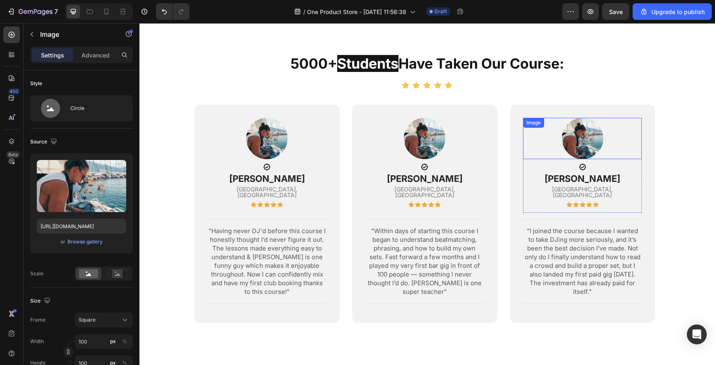
click at [580, 124] on img at bounding box center [582, 138] width 41 height 41
click at [420, 130] on img at bounding box center [424, 138] width 41 height 41
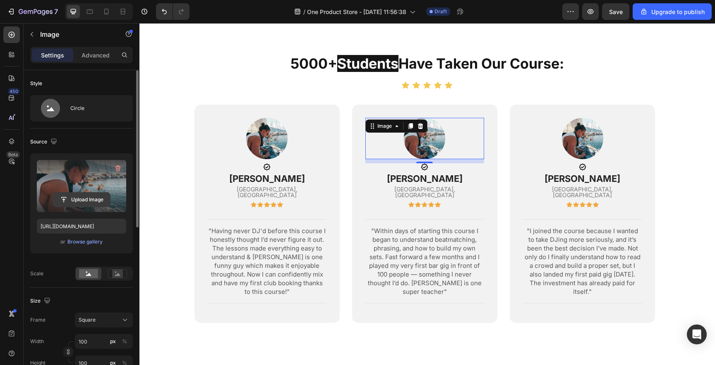
click at [82, 201] on input "file" at bounding box center [81, 200] width 57 height 14
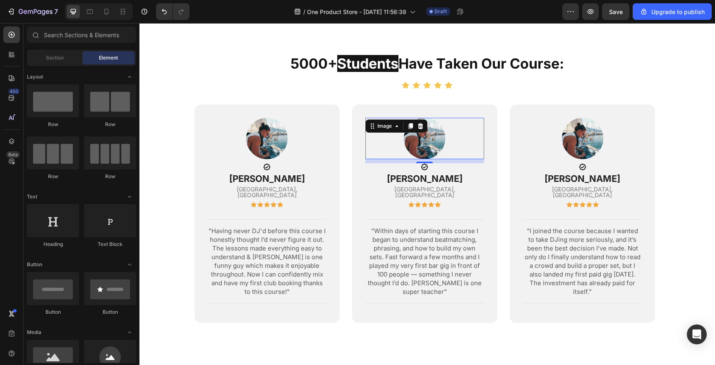
click at [181, 104] on section "5000+ Students Have Taken Our Course: Heading Icon Icon Icon Icon Icon Icon Lis…" at bounding box center [427, 199] width 531 height 290
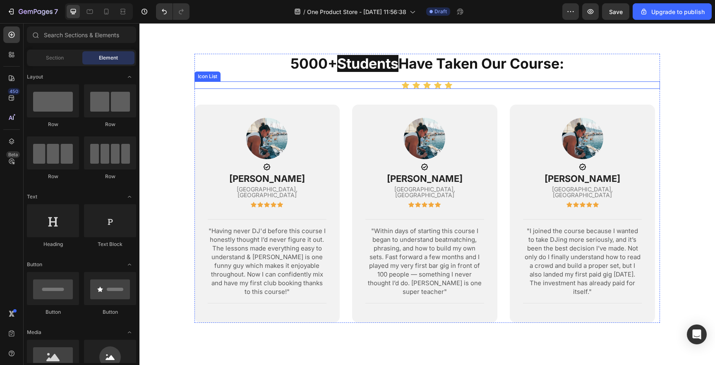
click at [470, 82] on div "Icon Icon Icon Icon Icon" at bounding box center [427, 85] width 466 height 7
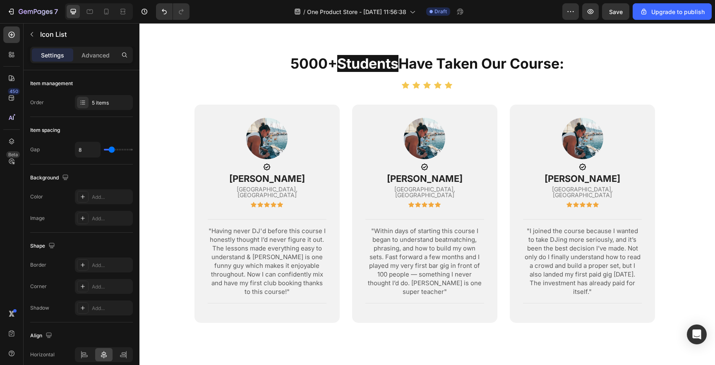
click at [166, 183] on section "5000+ Students Have Taken Our Course: Heading Icon Icon Icon Icon Icon Icon Lis…" at bounding box center [427, 199] width 531 height 290
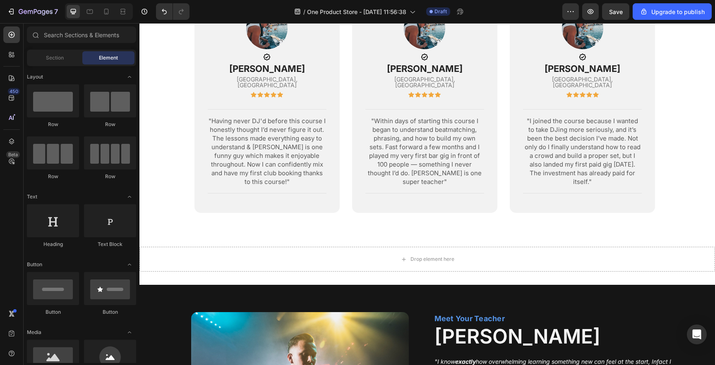
scroll to position [903, 0]
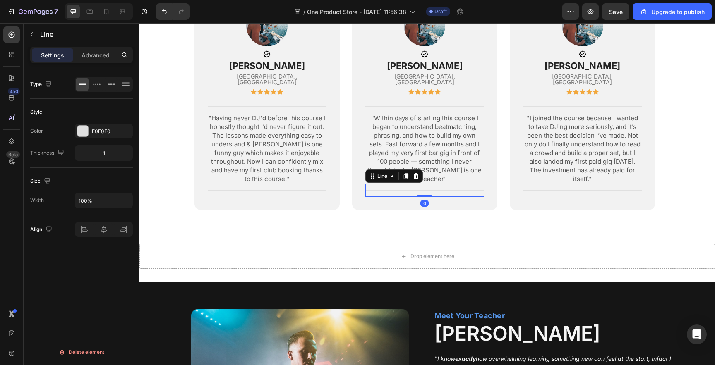
click at [422, 187] on div "Title Line 0" at bounding box center [424, 190] width 119 height 13
click at [408, 198] on div "Image Icon Lucy Carter Text block Boston, USA Text block Icon Icon Icon Icon Ic…" at bounding box center [424, 101] width 145 height 218
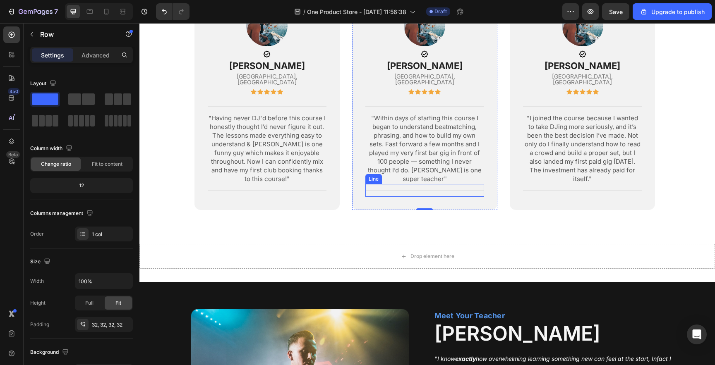
click at [408, 188] on div "Title Line" at bounding box center [424, 190] width 119 height 13
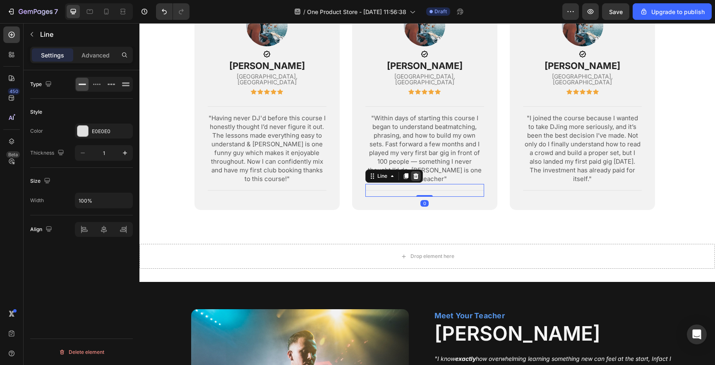
click at [415, 173] on icon at bounding box center [415, 176] width 5 height 6
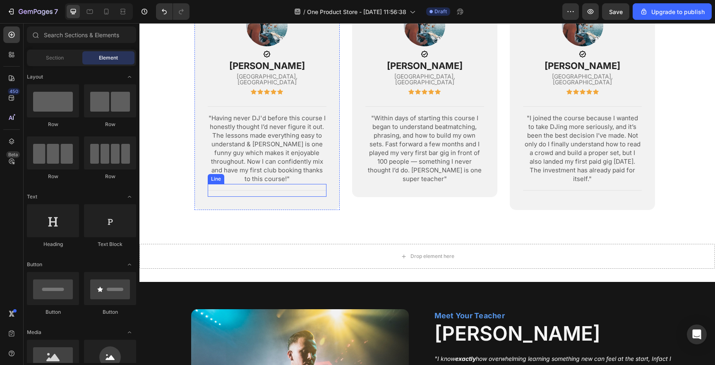
click at [295, 190] on div at bounding box center [267, 190] width 119 height 0
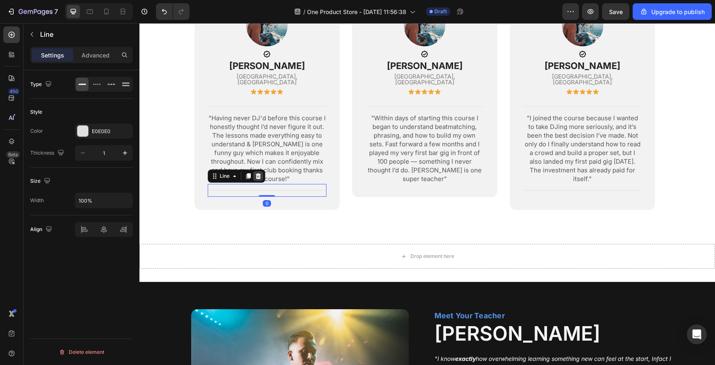
click at [256, 174] on div at bounding box center [258, 176] width 10 height 10
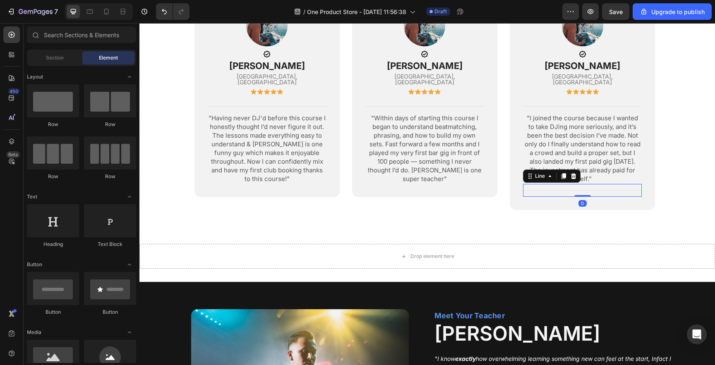
click at [581, 185] on div "Title Line 0" at bounding box center [582, 190] width 119 height 13
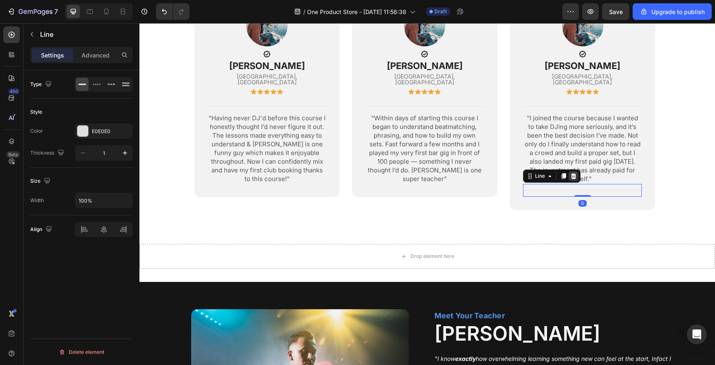
click at [571, 173] on icon at bounding box center [573, 176] width 5 height 6
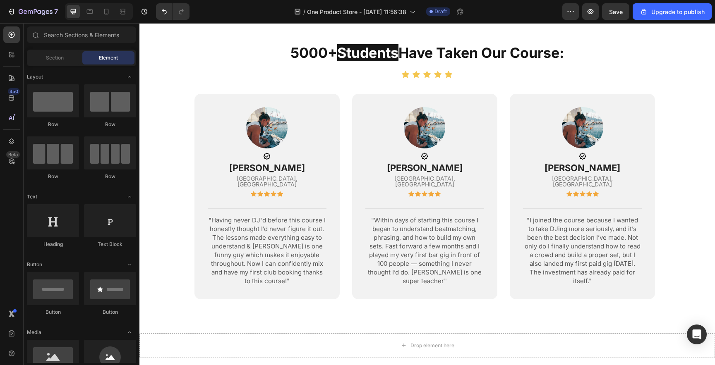
scroll to position [779, 0]
